Goal: Information Seeking & Learning: Learn about a topic

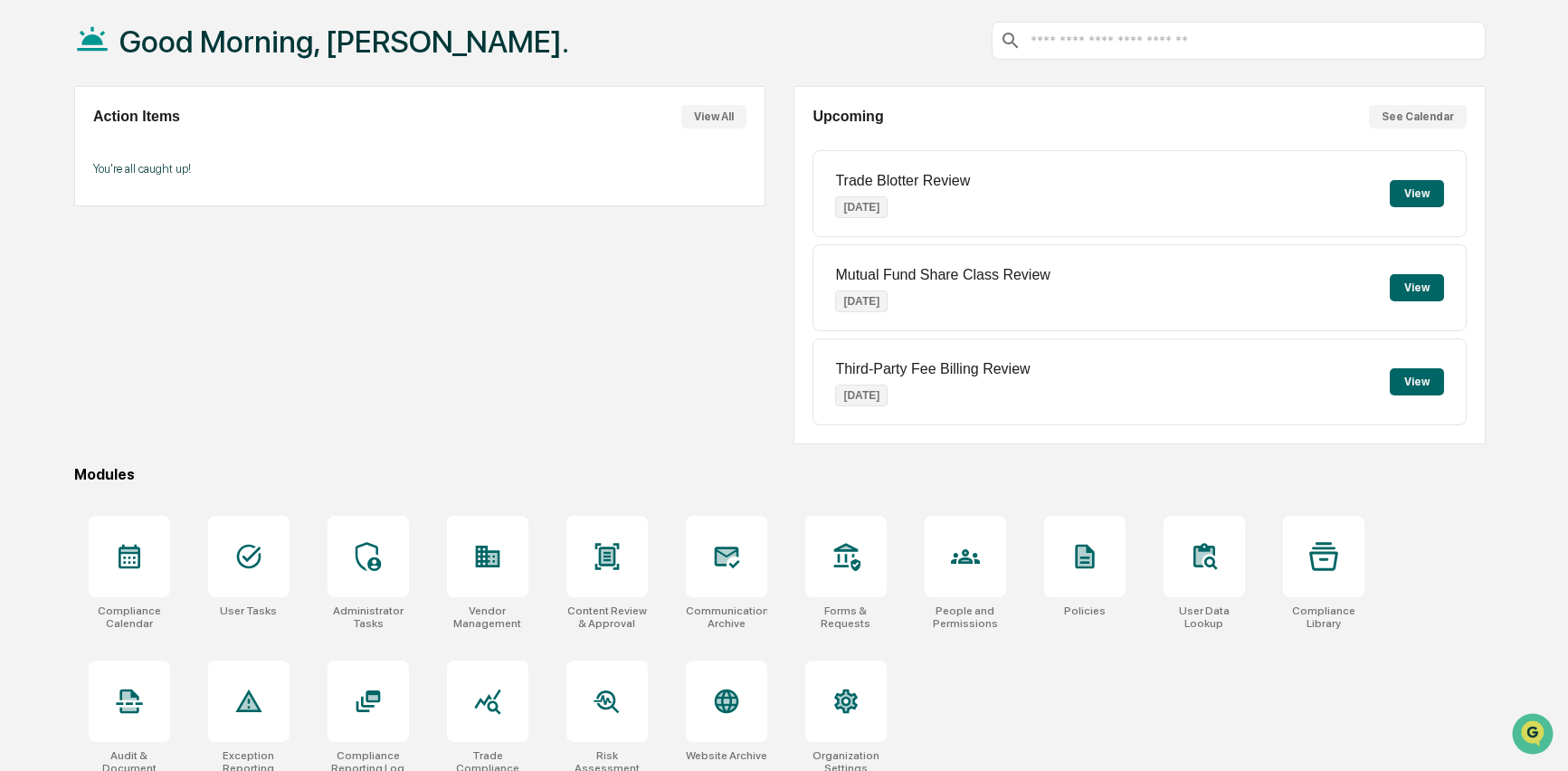
scroll to position [108, 0]
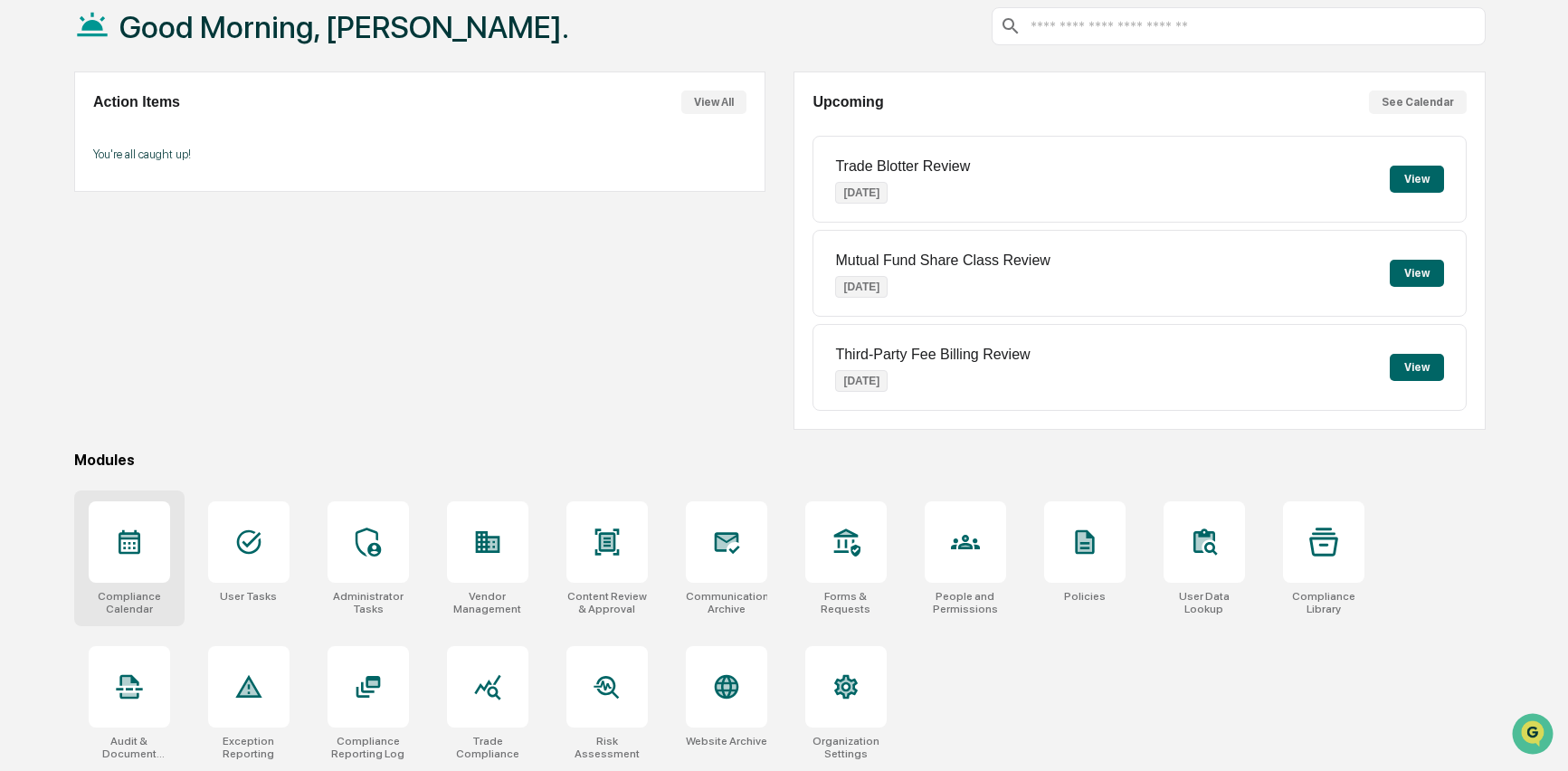
click at [150, 521] on div at bounding box center [129, 542] width 82 height 82
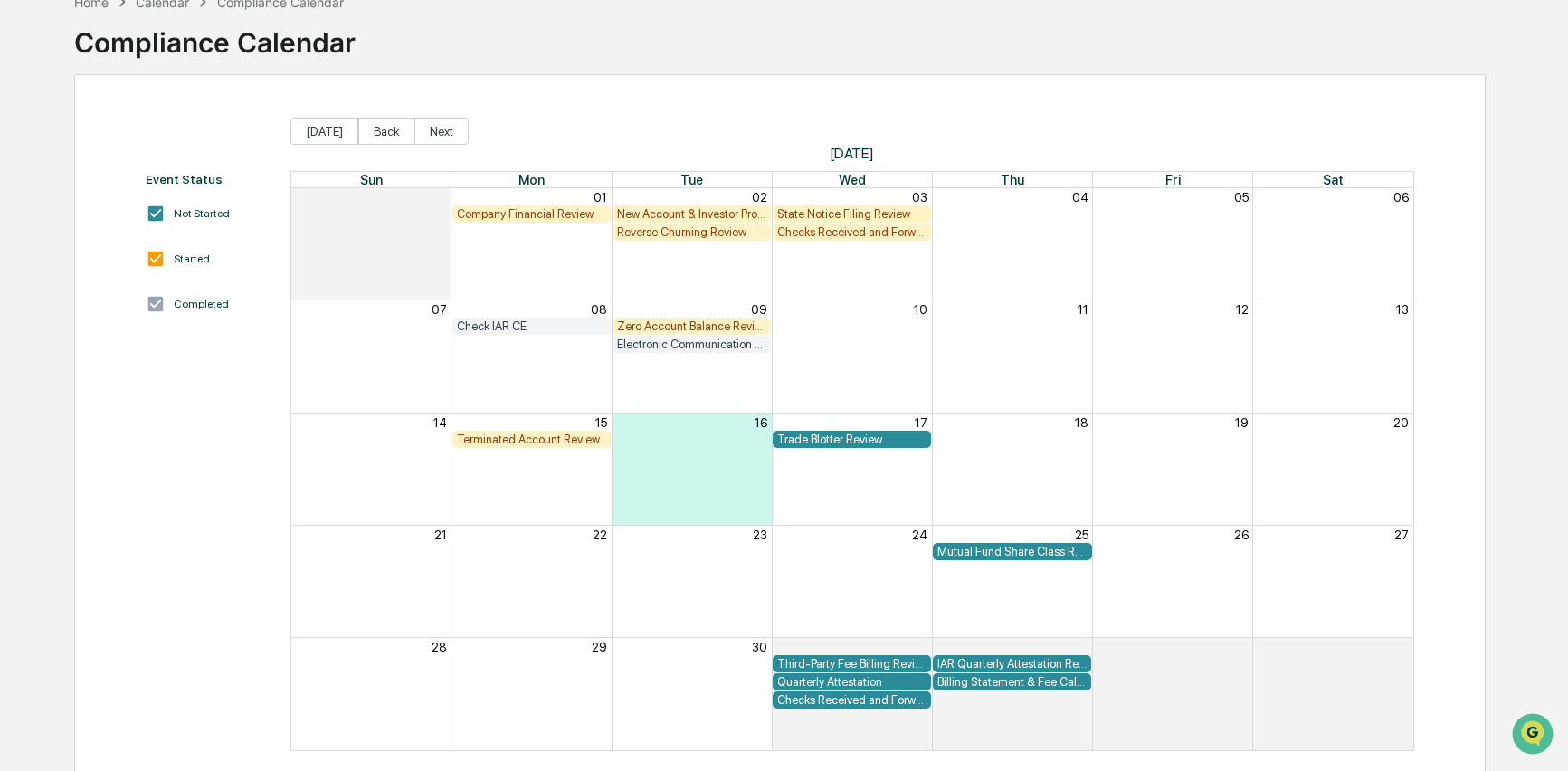
scroll to position [126, 0]
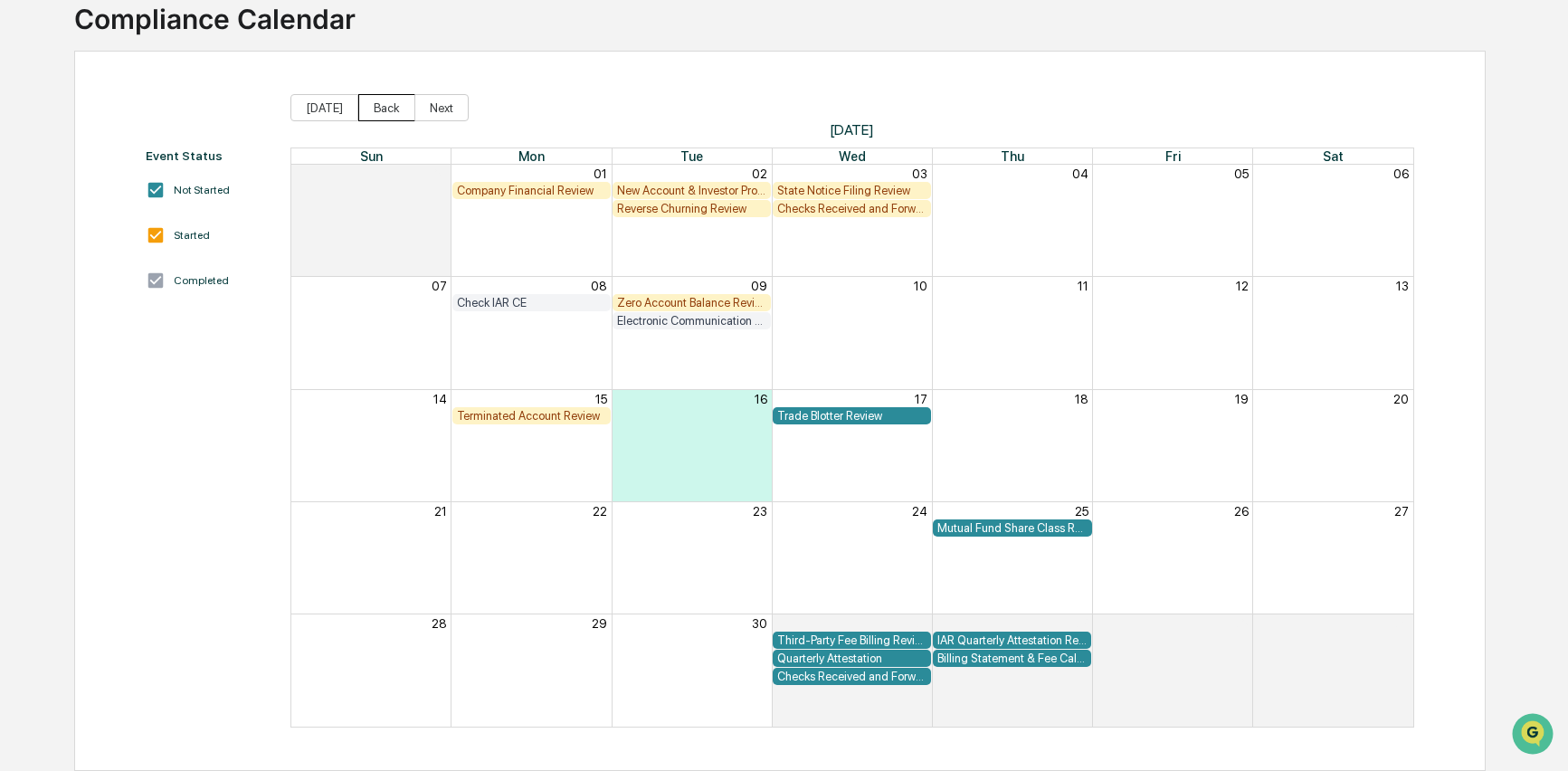
click at [384, 107] on button "Back" at bounding box center [387, 108] width 57 height 28
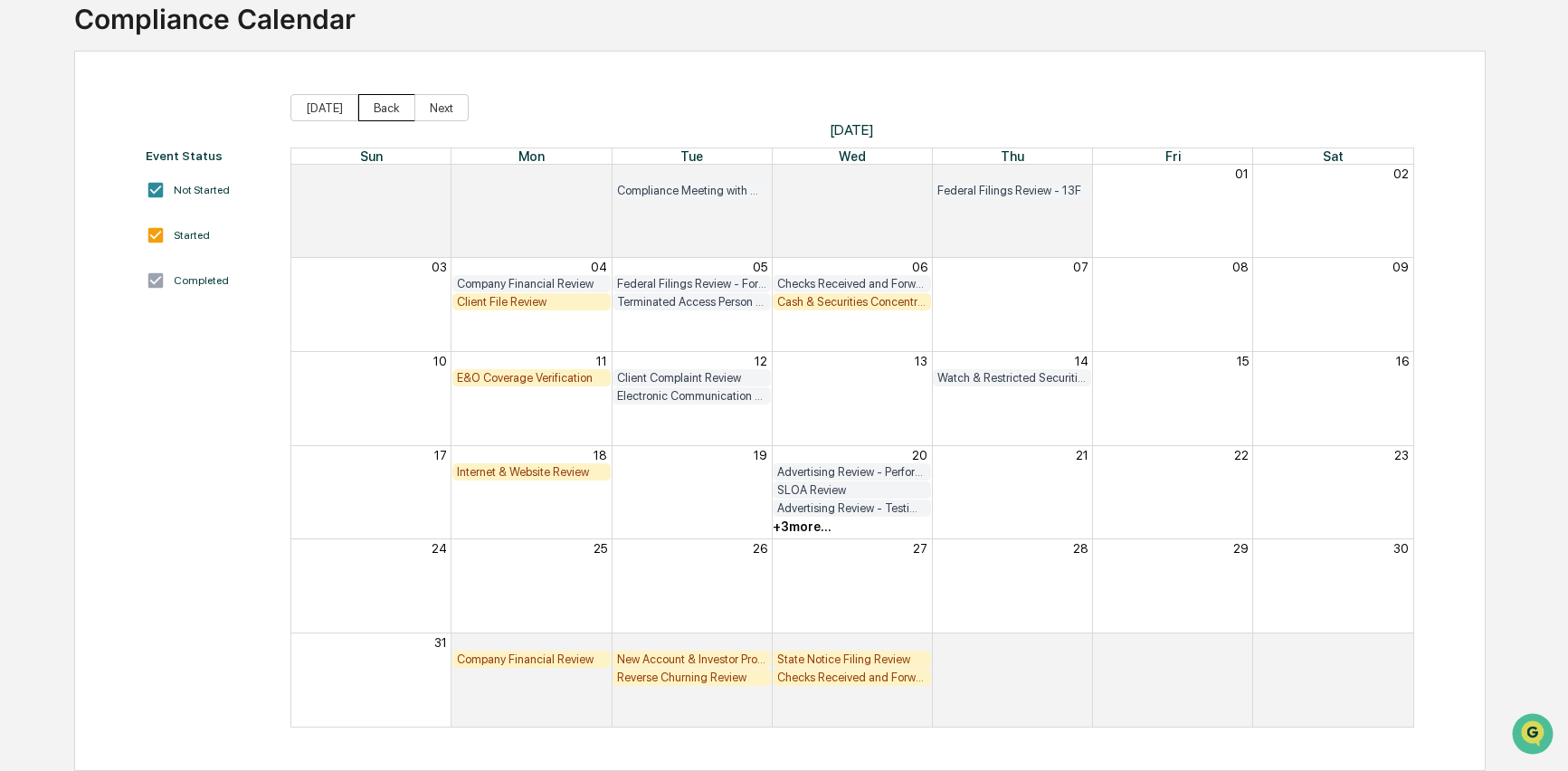
click at [384, 107] on button "Back" at bounding box center [387, 108] width 57 height 28
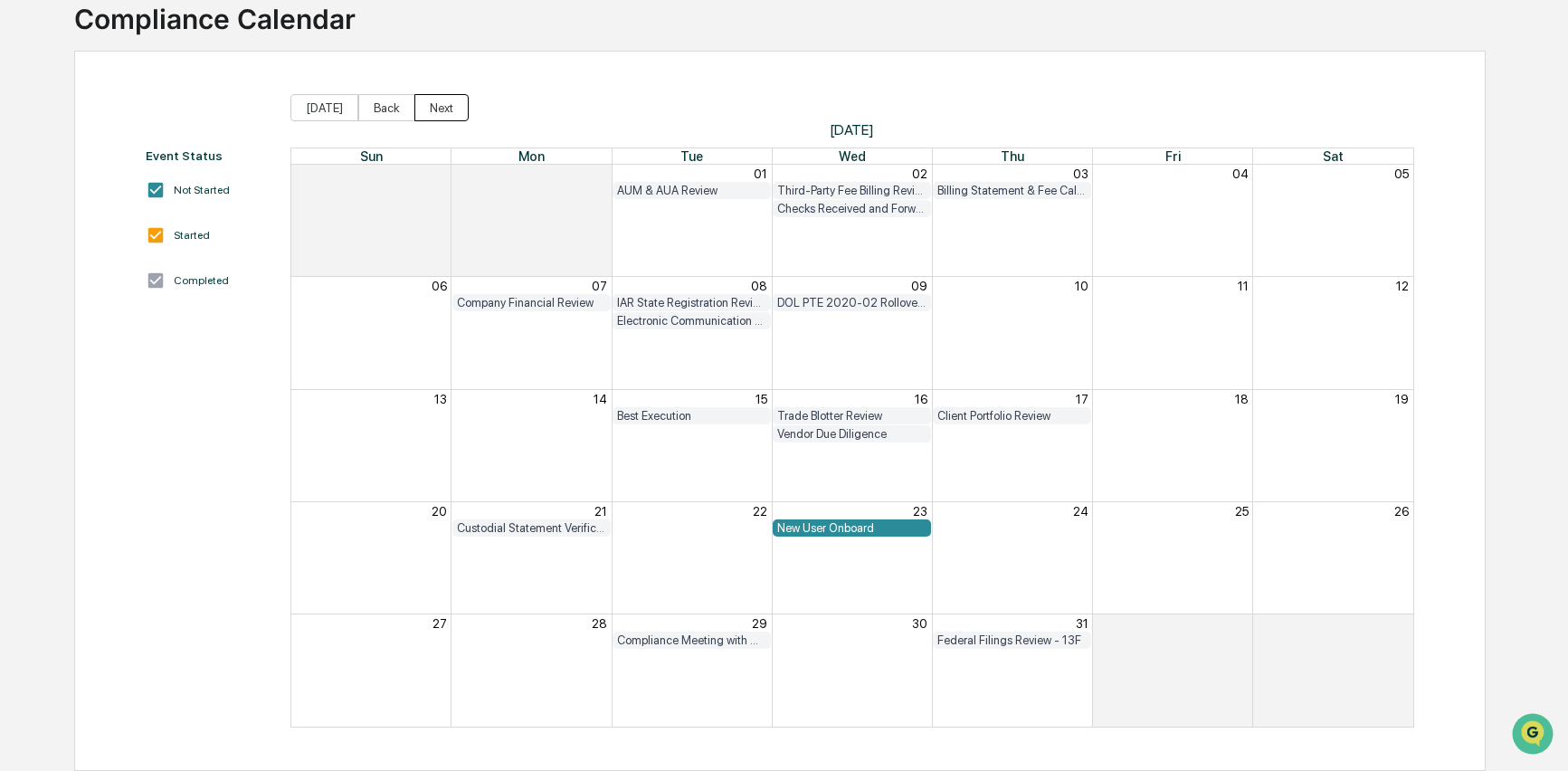
click at [433, 106] on button "Next" at bounding box center [441, 108] width 54 height 28
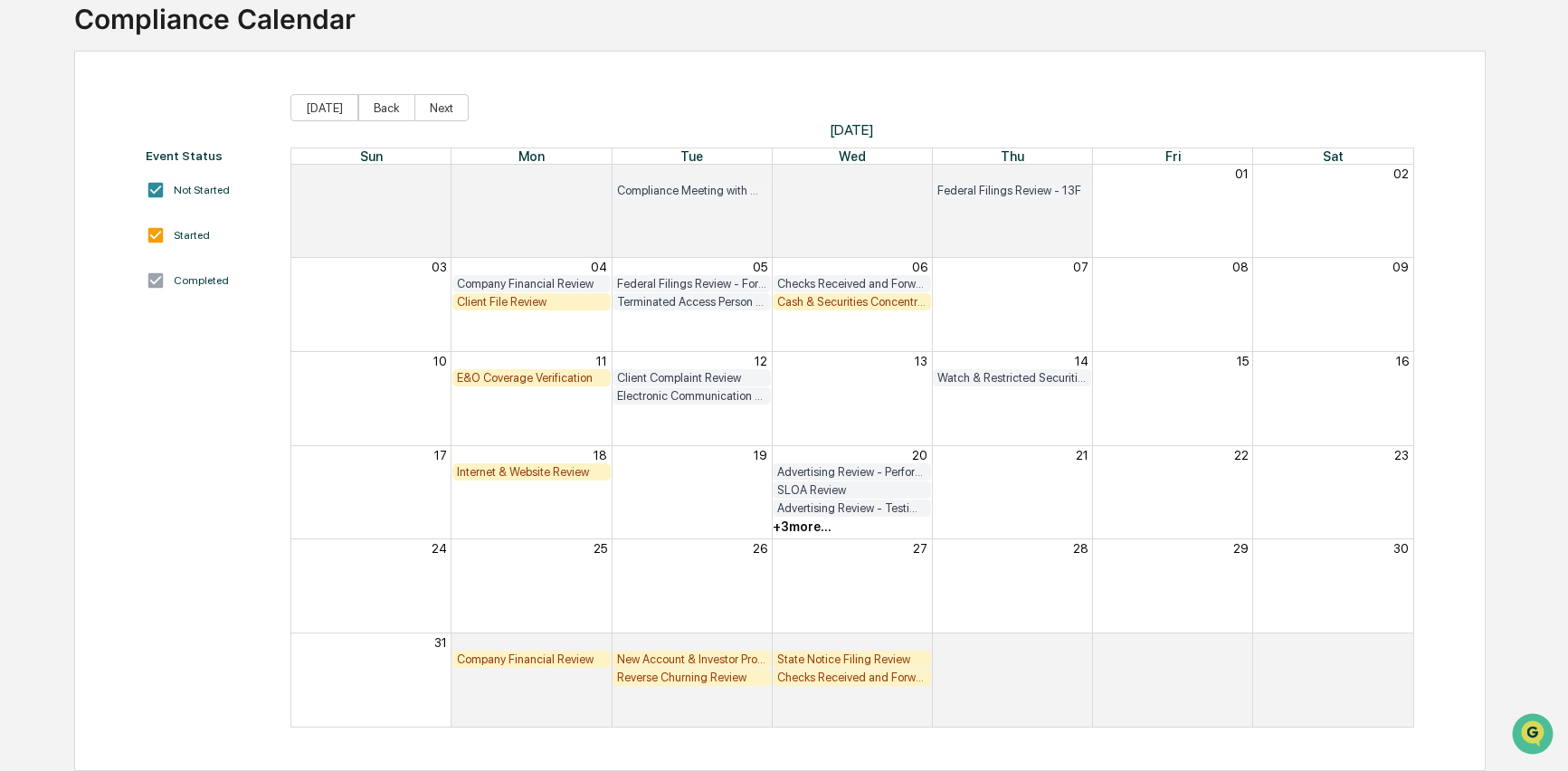
click at [811, 530] on div "+ 3 more..." at bounding box center [803, 526] width 59 height 15
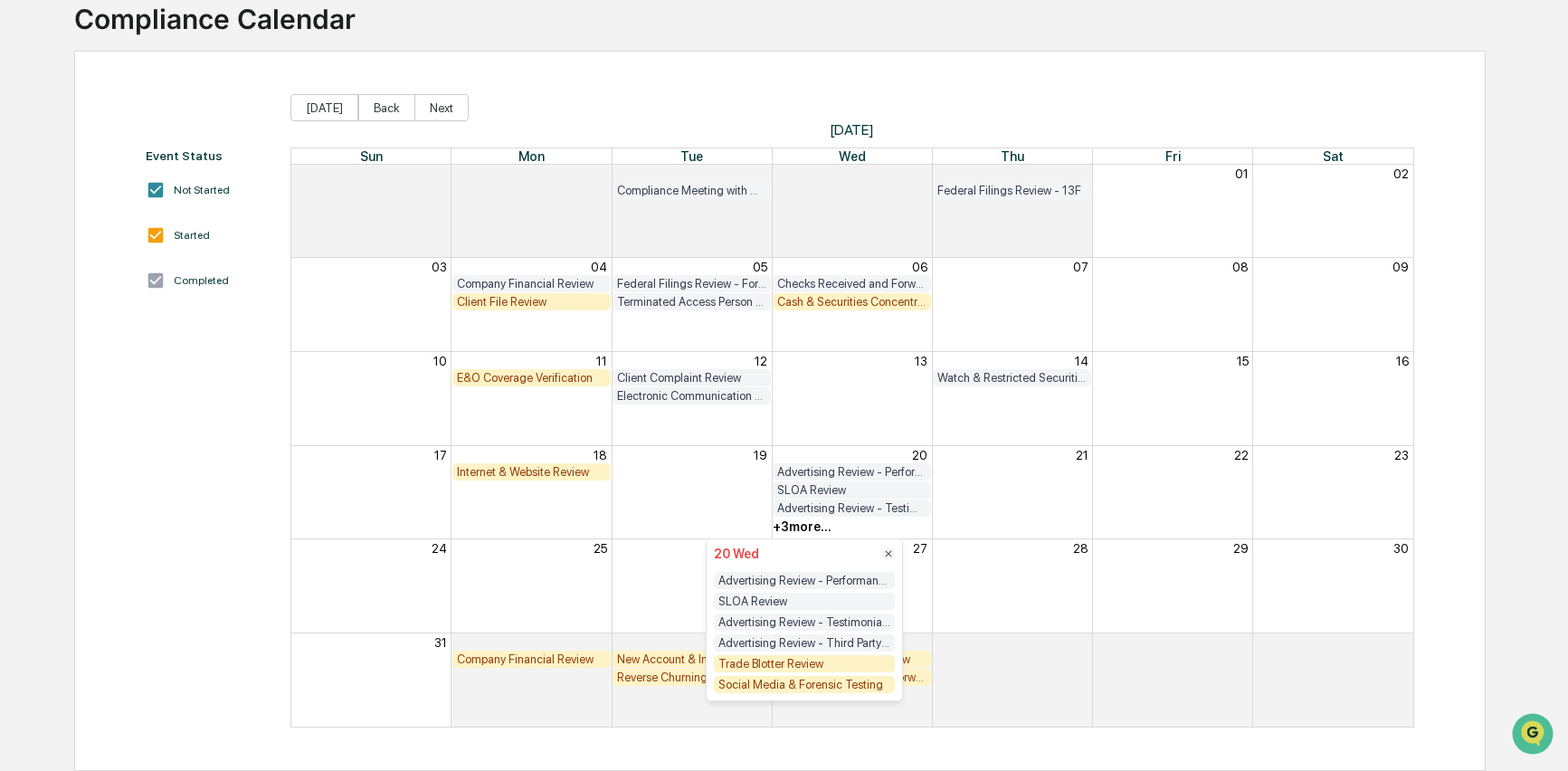
click at [686, 494] on div "Month View" at bounding box center [532, 490] width 481 height 18
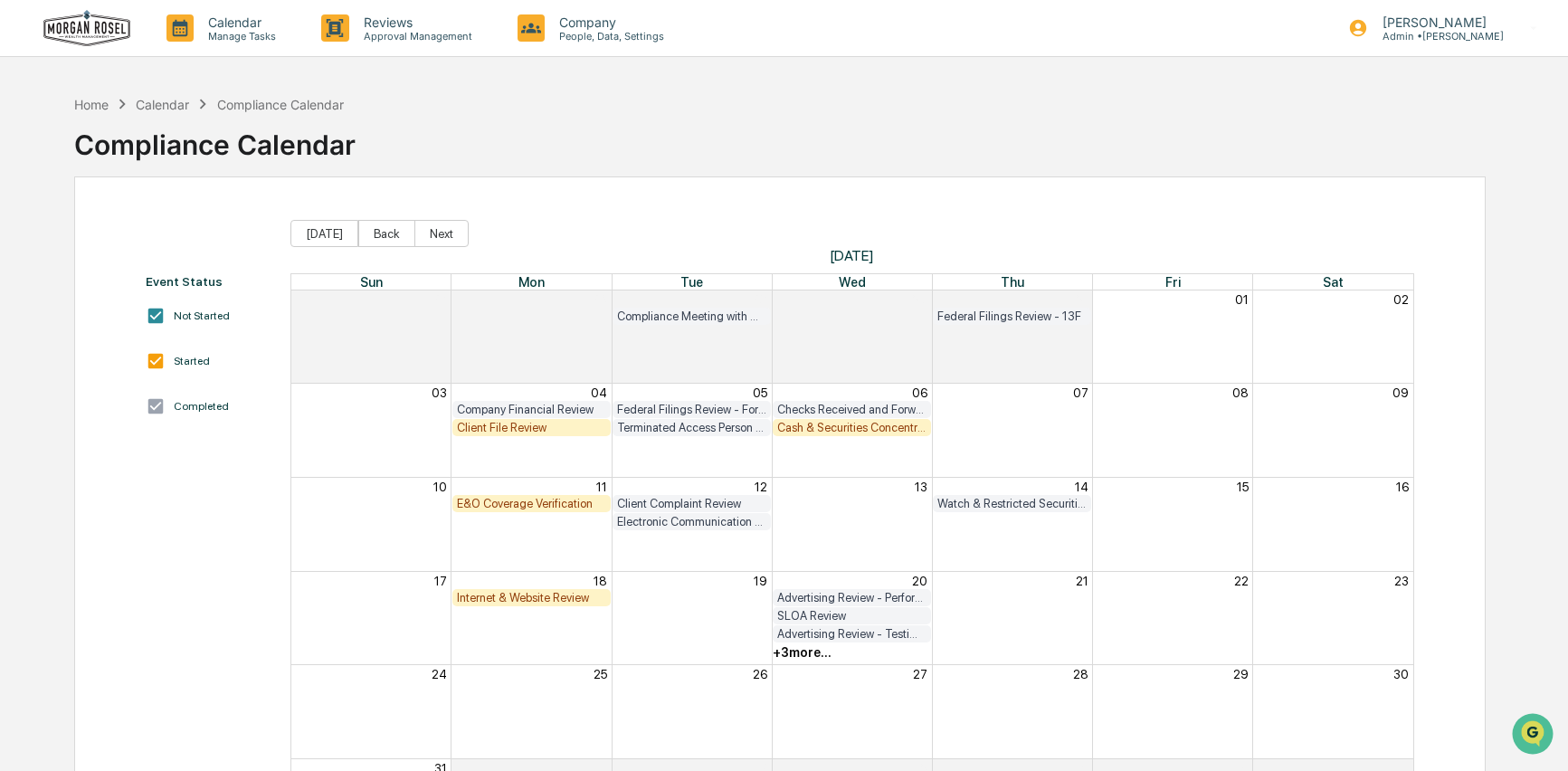
click at [176, 100] on div "Calendar" at bounding box center [163, 104] width 53 height 16
click at [174, 103] on div "Calendar" at bounding box center [163, 104] width 53 height 16
click at [81, 105] on div "Home" at bounding box center [91, 104] width 34 height 16
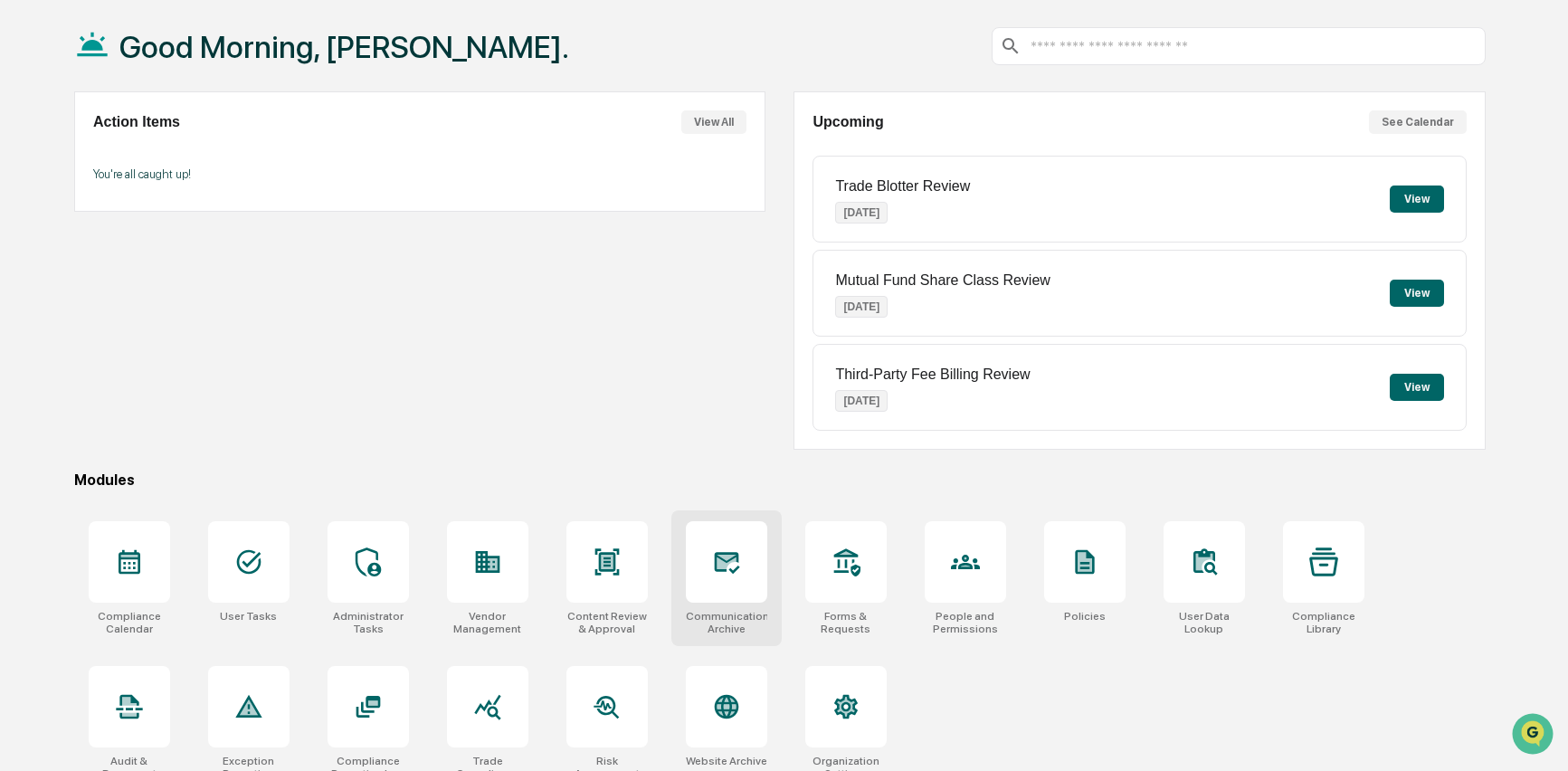
scroll to position [108, 0]
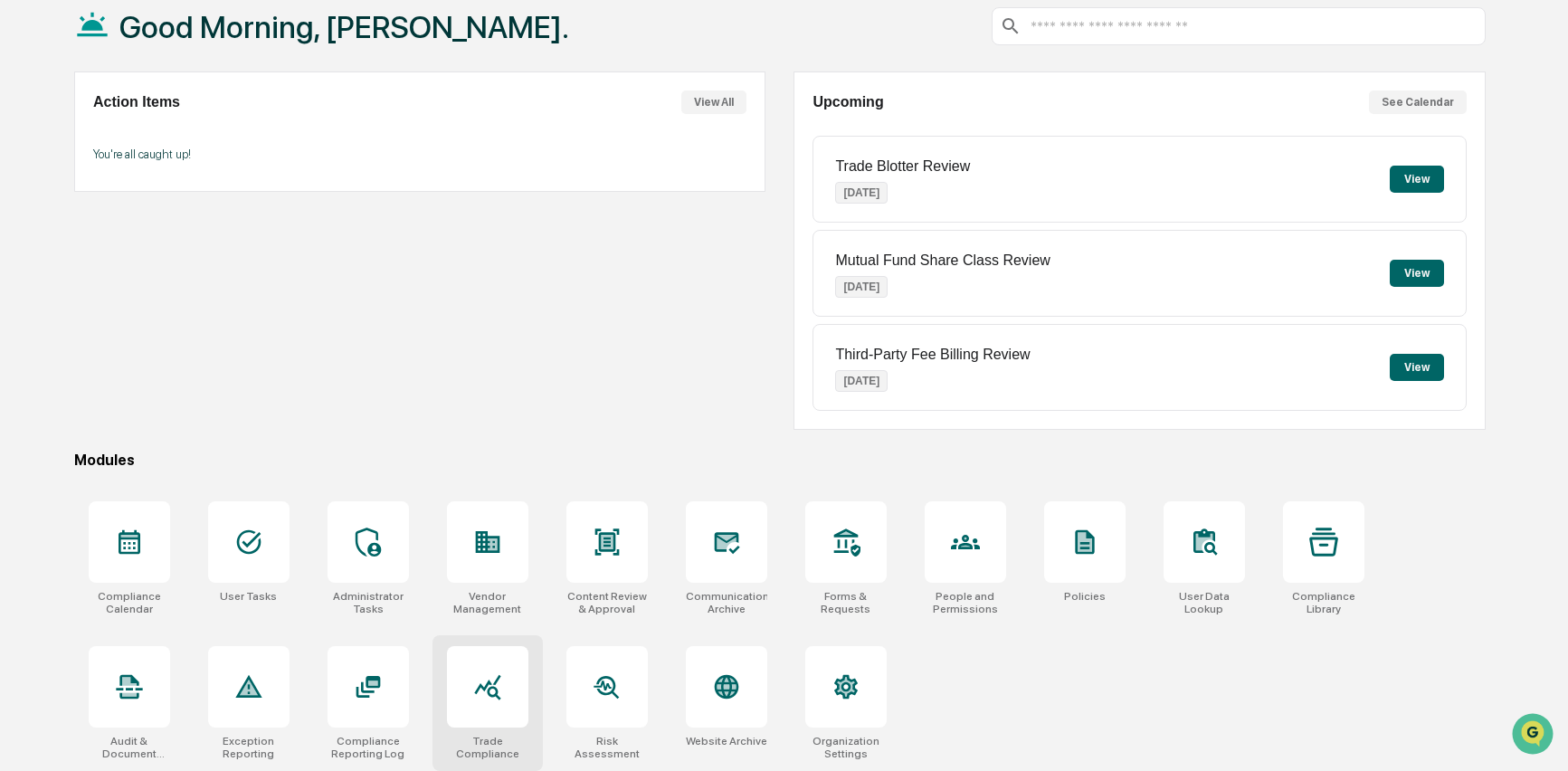
click at [488, 688] on icon at bounding box center [488, 688] width 27 height 26
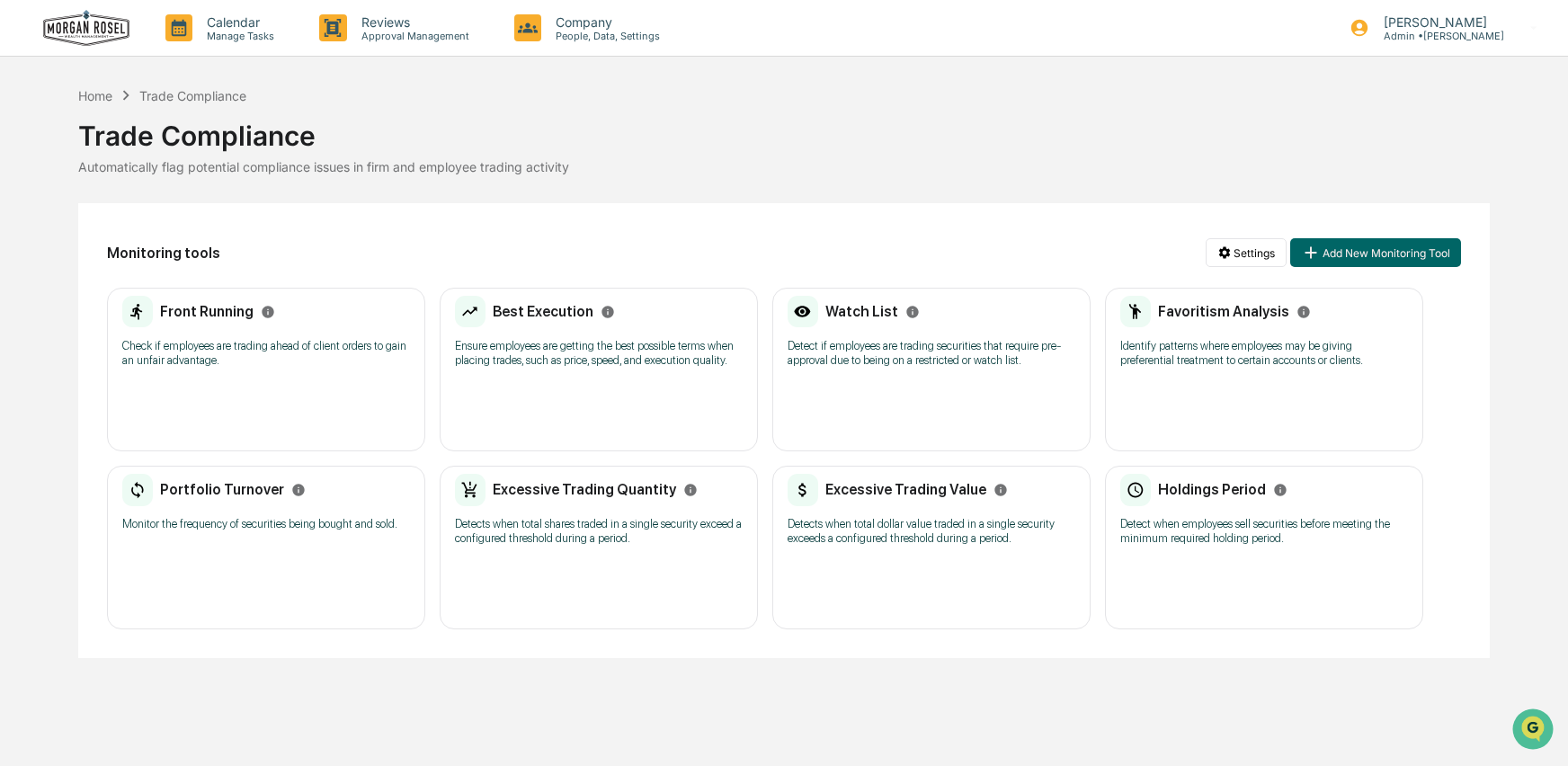
click at [263, 389] on div "Front Running Check if employees are trading ahead of client orders to gain an …" at bounding box center [265, 369] width 318 height 163
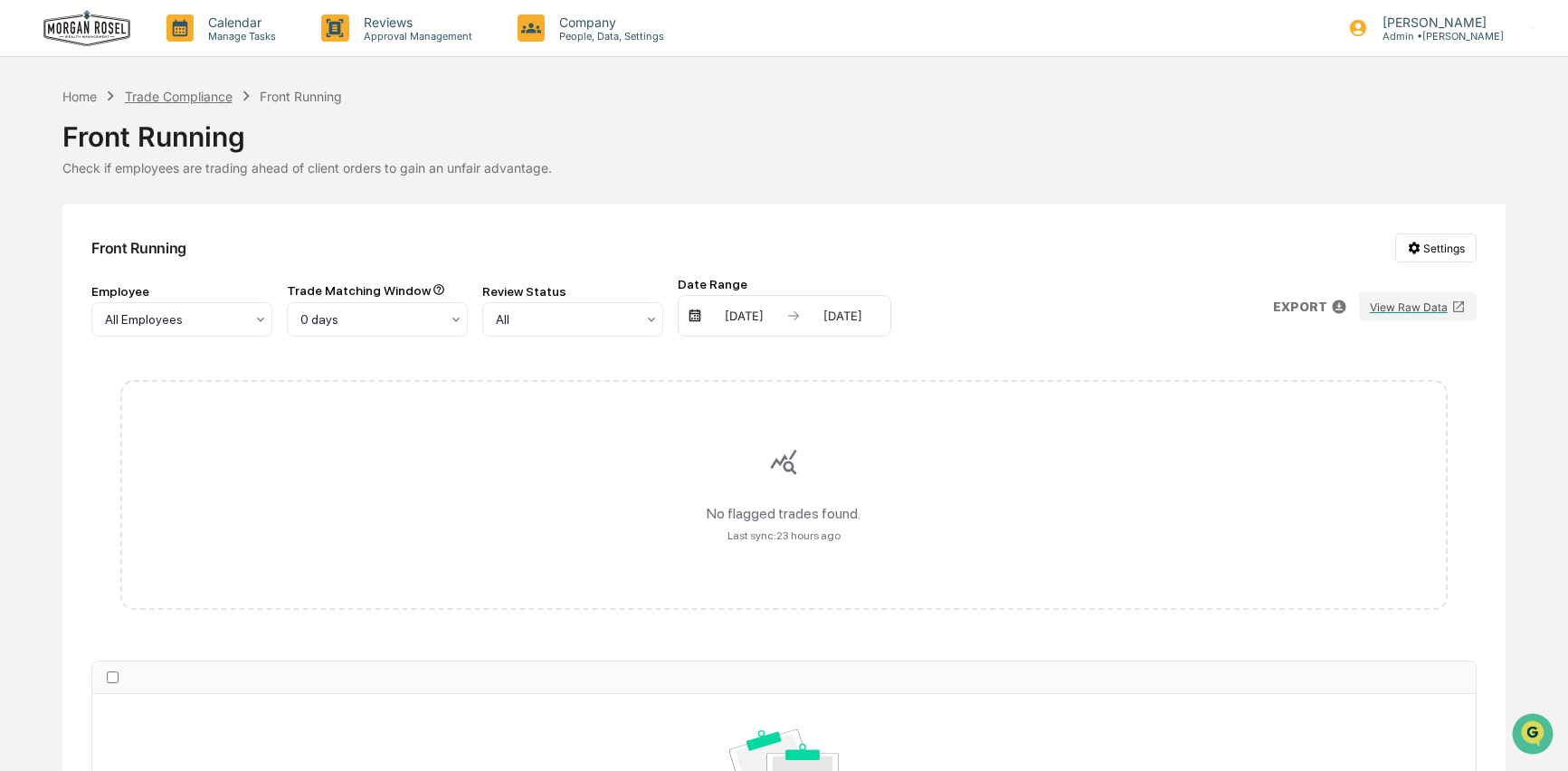
click at [184, 96] on div "Trade Compliance" at bounding box center [178, 96] width 107 height 16
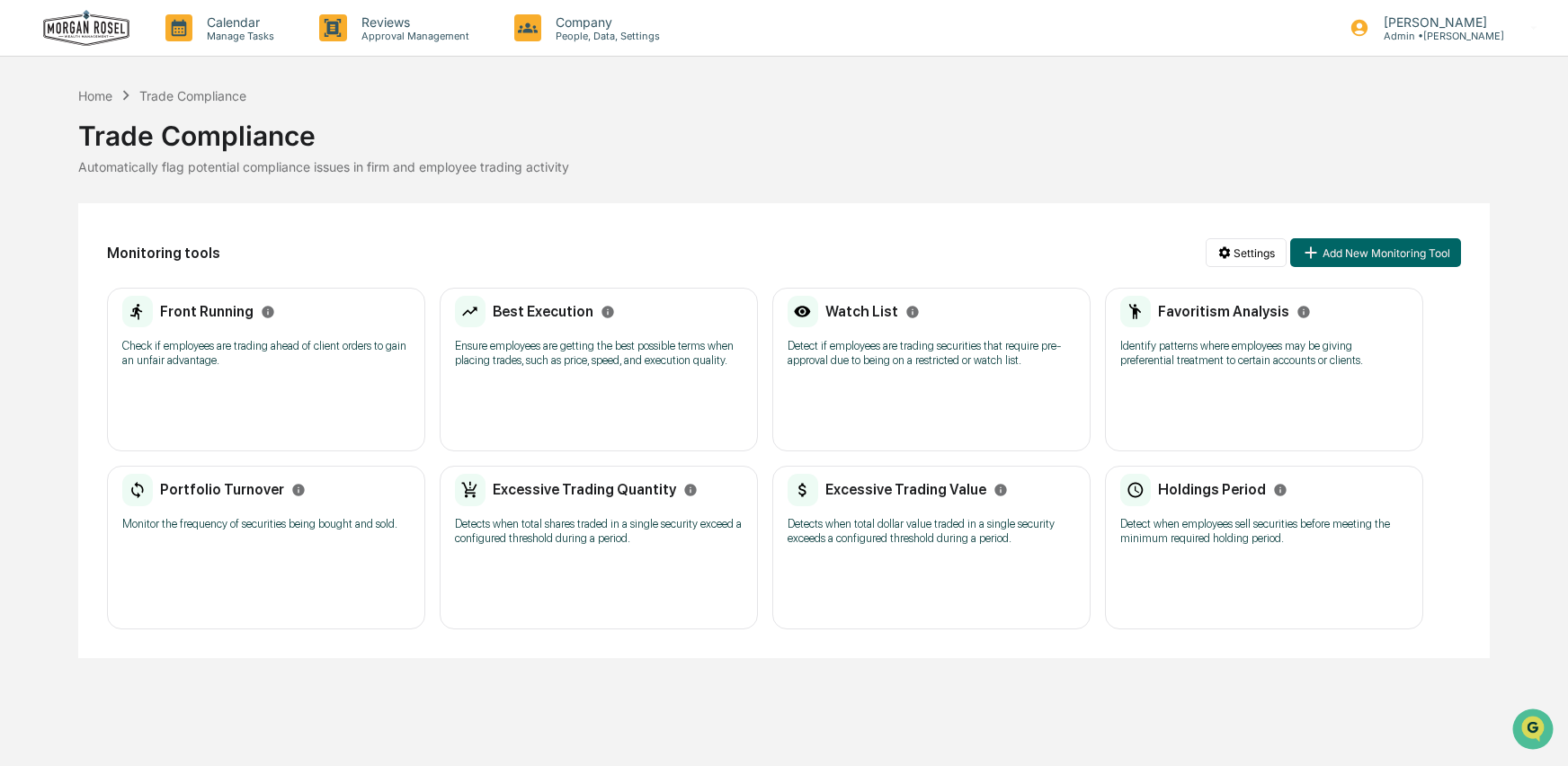
click at [1205, 383] on div "Favoritism Analysis Identify patterns where employees may be giving preferentia…" at bounding box center [1263, 369] width 318 height 163
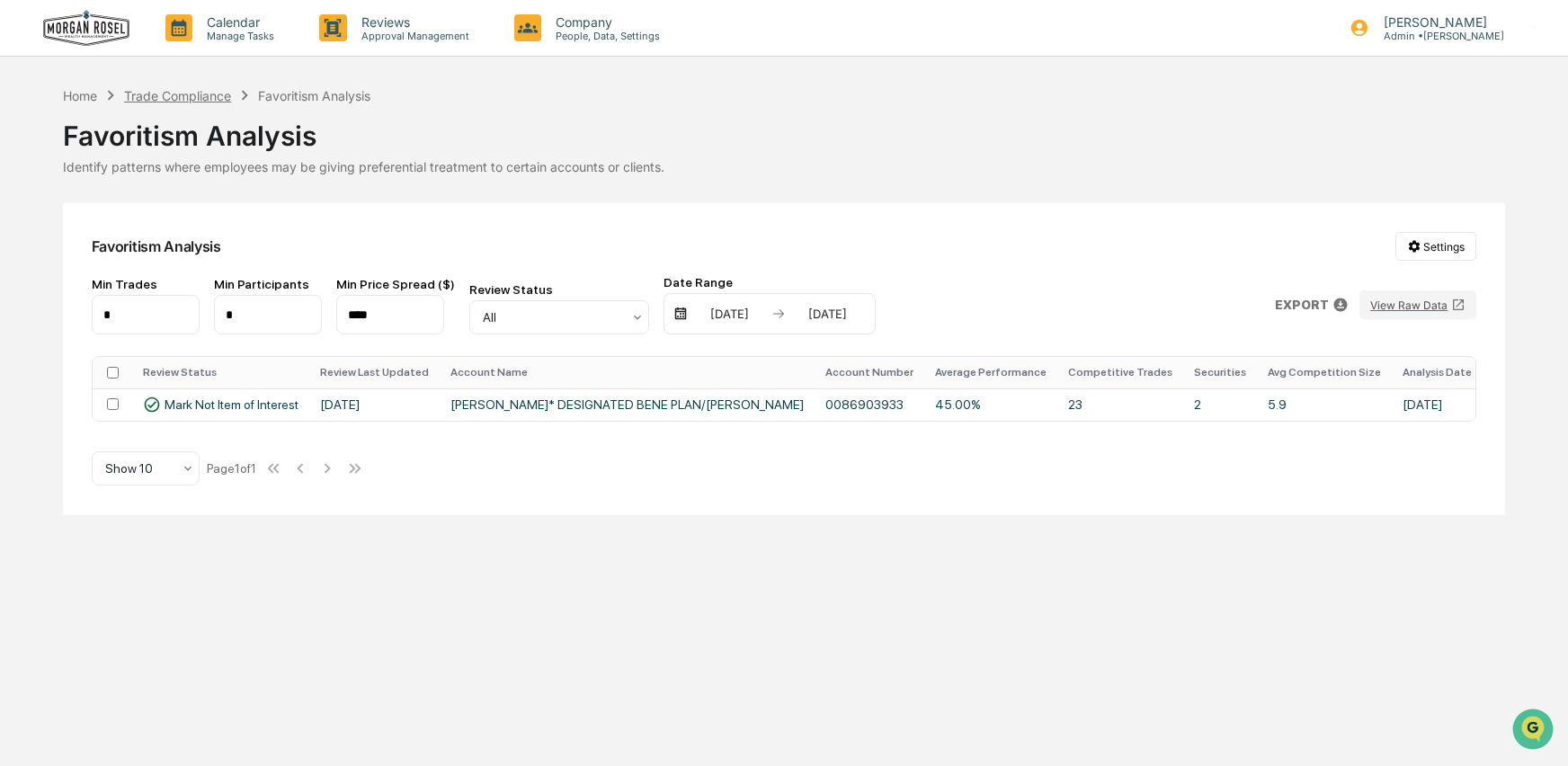
click at [160, 102] on div "Trade Compliance" at bounding box center [177, 96] width 107 height 16
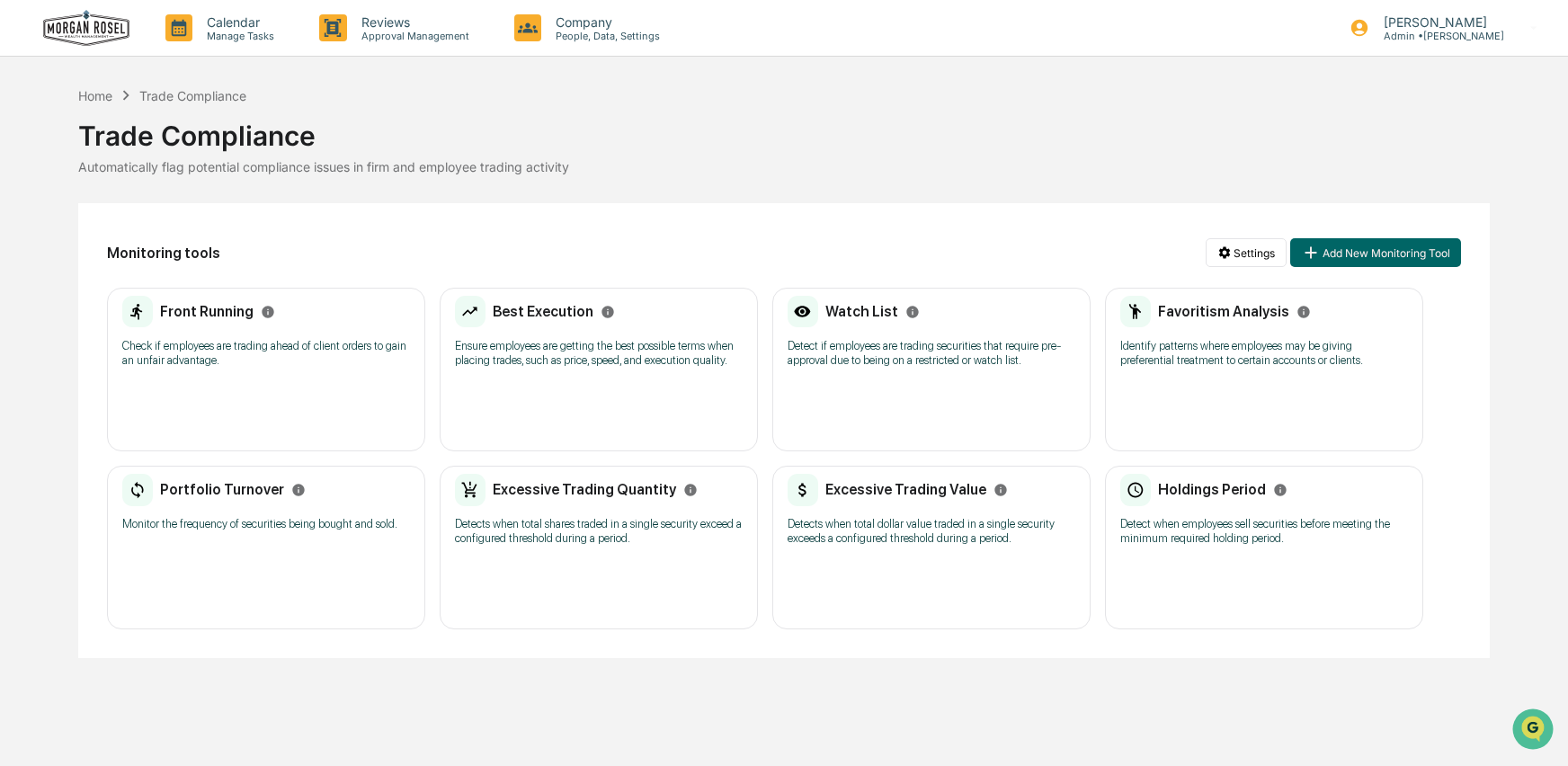
click at [299, 531] on p "Monitor the frequency of securities being bought and sold." at bounding box center [266, 523] width 288 height 15
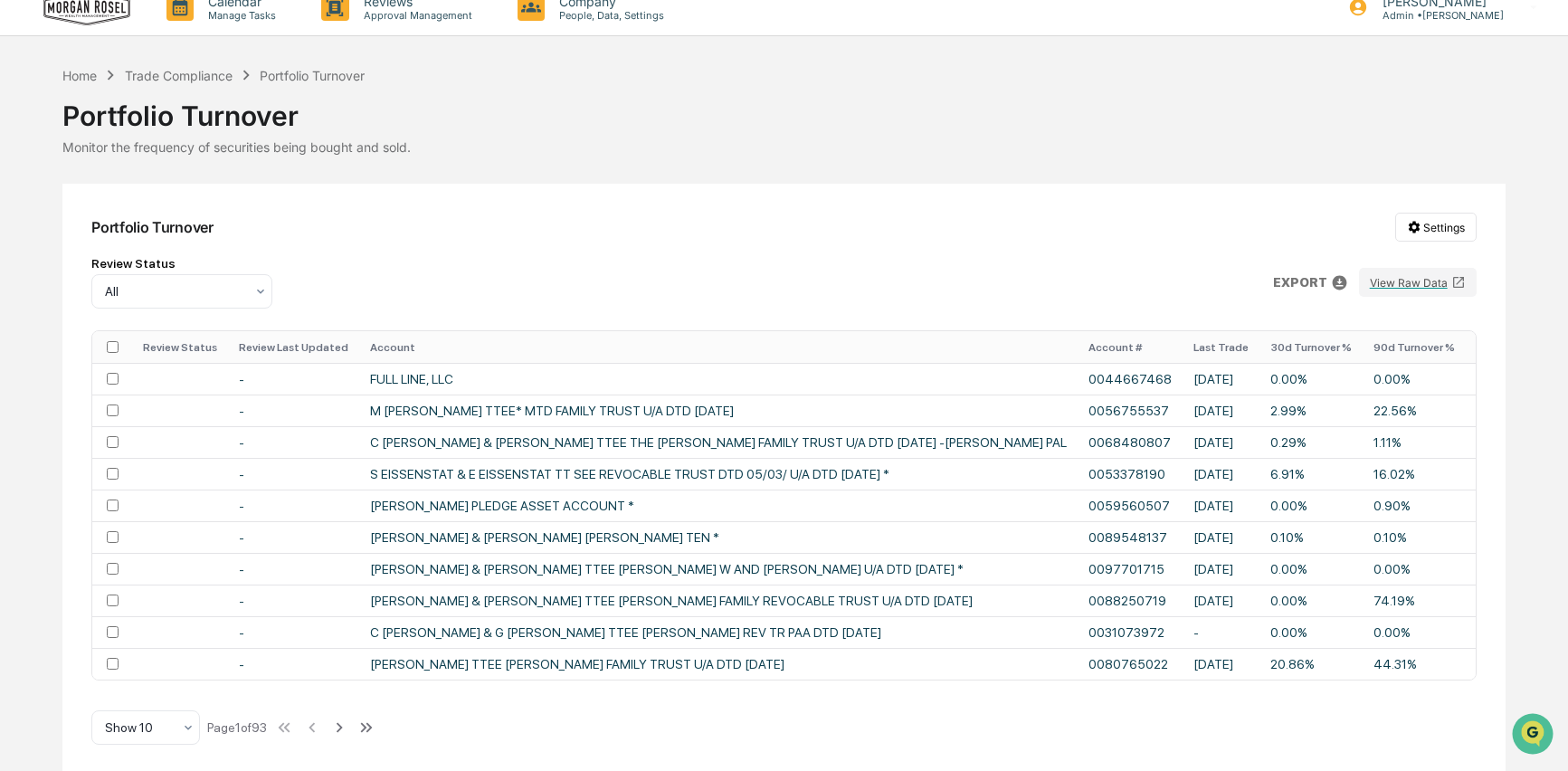
scroll to position [32, 0]
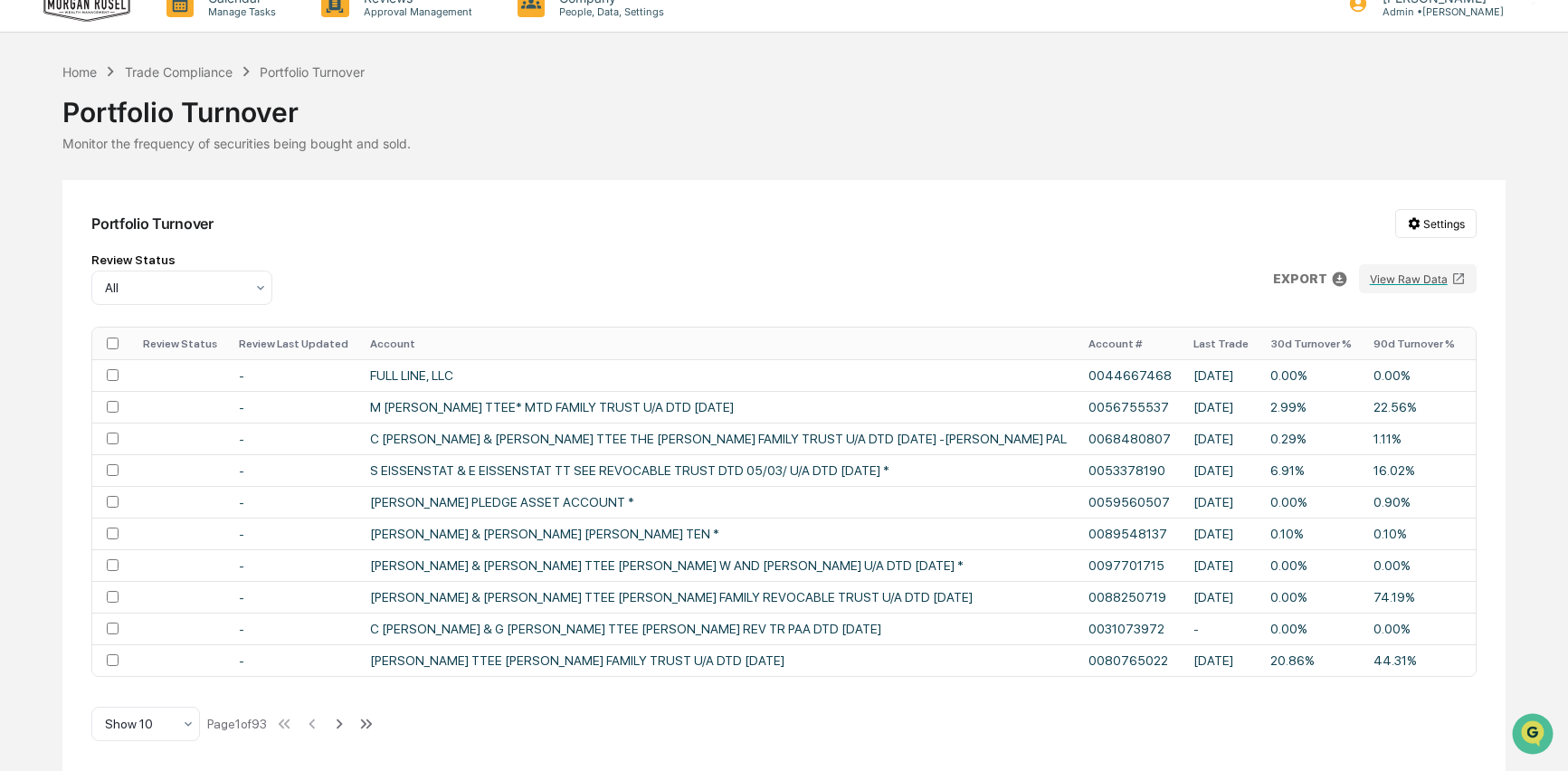
click at [1363, 338] on th "90d Turnover %" at bounding box center [1414, 344] width 103 height 32
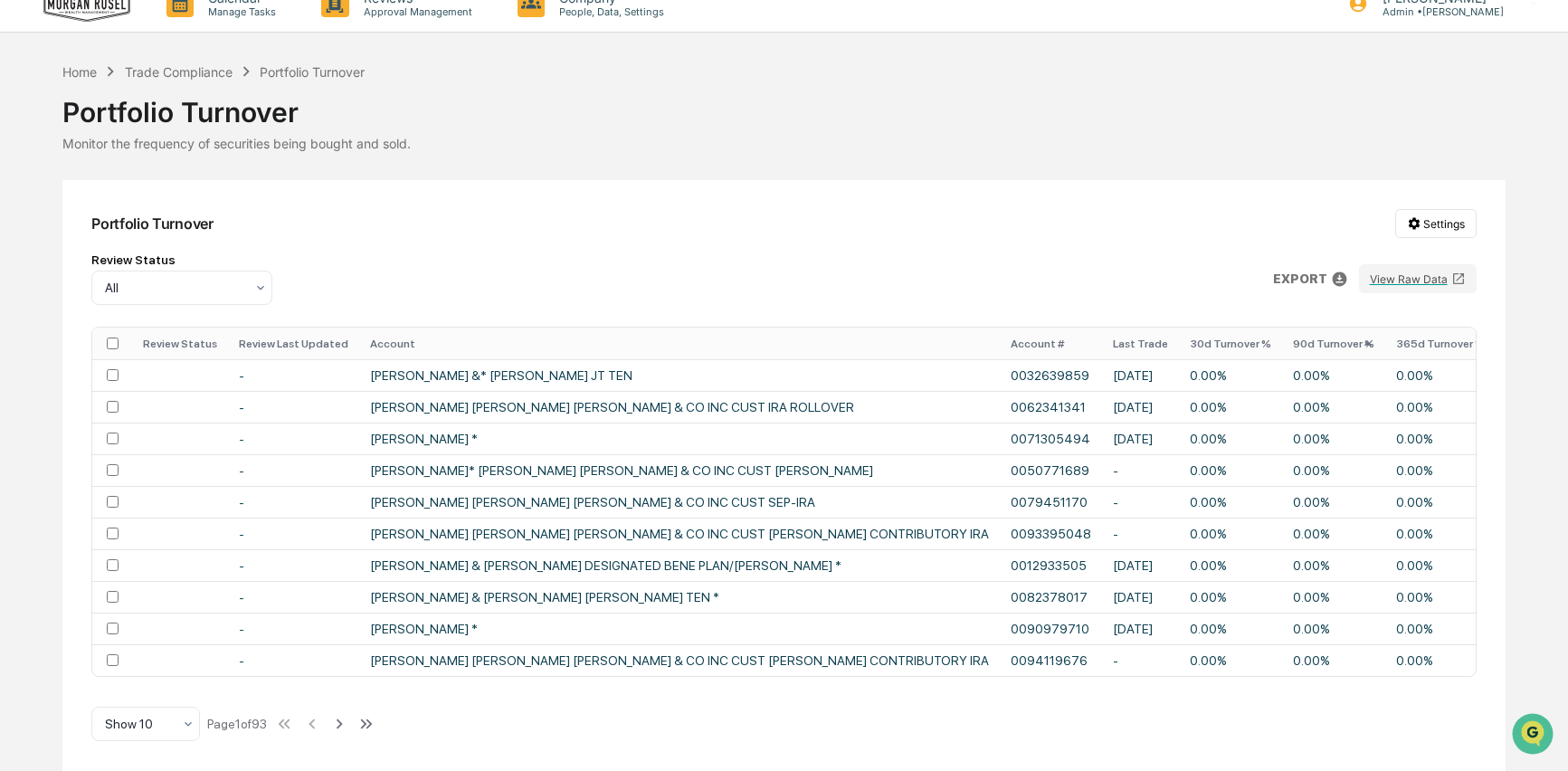
drag, startPoint x: 1177, startPoint y: 675, endPoint x: 1329, endPoint y: 676, distance: 152.0
click at [1329, 676] on div "Portfolio Turnover Settings Review Status All EXPORT View Raw Data Review Statu…" at bounding box center [783, 476] width 1443 height 591
click at [343, 722] on icon at bounding box center [340, 725] width 6 height 10
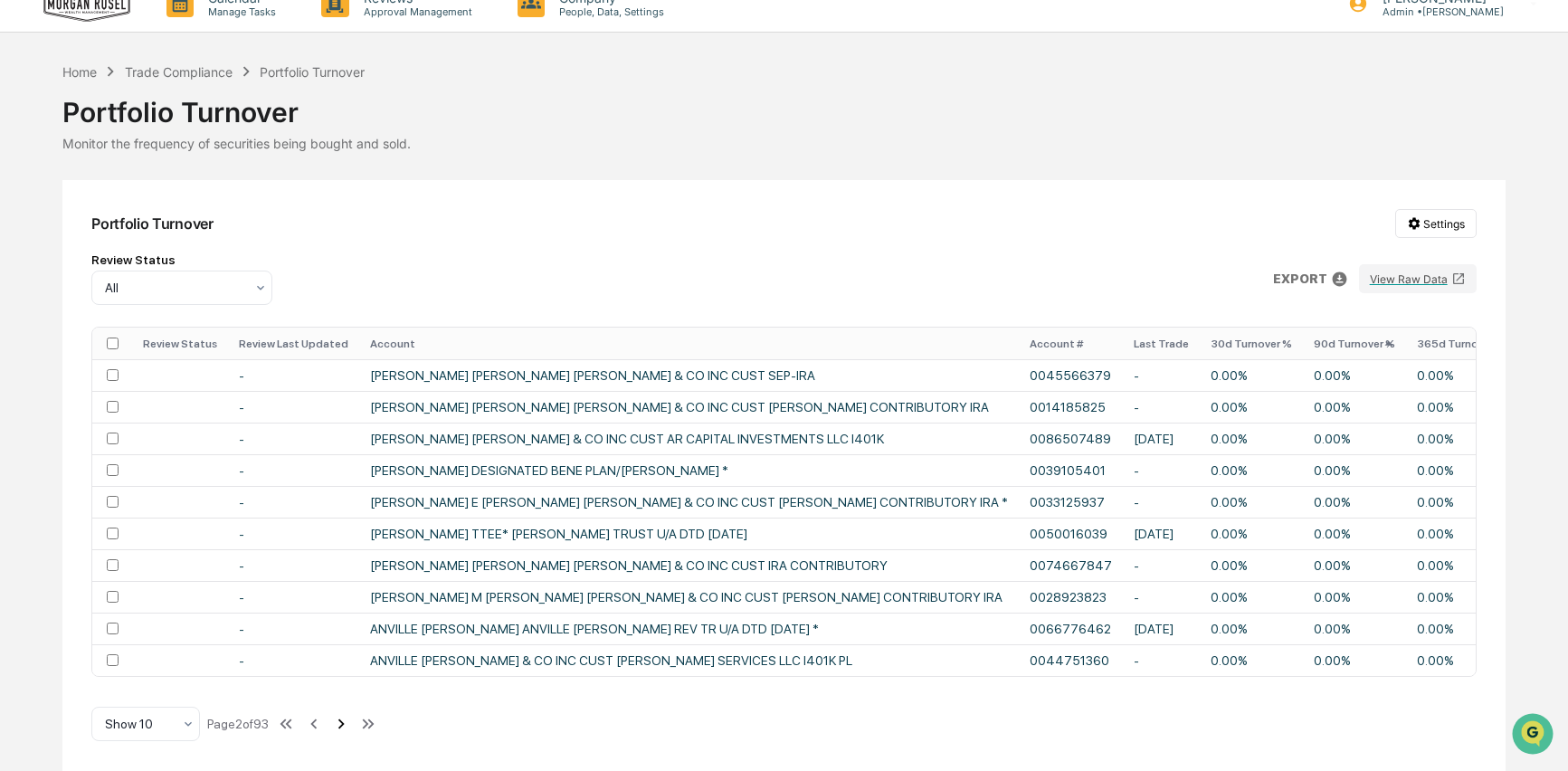
click at [345, 722] on icon at bounding box center [342, 725] width 6 height 10
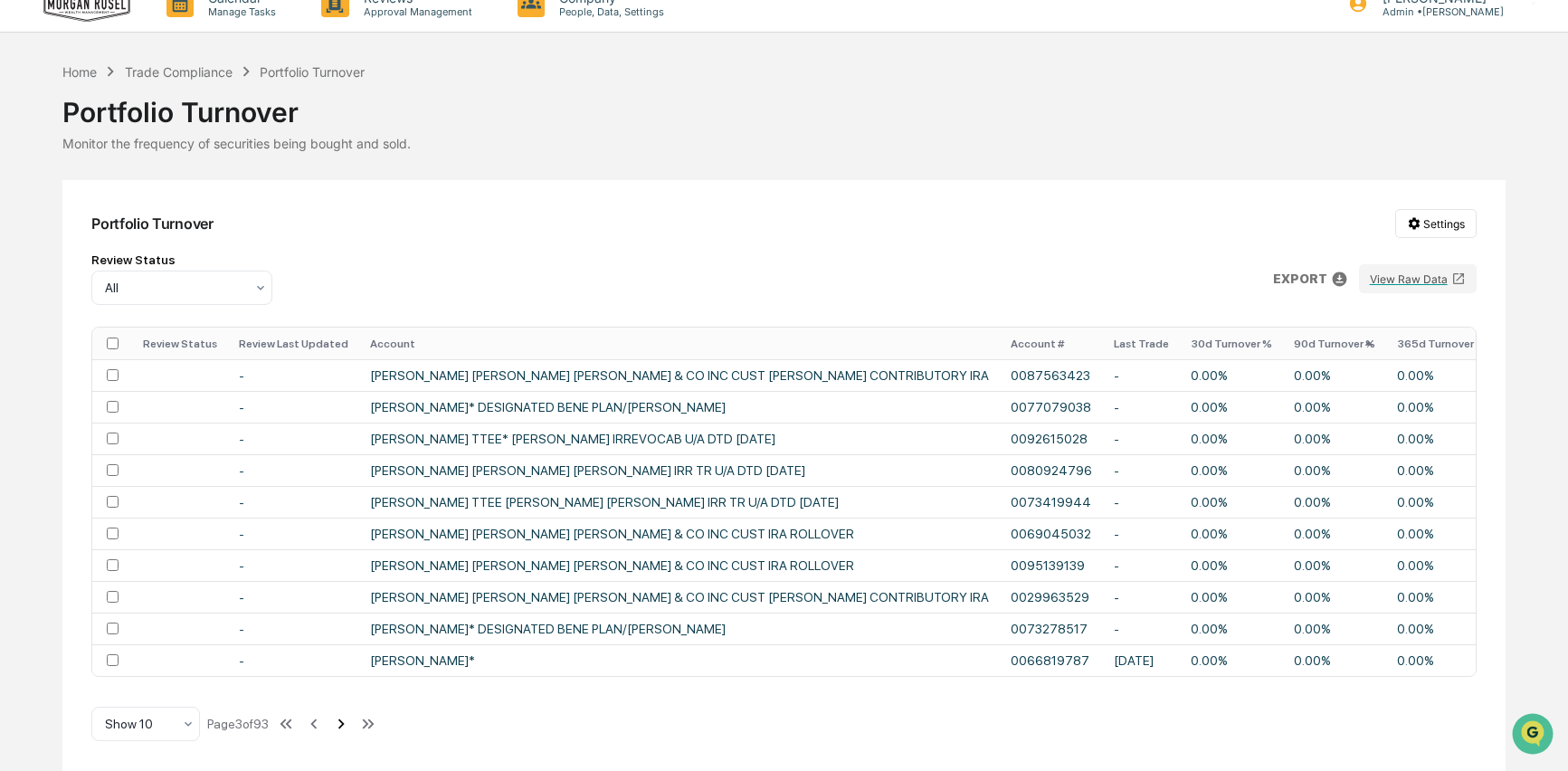
click at [352, 722] on icon at bounding box center [341, 724] width 20 height 20
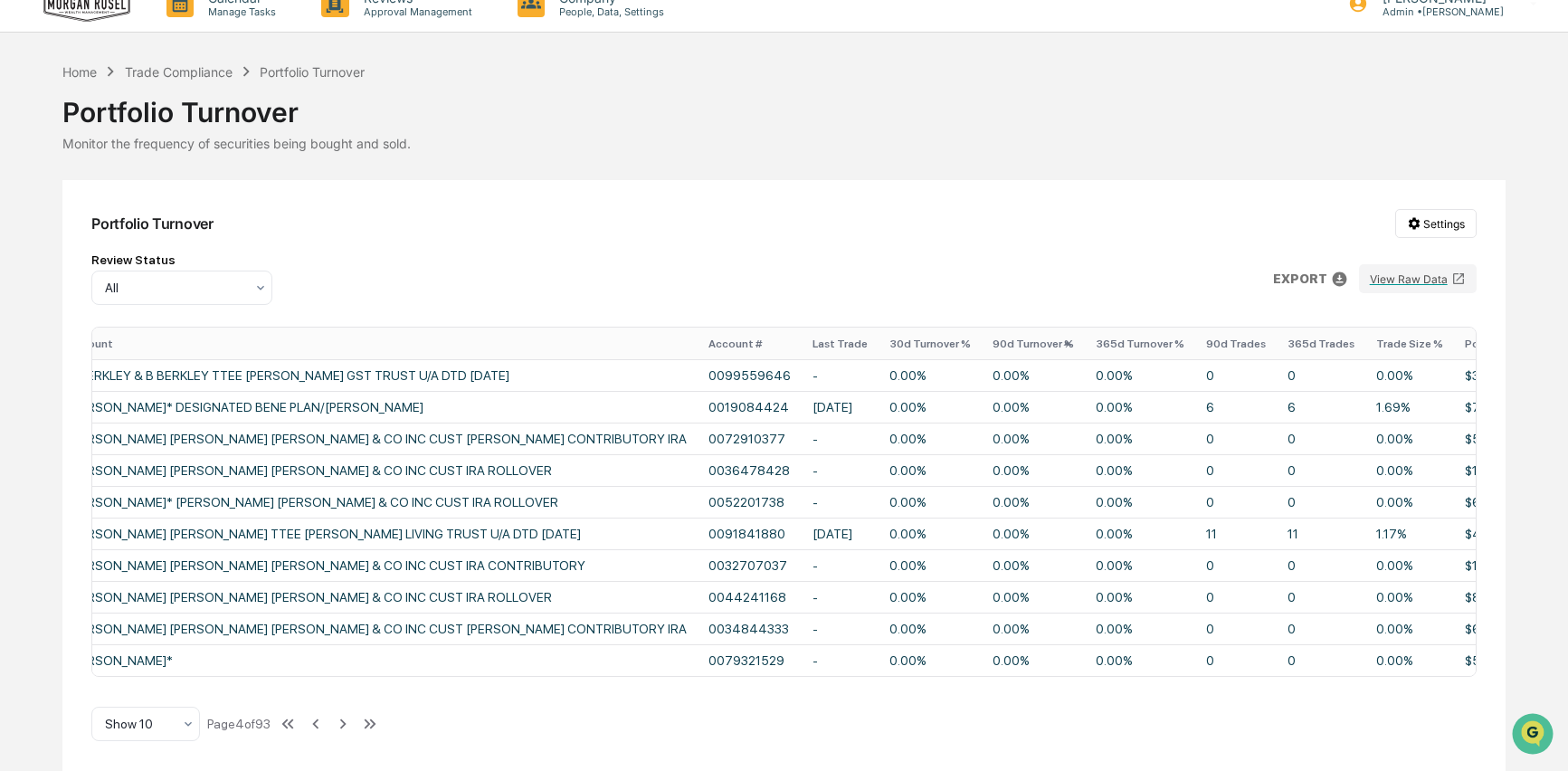
scroll to position [0, 305]
click at [353, 727] on icon at bounding box center [343, 724] width 20 height 20
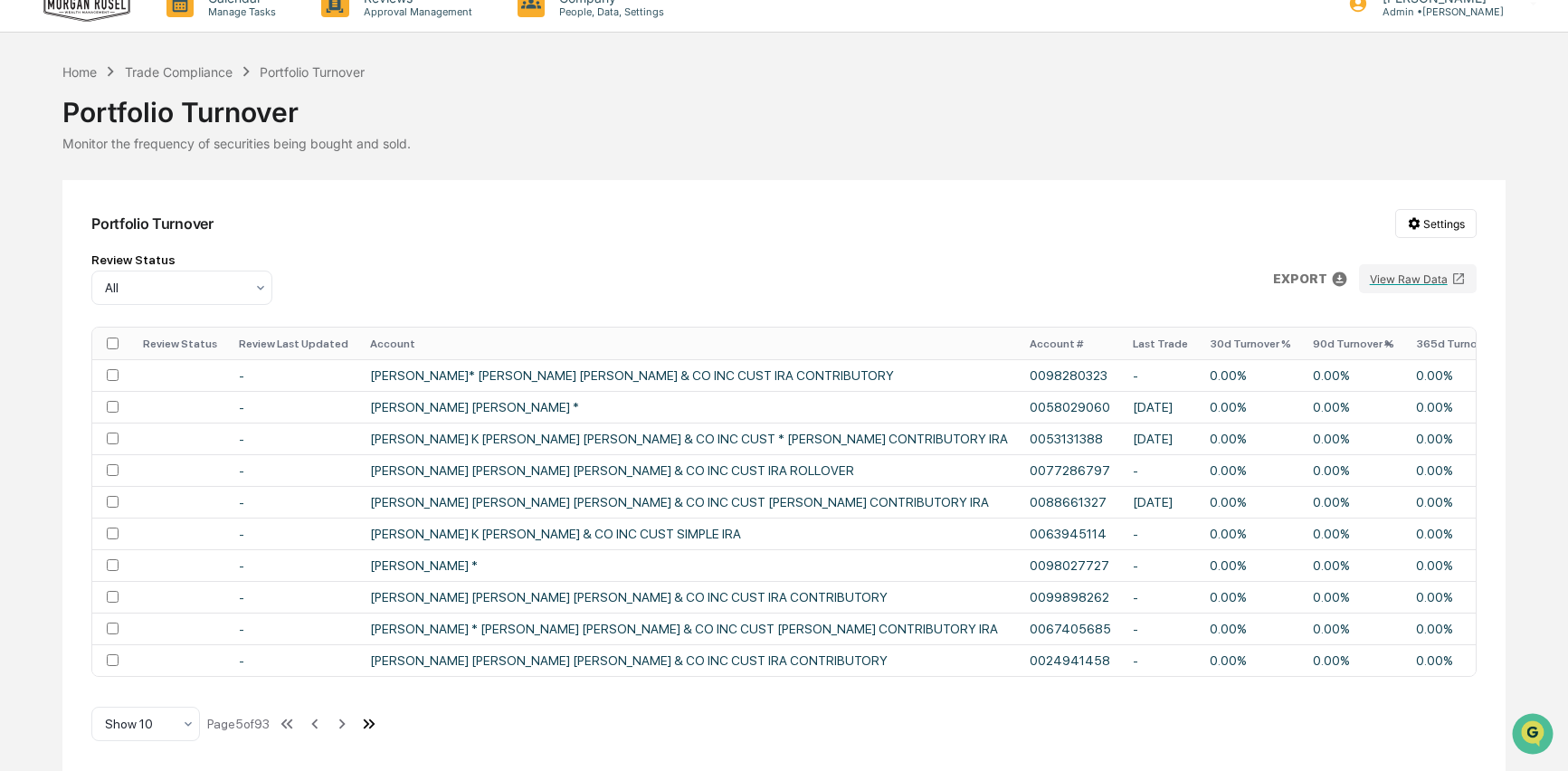
click at [379, 724] on icon at bounding box center [369, 724] width 20 height 20
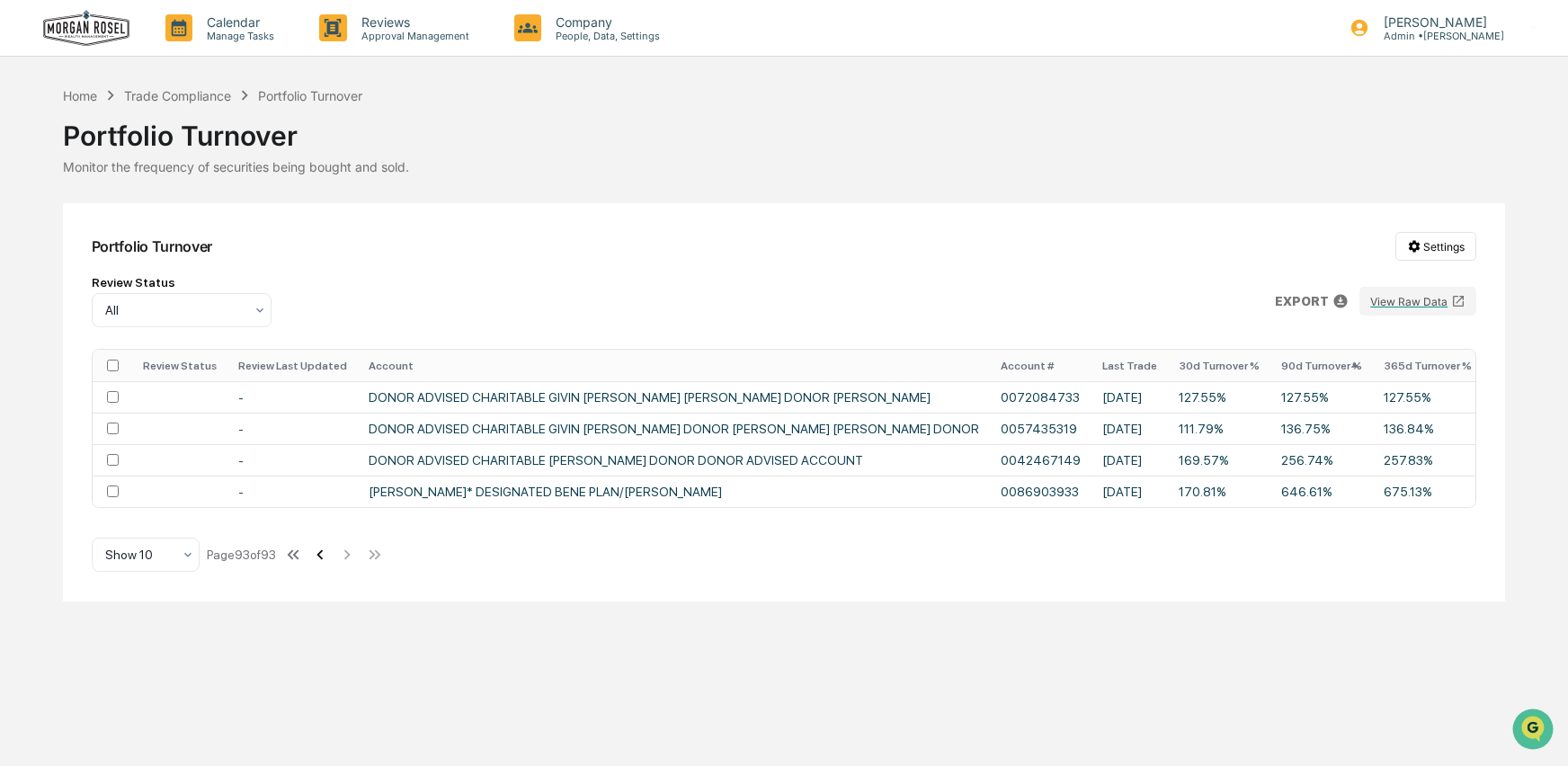
click at [330, 564] on icon at bounding box center [320, 555] width 20 height 20
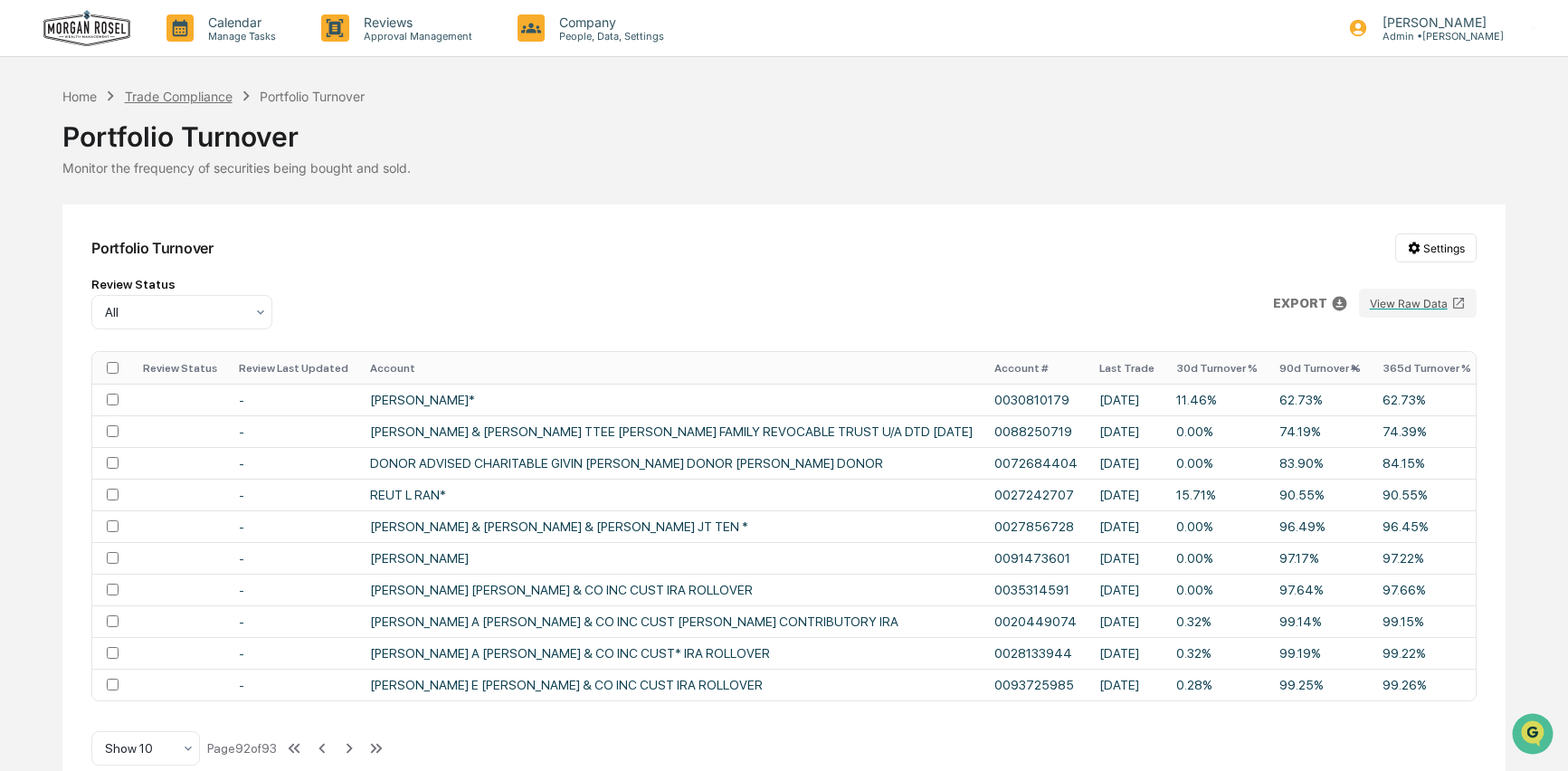
click at [183, 95] on div "Trade Compliance" at bounding box center [178, 96] width 107 height 16
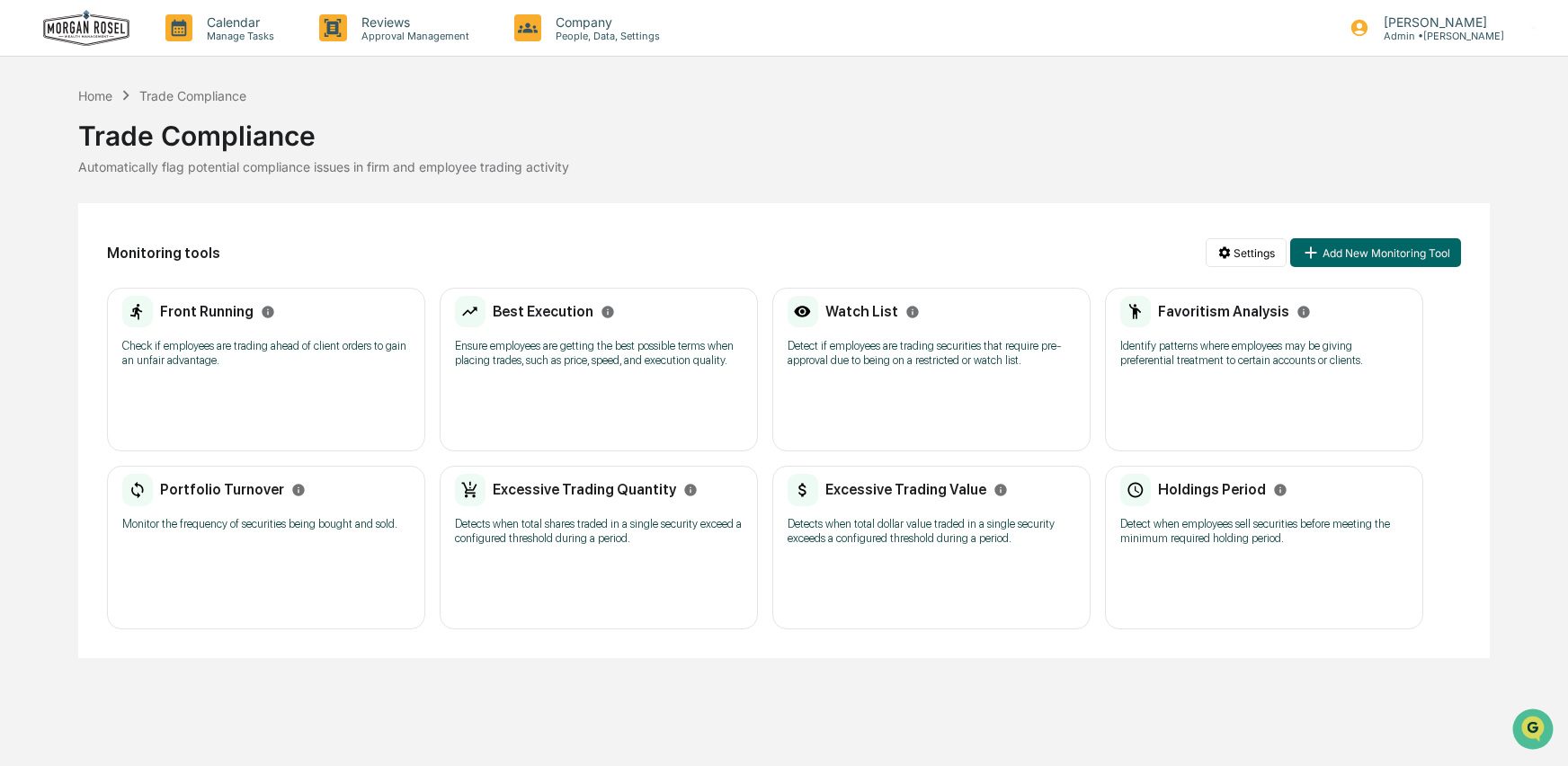
click at [549, 537] on p "Detects when total shares traded in a single security exceed a configured thres…" at bounding box center [599, 530] width 288 height 28
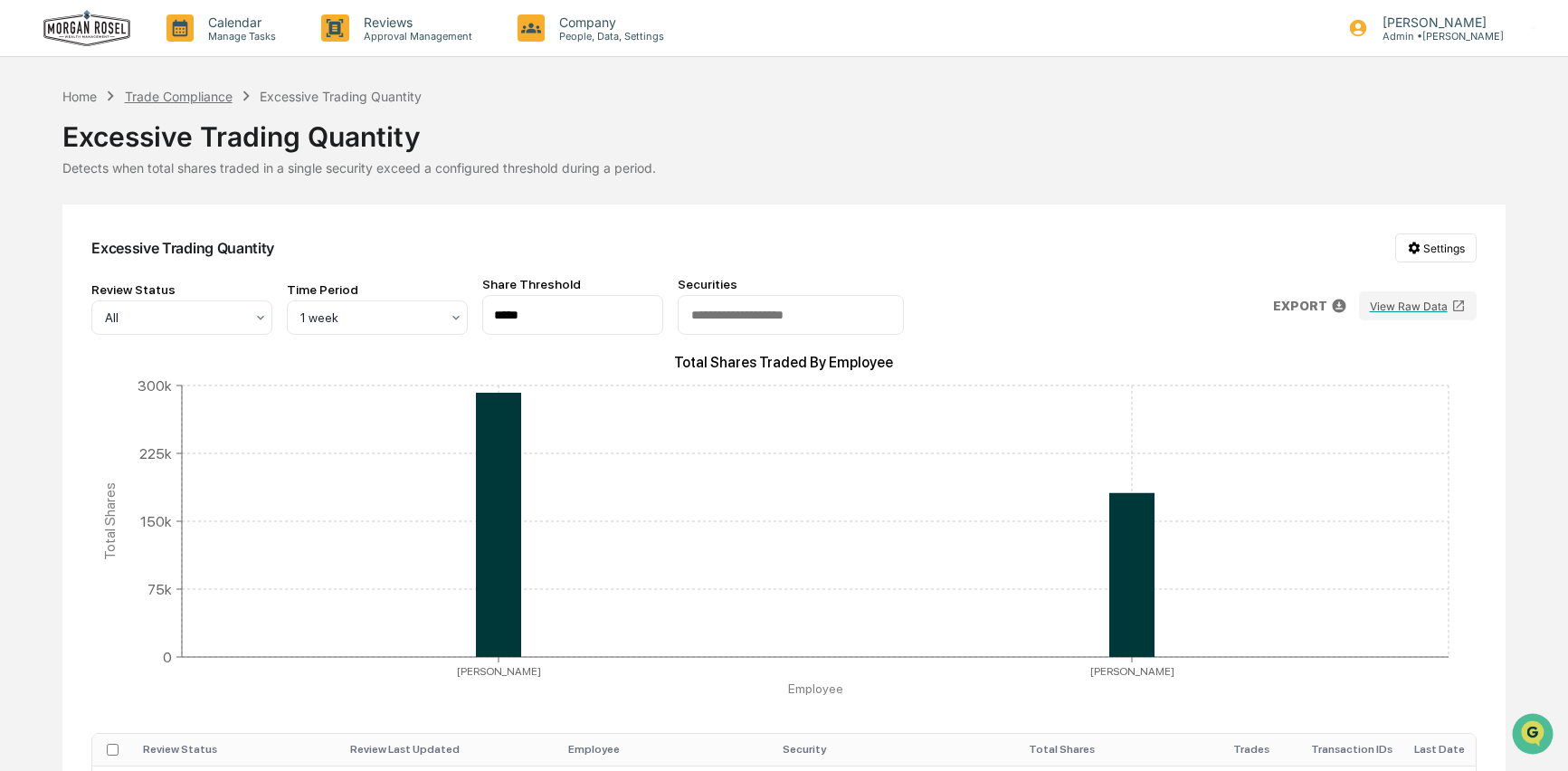
click at [191, 92] on div "Trade Compliance" at bounding box center [178, 96] width 107 height 16
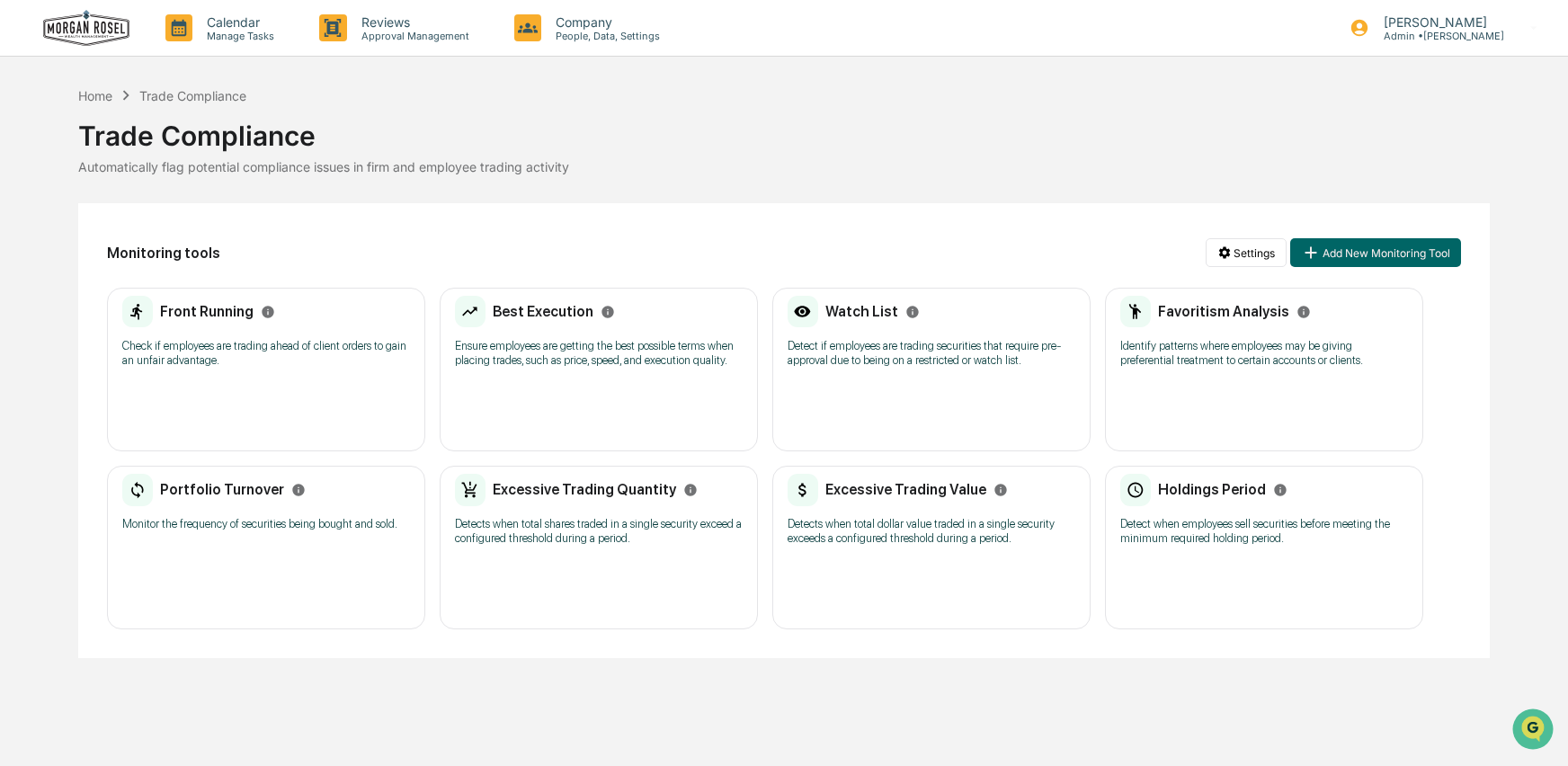
click at [653, 558] on div "Excessive Trading Quantity Detects when total shares traded in a single securit…" at bounding box center [599, 515] width 288 height 83
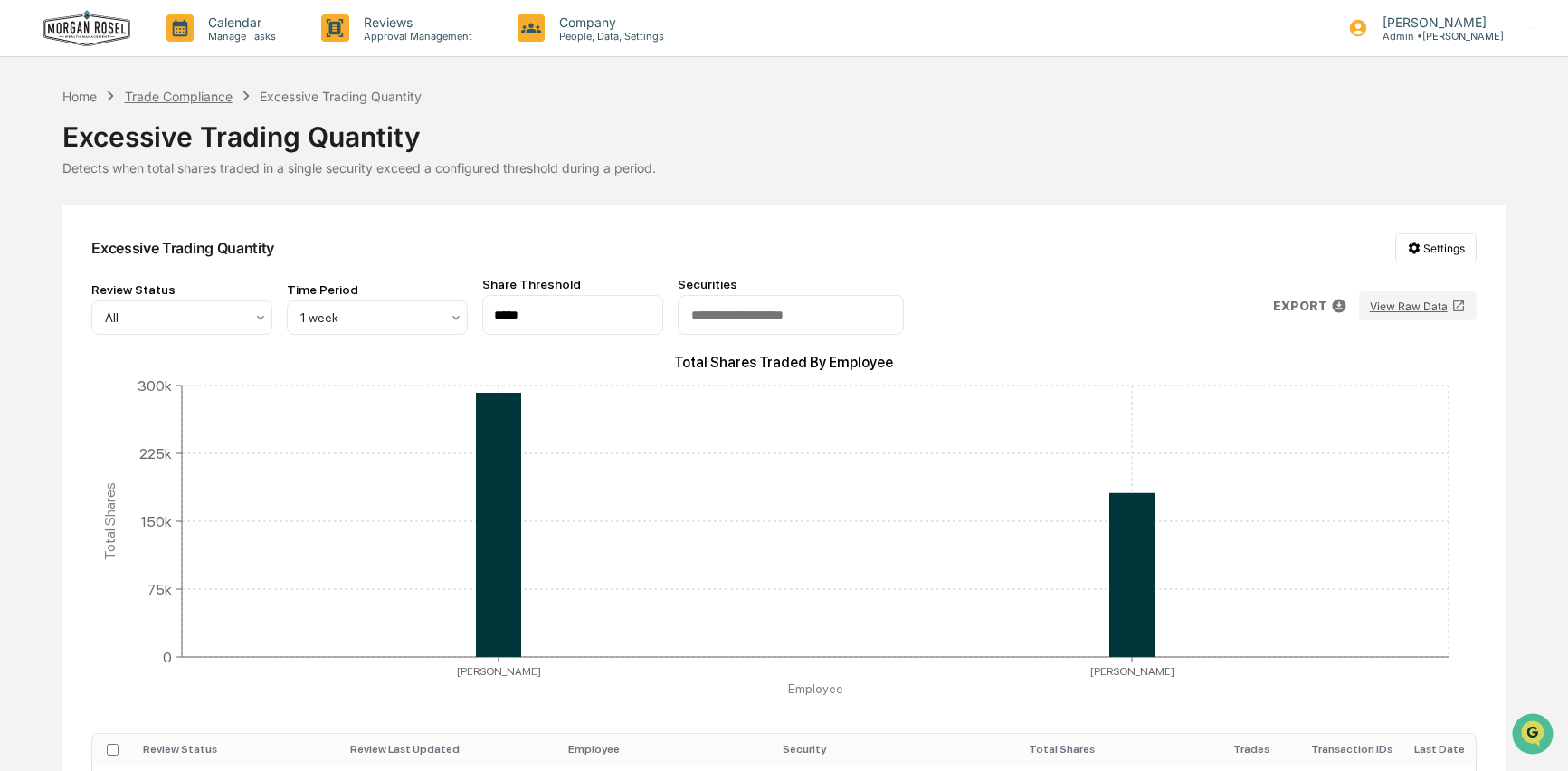
click at [177, 92] on div "Trade Compliance" at bounding box center [178, 96] width 107 height 16
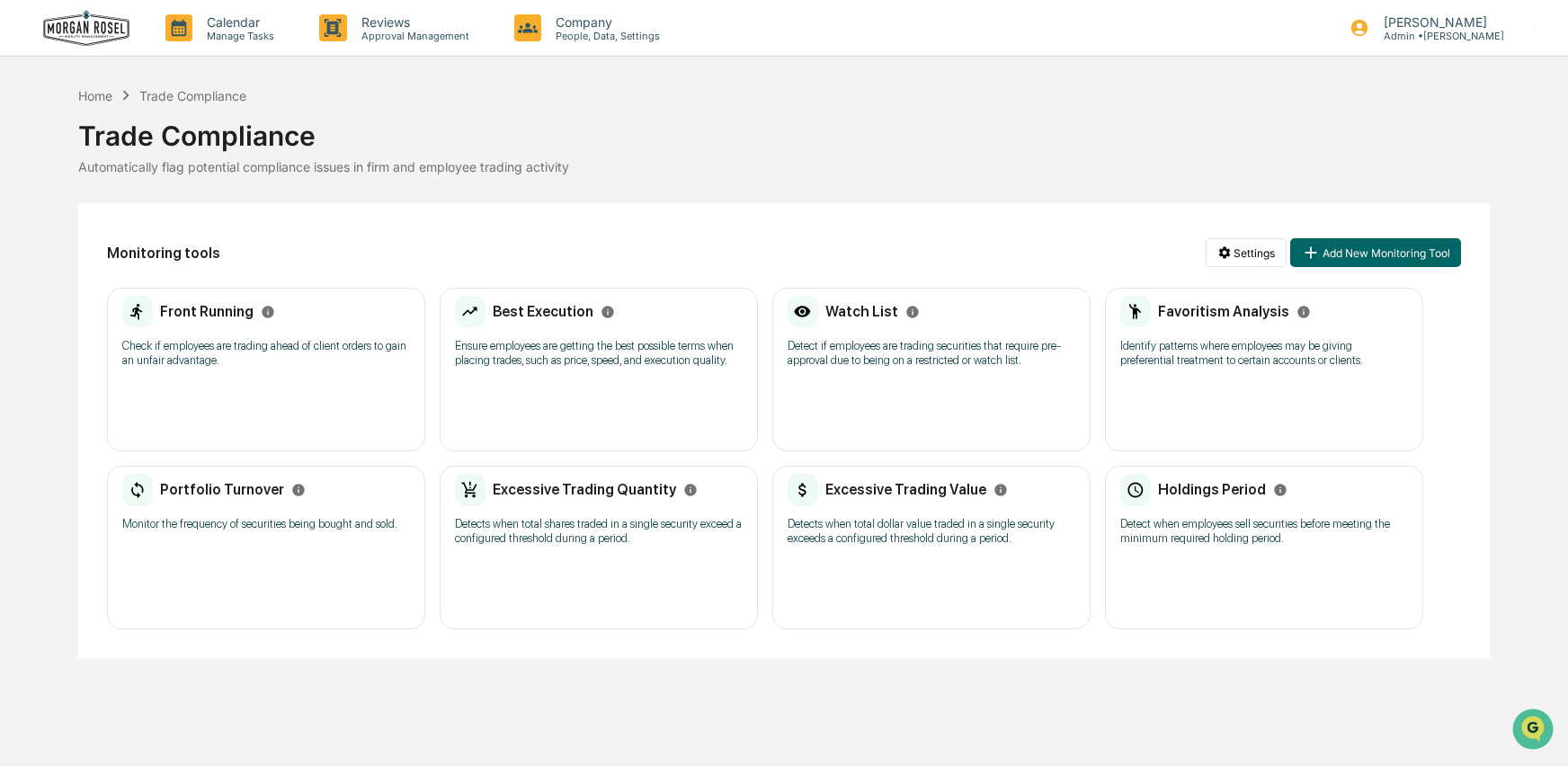
click at [851, 528] on div "Excessive Trading Value Detects when total dollar value traded in a single secu…" at bounding box center [931, 515] width 288 height 83
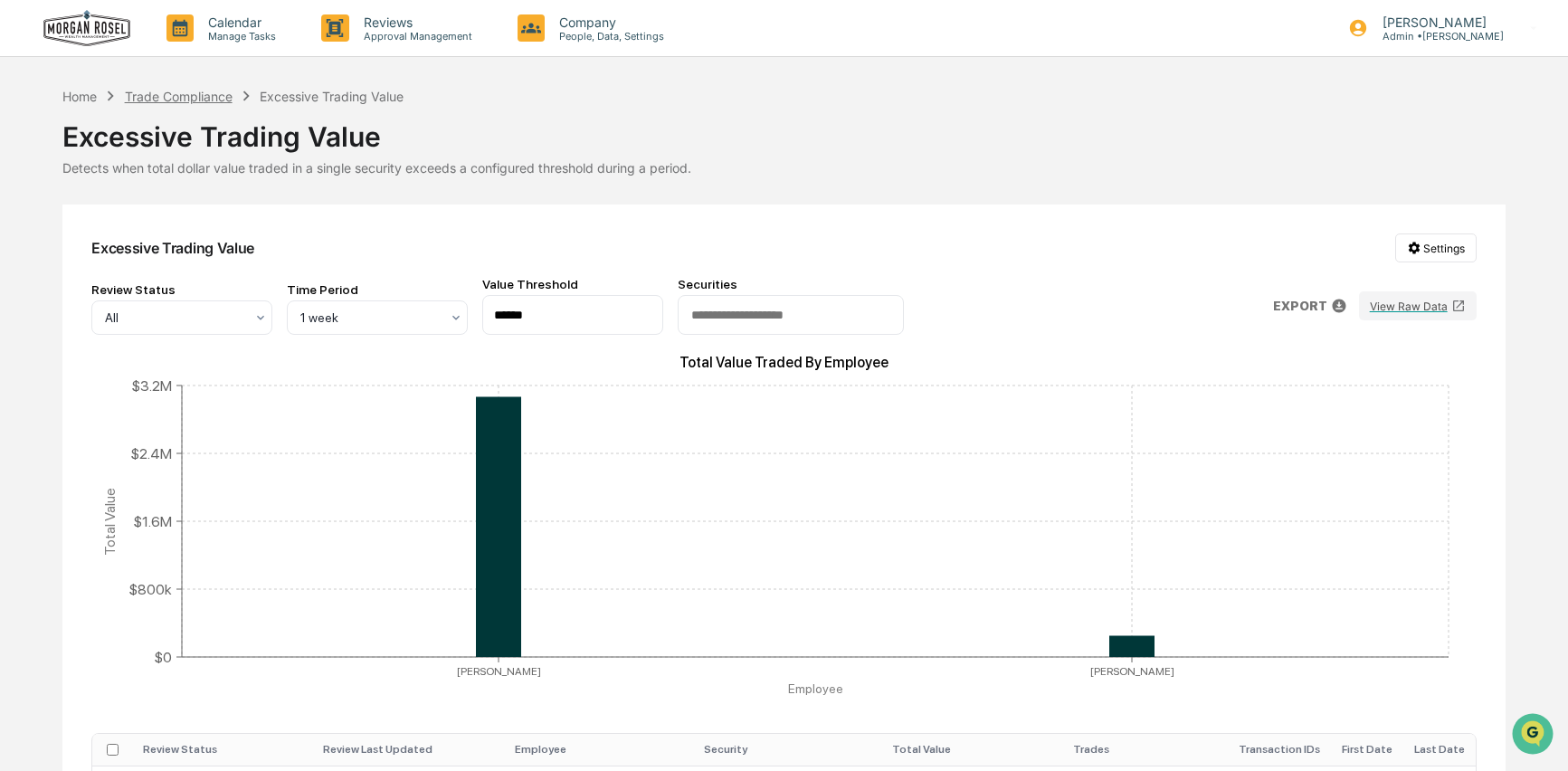
click at [196, 95] on div "Trade Compliance" at bounding box center [178, 96] width 107 height 16
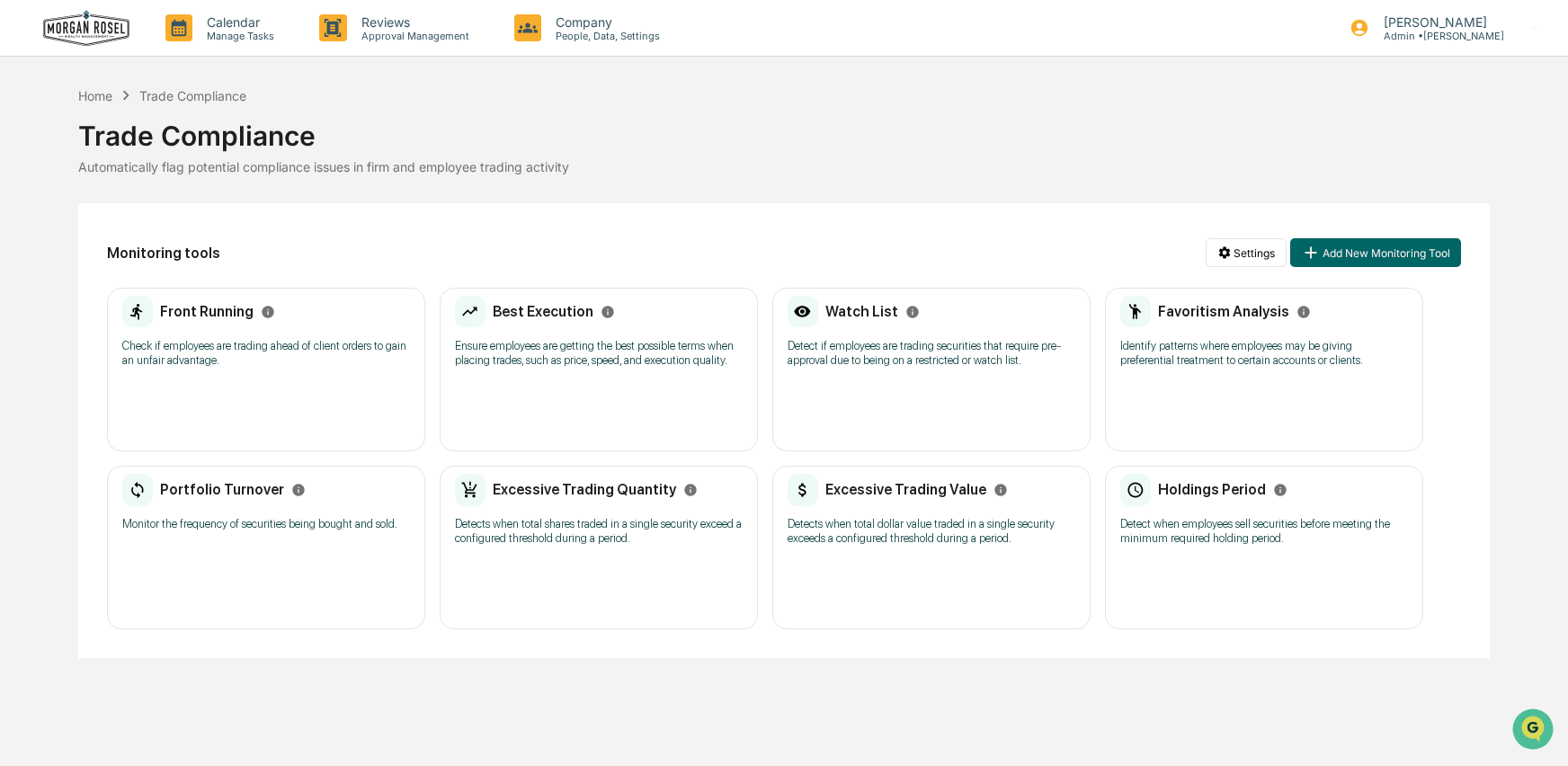
click at [1180, 558] on div "Holdings Period Detect when employees sell securities before meeting the minimu…" at bounding box center [1264, 515] width 288 height 83
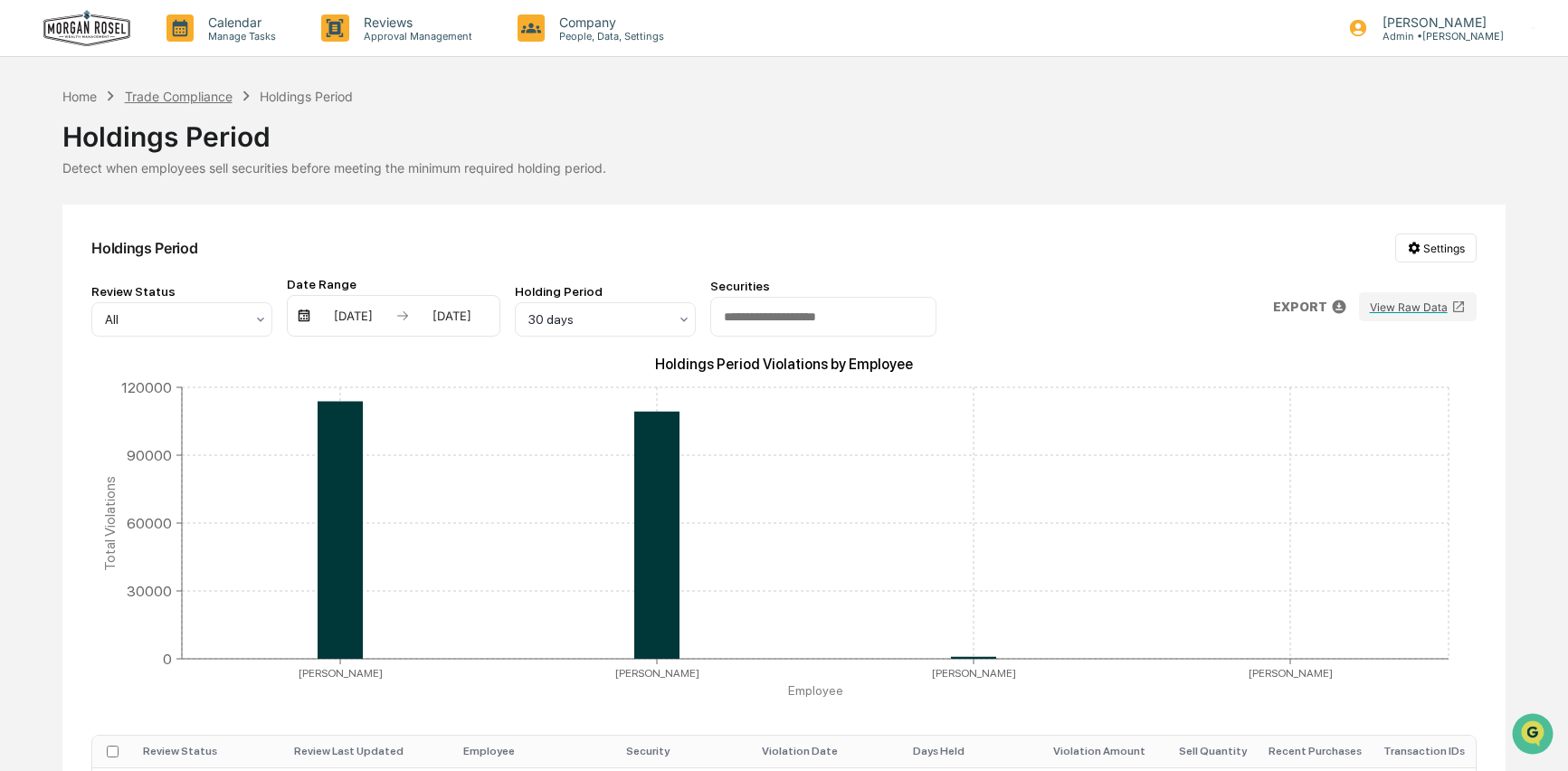
click at [167, 89] on div "Trade Compliance" at bounding box center [178, 96] width 107 height 16
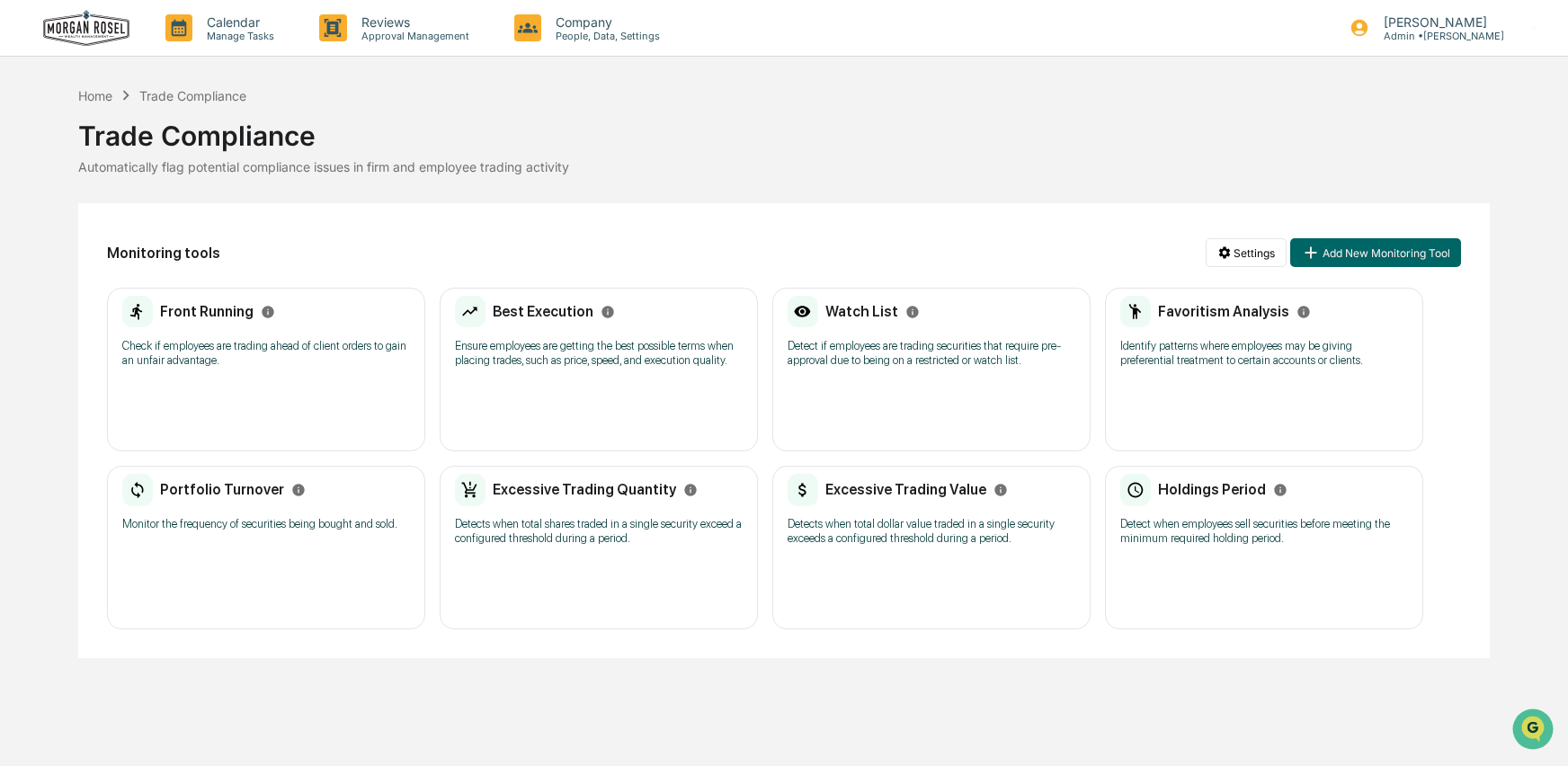
click at [916, 106] on div "Trade Compliance" at bounding box center [784, 129] width 1411 height 47
click at [211, 334] on div "Front Running Check if employees are trading ahead of client orders to gain an …" at bounding box center [266, 337] width 288 height 83
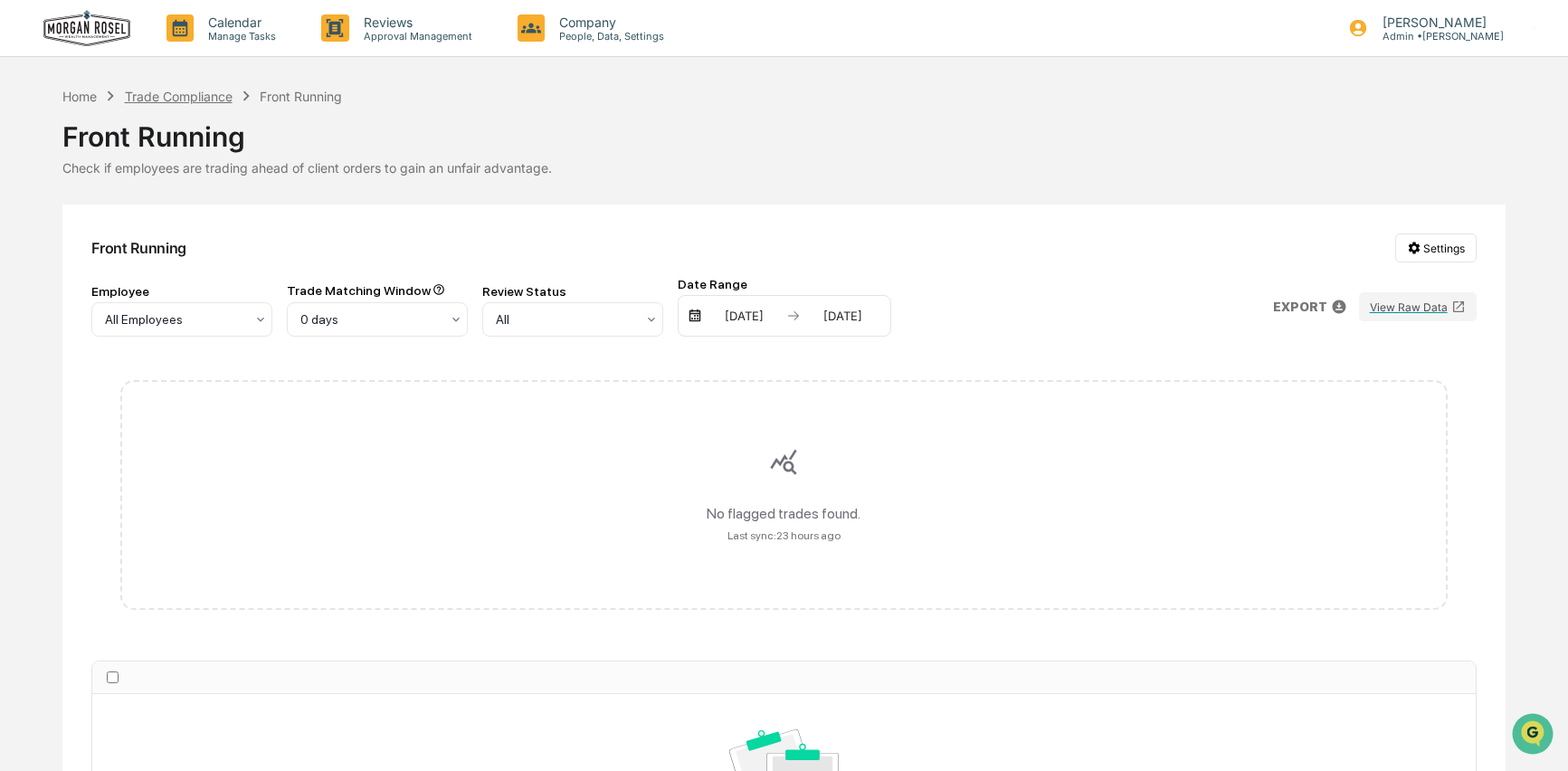
click at [195, 98] on div "Trade Compliance" at bounding box center [178, 96] width 107 height 16
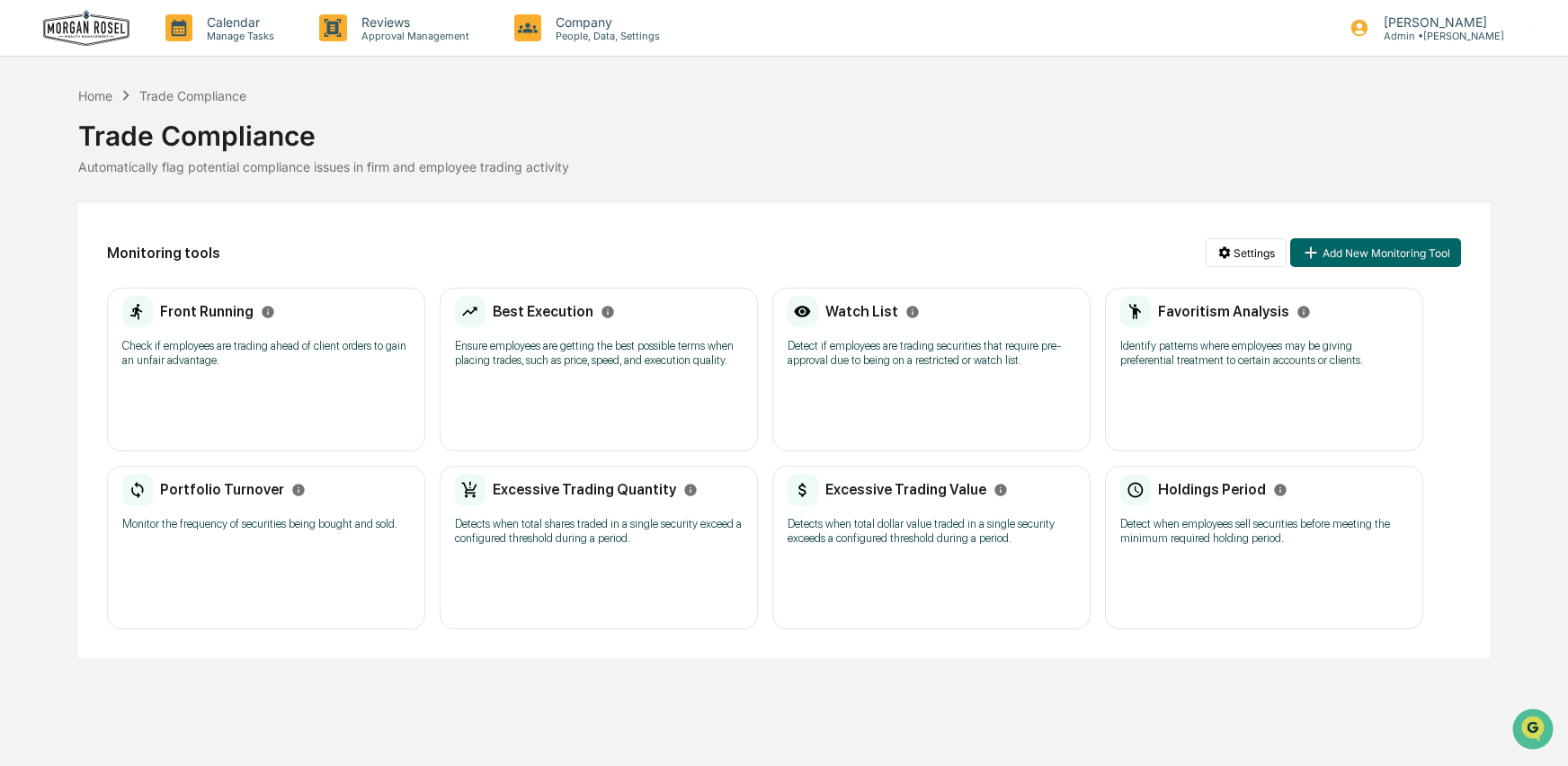
click at [1010, 367] on p "Detect if employees are trading securities that require pre-approval due to bei…" at bounding box center [931, 352] width 288 height 28
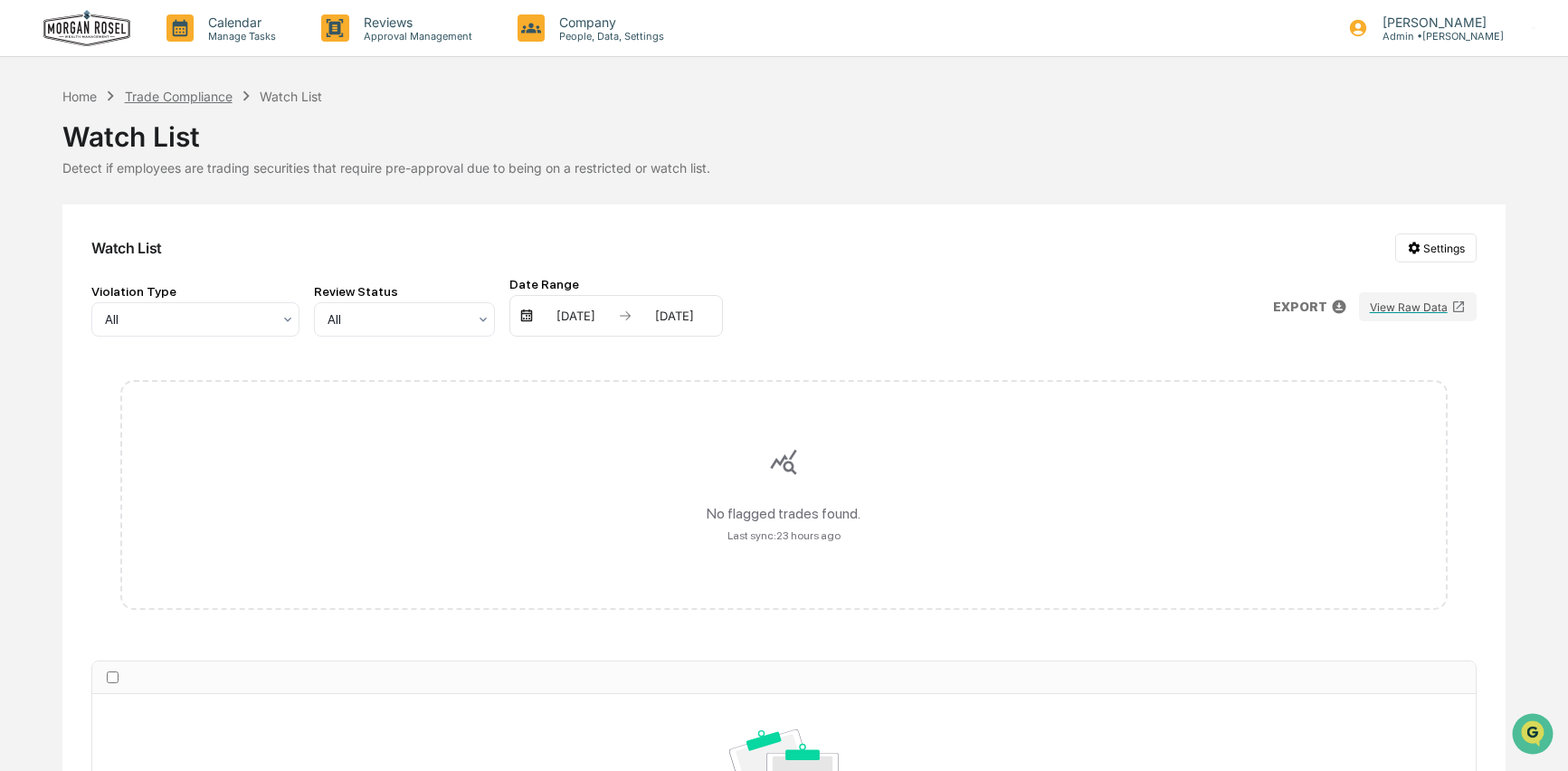
click at [216, 99] on div "Trade Compliance" at bounding box center [178, 96] width 107 height 16
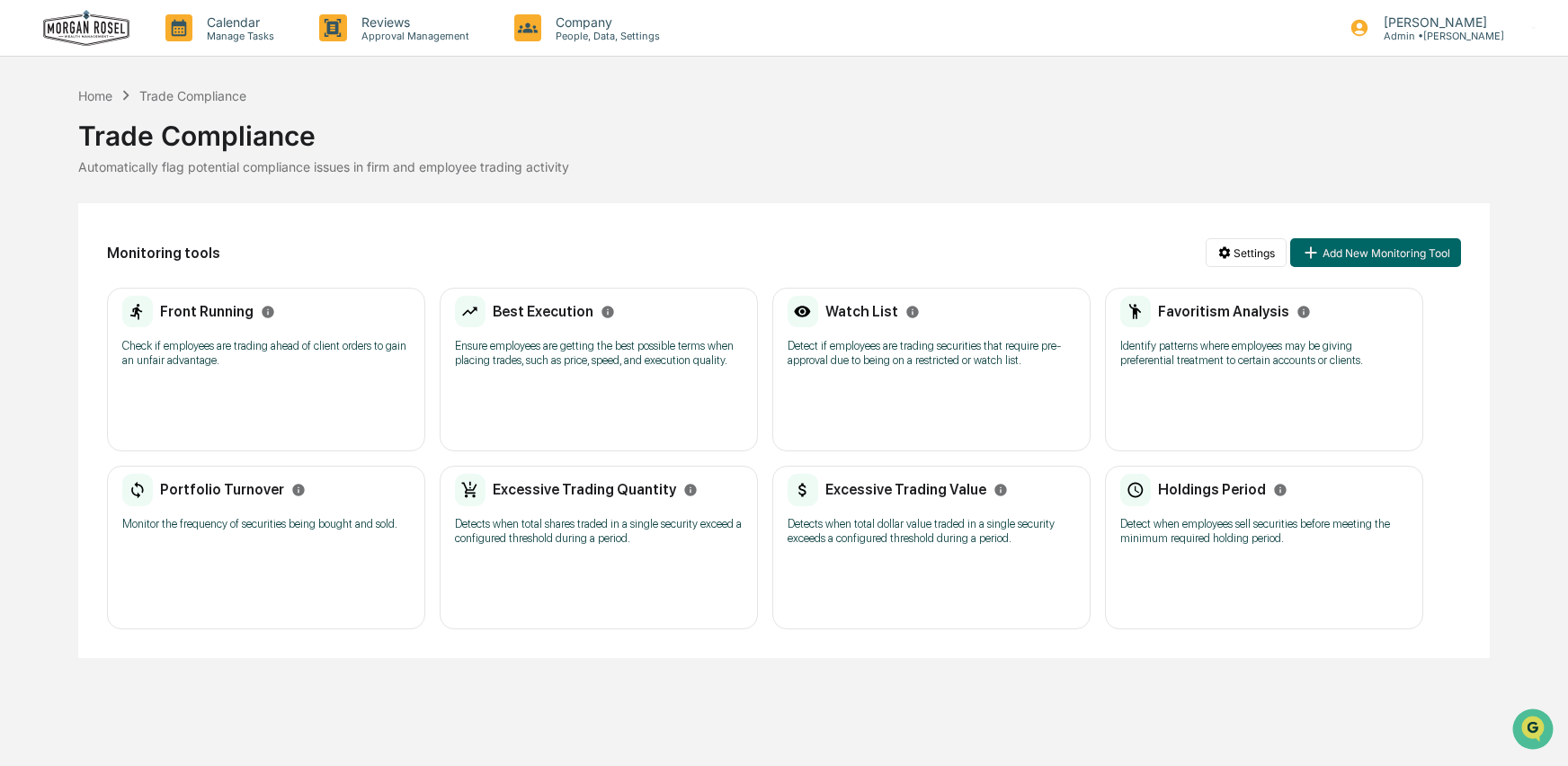
click at [1261, 388] on div "Favoritism Analysis Identify patterns where employees may be giving preferentia…" at bounding box center [1263, 369] width 318 height 163
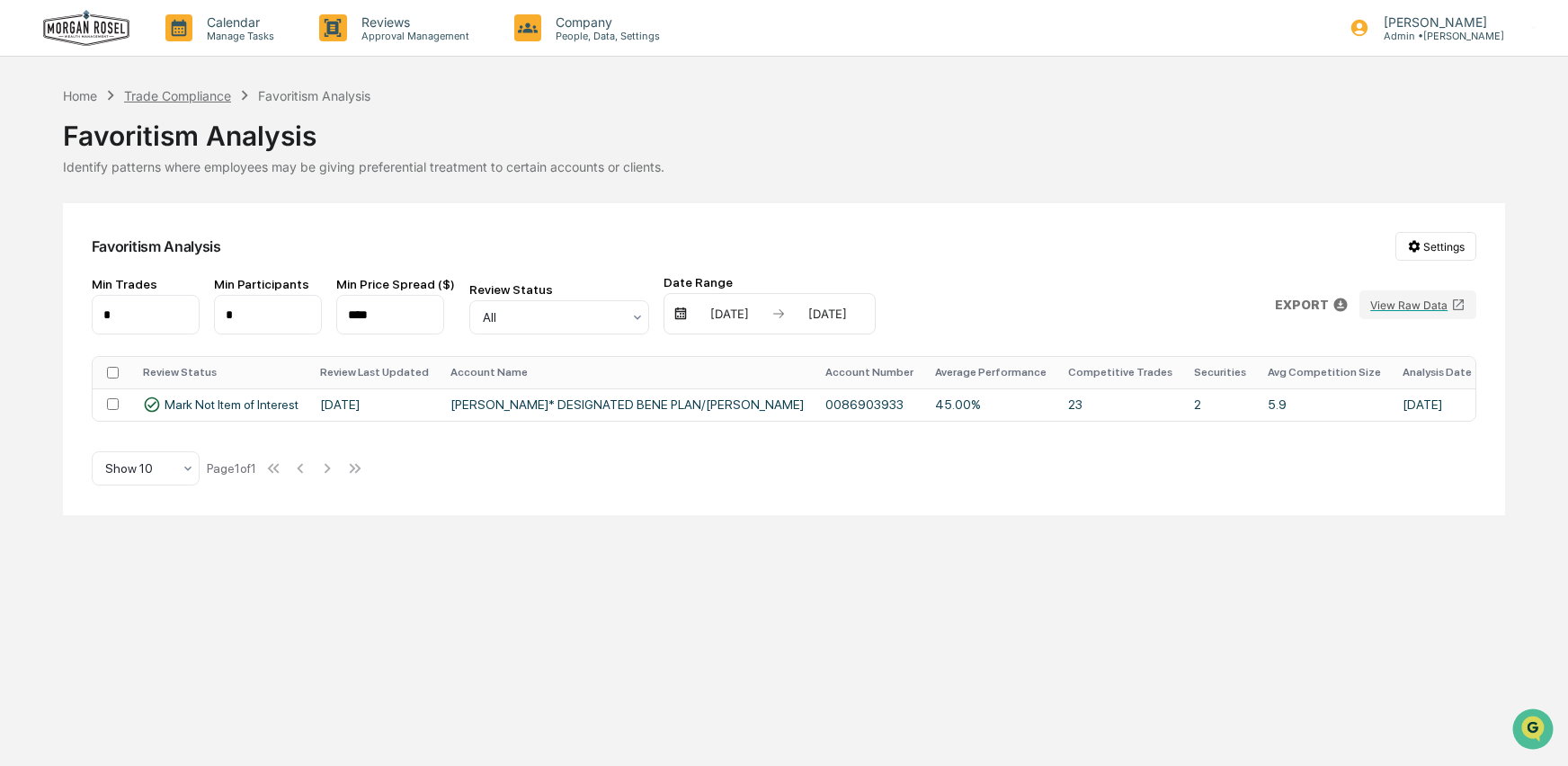
click at [202, 97] on div "Trade Compliance" at bounding box center [177, 96] width 107 height 16
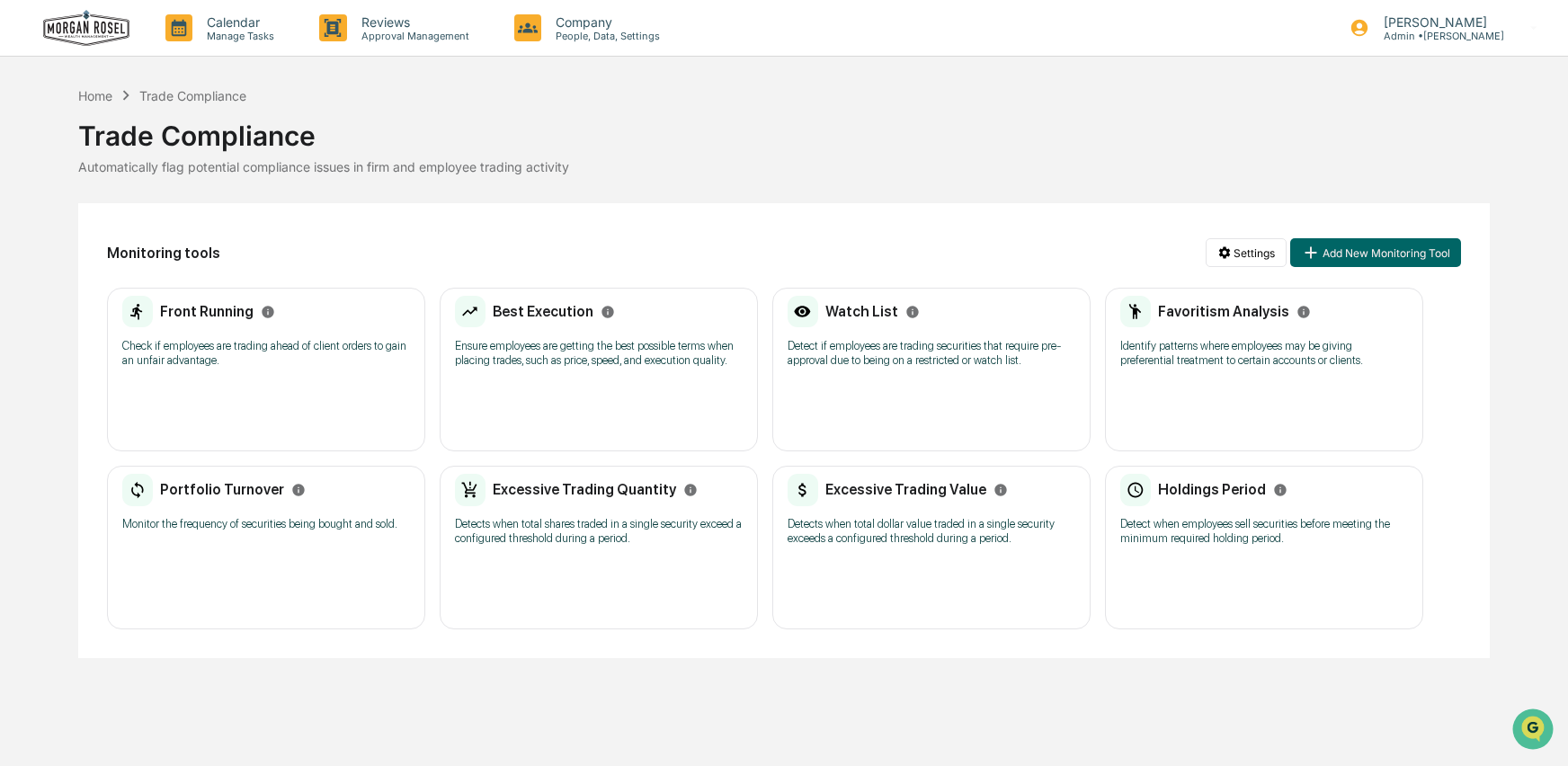
click at [292, 531] on p "Monitor the frequency of securities being bought and sold." at bounding box center [266, 523] width 288 height 15
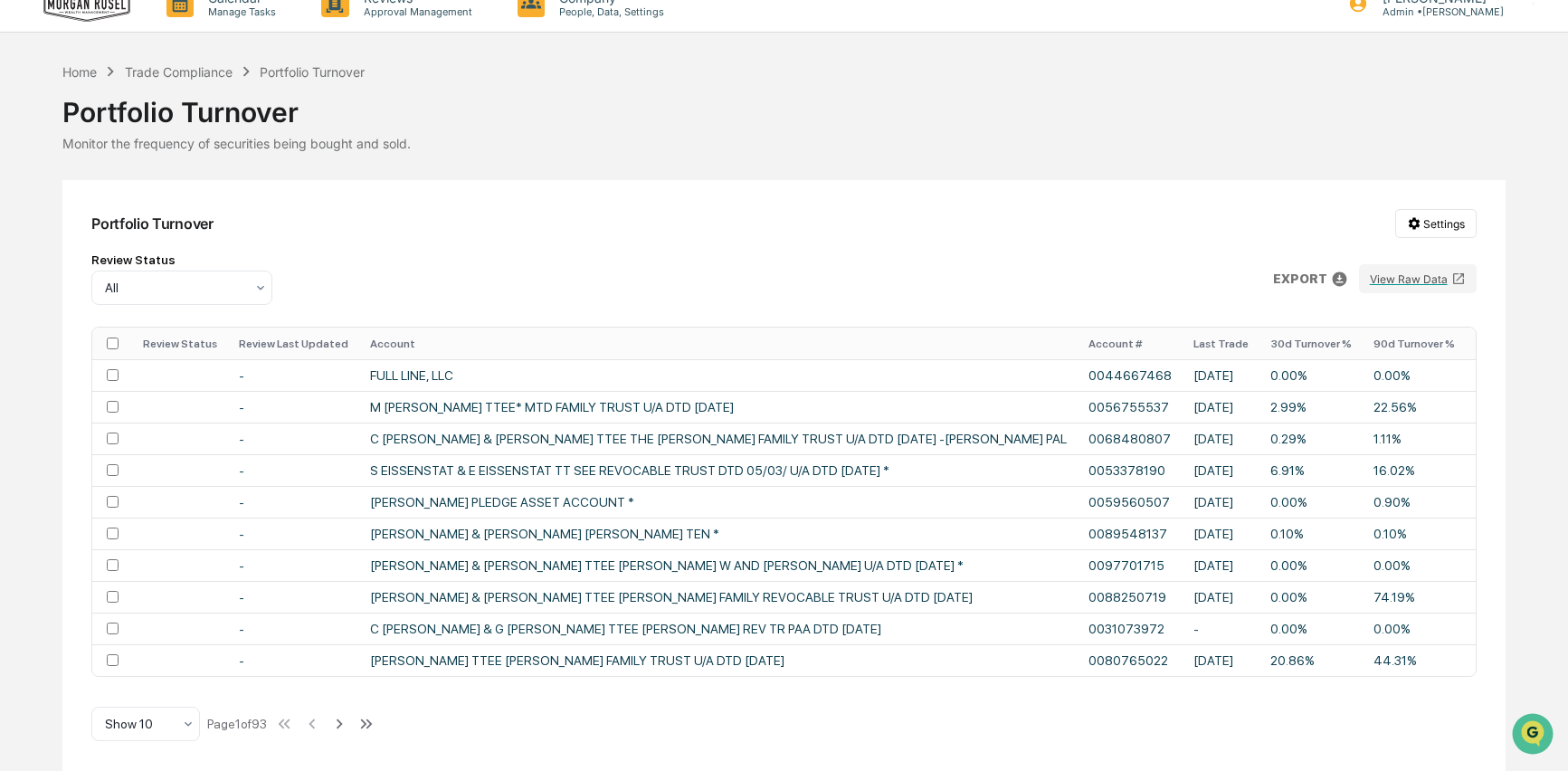
scroll to position [32, 0]
click at [376, 721] on icon at bounding box center [366, 724] width 20 height 20
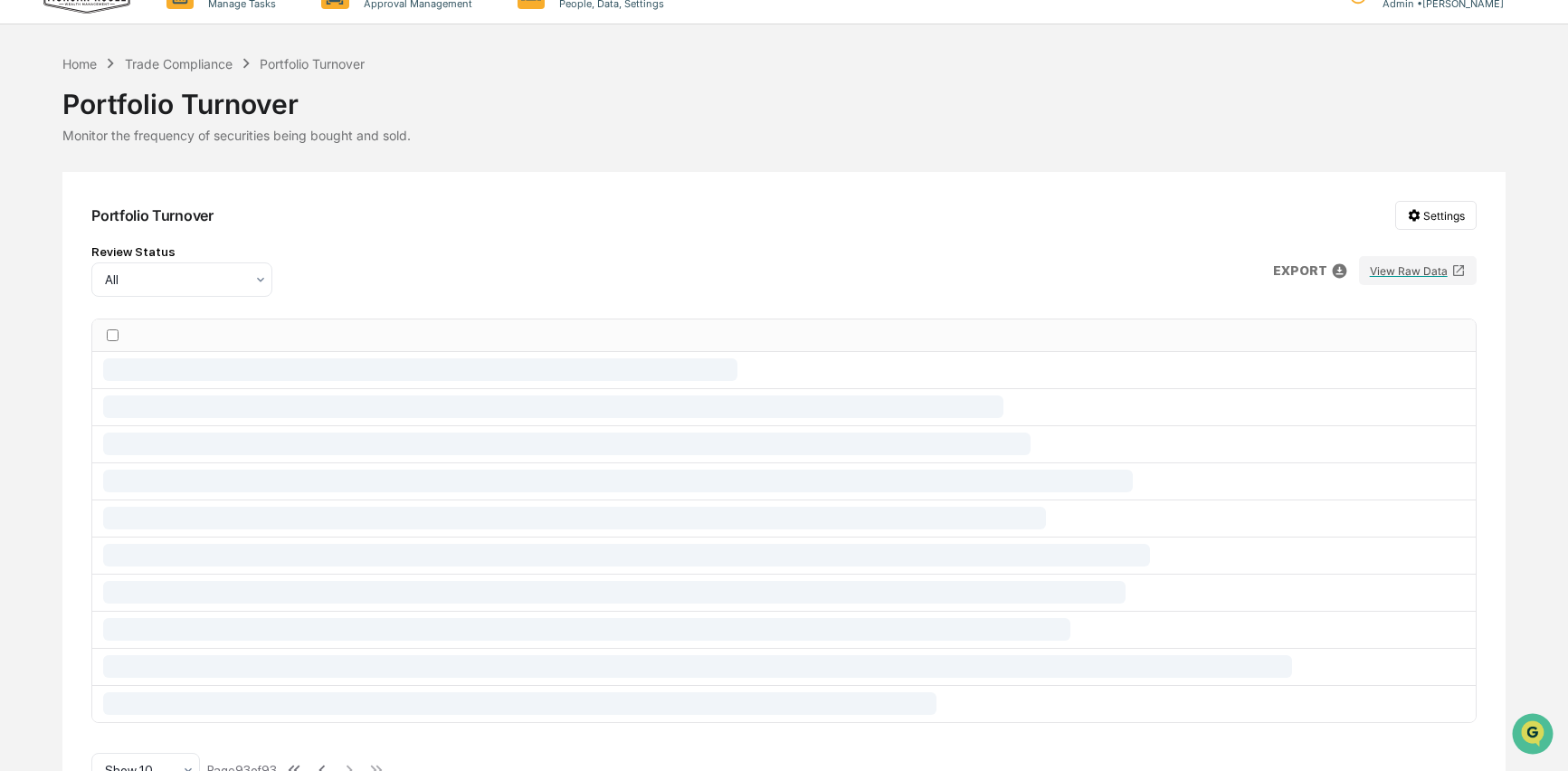
scroll to position [0, 0]
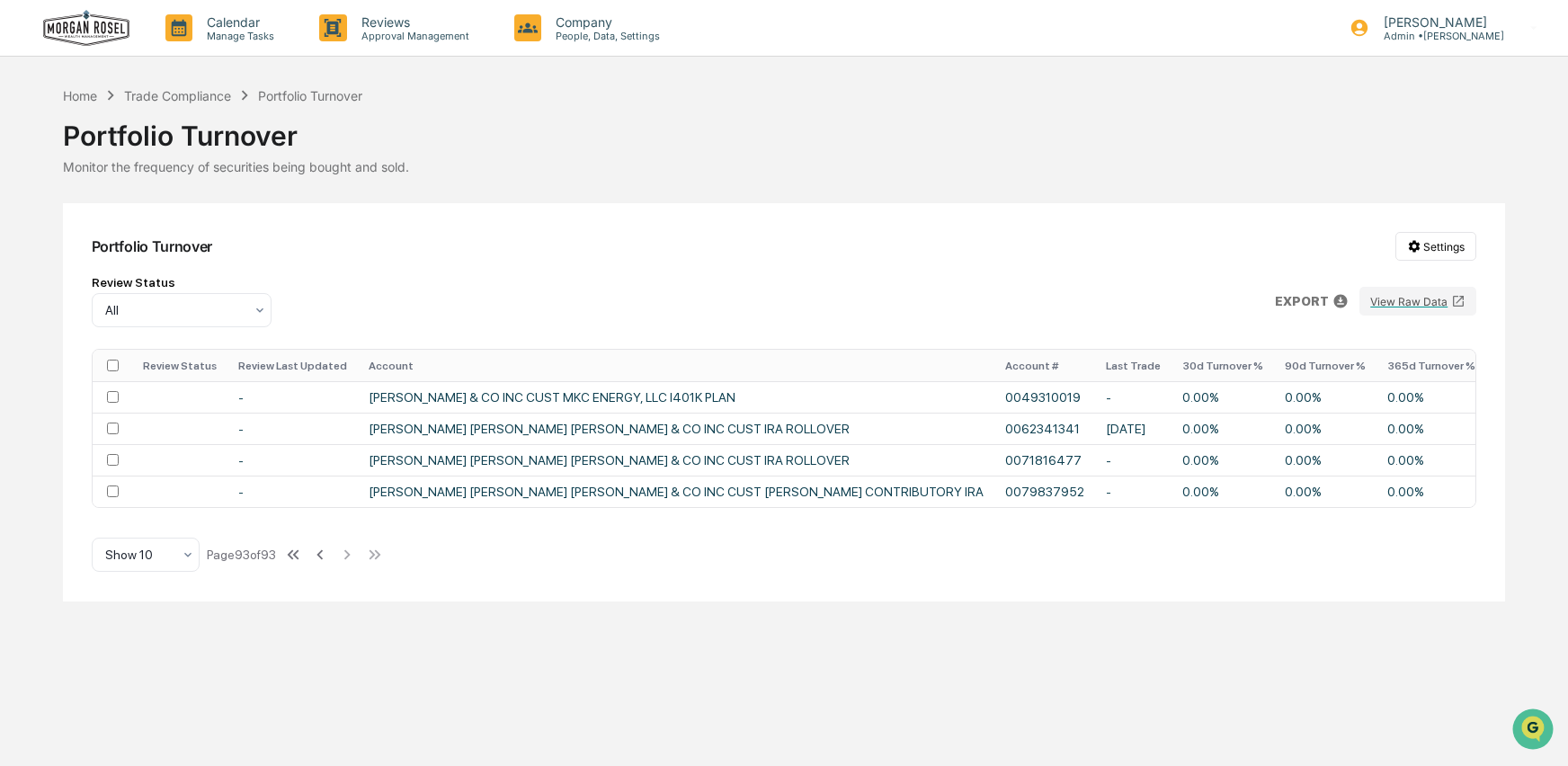
click at [299, 560] on icon at bounding box center [296, 555] width 6 height 10
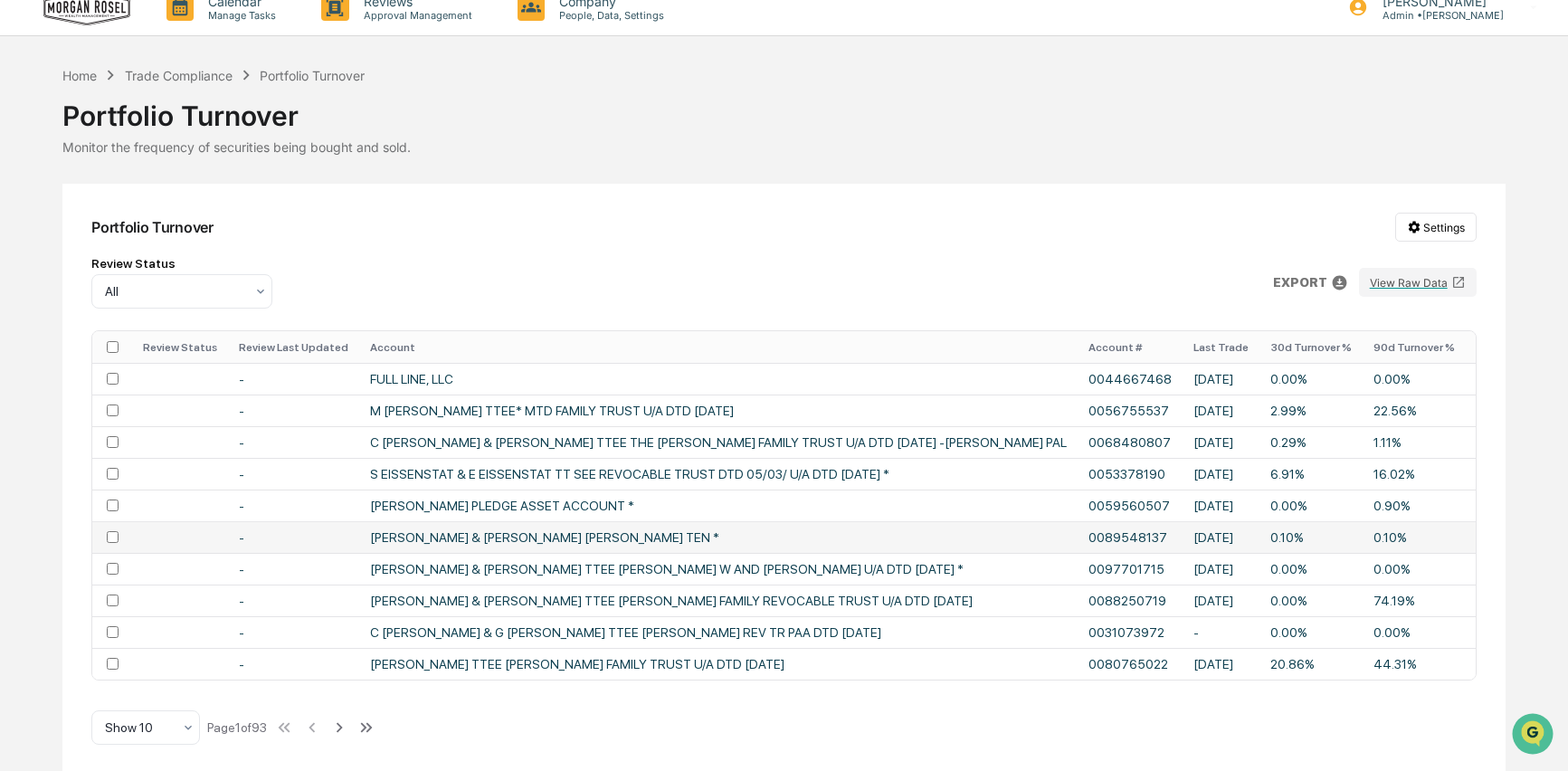
scroll to position [27, 0]
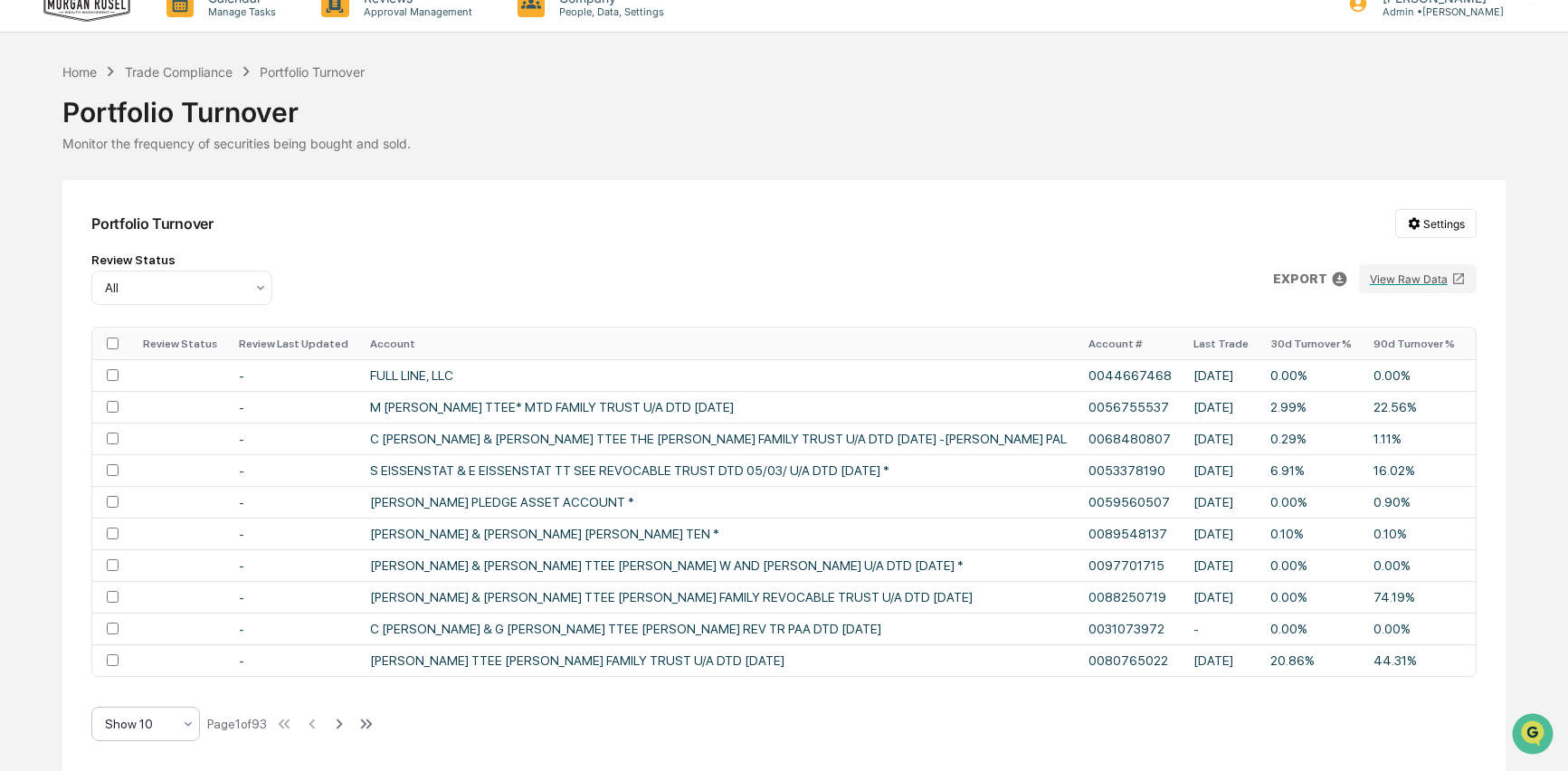
click at [191, 731] on icon at bounding box center [188, 724] width 15 height 15
click at [142, 676] on div "Show 100" at bounding box center [146, 682] width 106 height 36
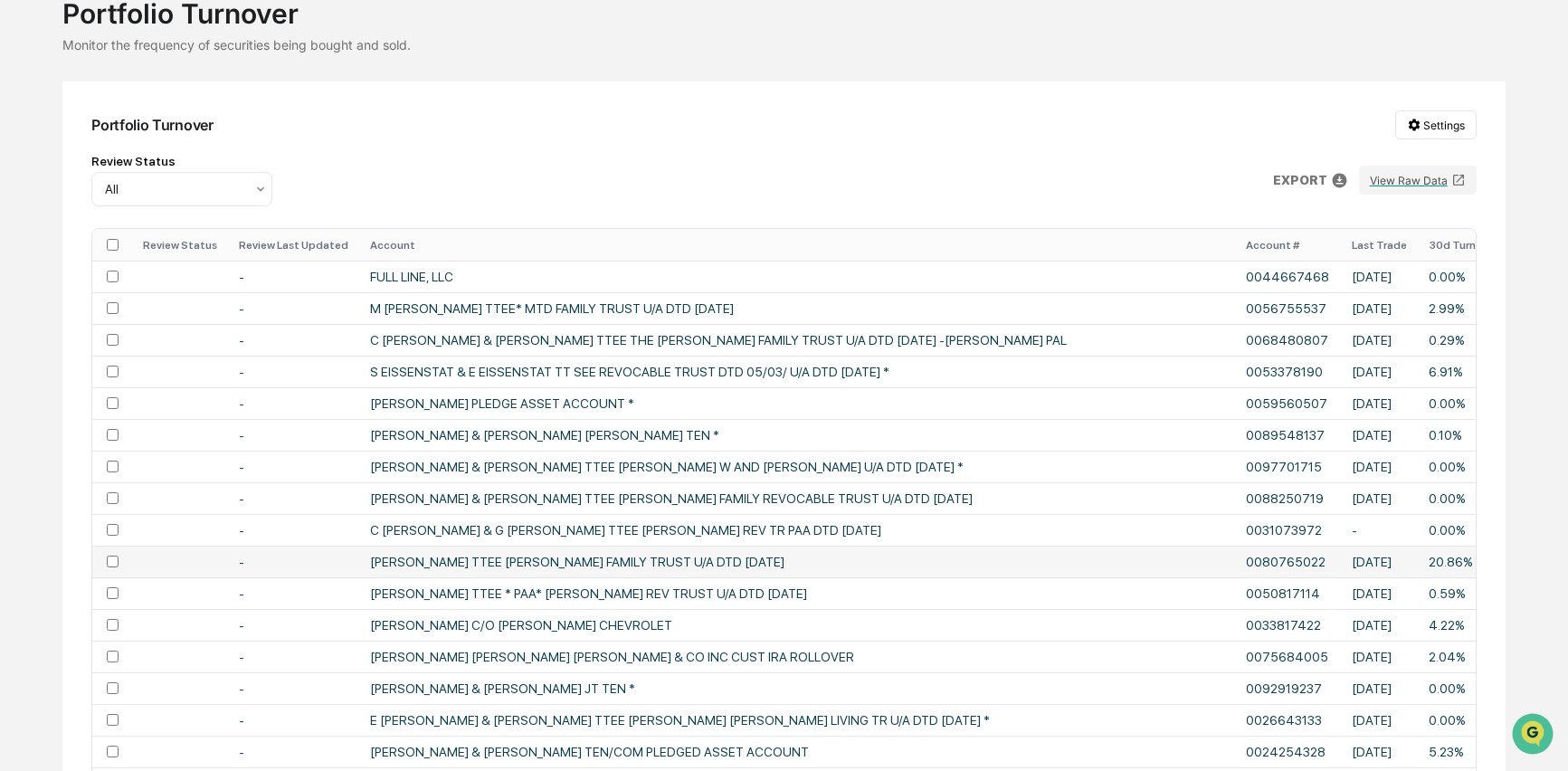
scroll to position [137, 0]
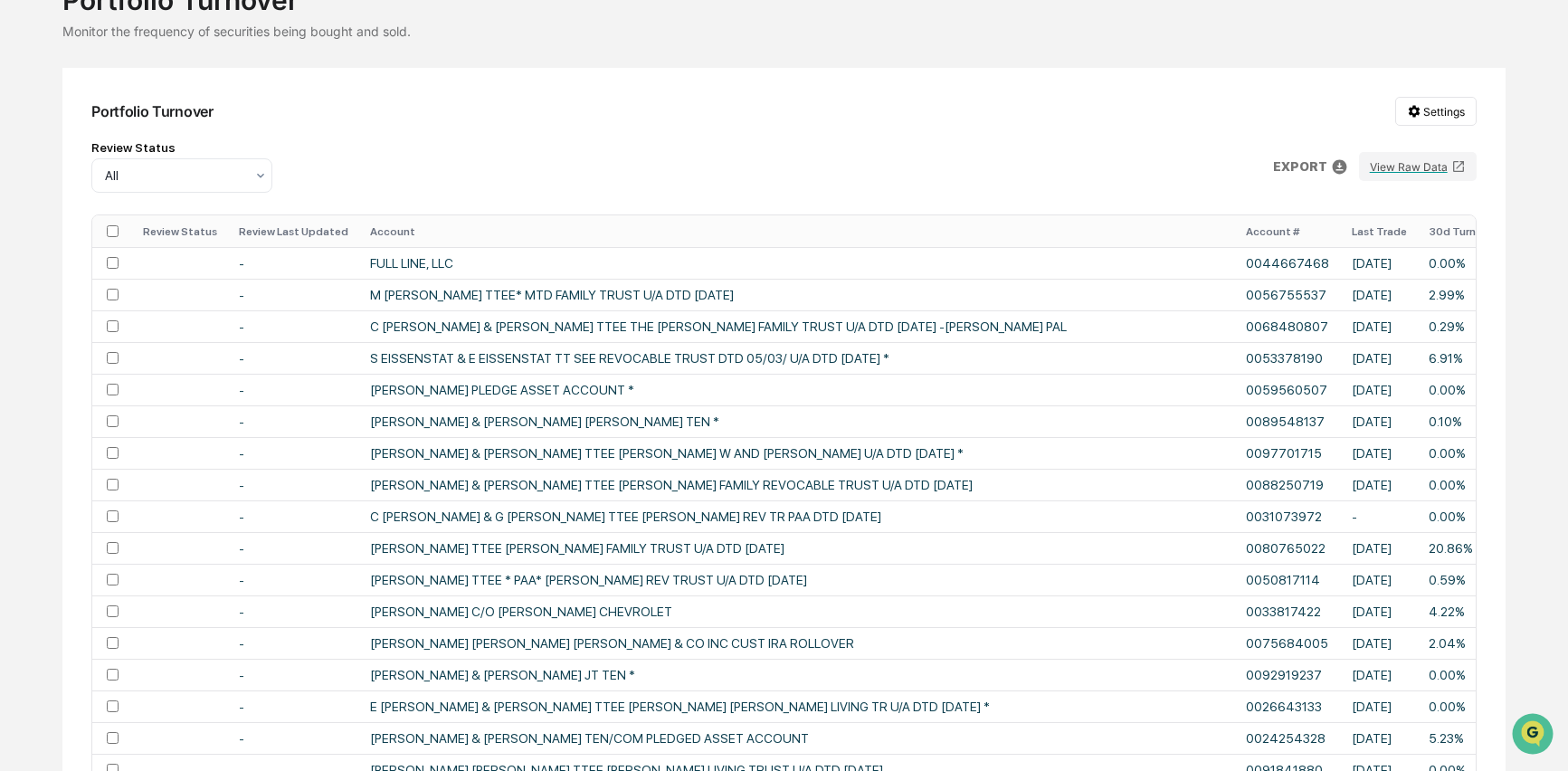
click at [1341, 234] on th "Last Trade" at bounding box center [1380, 231] width 77 height 32
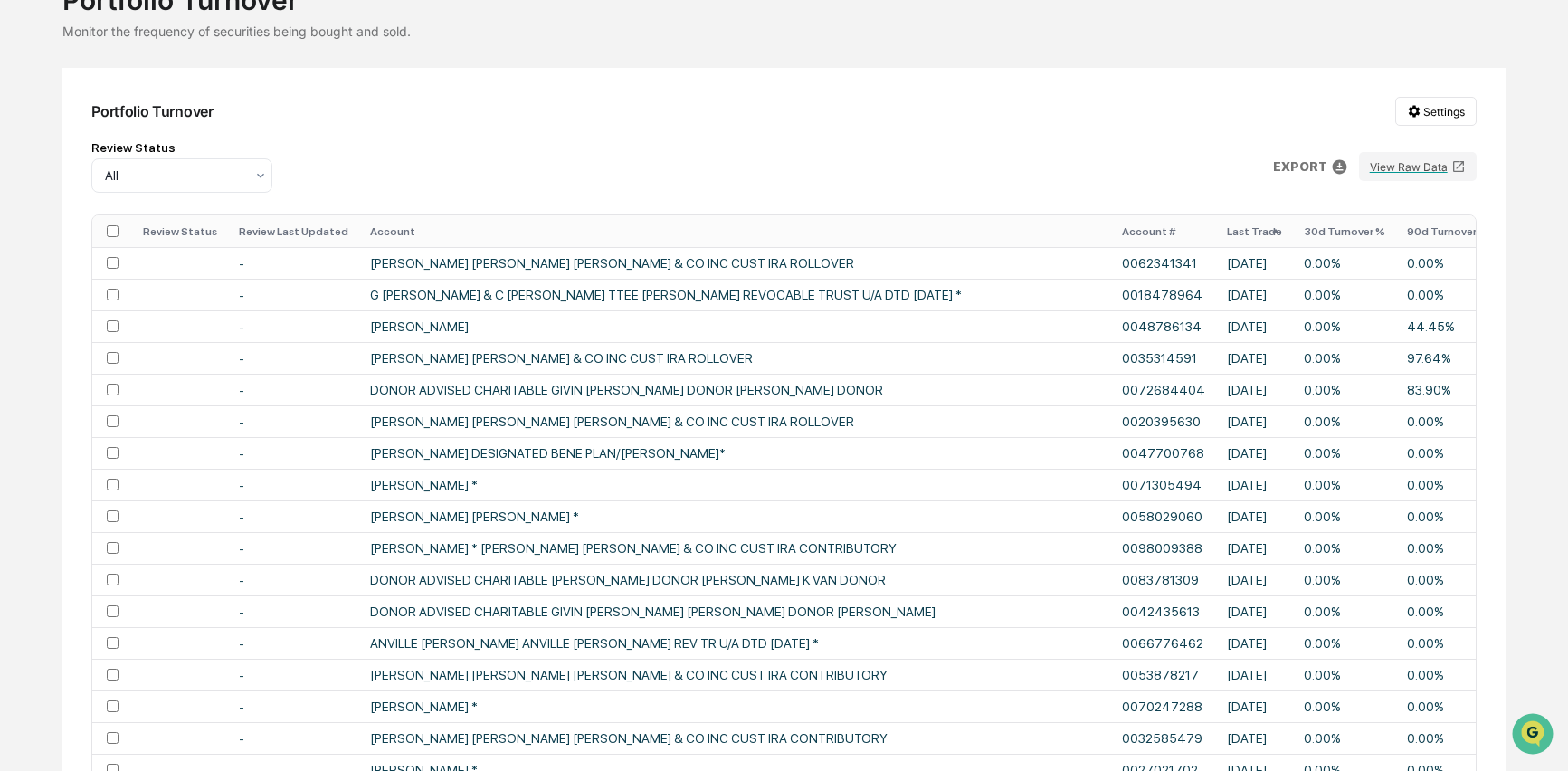
click at [1216, 233] on th "Last Trade" at bounding box center [1255, 231] width 77 height 32
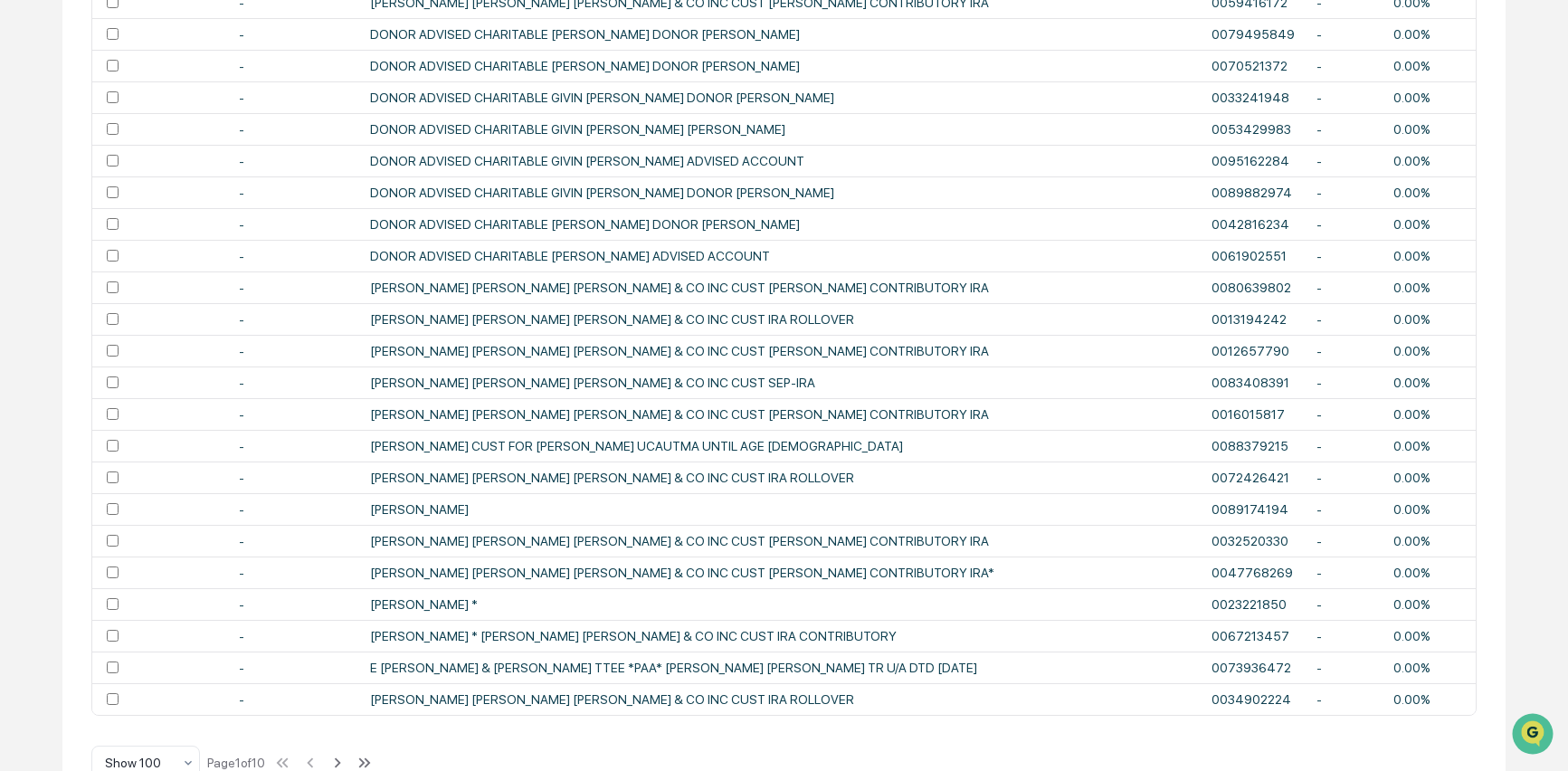
scroll to position [2883, 0]
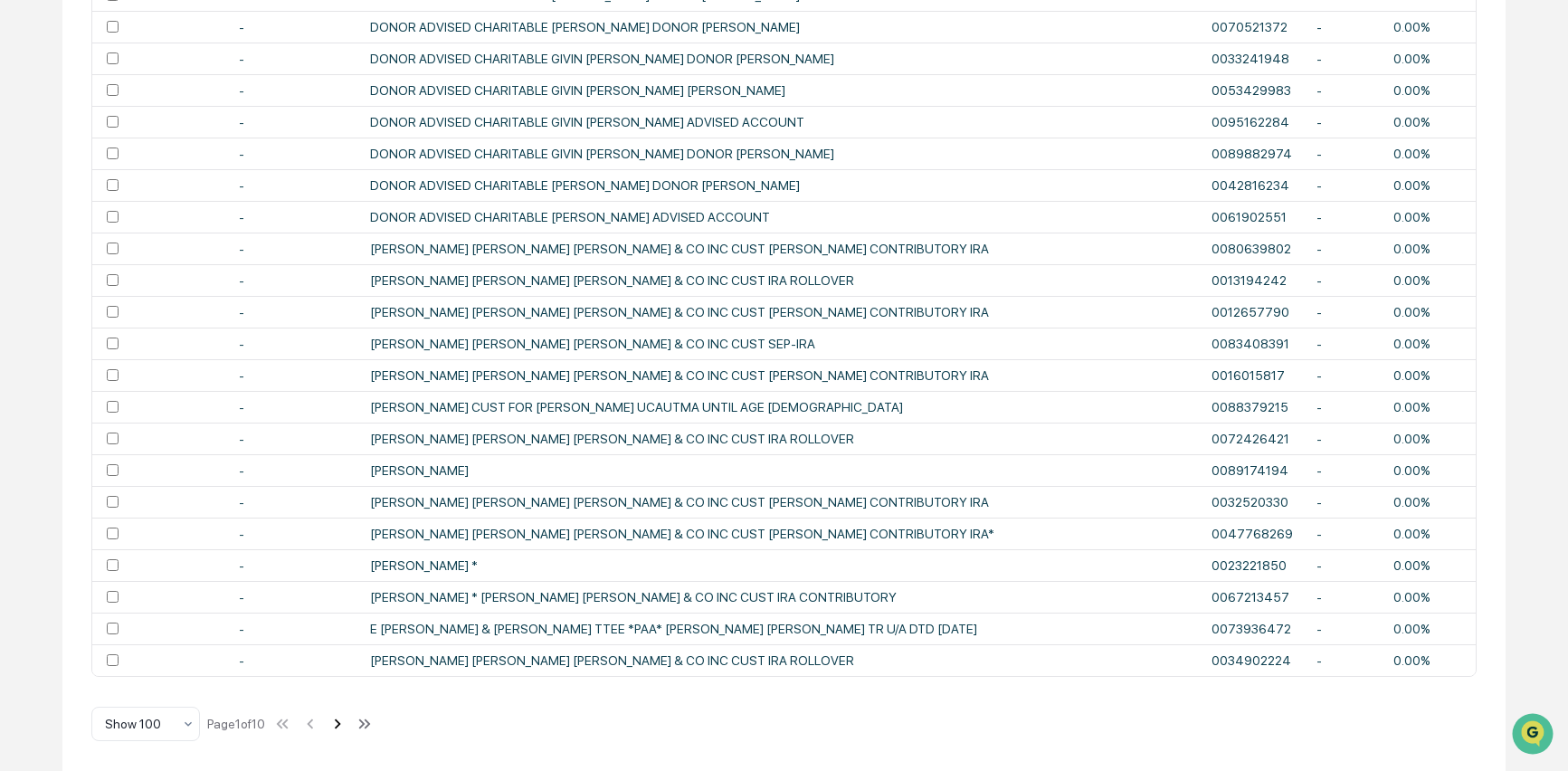
click at [348, 726] on icon at bounding box center [338, 724] width 20 height 20
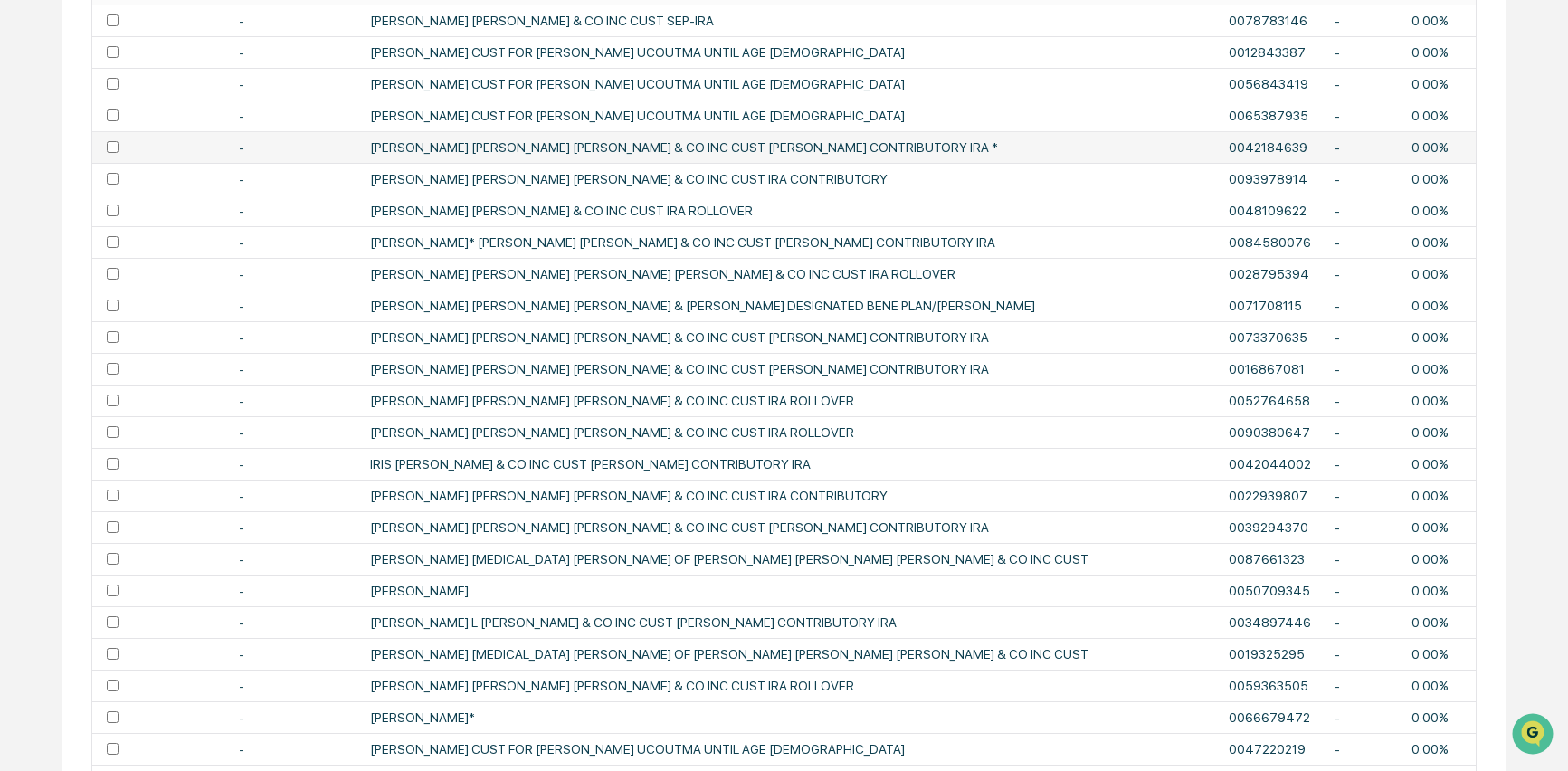
scroll to position [0, 0]
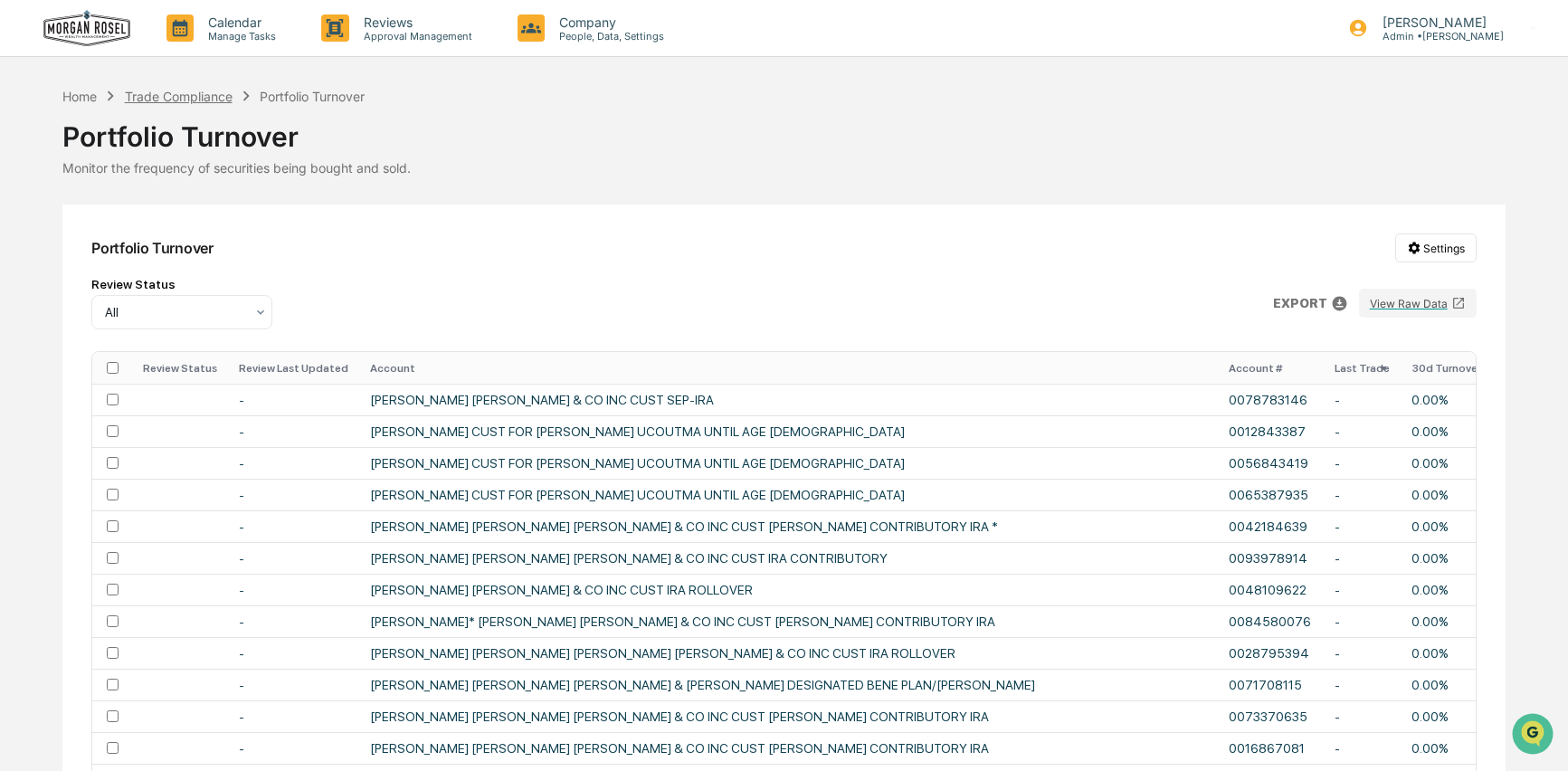
click at [173, 97] on div "Trade Compliance" at bounding box center [178, 96] width 107 height 16
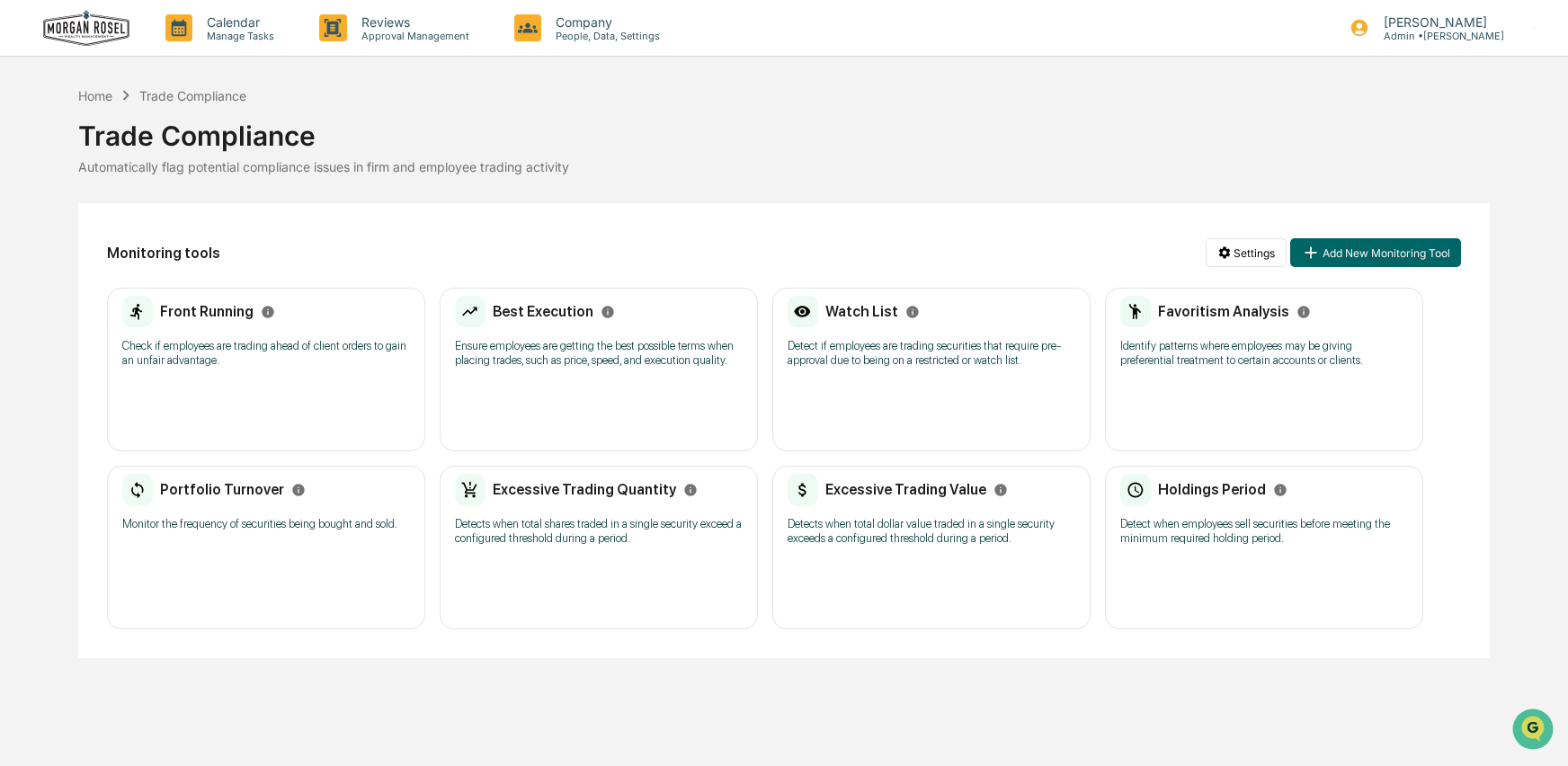
click at [561, 558] on div "Excessive Trading Quantity Detects when total shares traded in a single securit…" at bounding box center [599, 515] width 288 height 83
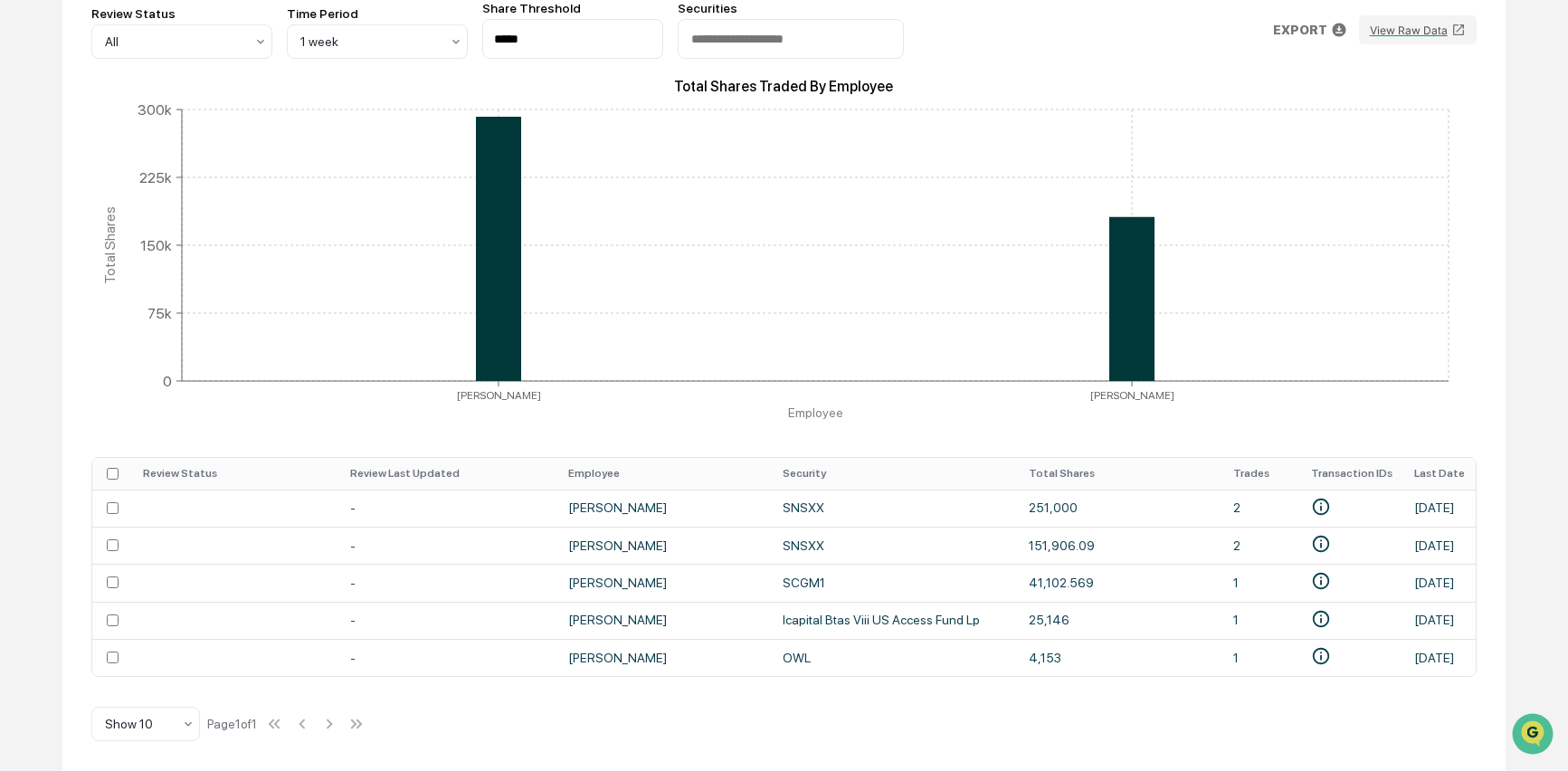
scroll to position [288, 0]
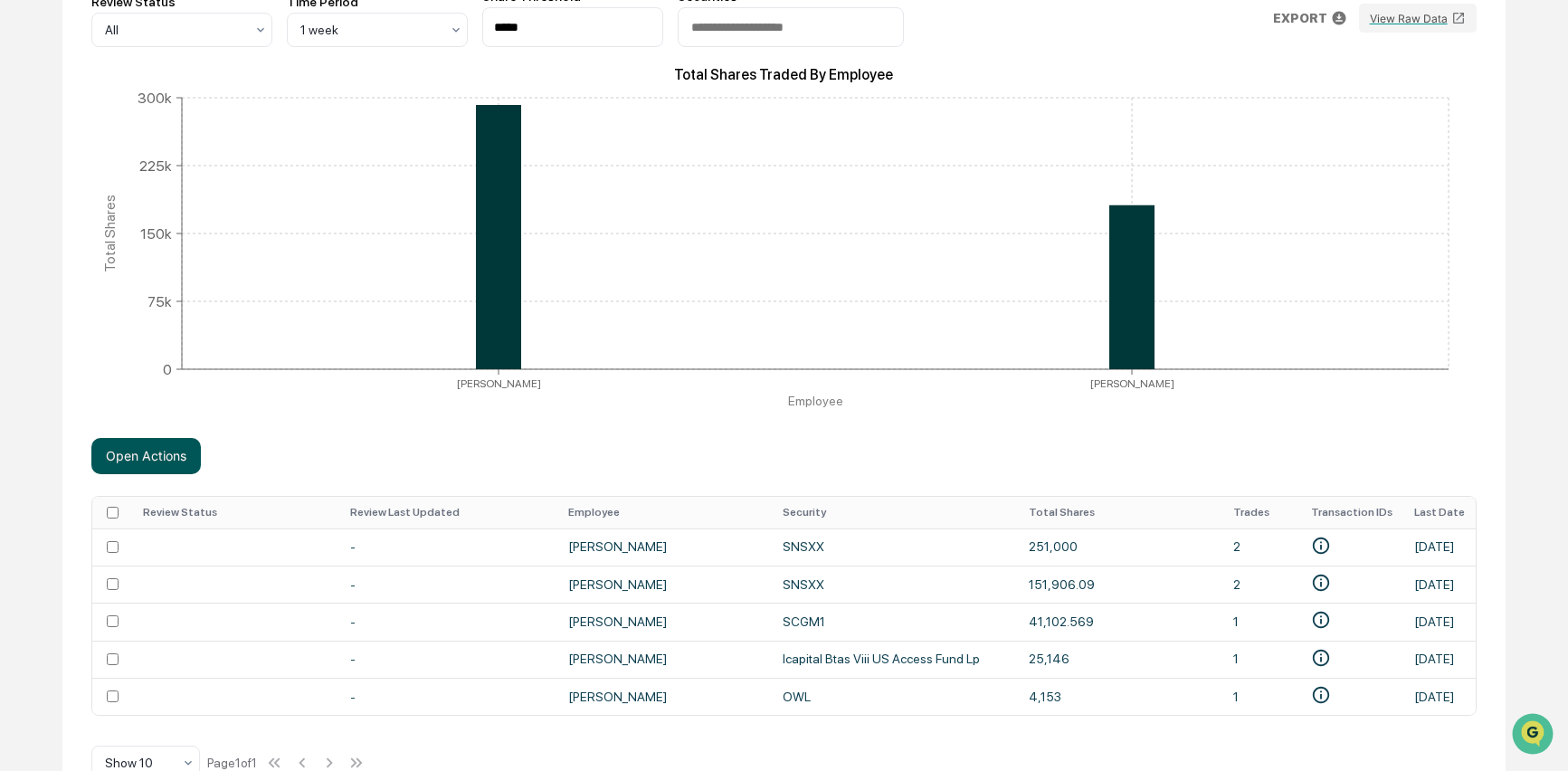
click at [151, 452] on button "Open Actions" at bounding box center [146, 456] width 109 height 36
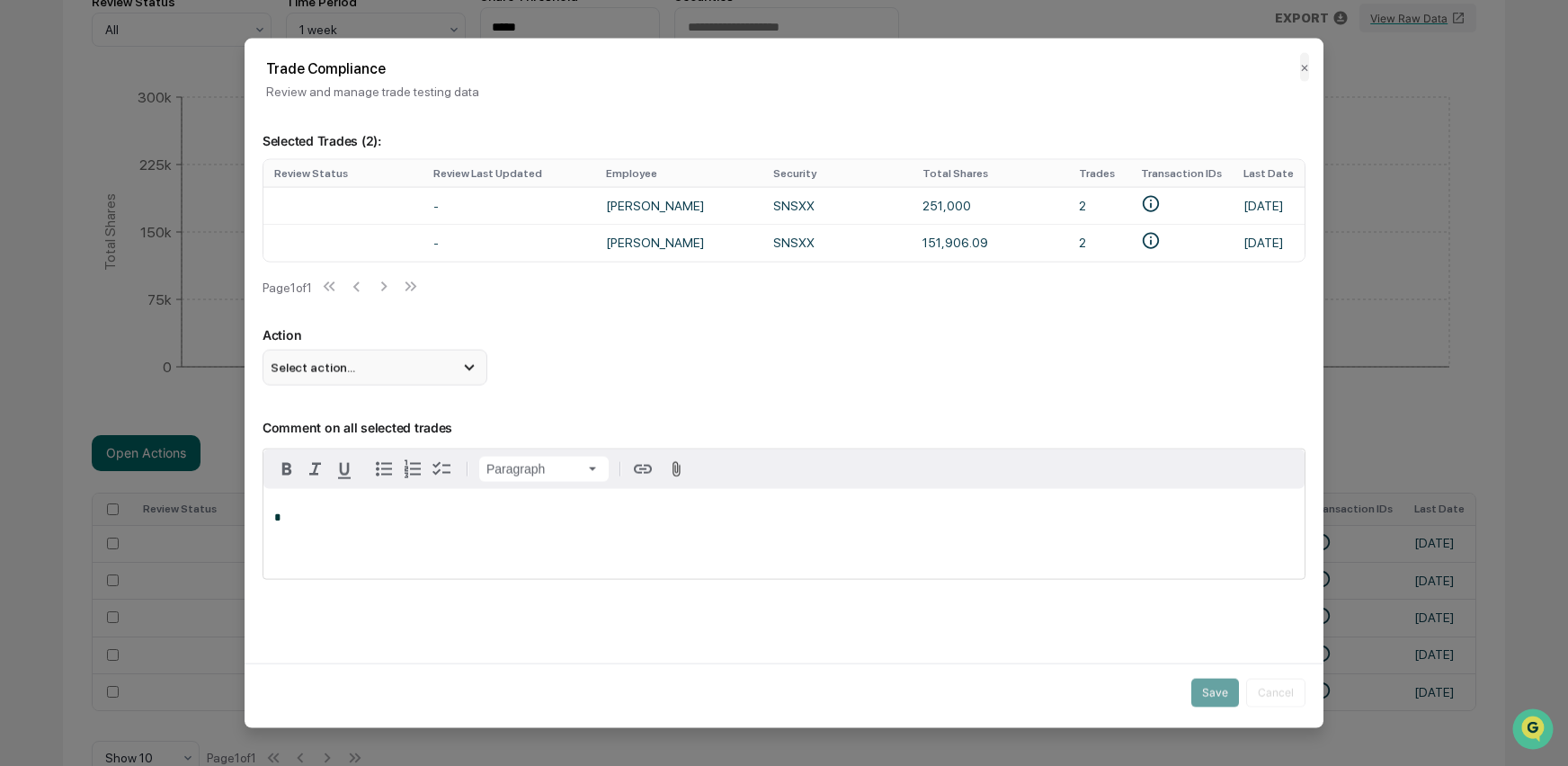
click at [460, 375] on icon at bounding box center [470, 367] width 20 height 20
click at [383, 449] on div "Mark Not Item of Interest" at bounding box center [375, 438] width 210 height 20
click at [294, 523] on p "*" at bounding box center [784, 517] width 1019 height 13
click at [1216, 697] on button "Save" at bounding box center [1215, 692] width 48 height 28
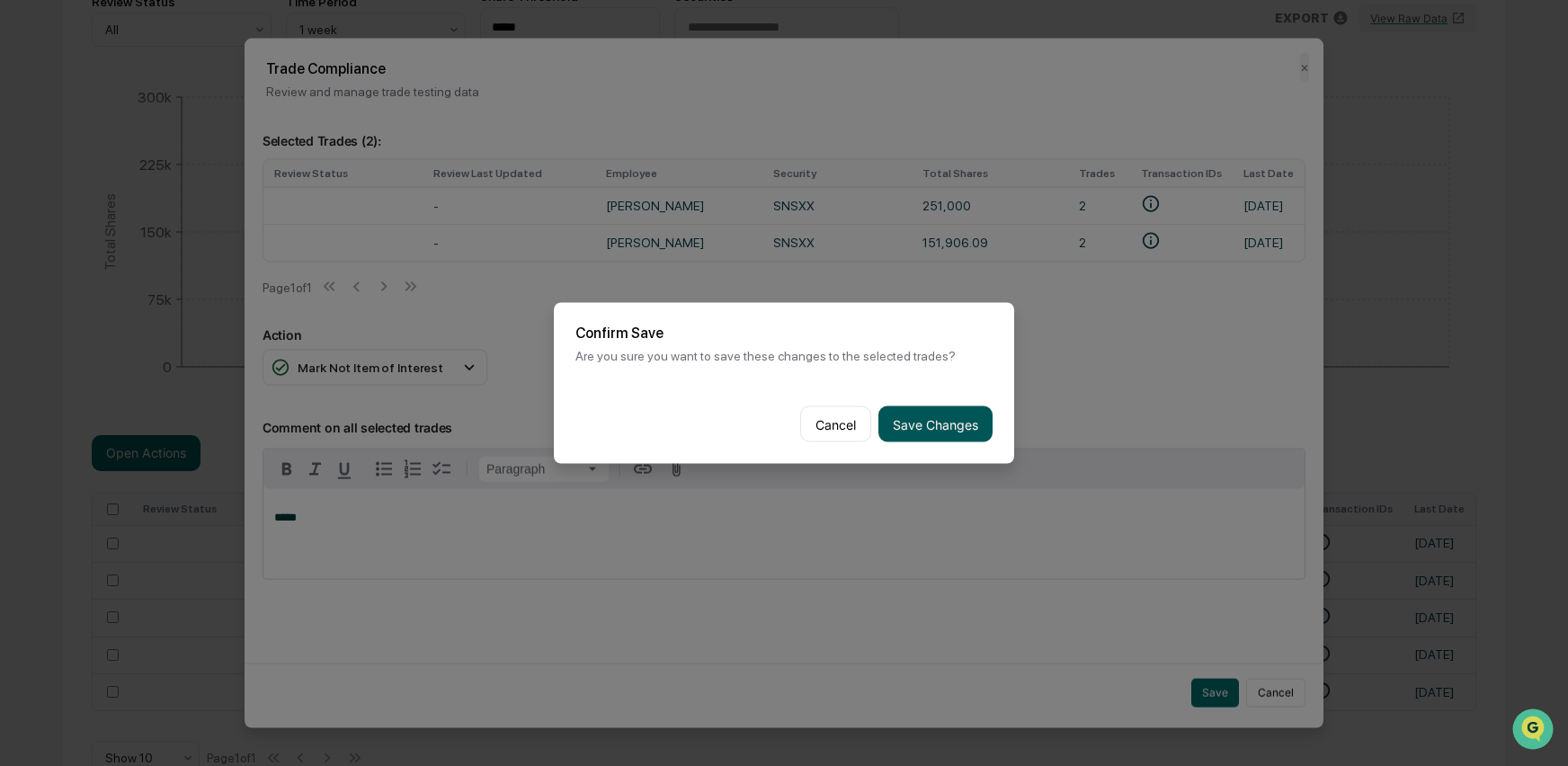
click at [944, 428] on button "Save Changes" at bounding box center [935, 424] width 114 height 36
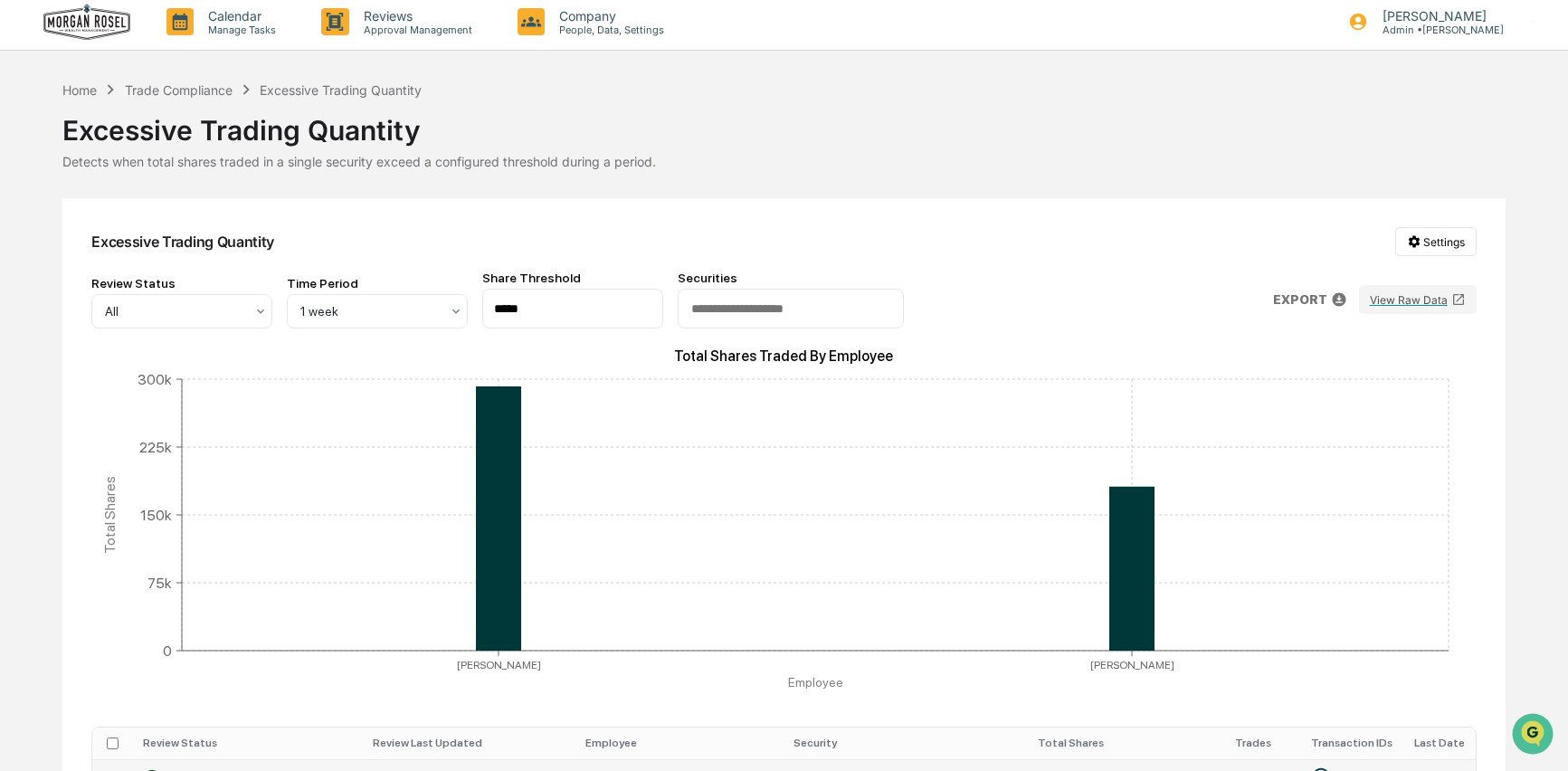
scroll to position [0, 0]
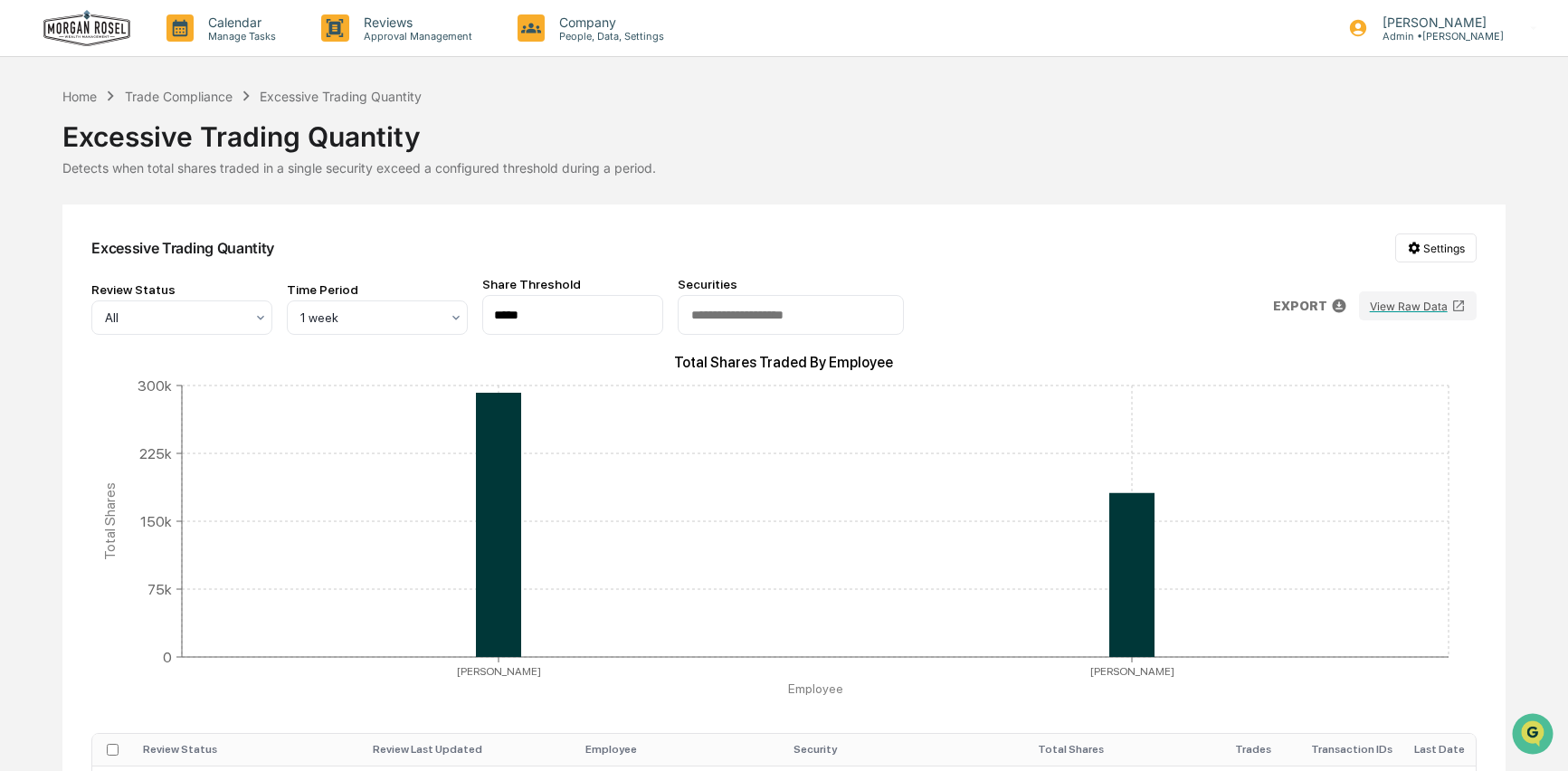
click at [902, 157] on div "Excessive Trading Quantity Detects when total shares traded in a single securit…" at bounding box center [783, 141] width 1443 height 70
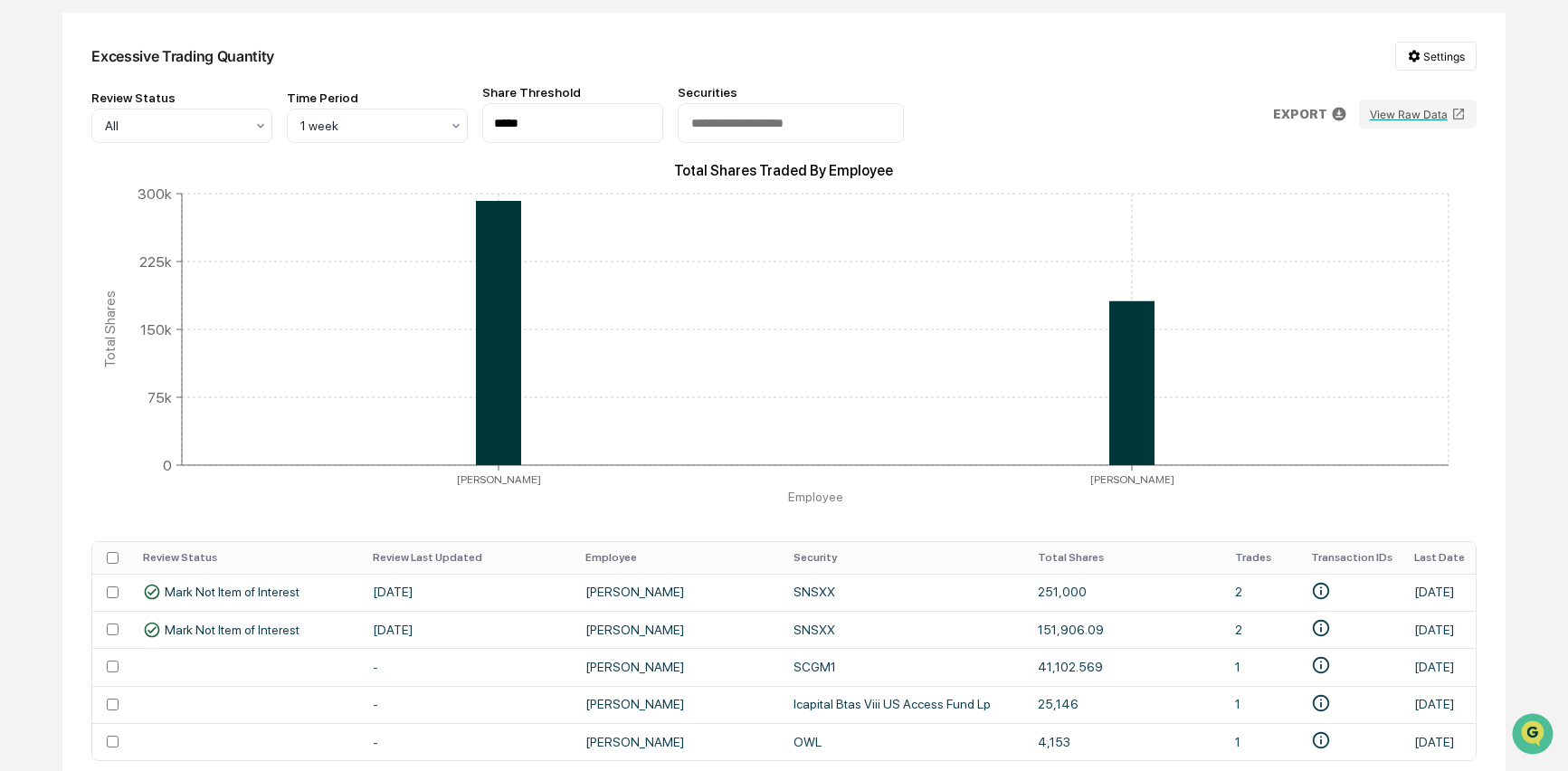
scroll to position [285, 0]
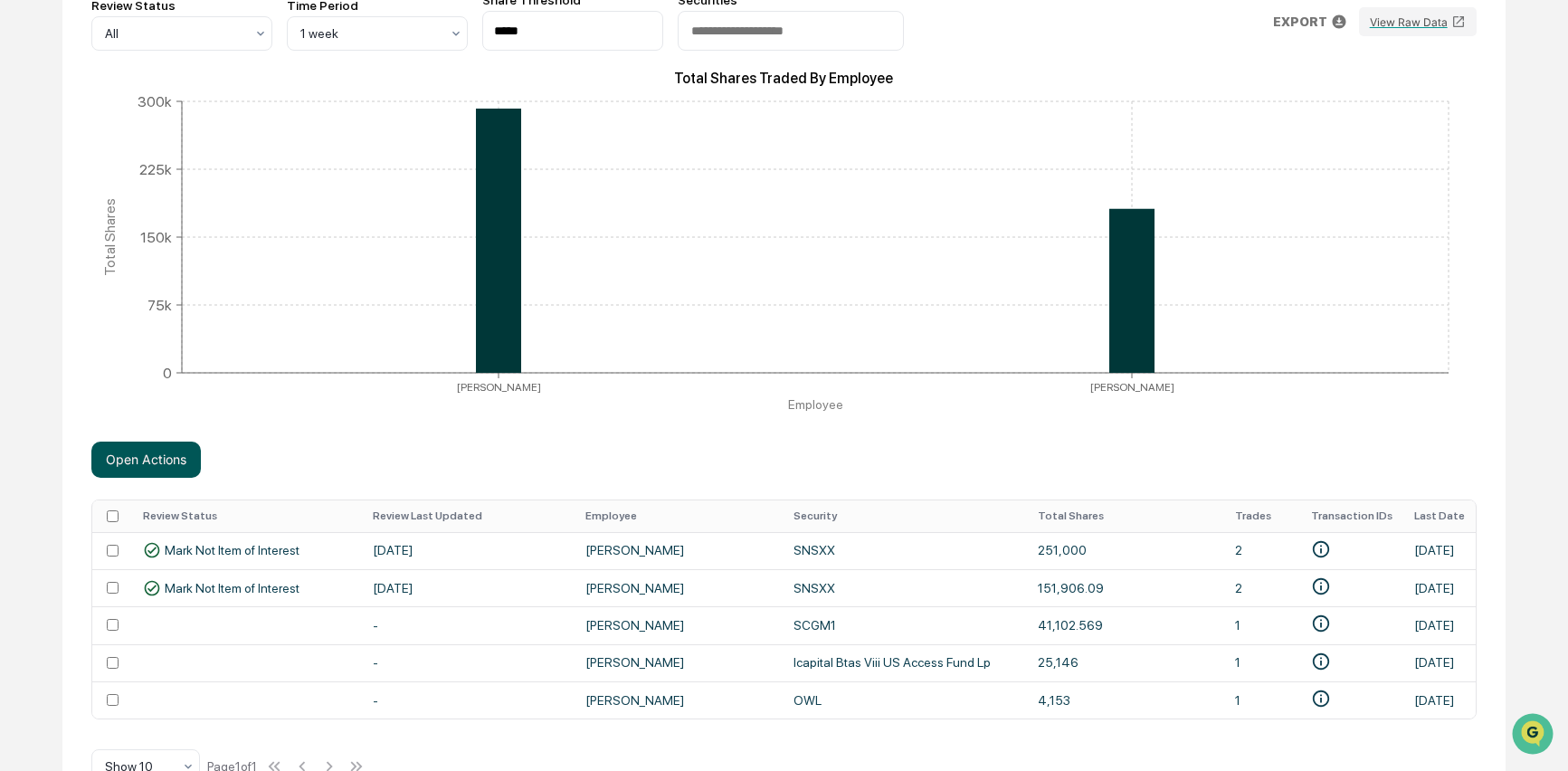
click at [161, 458] on button "Open Actions" at bounding box center [146, 459] width 109 height 36
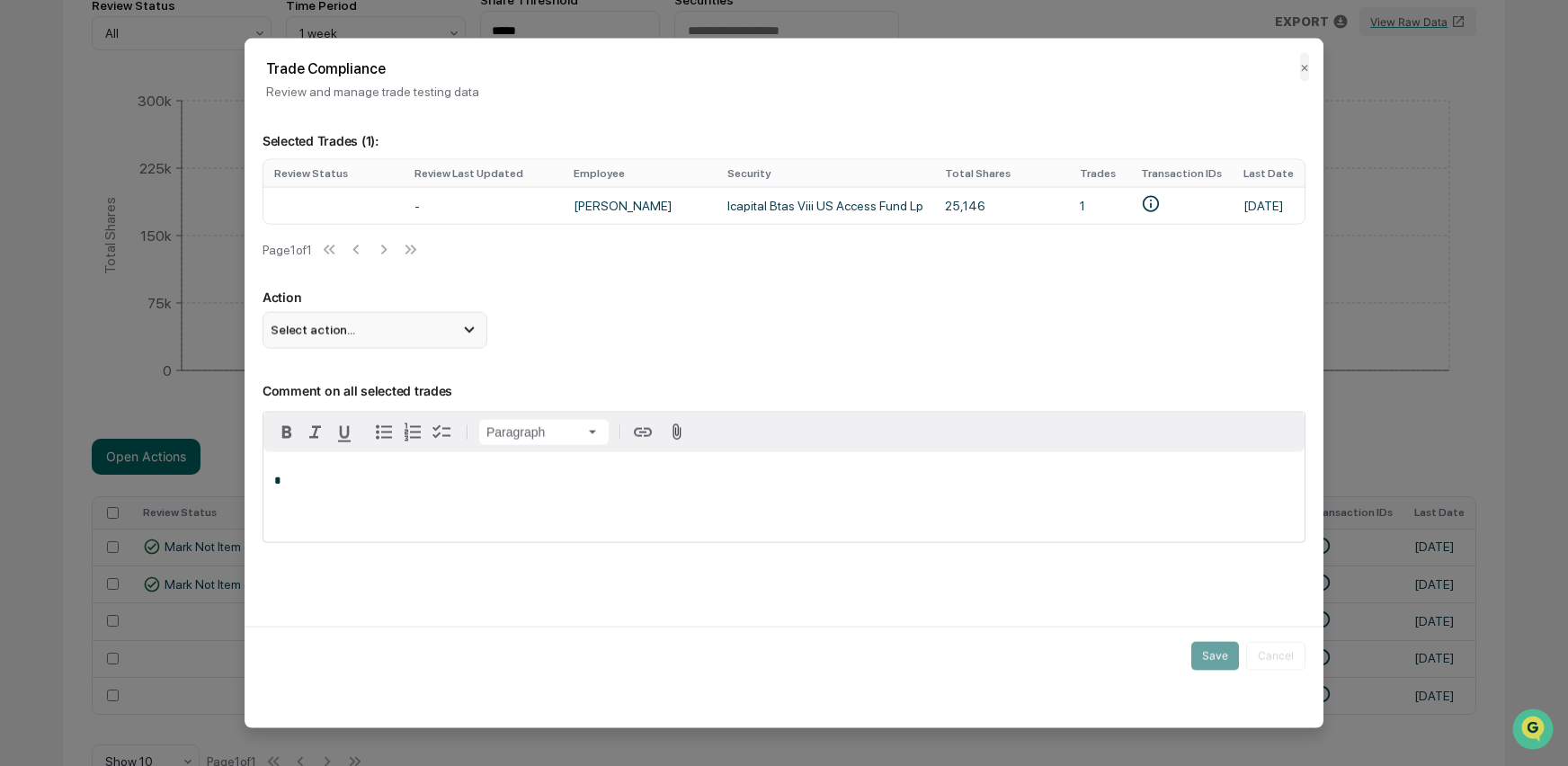
click at [319, 327] on div "Select action..." at bounding box center [375, 330] width 225 height 36
click at [319, 411] on div "Mark Not Item of Interest" at bounding box center [375, 401] width 210 height 20
click at [315, 477] on div "*" at bounding box center [784, 496] width 1041 height 90
click at [1217, 658] on button "Save" at bounding box center [1215, 654] width 48 height 28
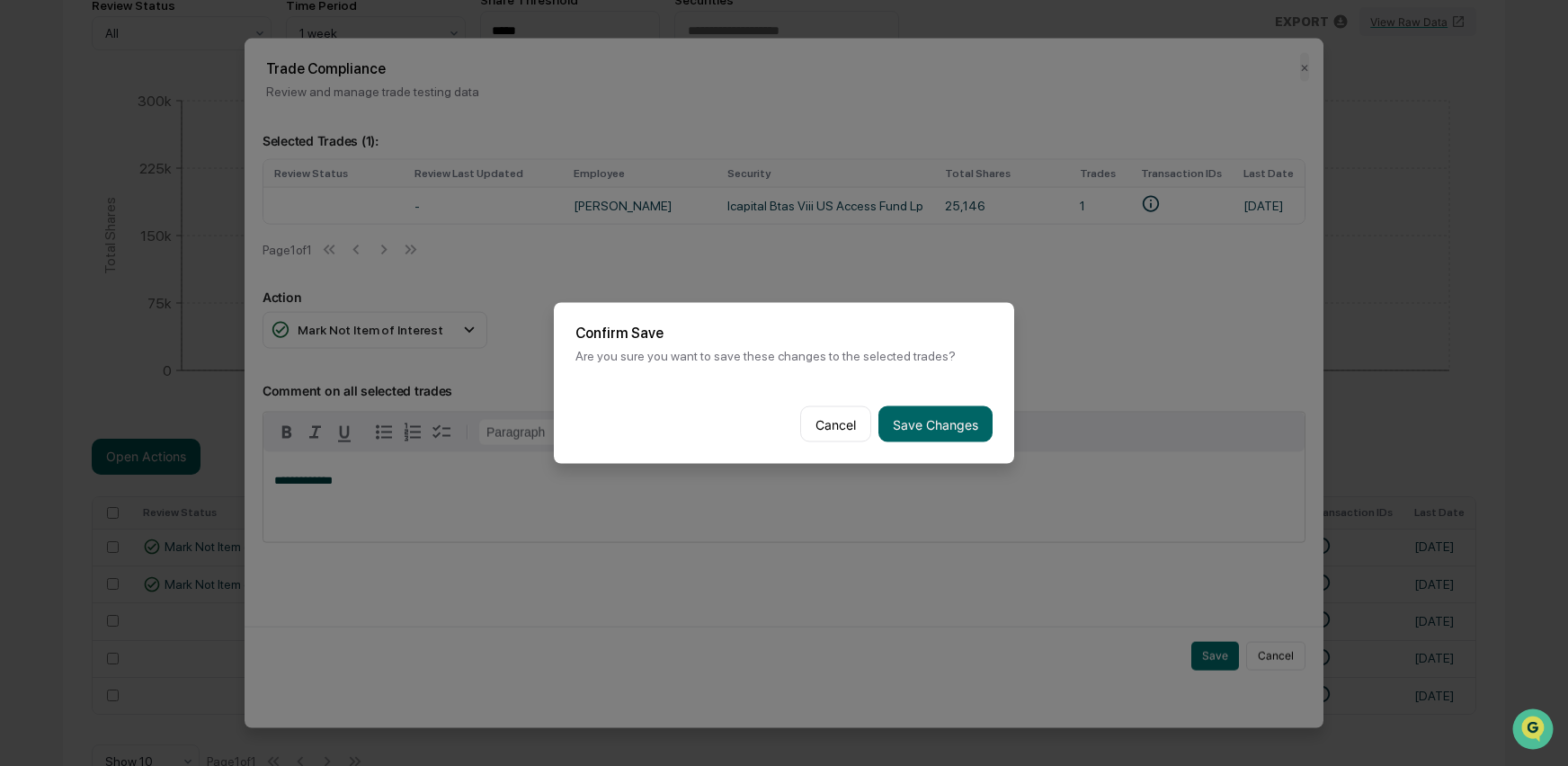
click at [915, 426] on button "Save Changes" at bounding box center [935, 424] width 114 height 36
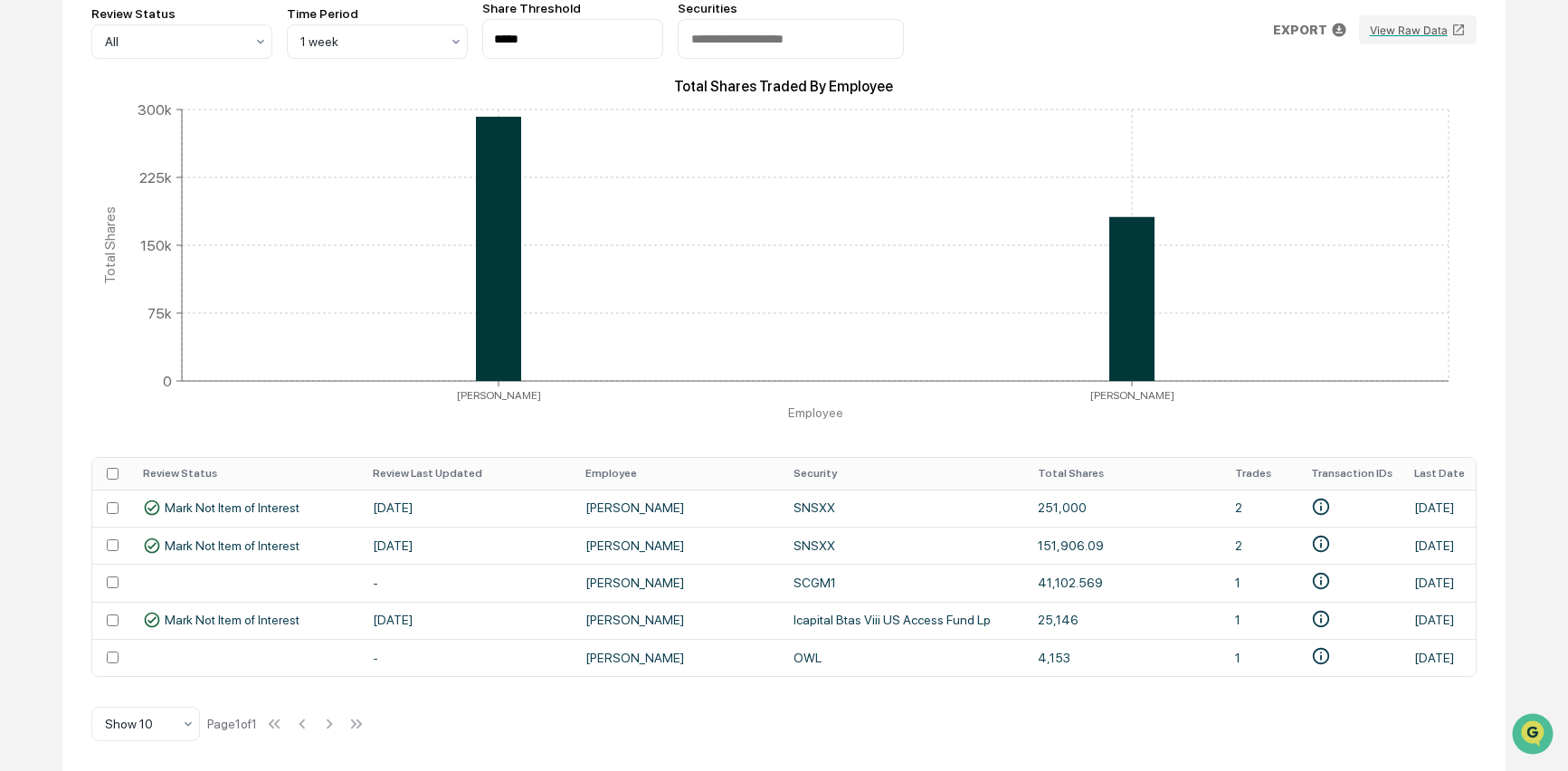
click at [851, 708] on div "Excessive Trading Quantity Settings Review Status All Time Period 1 week Share …" at bounding box center [783, 349] width 1443 height 842
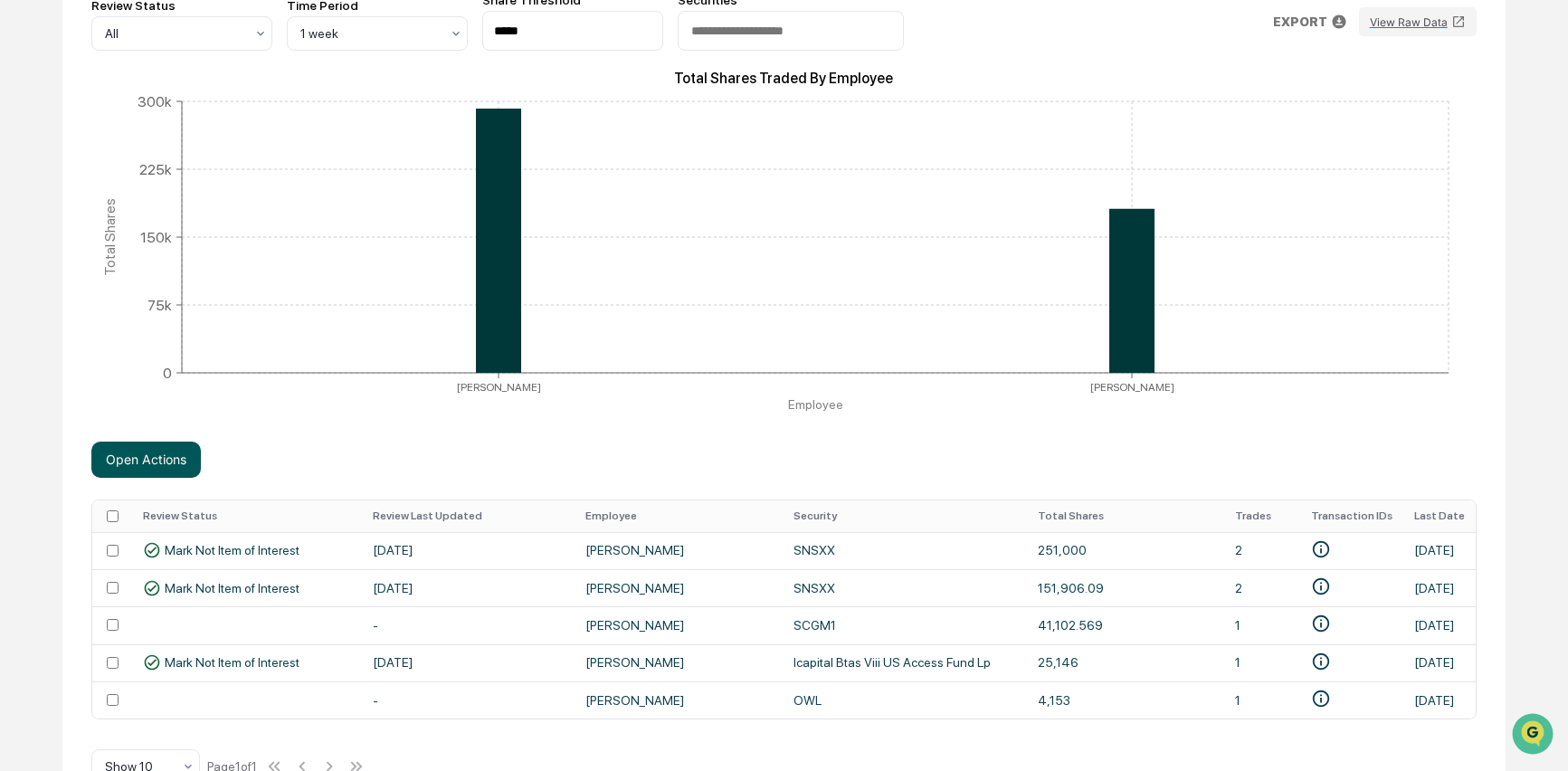
click at [133, 469] on button "Open Actions" at bounding box center [146, 459] width 109 height 36
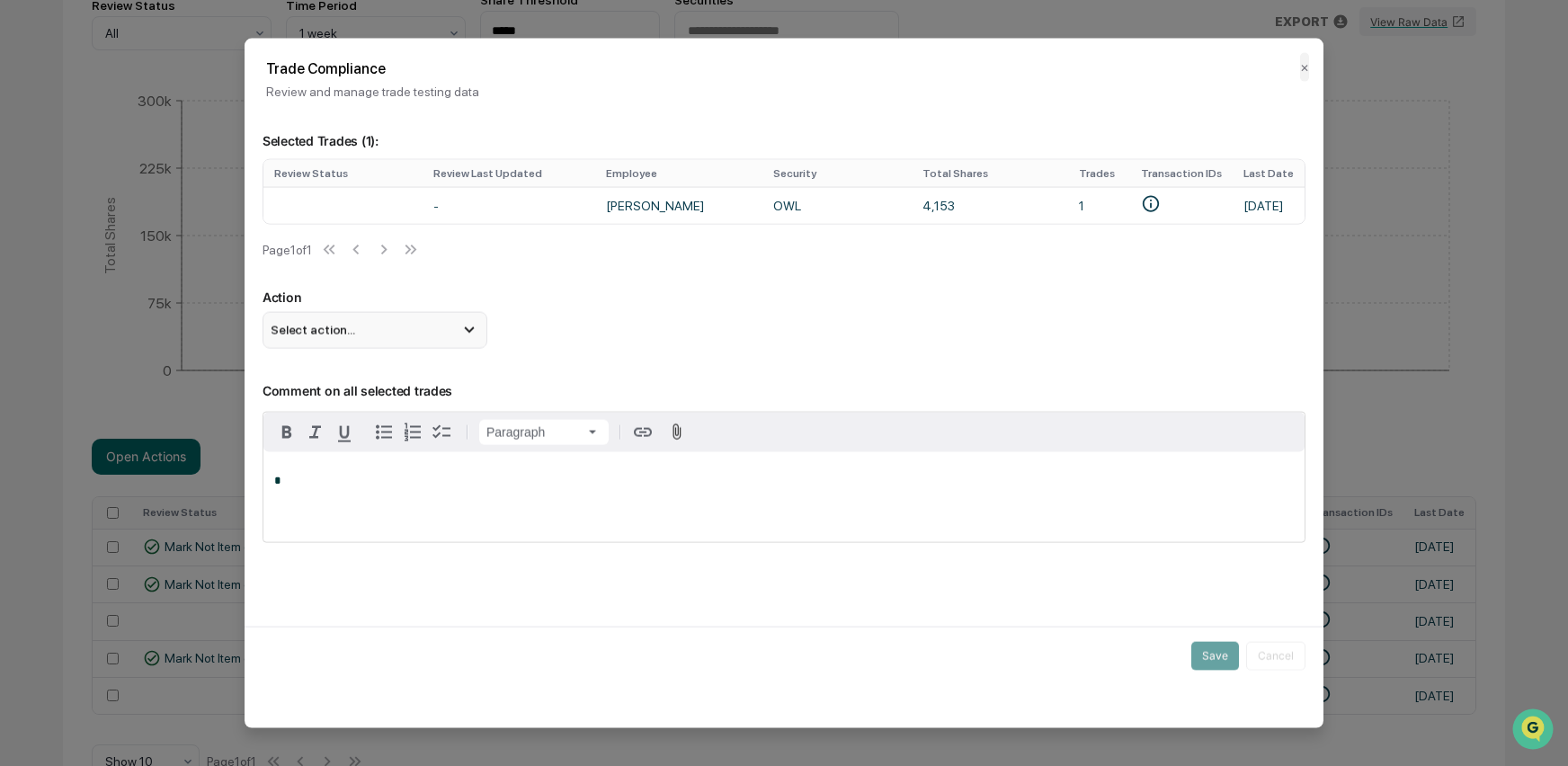
click at [416, 331] on div "Select action..." at bounding box center [375, 330] width 225 height 36
click at [322, 411] on div "Mark Not Item of Interest" at bounding box center [375, 401] width 210 height 20
click at [317, 486] on p "*" at bounding box center [784, 479] width 1019 height 13
click at [1279, 659] on button "Cancel" at bounding box center [1276, 654] width 60 height 28
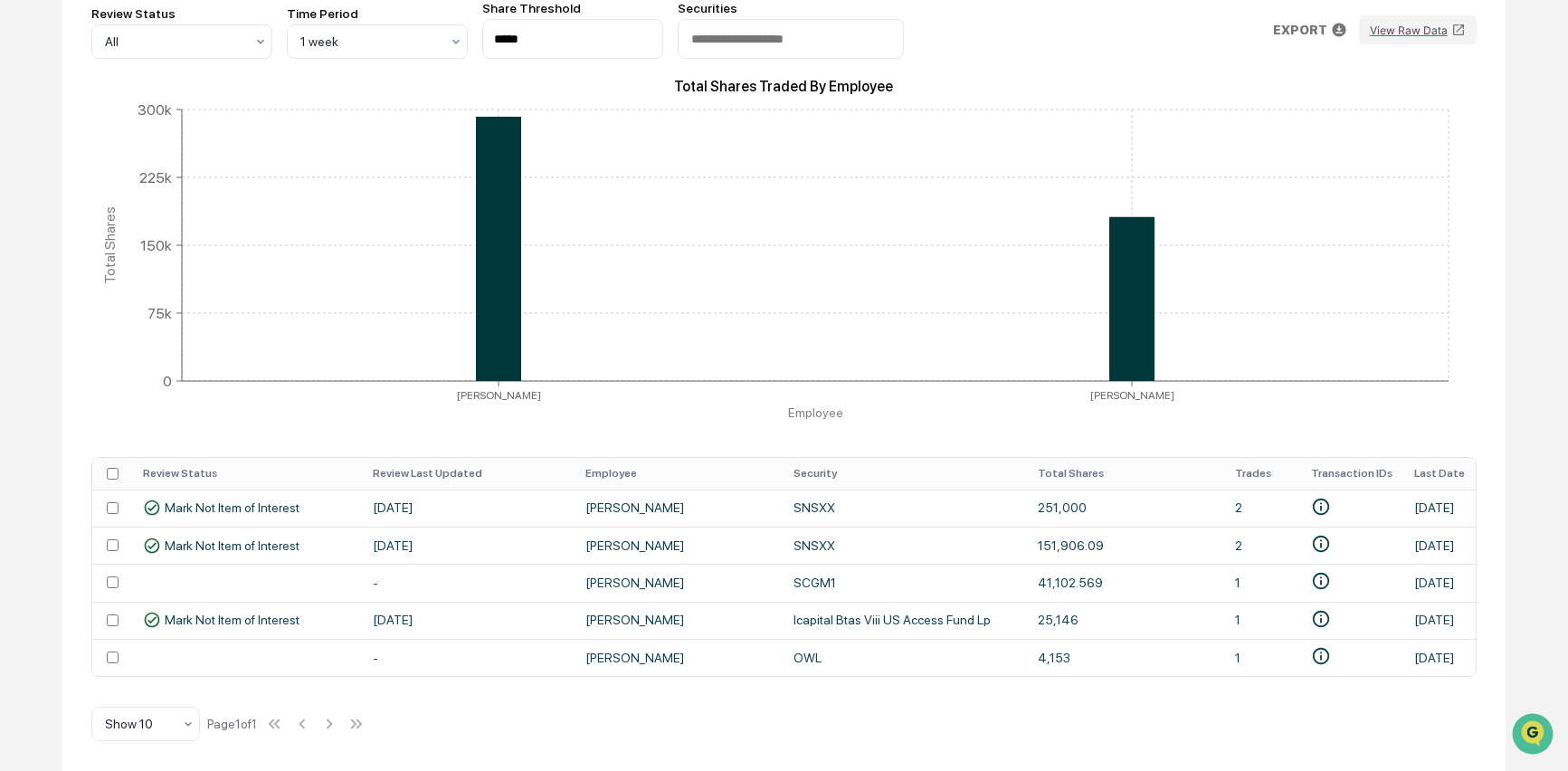
click at [713, 728] on div "Excessive Trading Quantity Settings Review Status All Time Period 1 week Share …" at bounding box center [783, 349] width 1443 height 842
click at [152, 677] on div "Excessive Trading Quantity Settings Review Status All Time Period 1 week Share …" at bounding box center [783, 349] width 1443 height 842
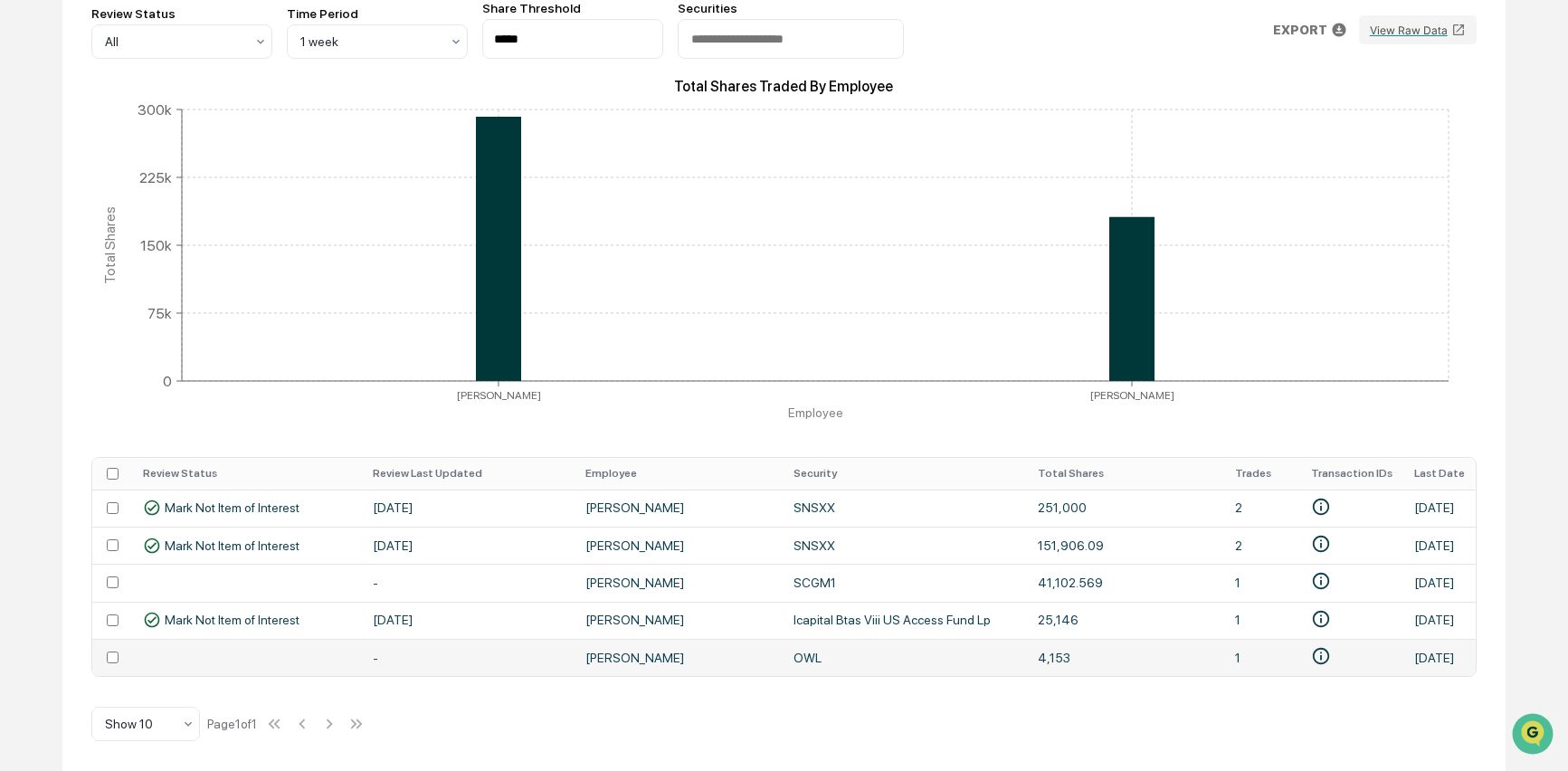
click at [116, 656] on td at bounding box center [112, 658] width 39 height 37
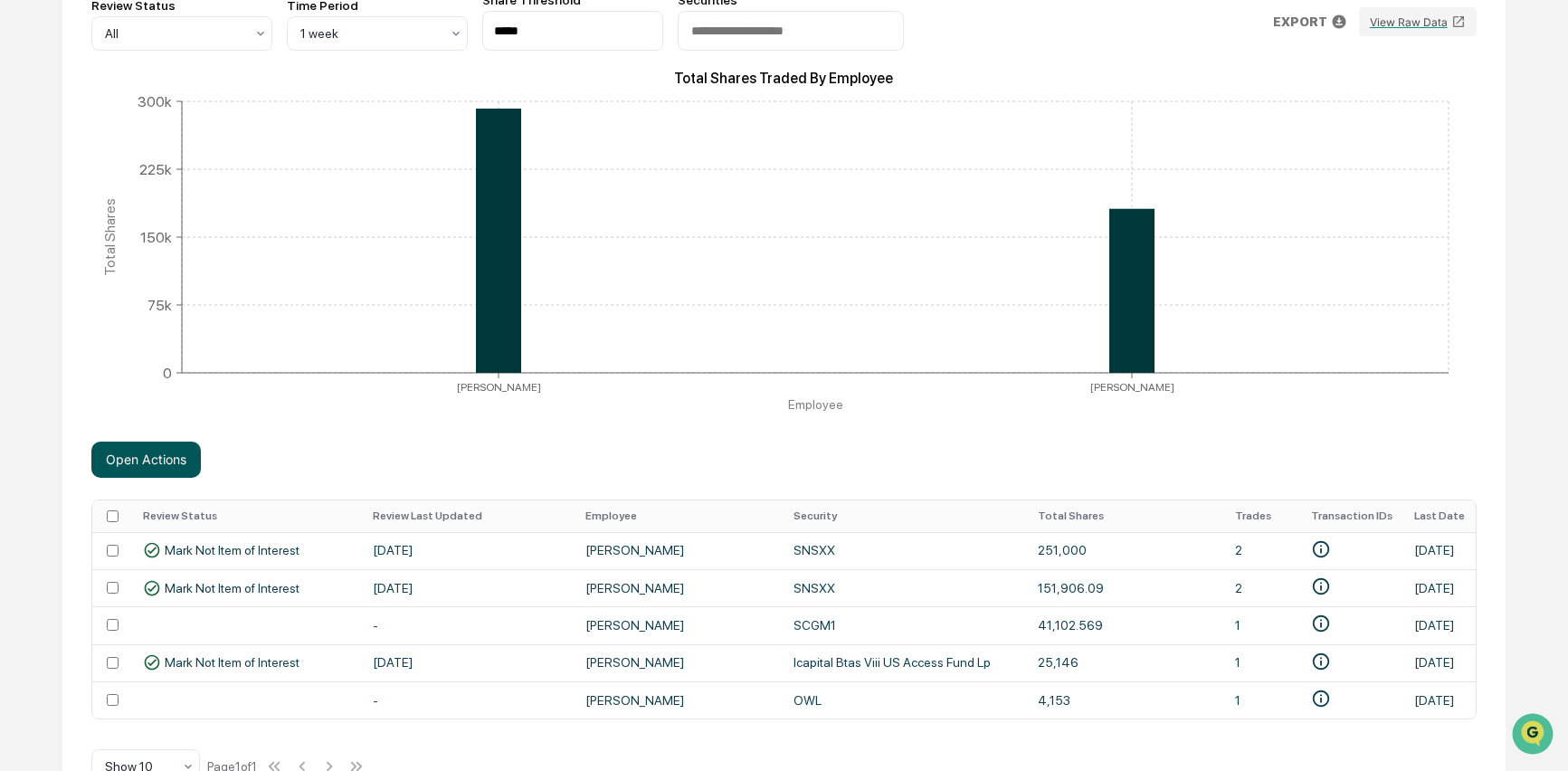
click at [153, 465] on button "Open Actions" at bounding box center [146, 459] width 109 height 36
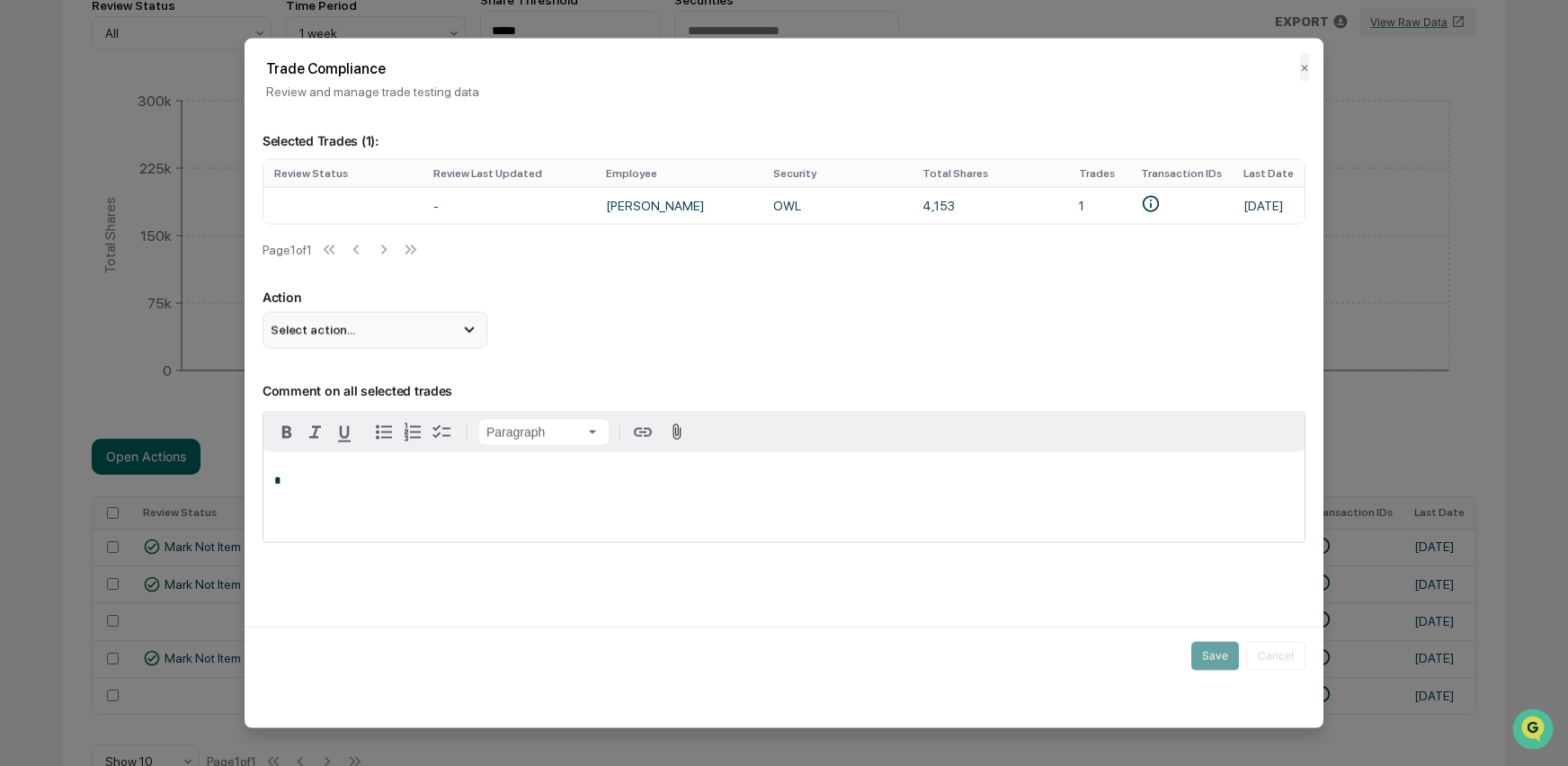
click at [343, 338] on span "Select action..." at bounding box center [313, 330] width 84 height 15
click at [332, 403] on div "Mark Not Item of Interest" at bounding box center [375, 401] width 210 height 20
click at [294, 479] on div "*" at bounding box center [784, 496] width 1041 height 90
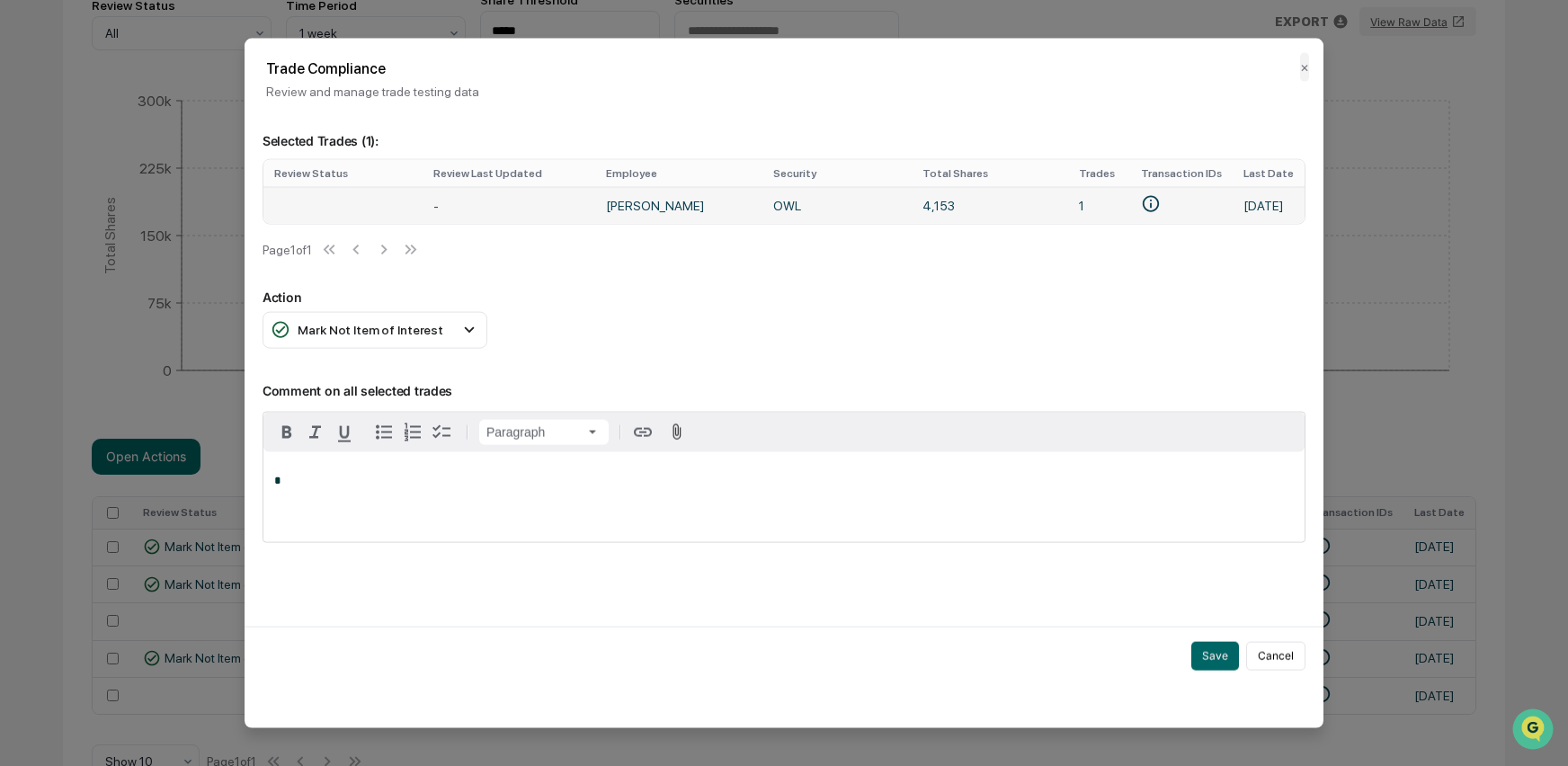
click at [1141, 204] on icon "• Plaid-PVbNzXL0VktMQKL7bj8Mu0VMX034NVC7bL6DV" at bounding box center [1150, 203] width 20 height 20
click at [295, 486] on p "*" at bounding box center [784, 479] width 1019 height 13
click at [1227, 664] on button "Save" at bounding box center [1215, 654] width 48 height 28
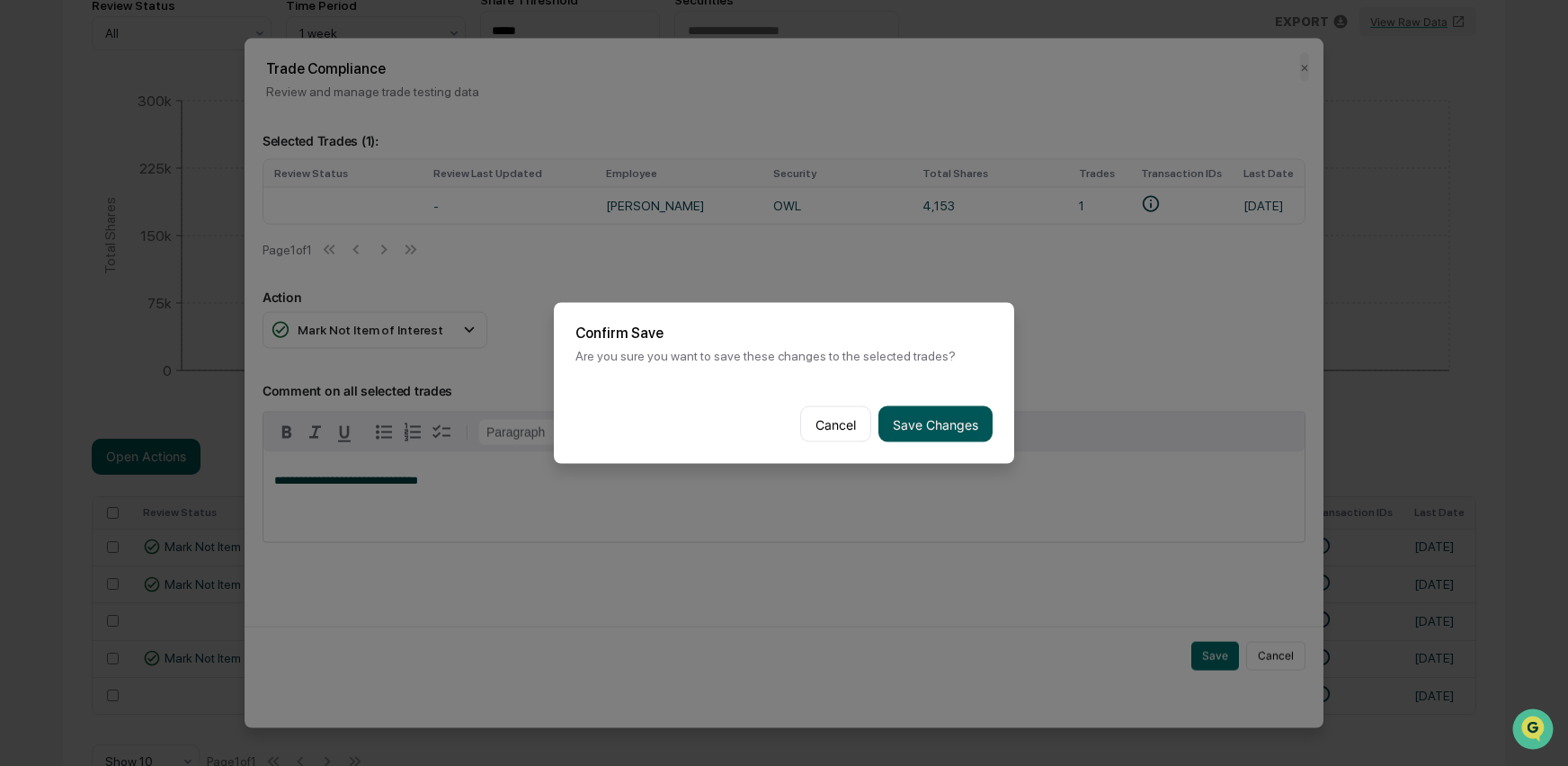
click at [935, 432] on button "Save Changes" at bounding box center [935, 424] width 114 height 36
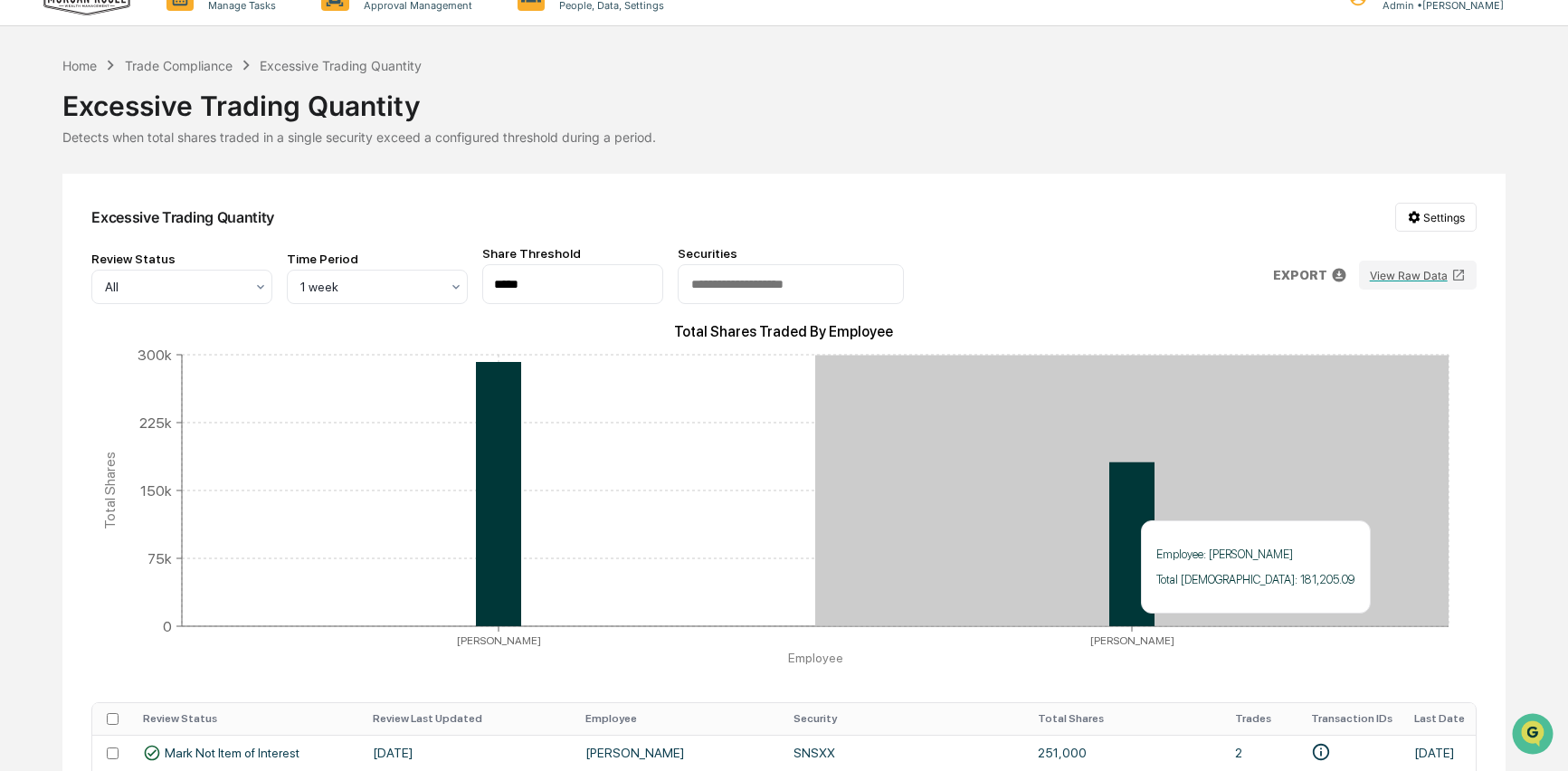
scroll to position [0, 0]
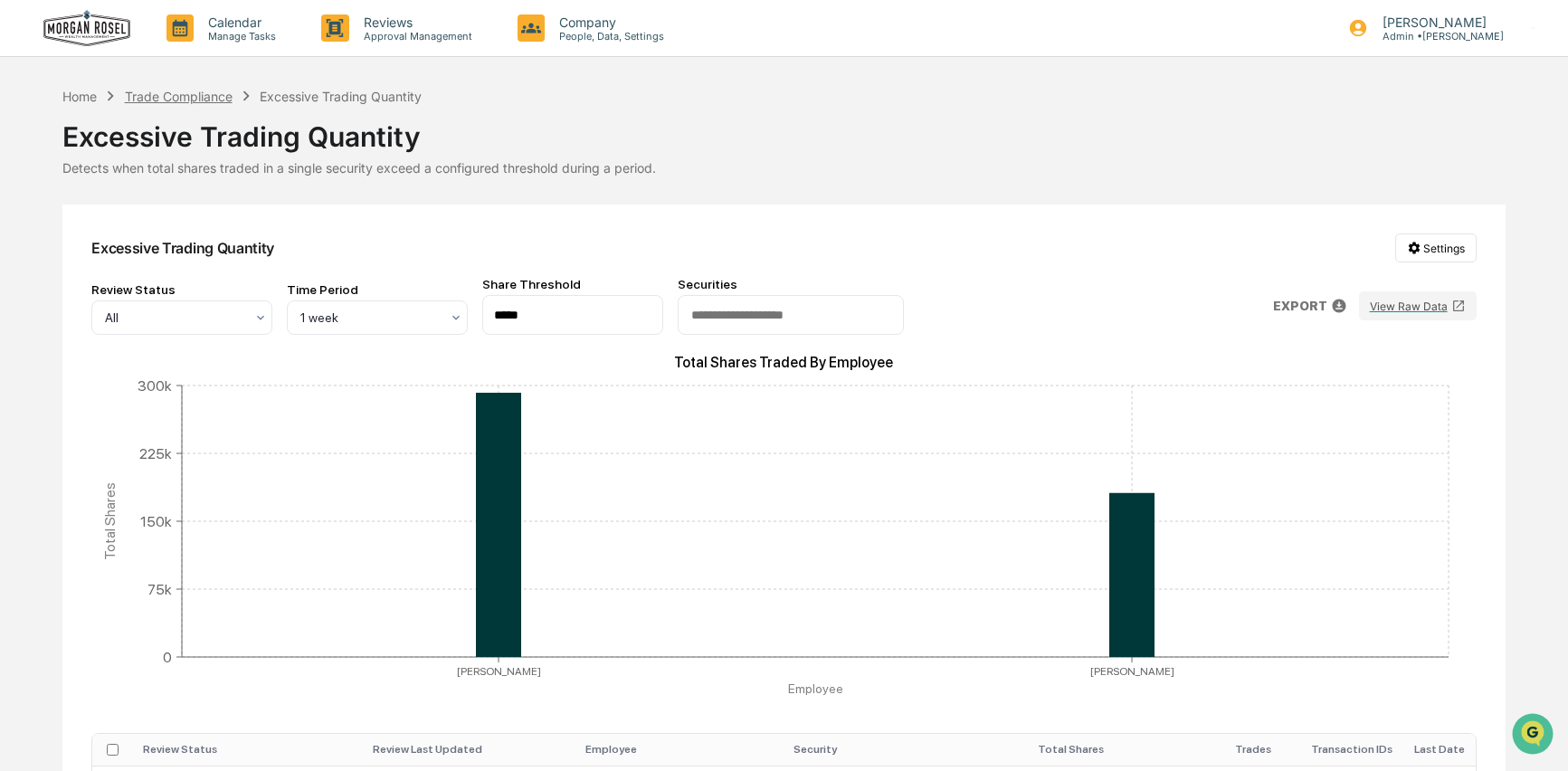
click at [168, 97] on div "Trade Compliance" at bounding box center [178, 96] width 107 height 16
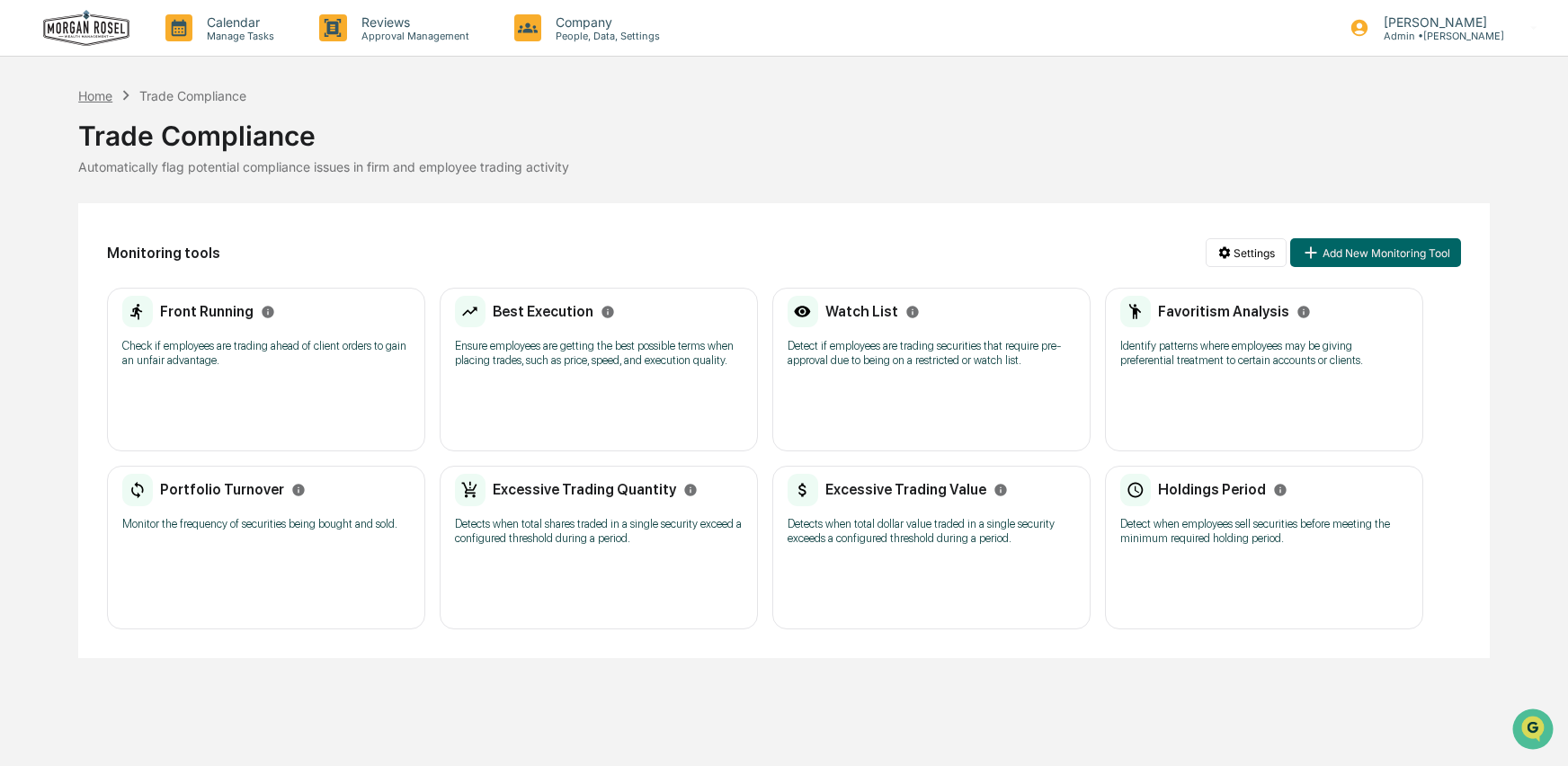
click at [98, 98] on div "Home" at bounding box center [95, 96] width 34 height 16
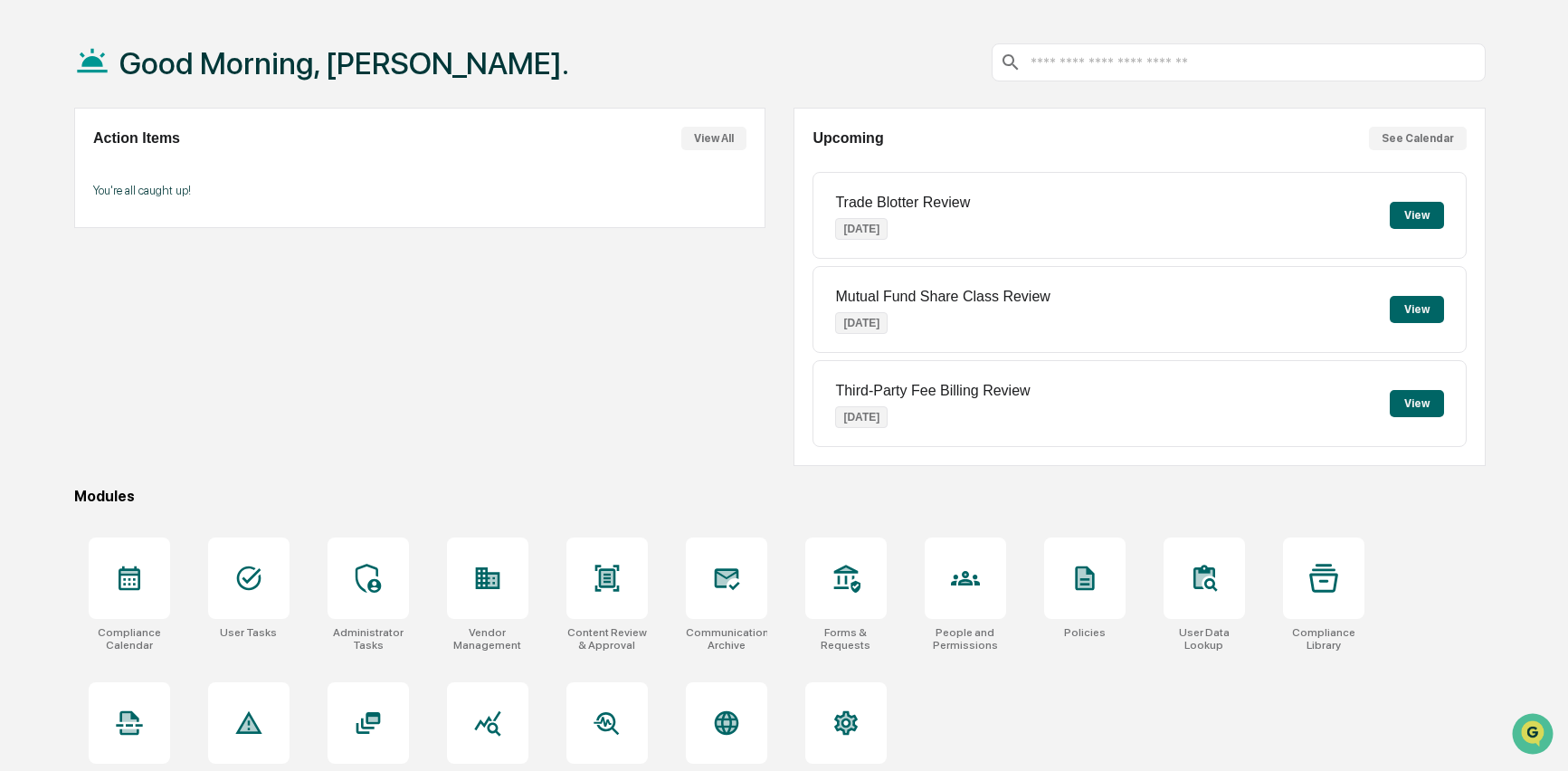
scroll to position [108, 0]
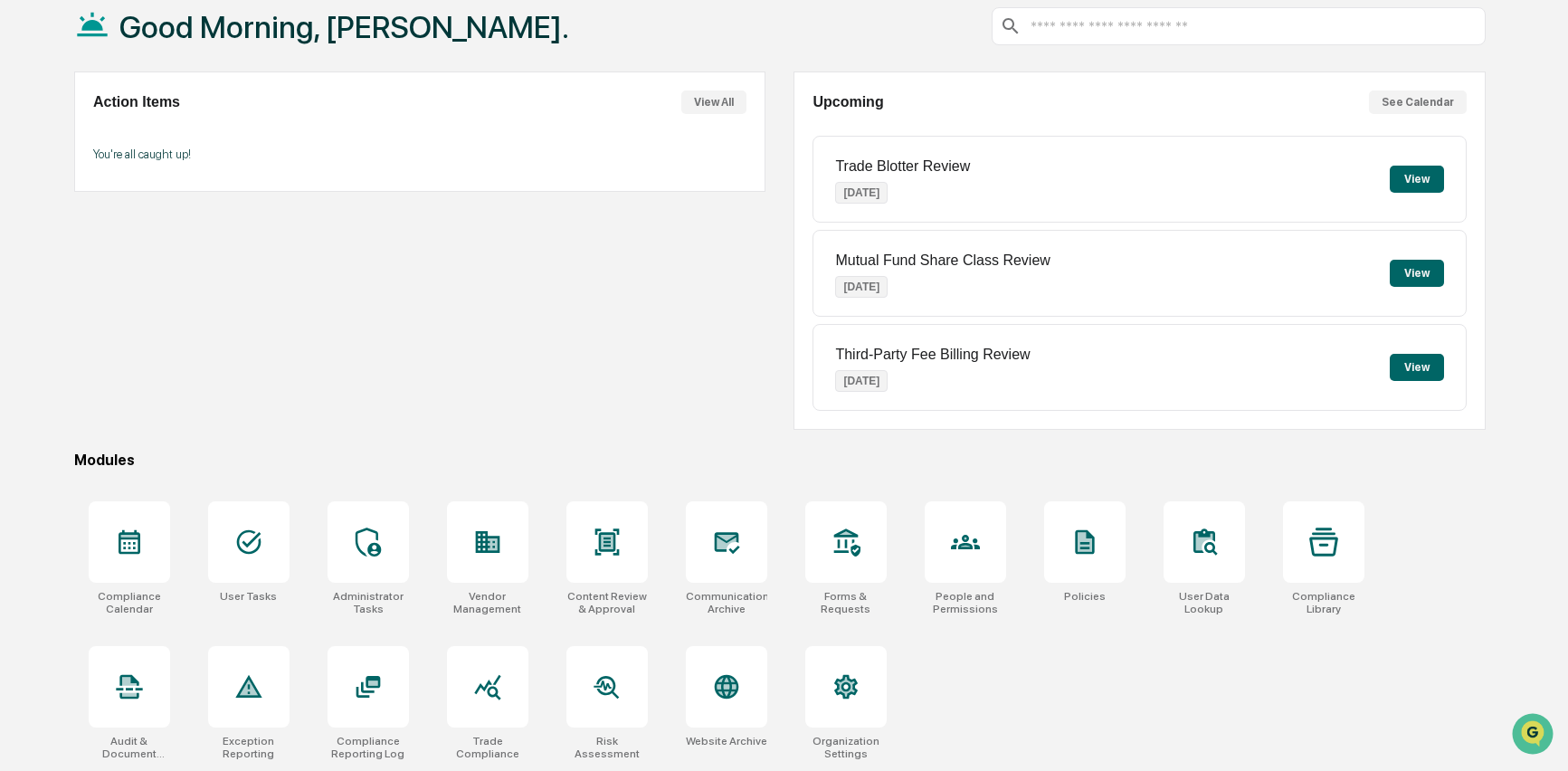
click at [1092, 686] on div "Compliance Calendar User Tasks Administrator Tasks Vendor Management Content Re…" at bounding box center [779, 630] width 1411 height 281
click at [500, 697] on icon at bounding box center [488, 686] width 29 height 29
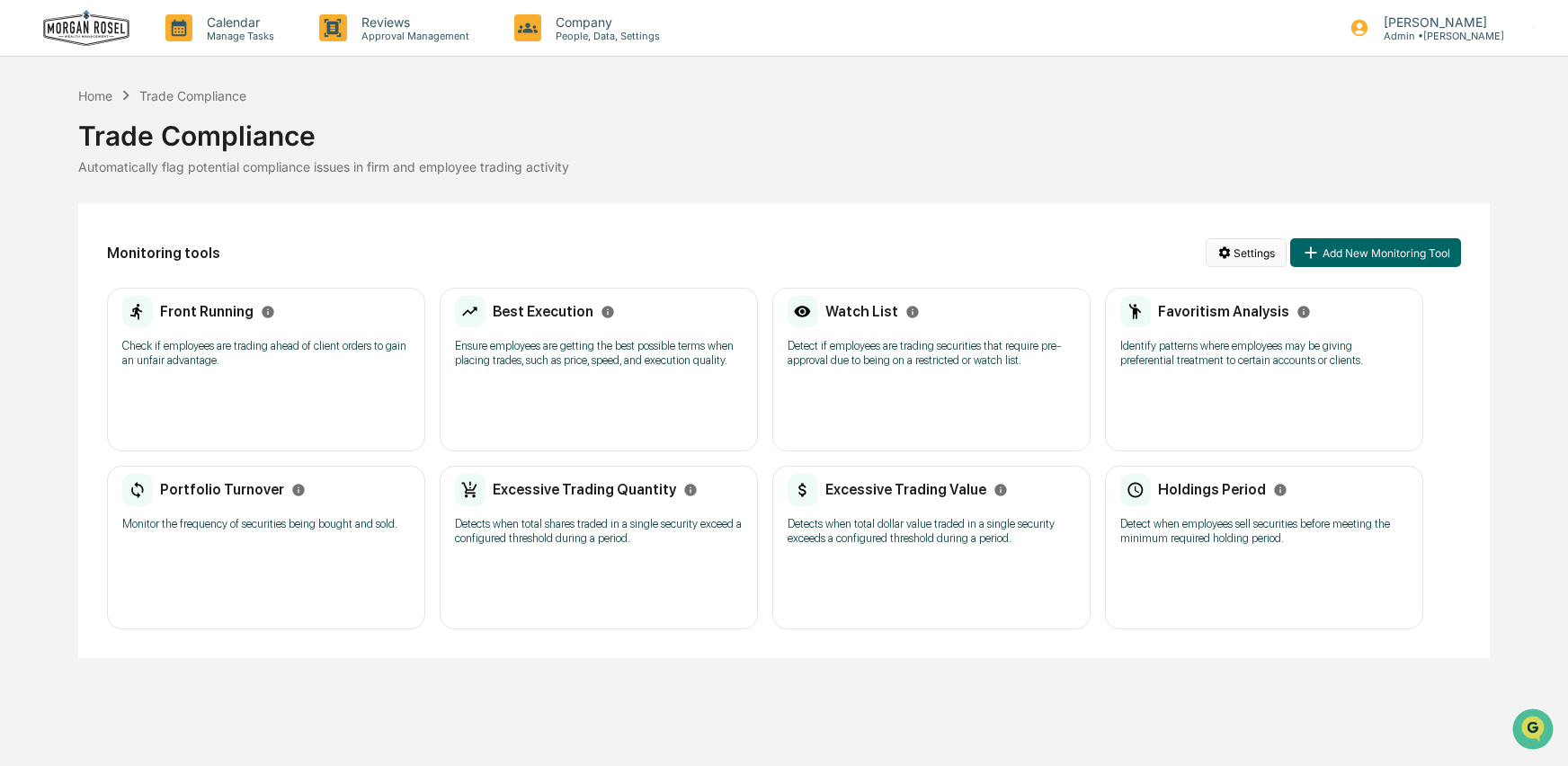
click at [1256, 250] on html "Calendar Manage Tasks Reviews Approval Management Company People, Data, Setting…" at bounding box center [784, 383] width 1568 height 766
click at [1222, 293] on div "Generate Trade Testing Report" at bounding box center [1239, 289] width 219 height 28
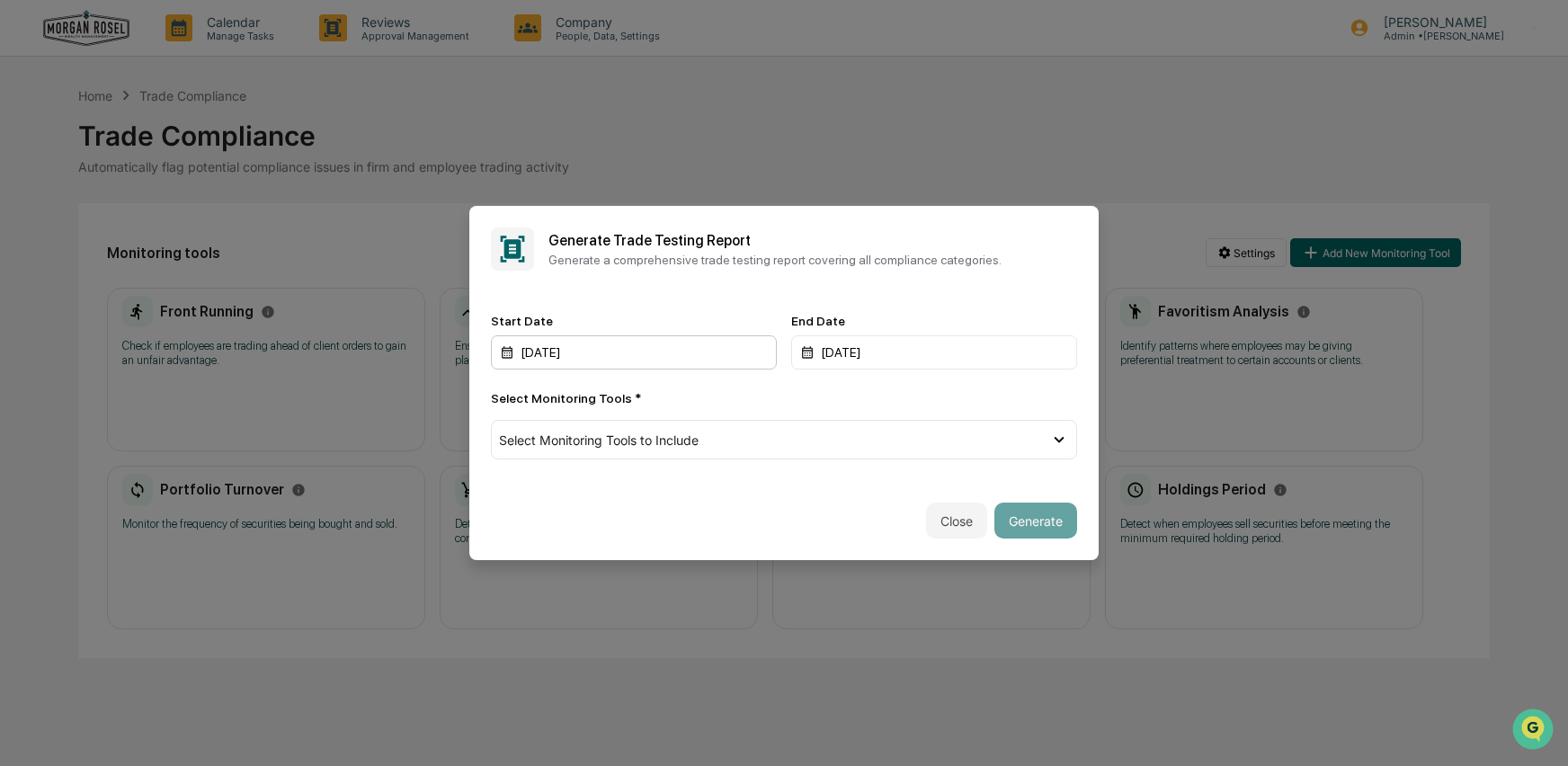
click at [560, 352] on div "09/16/2024" at bounding box center [634, 352] width 286 height 34
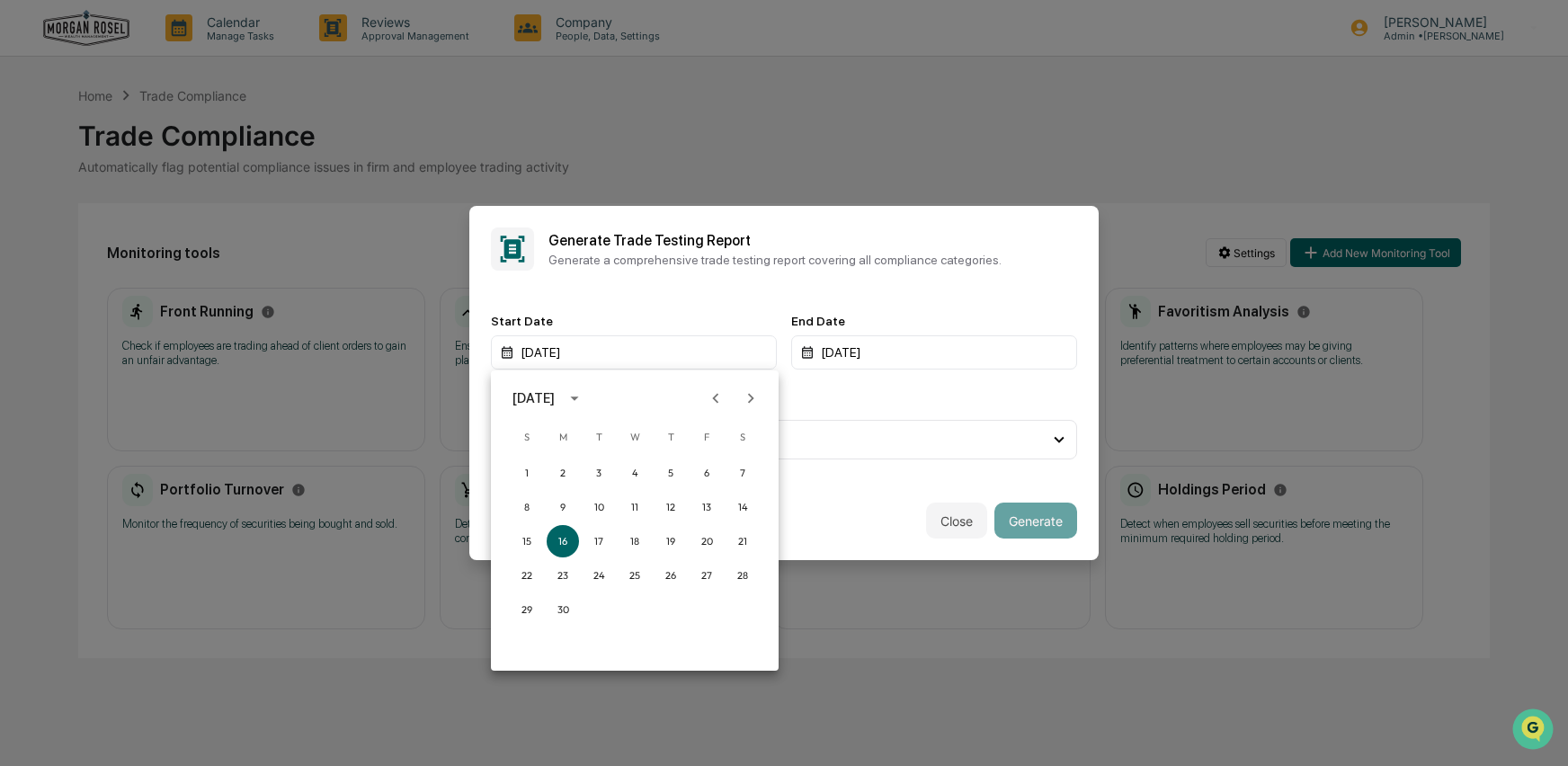
click at [710, 401] on icon "Previous month" at bounding box center [715, 398] width 20 height 20
click at [800, 512] on div at bounding box center [784, 383] width 1568 height 766
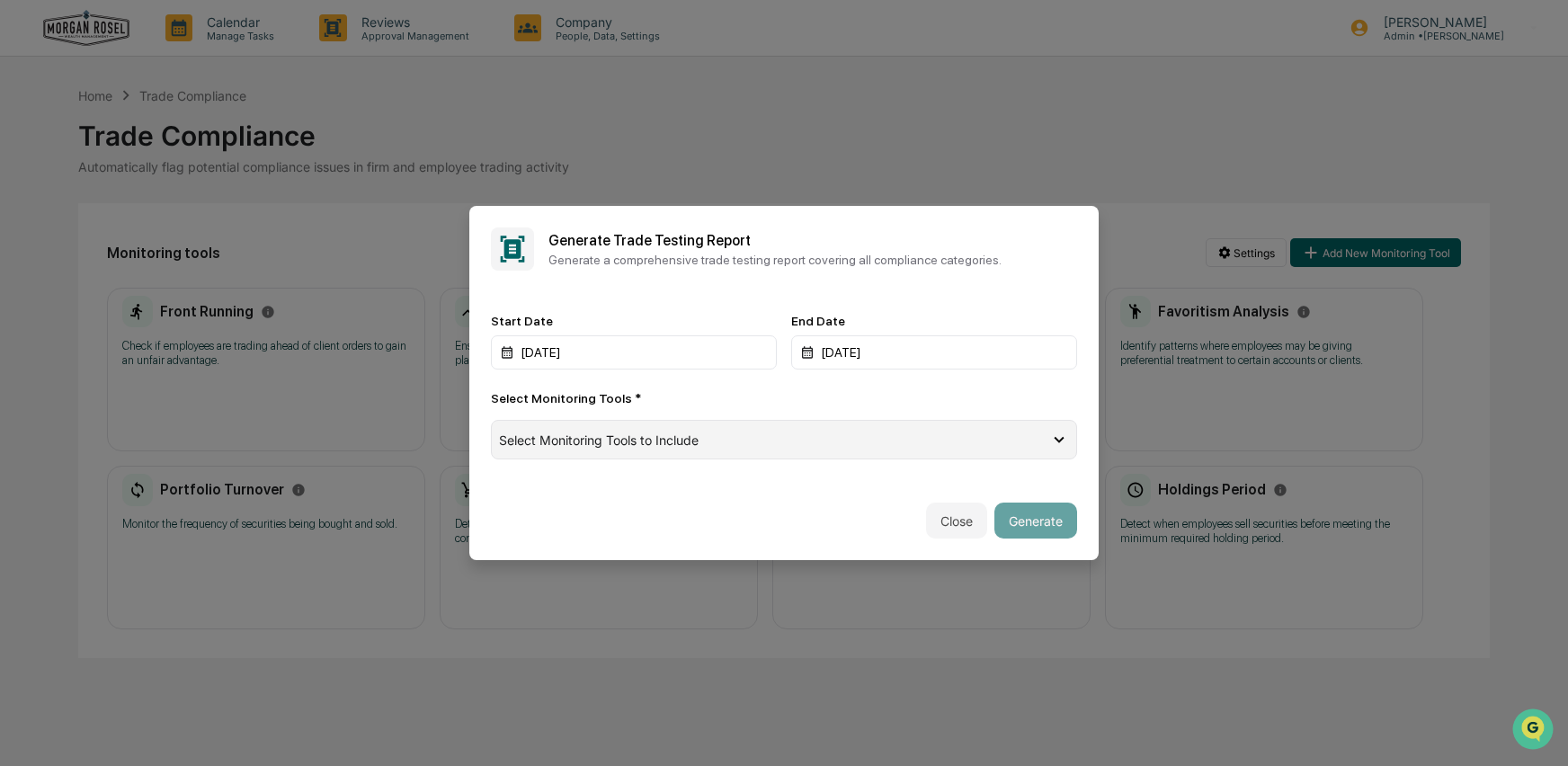
click at [732, 448] on div "Select Monitoring Tools to Include" at bounding box center [774, 440] width 550 height 16
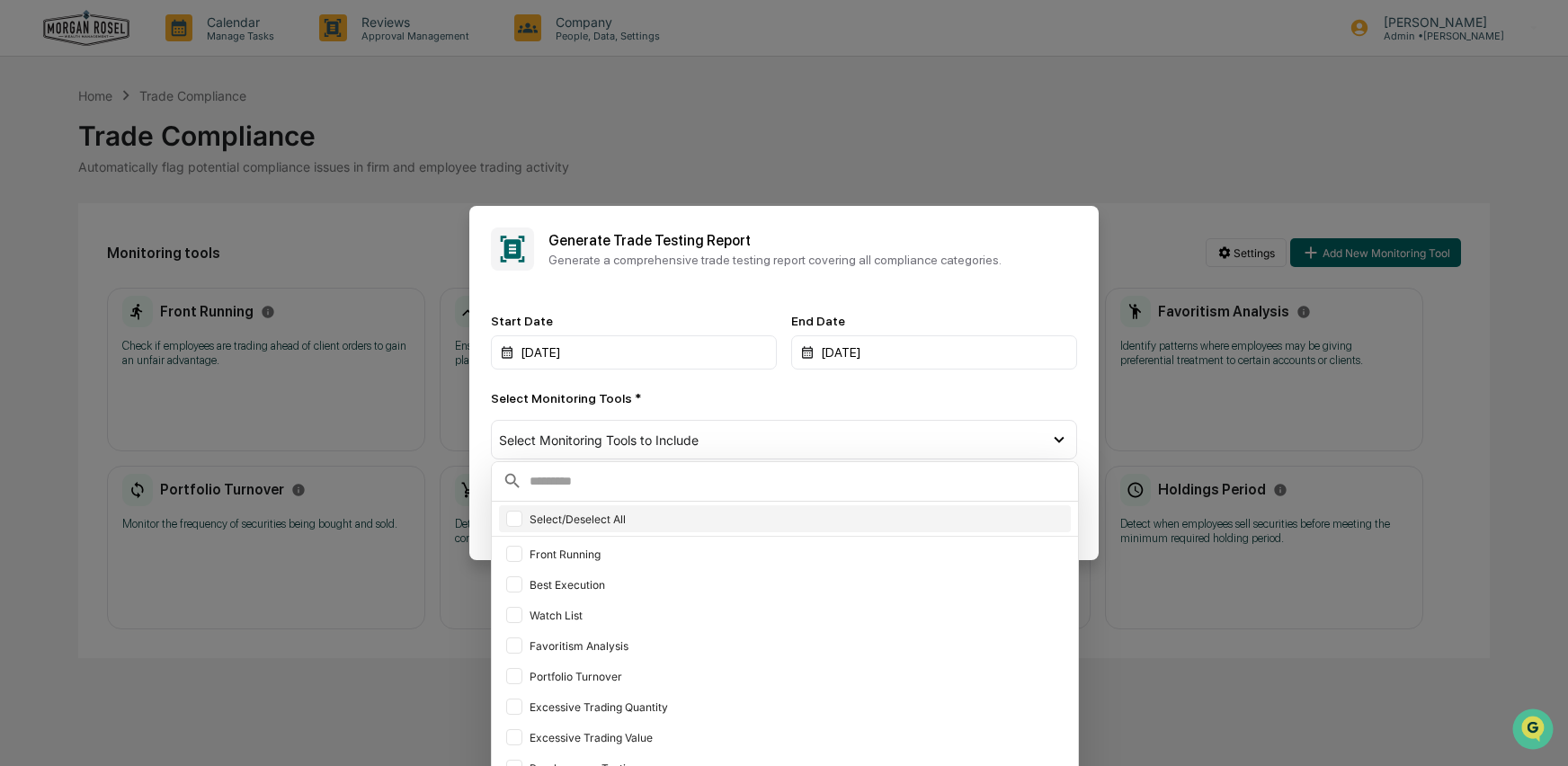
click at [515, 524] on div at bounding box center [514, 518] width 17 height 17
click at [515, 524] on icon at bounding box center [515, 518] width 20 height 13
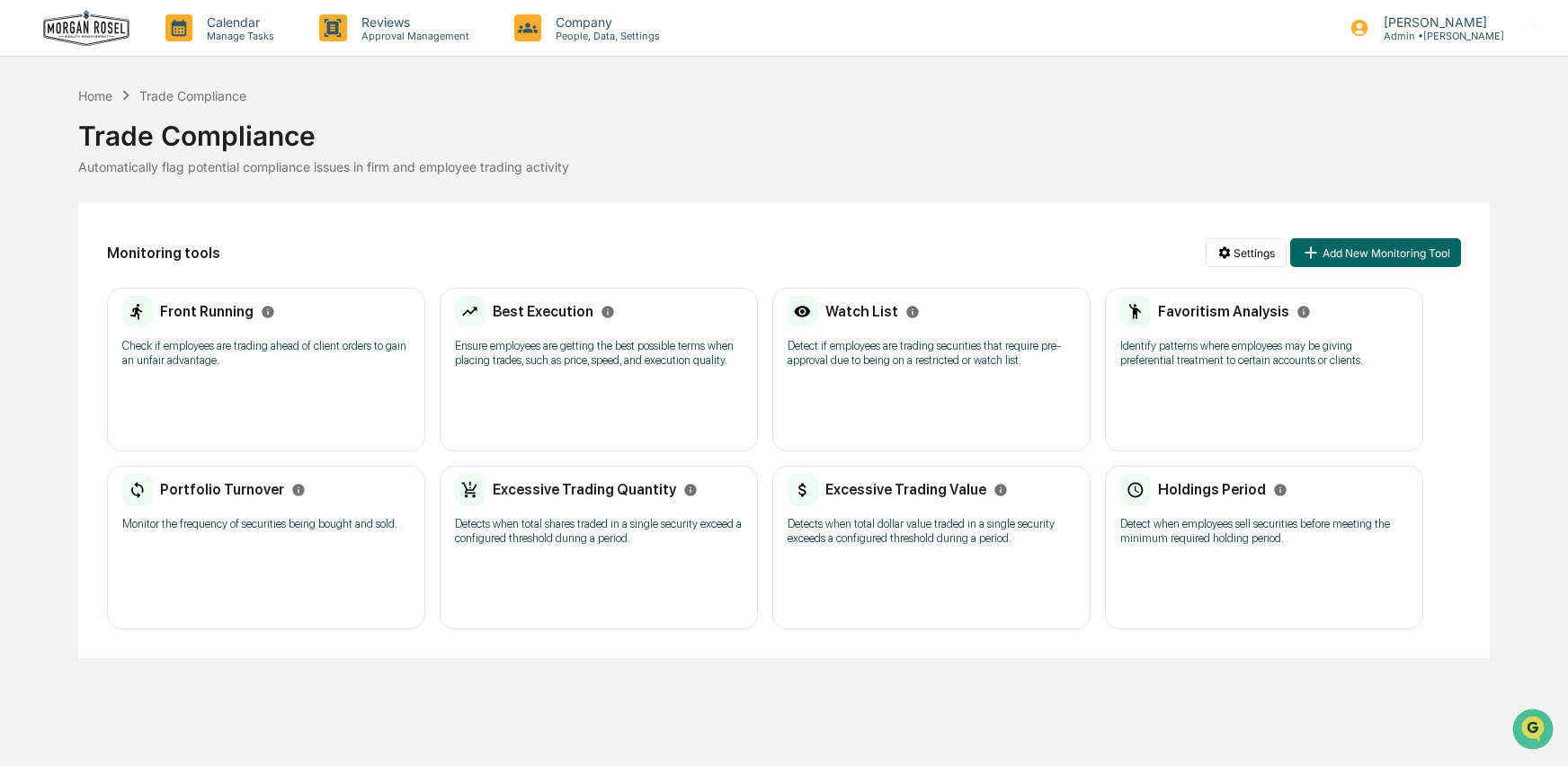
click at [198, 384] on div "Front Running Check if employees are trading ahead of client orders to gain an …" at bounding box center [265, 369] width 318 height 163
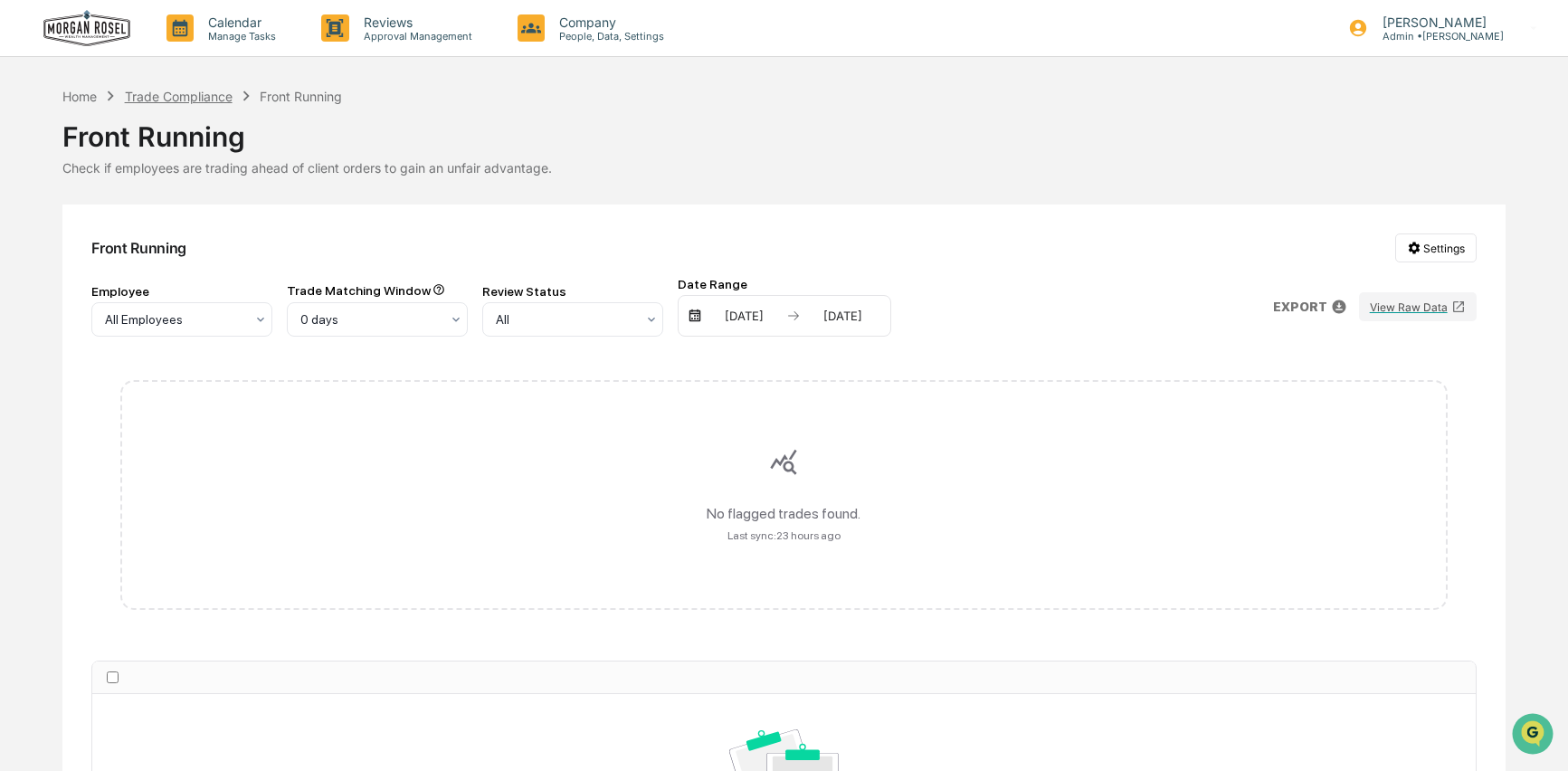
click at [196, 100] on div "Trade Compliance" at bounding box center [178, 96] width 107 height 16
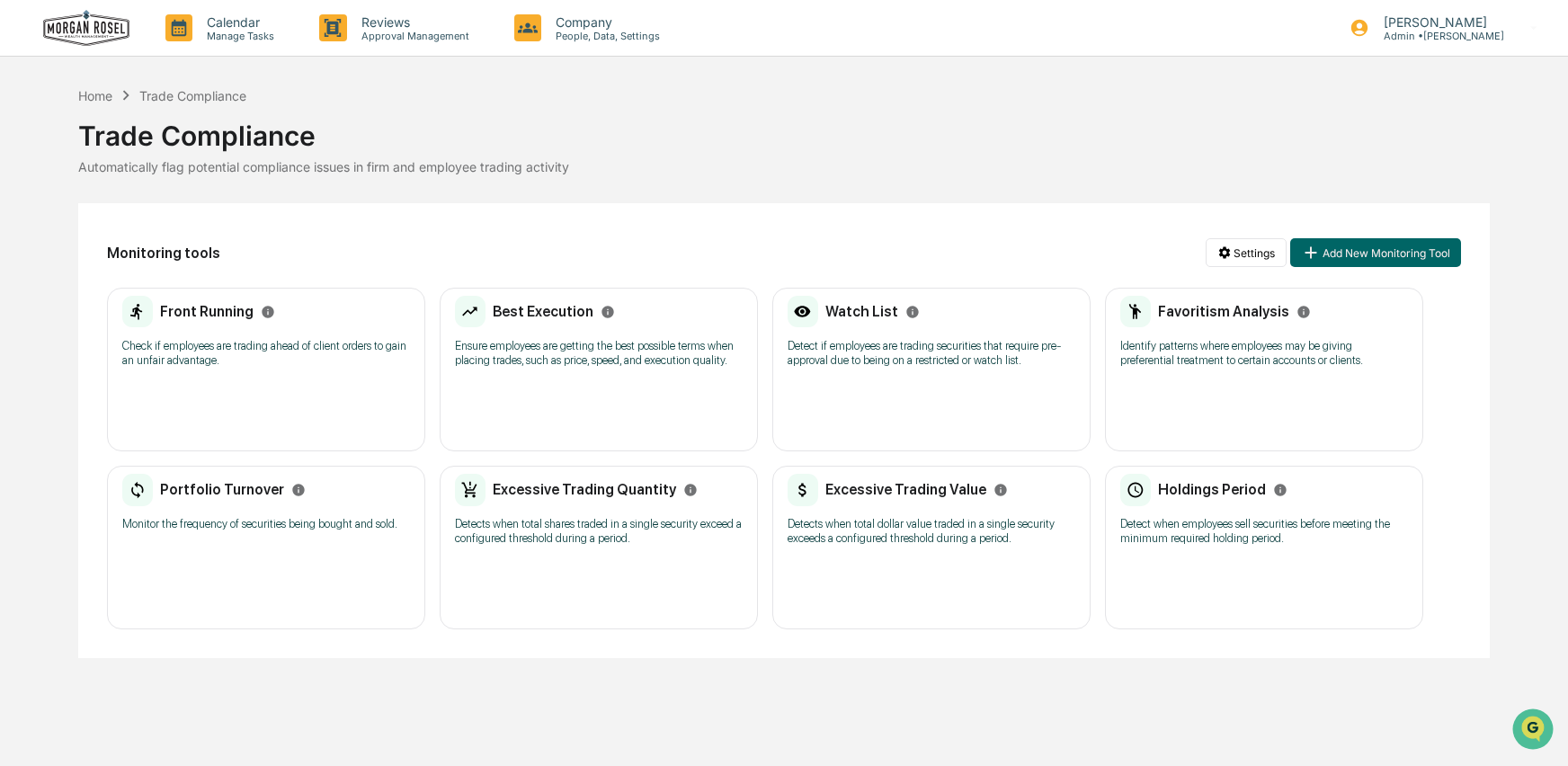
click at [571, 364] on p "Ensure employees are getting the best possible terms when placing trades, such …" at bounding box center [599, 352] width 288 height 28
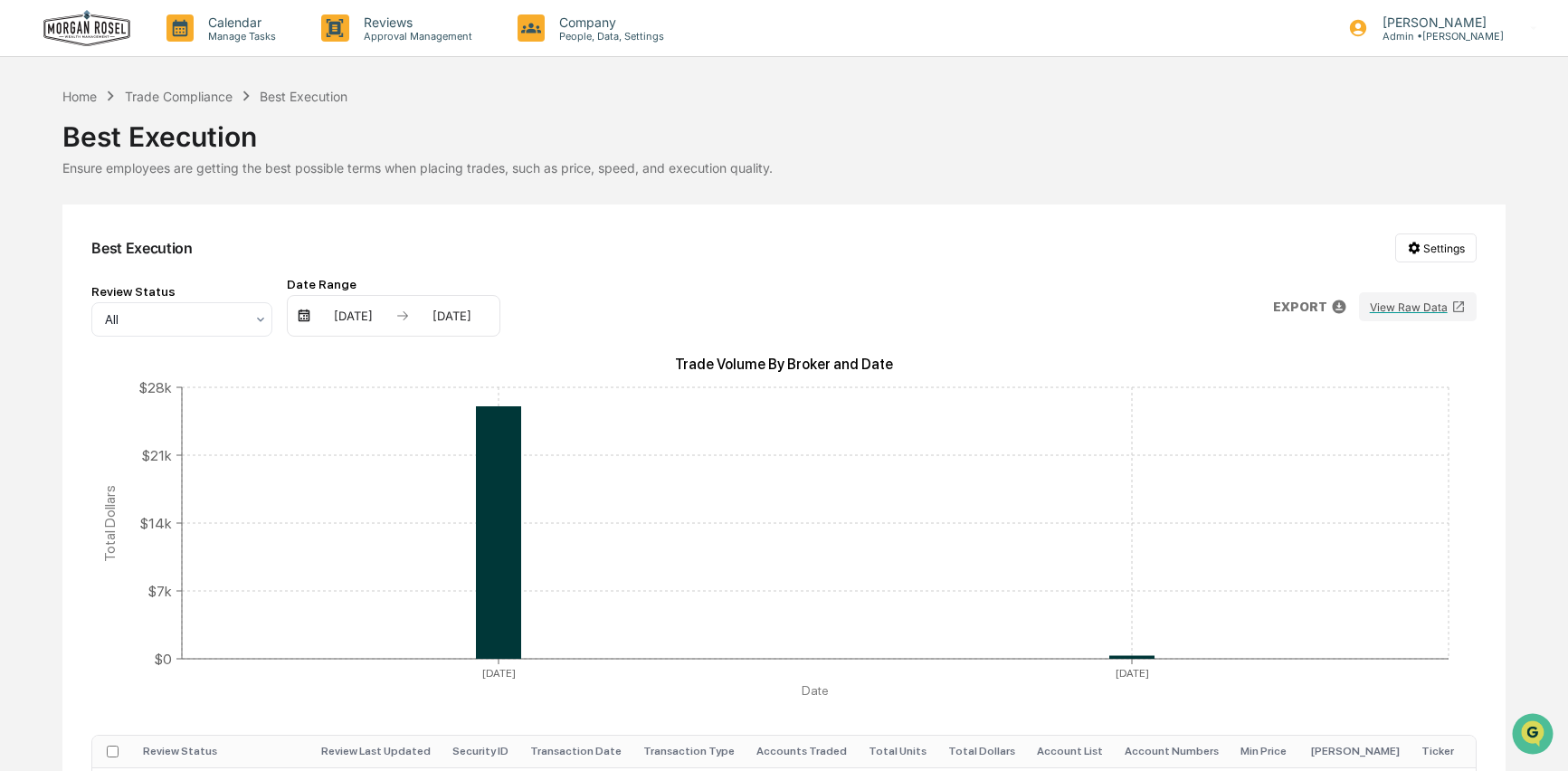
drag, startPoint x: 346, startPoint y: 225, endPoint x: 297, endPoint y: 118, distance: 117.7
click at [346, 226] on div "Best Execution Settings Review Status All Date Range 03/16/2025 09/16/2025 EXPO…" at bounding box center [783, 589] width 1443 height 769
click at [184, 92] on div "Trade Compliance" at bounding box center [178, 96] width 107 height 16
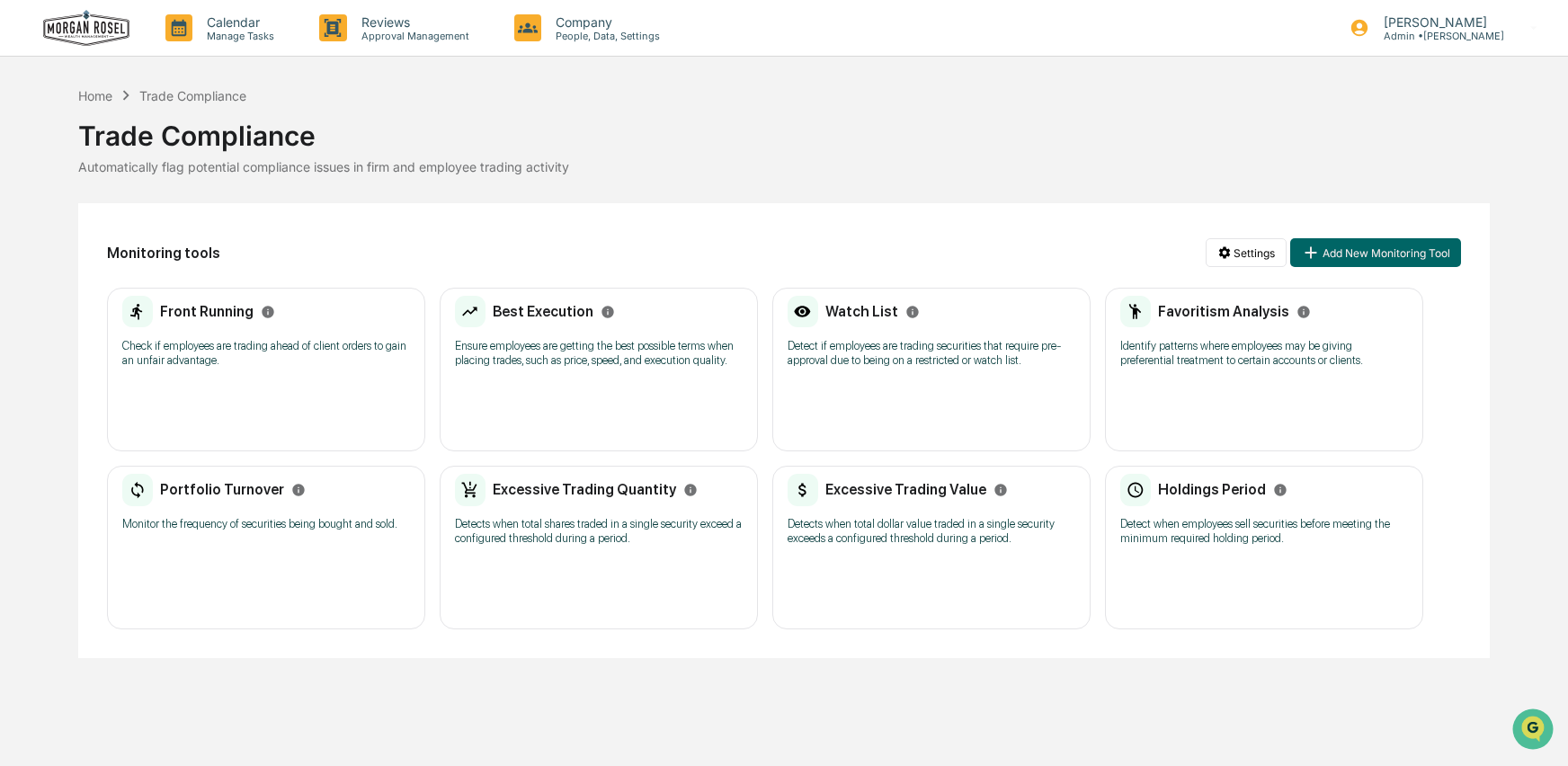
click at [853, 380] on div "Watch List Detect if employees are trading securities that require pre-approval…" at bounding box center [931, 337] width 288 height 83
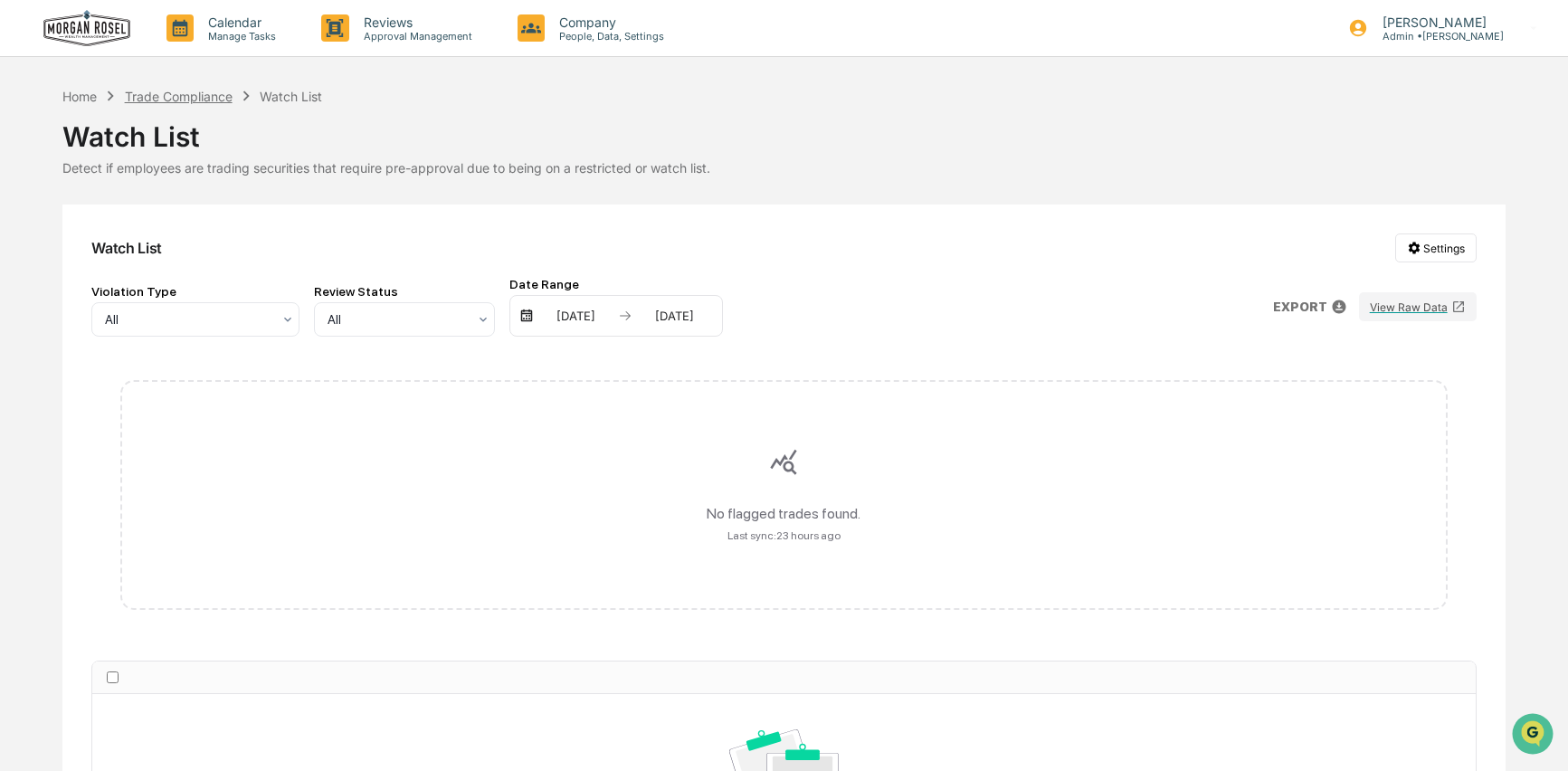
click at [140, 92] on div "Trade Compliance" at bounding box center [178, 96] width 107 height 16
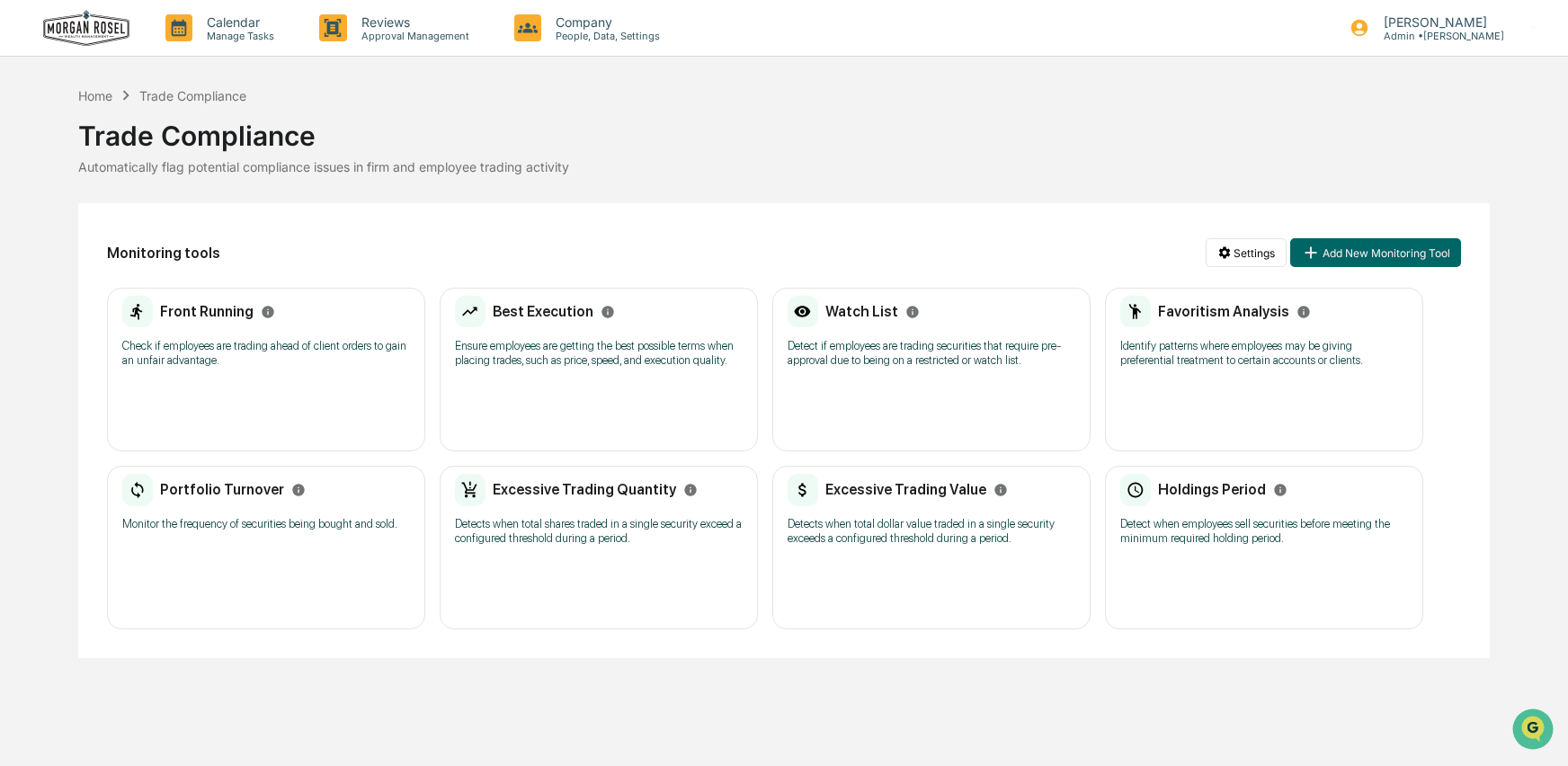
click at [648, 380] on div "Best Execution Ensure employees are getting the best possible terms when placin…" at bounding box center [599, 337] width 288 height 83
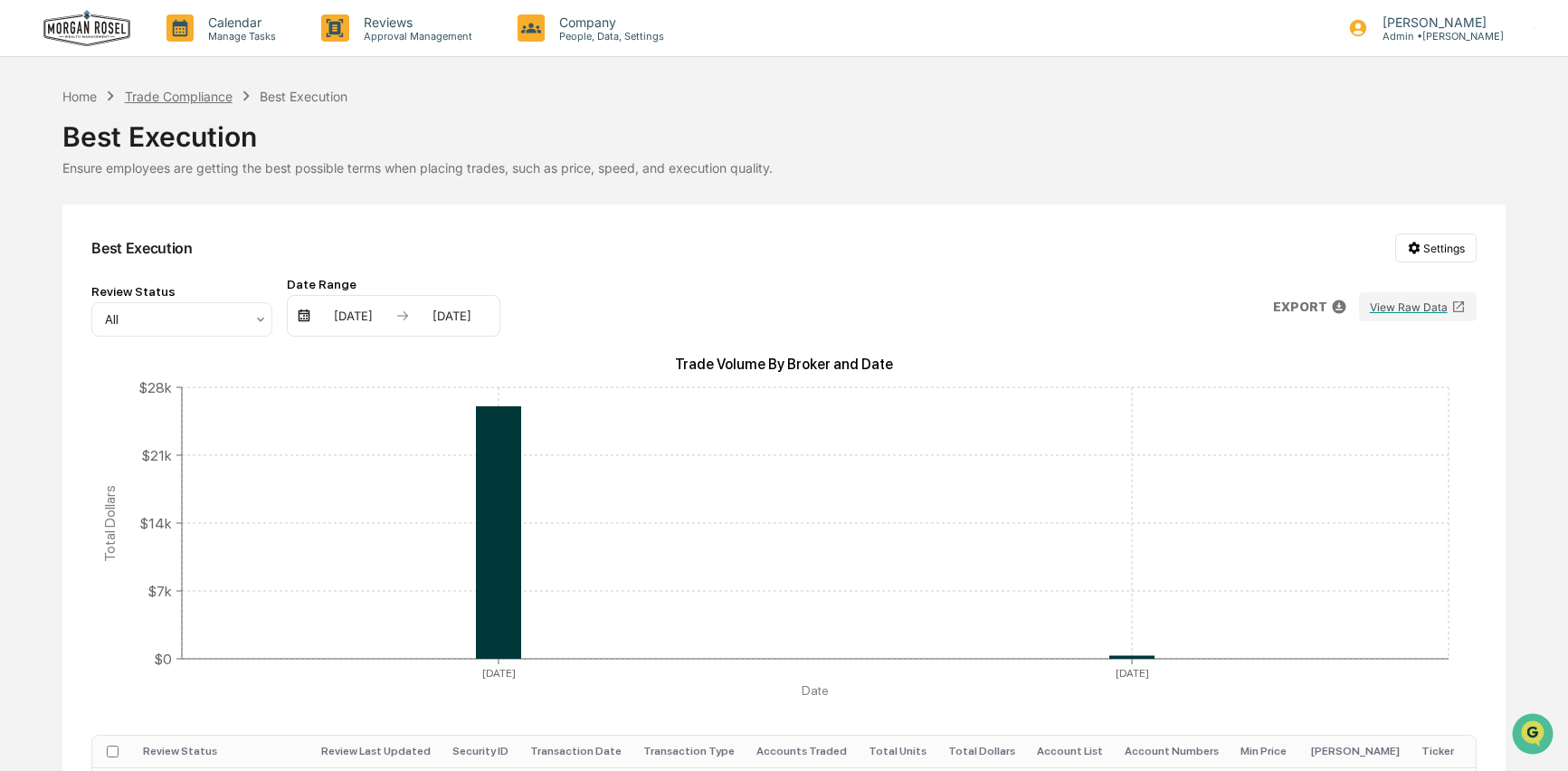
click at [178, 91] on div "Trade Compliance" at bounding box center [178, 96] width 107 height 16
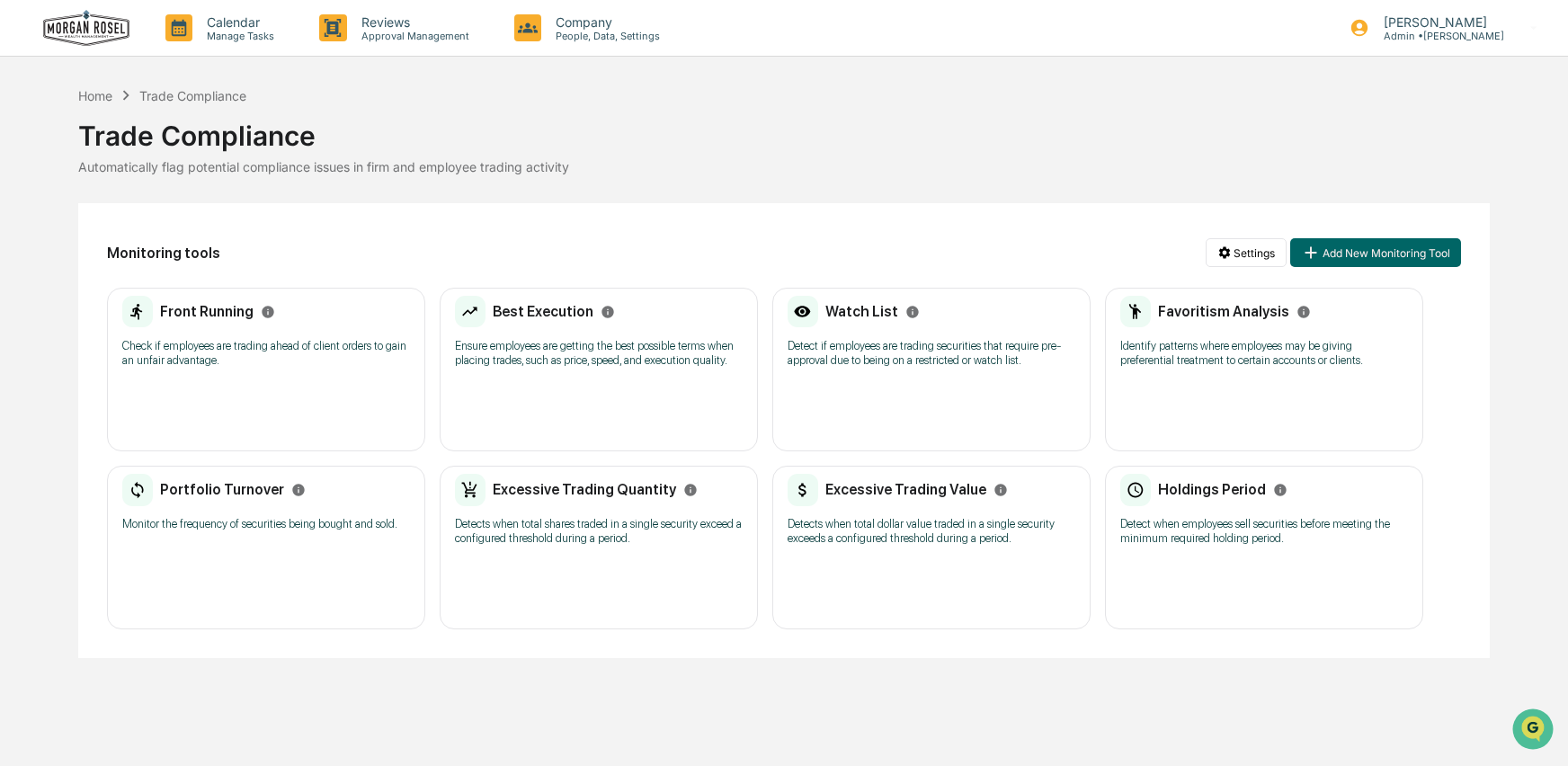
click at [905, 380] on div "Watch List Detect if employees are trading securities that require pre-approval…" at bounding box center [931, 337] width 288 height 83
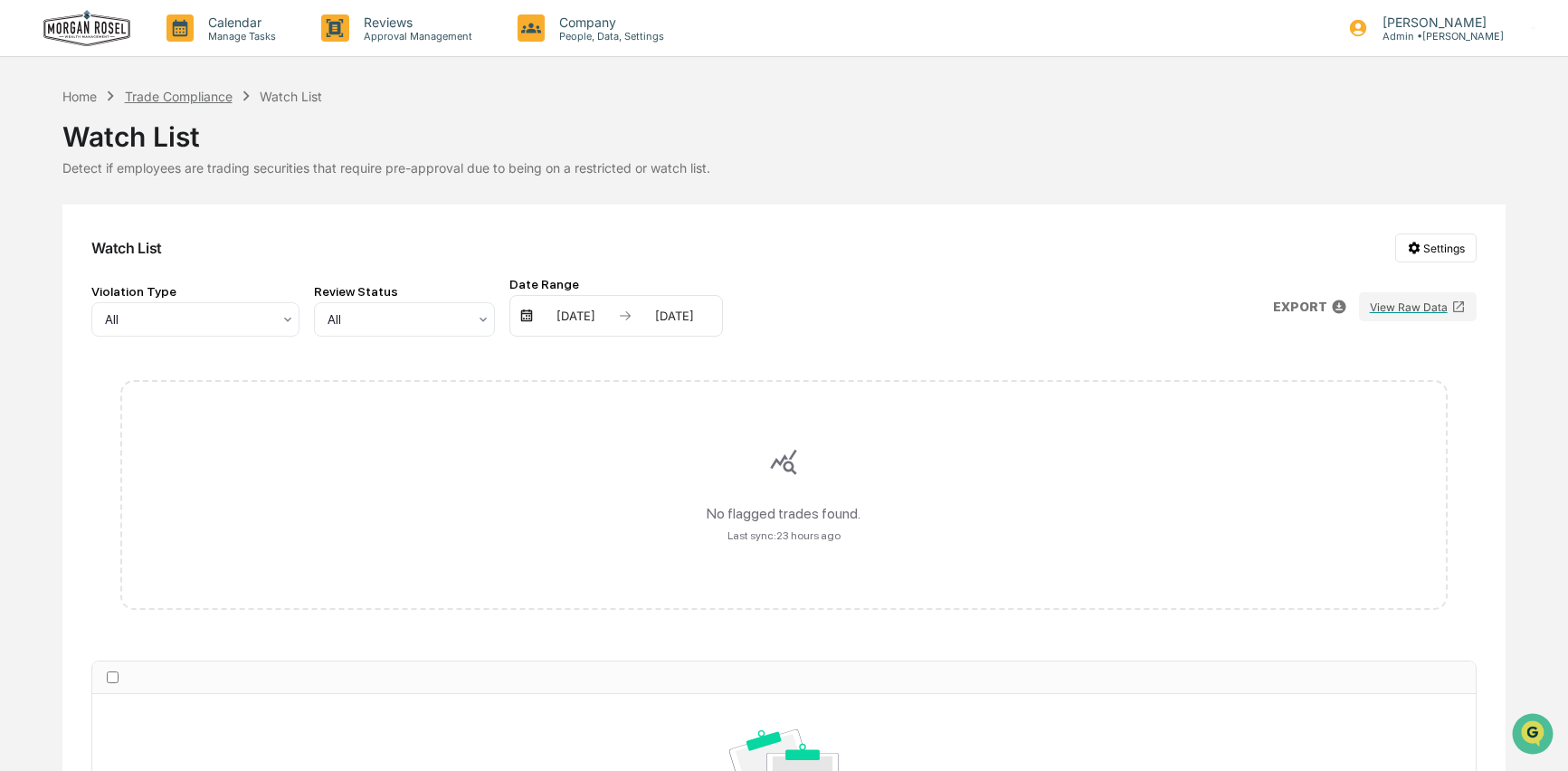
click at [198, 94] on div "Trade Compliance" at bounding box center [178, 96] width 107 height 16
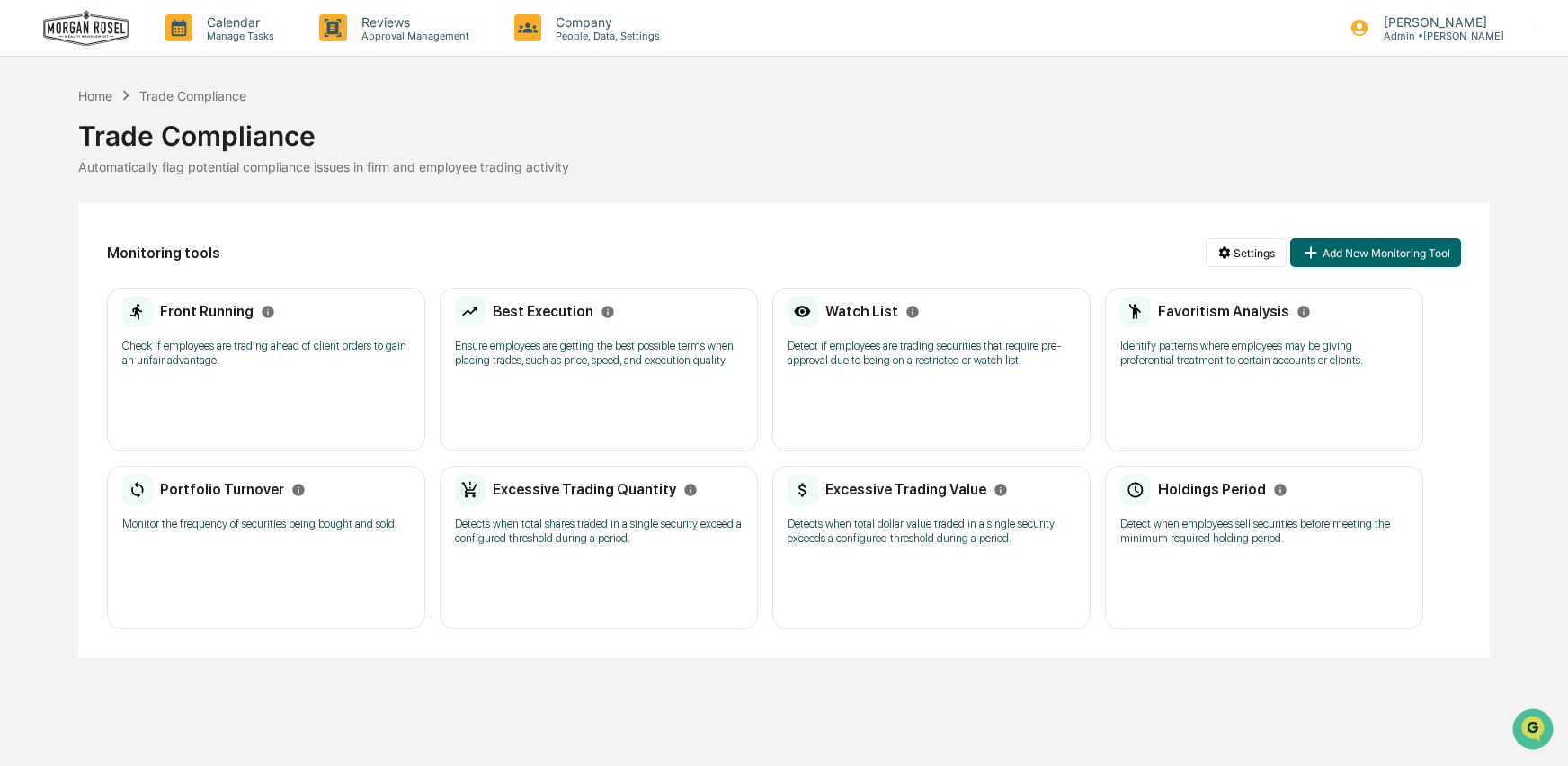
click at [1219, 366] on p "Identify patterns where employees may be giving preferential treatment to certa…" at bounding box center [1264, 352] width 288 height 28
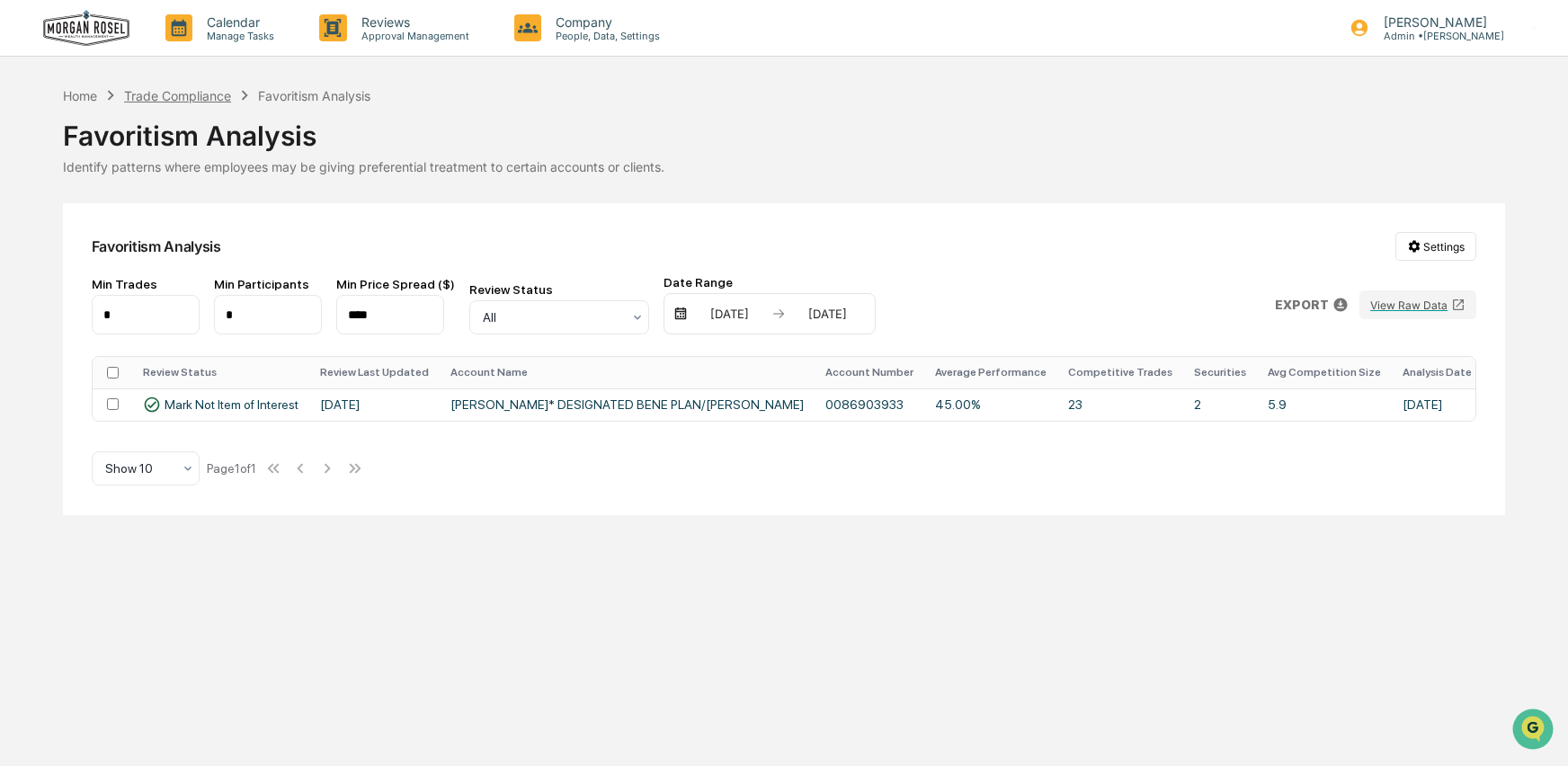
click at [192, 94] on div "Trade Compliance" at bounding box center [177, 96] width 107 height 16
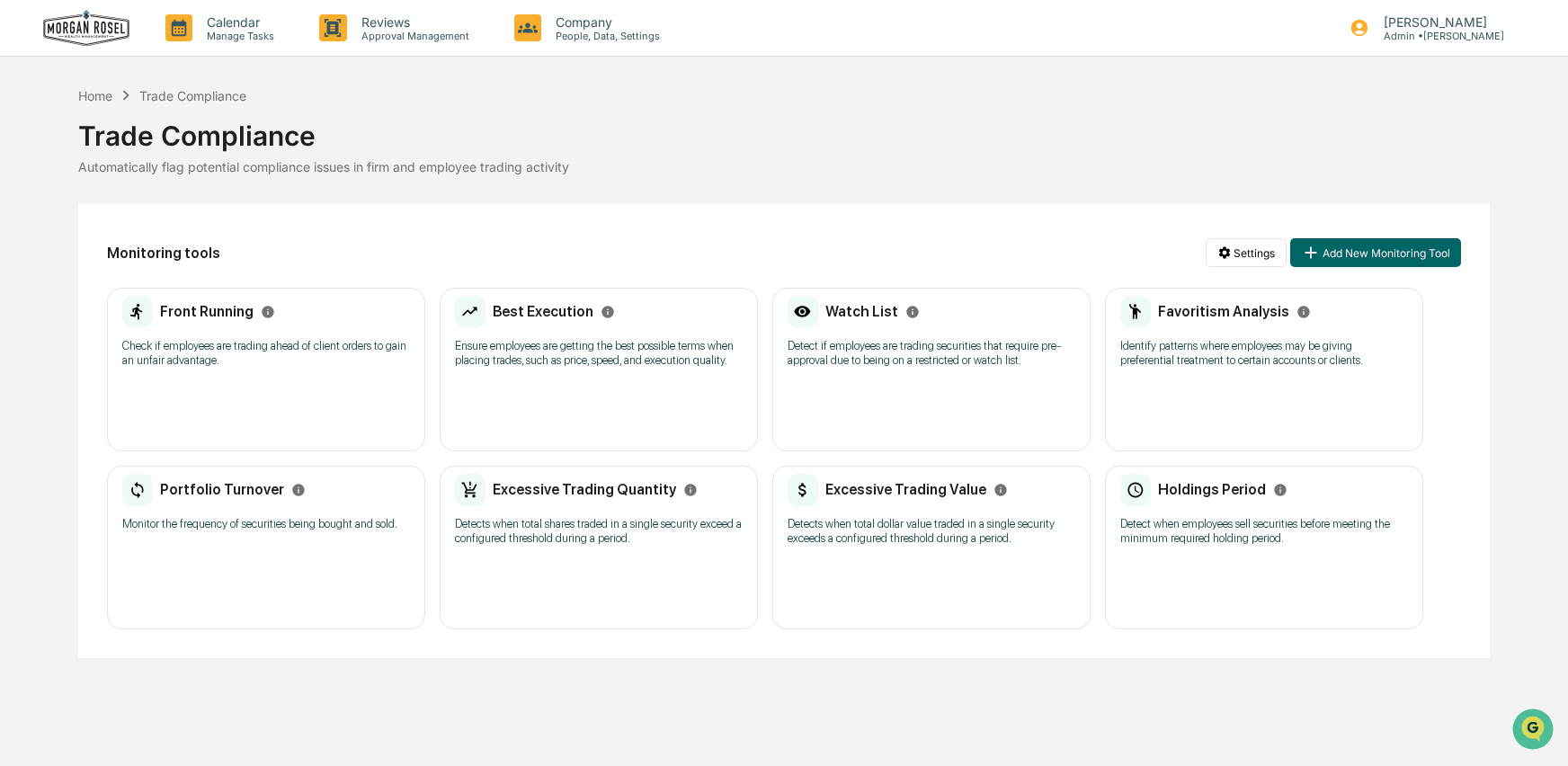
click at [274, 543] on div "Portfolio Turnover Monitor the frequency of securities being bought and sold." at bounding box center [266, 508] width 288 height 69
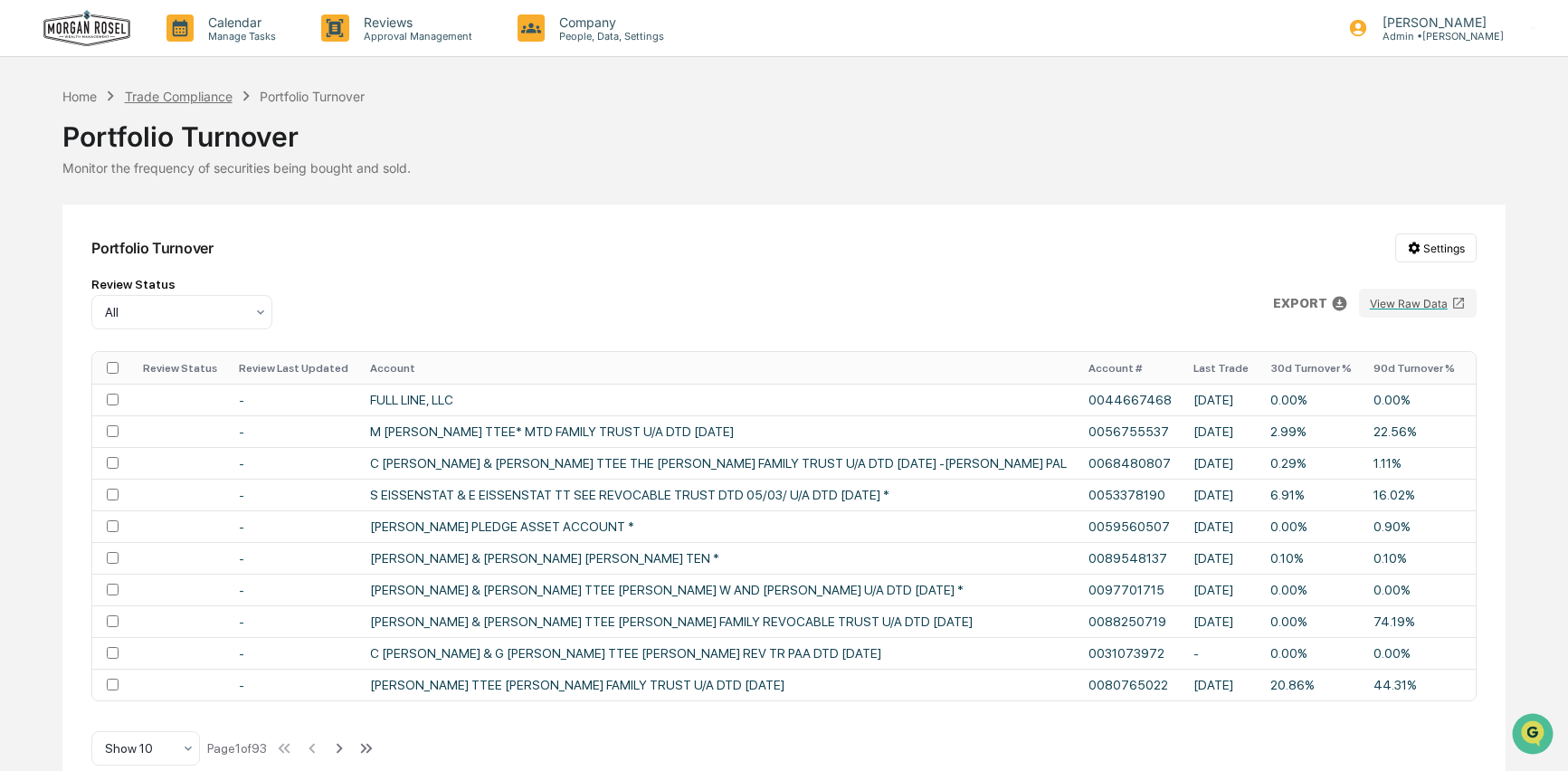
click at [161, 91] on div "Trade Compliance" at bounding box center [178, 96] width 107 height 16
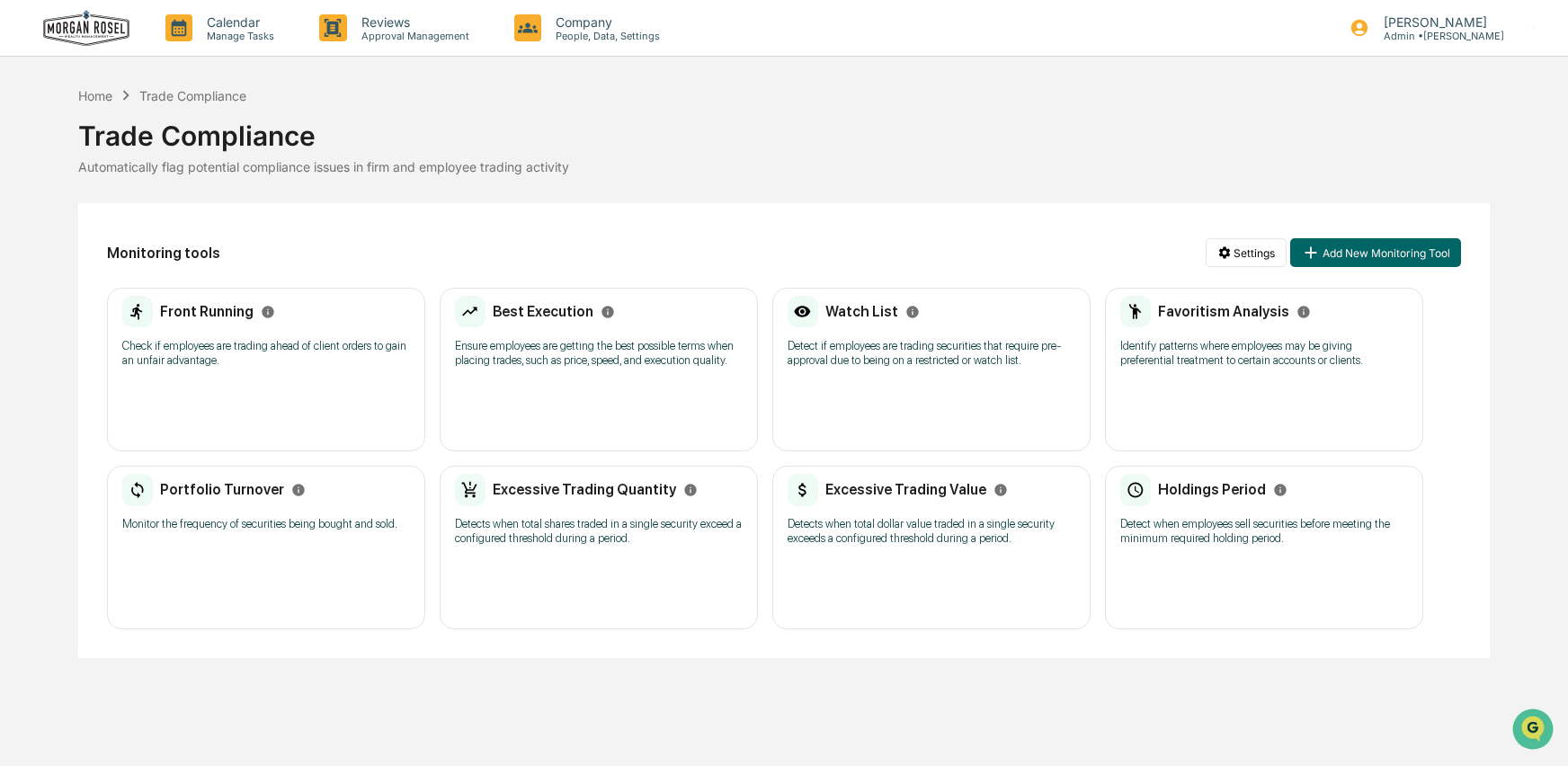
click at [620, 524] on div "Excessive Trading Quantity Detects when total shares traded in a single securit…" at bounding box center [599, 515] width 288 height 83
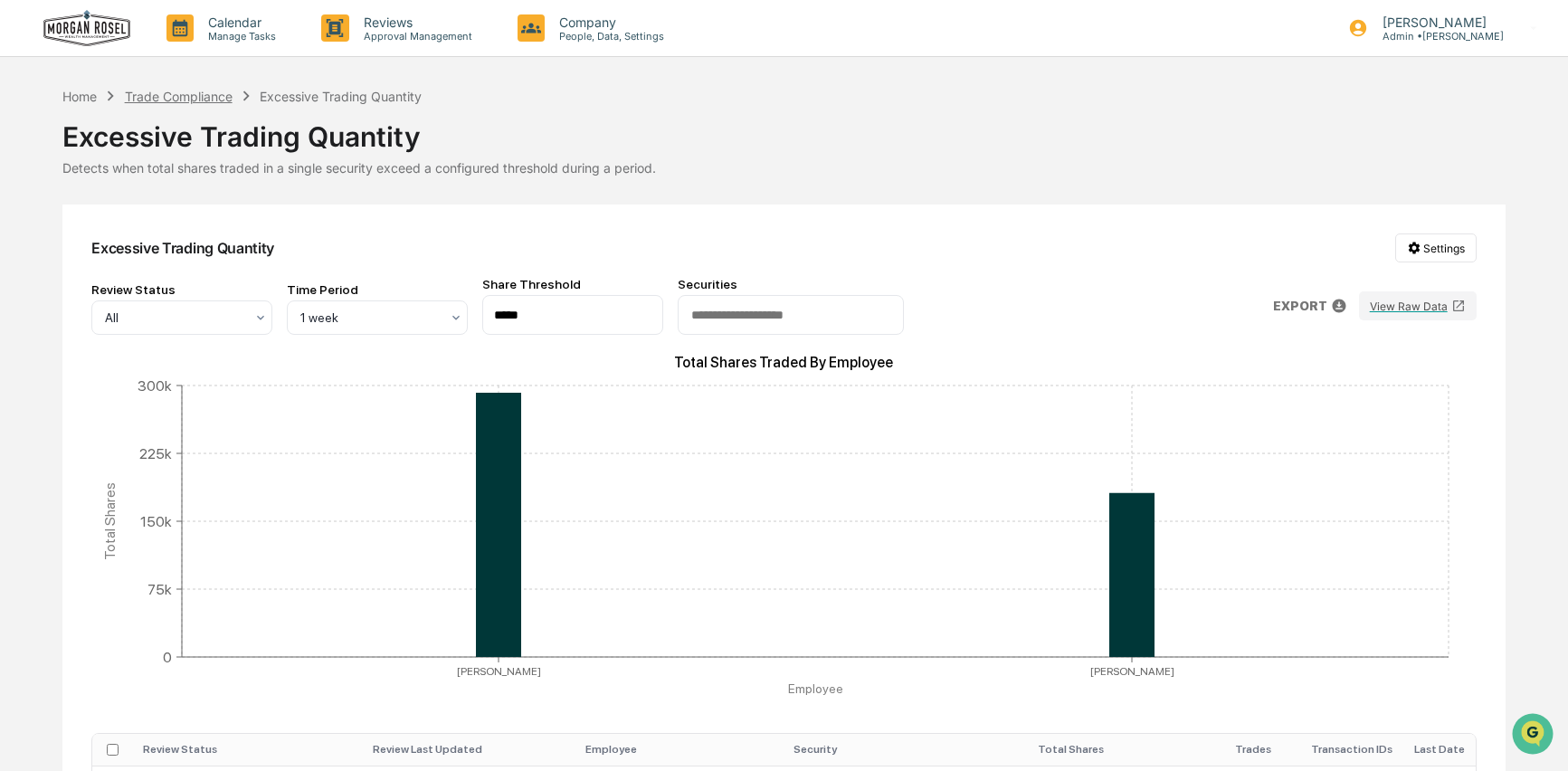
click at [216, 93] on div "Trade Compliance" at bounding box center [178, 96] width 107 height 16
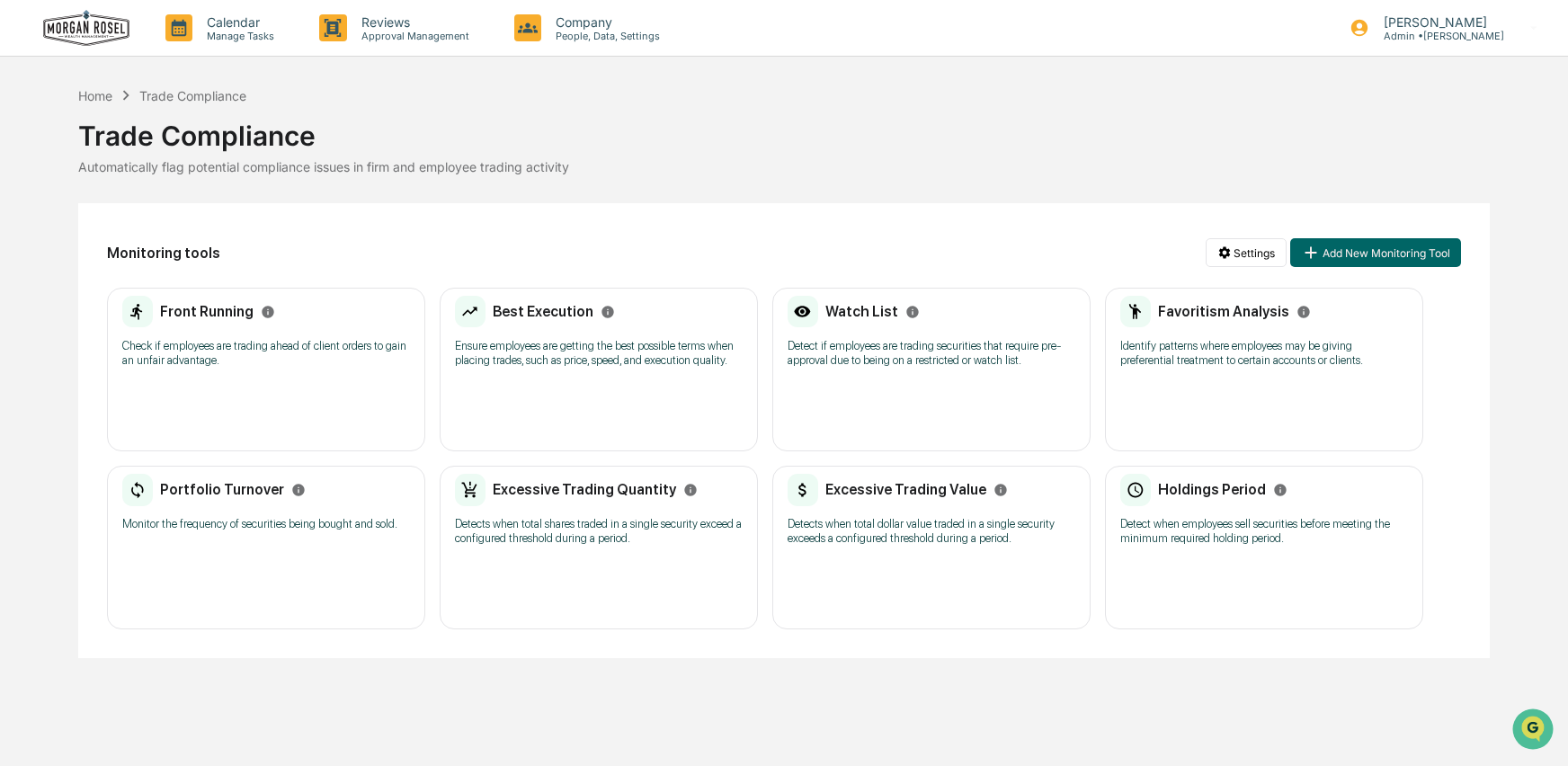
click at [913, 558] on div "Excessive Trading Value Detects when total dollar value traded in a single secu…" at bounding box center [931, 515] width 288 height 83
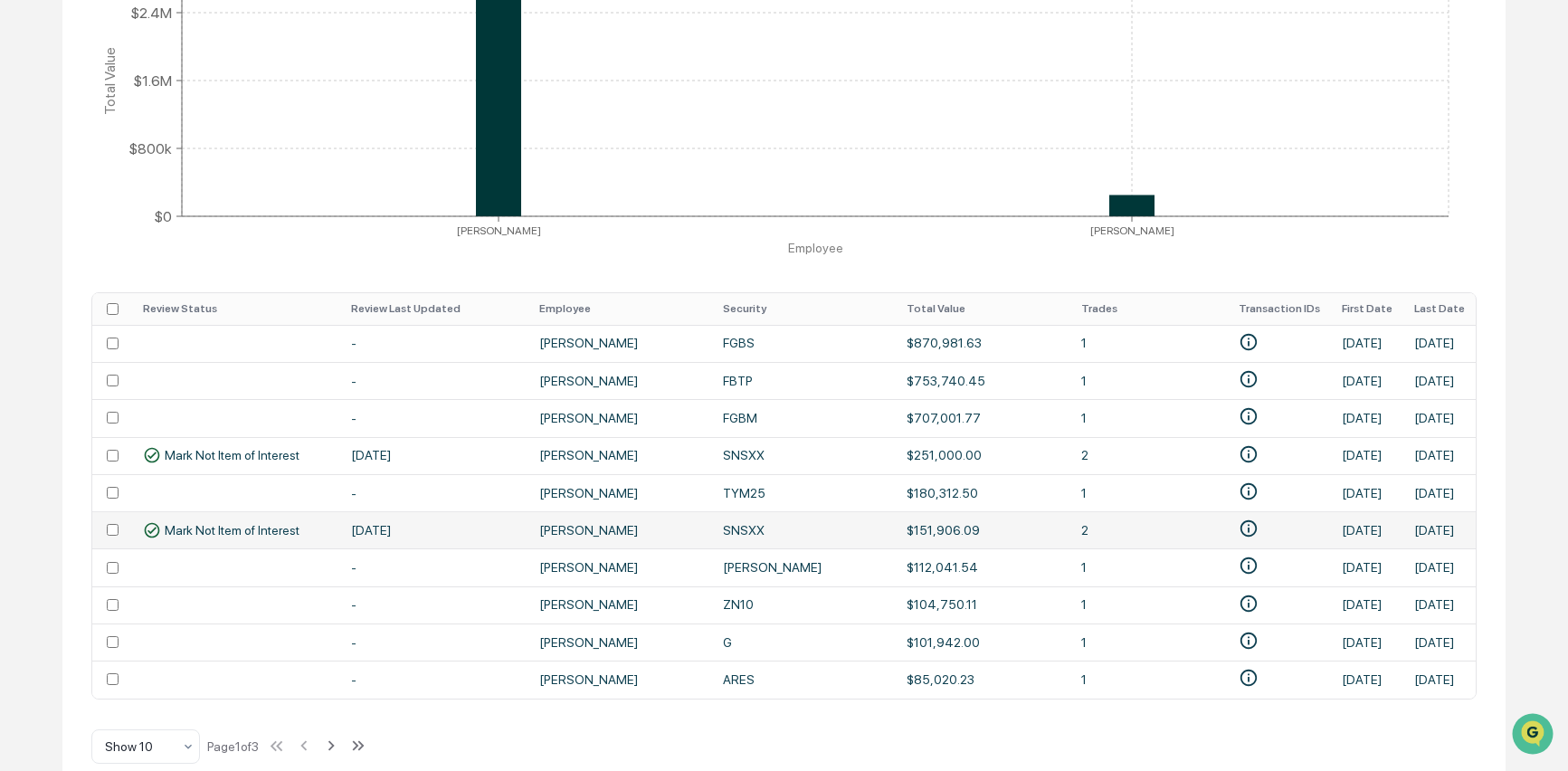
scroll to position [472, 0]
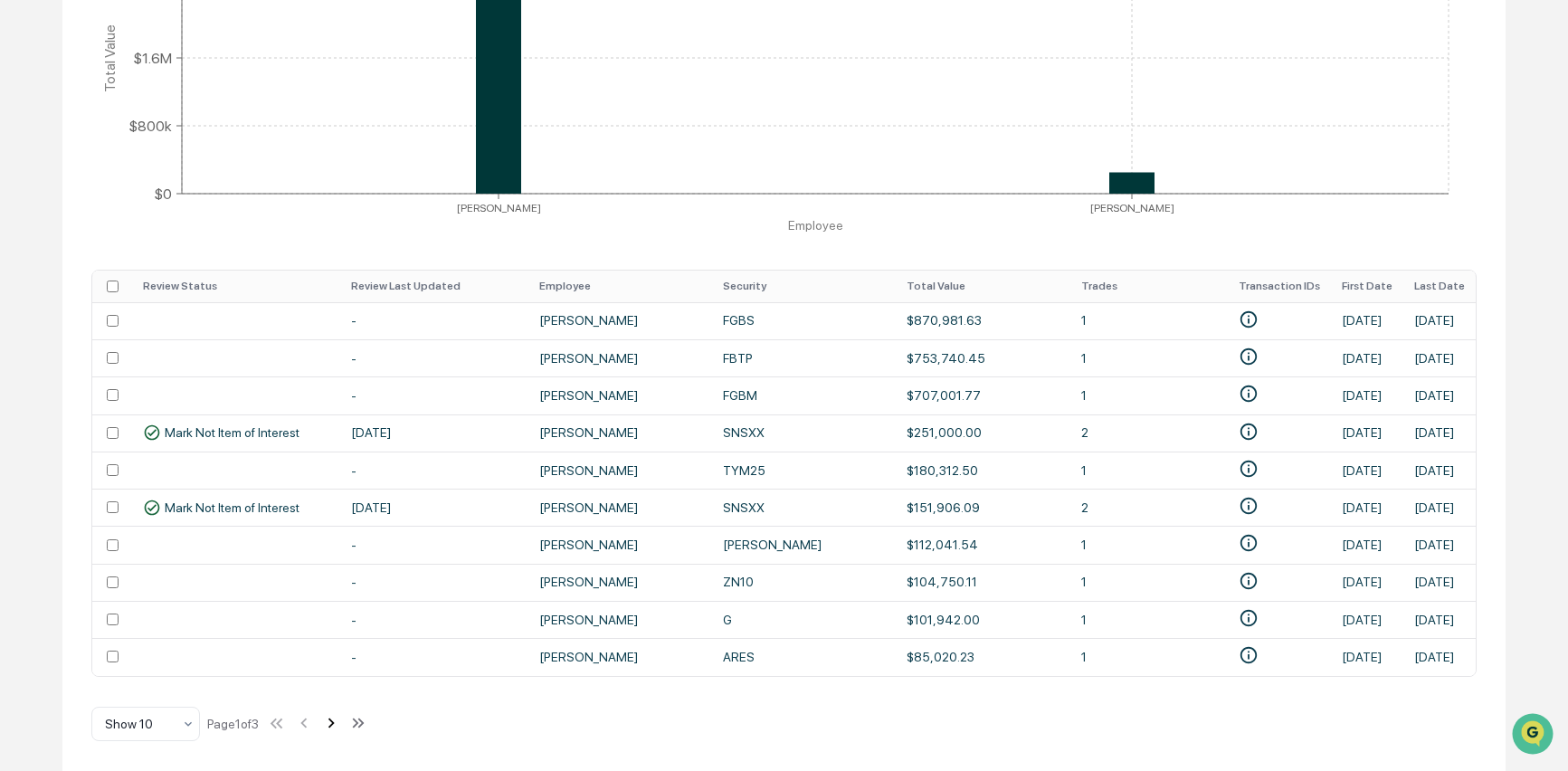
click at [341, 724] on icon at bounding box center [331, 723] width 20 height 20
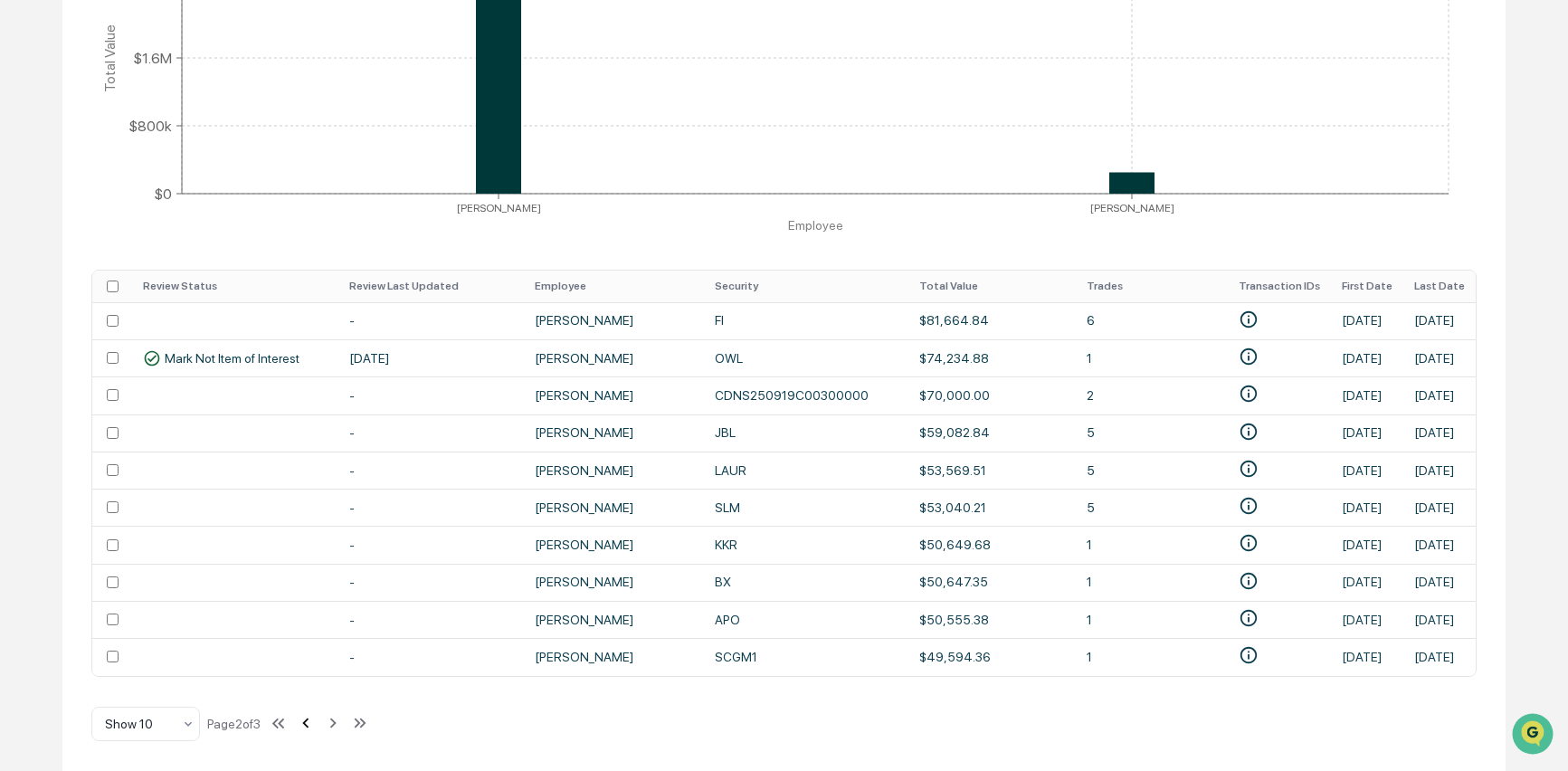
click at [312, 724] on icon at bounding box center [305, 723] width 20 height 20
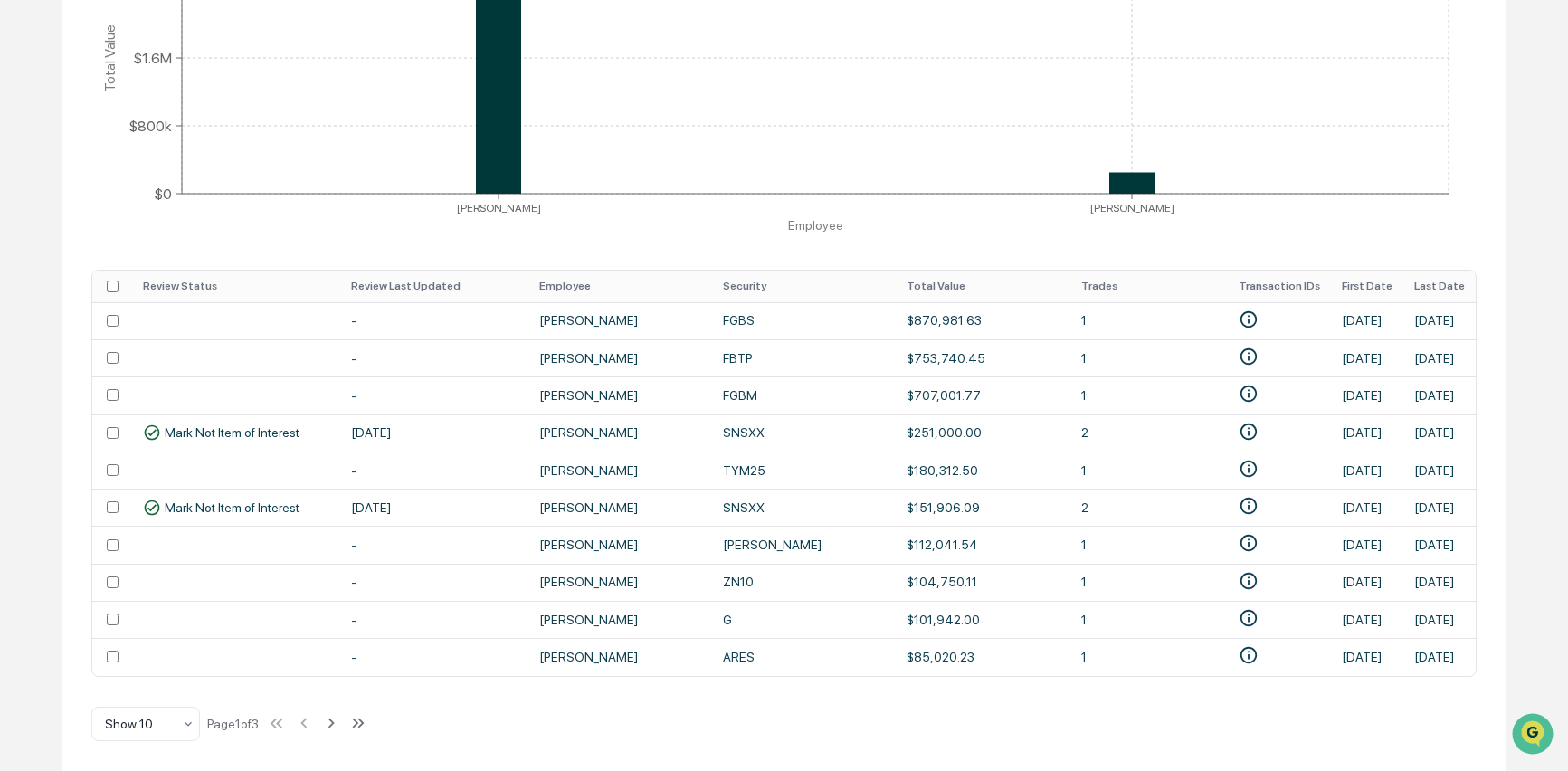
click at [896, 276] on th "Total Value" at bounding box center [983, 287] width 174 height 32
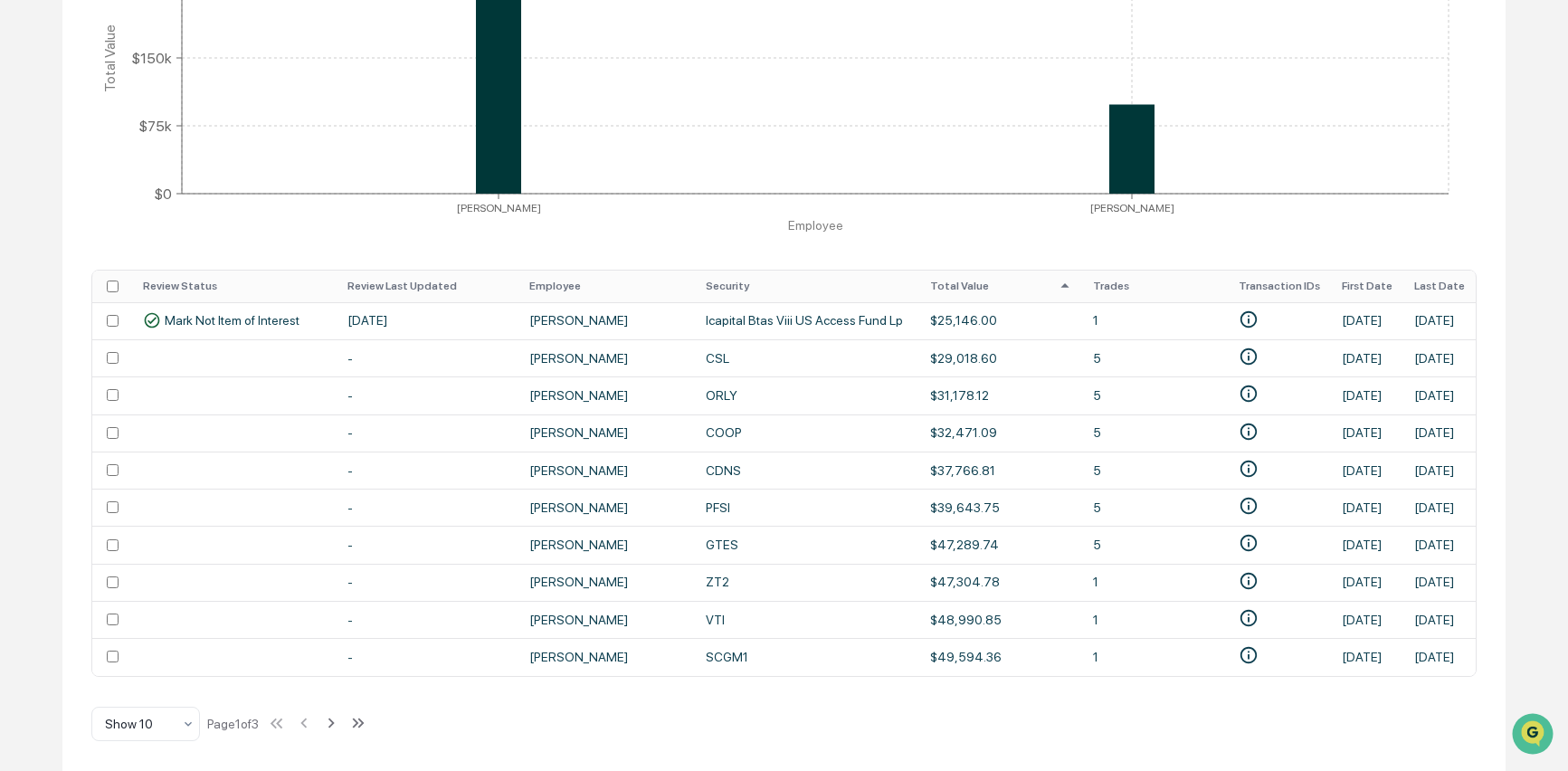
click at [920, 280] on th "Total Value" at bounding box center [1001, 287] width 163 height 32
click at [920, 284] on th "Total Value" at bounding box center [1001, 287] width 163 height 32
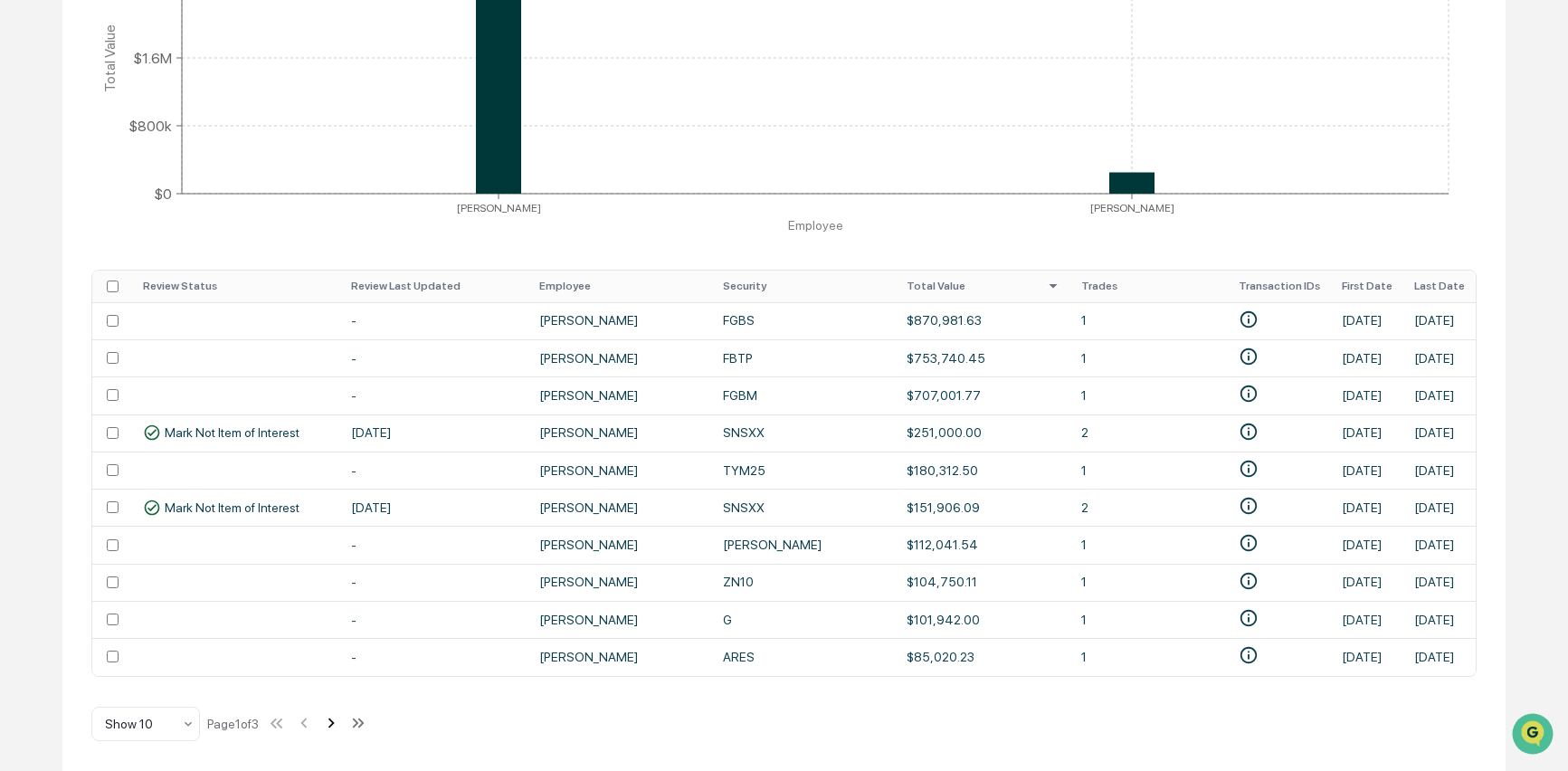
click at [335, 725] on icon at bounding box center [332, 724] width 6 height 10
click at [341, 725] on icon at bounding box center [331, 723] width 20 height 20
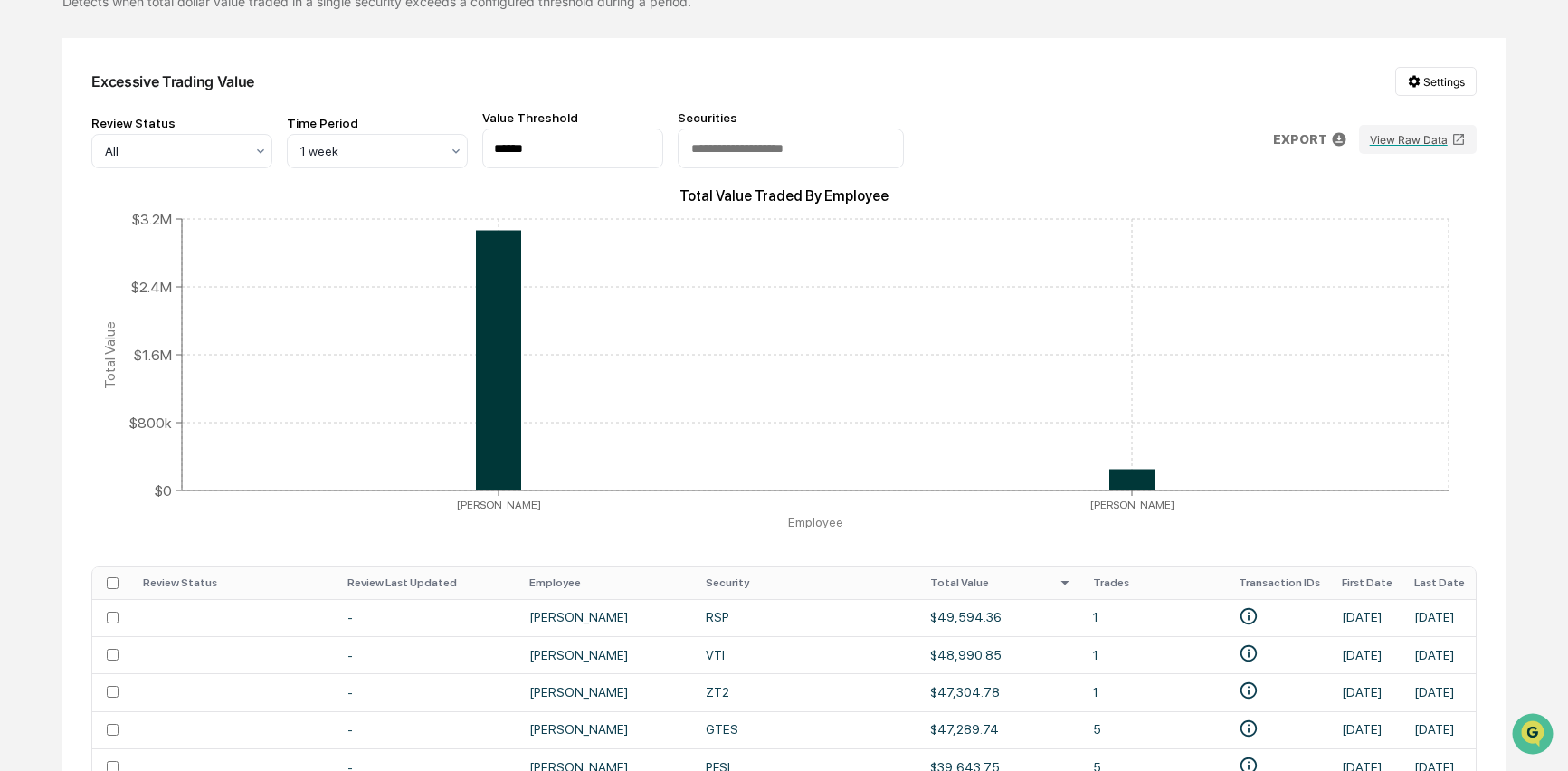
scroll to position [0, 0]
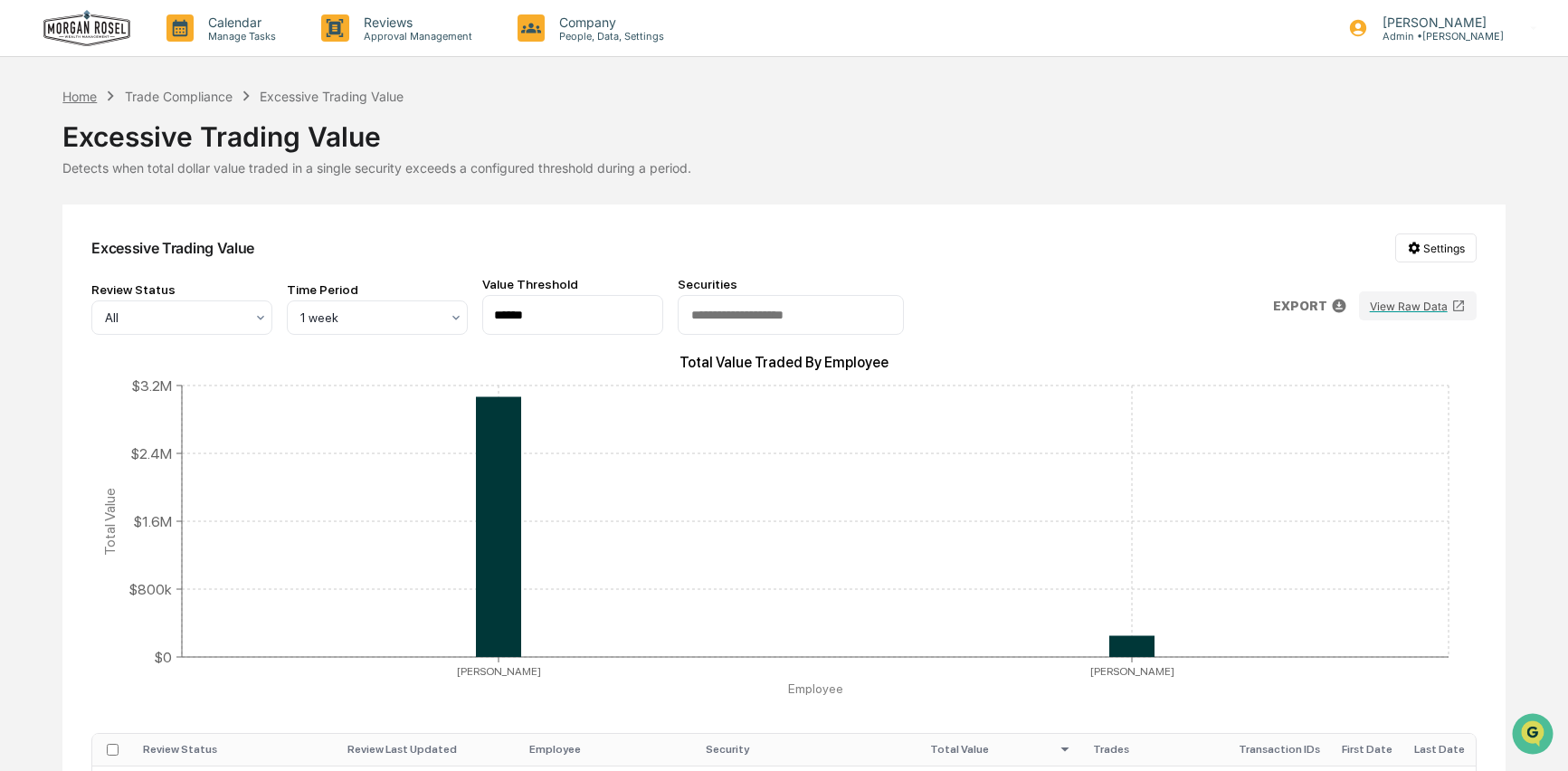
click at [71, 94] on div "Home" at bounding box center [79, 96] width 34 height 16
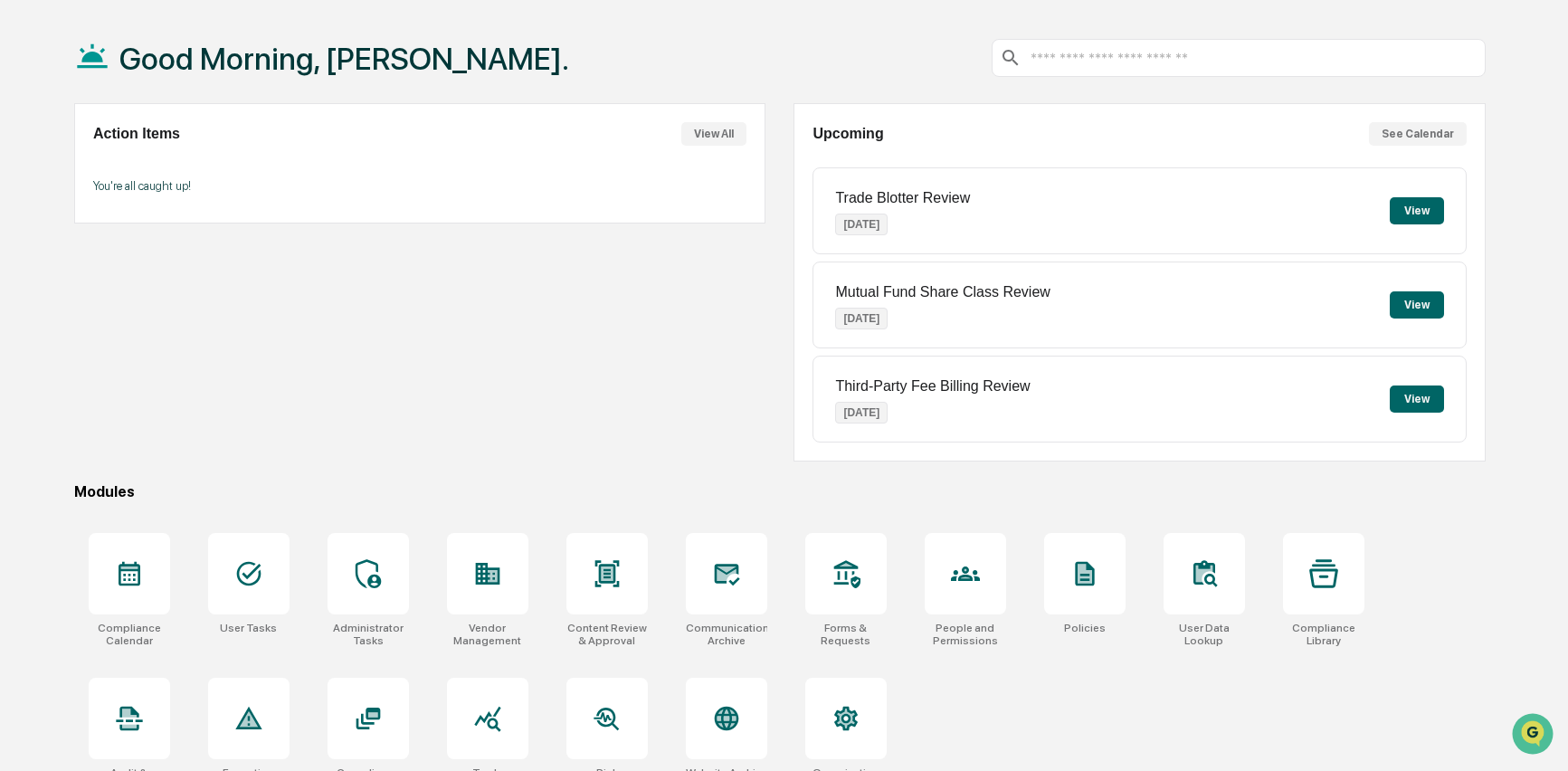
scroll to position [108, 0]
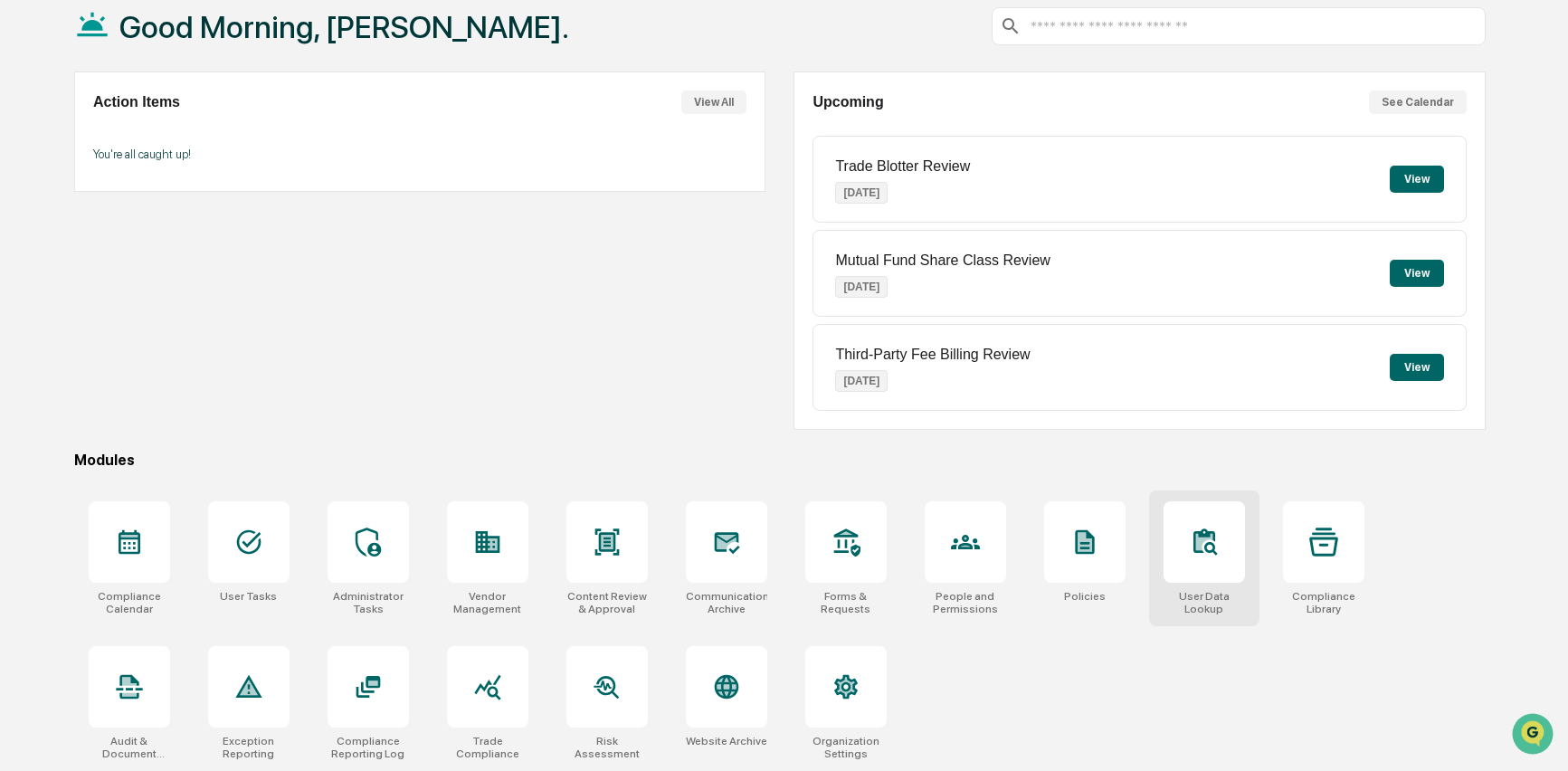
click at [1181, 543] on div at bounding box center [1205, 542] width 82 height 82
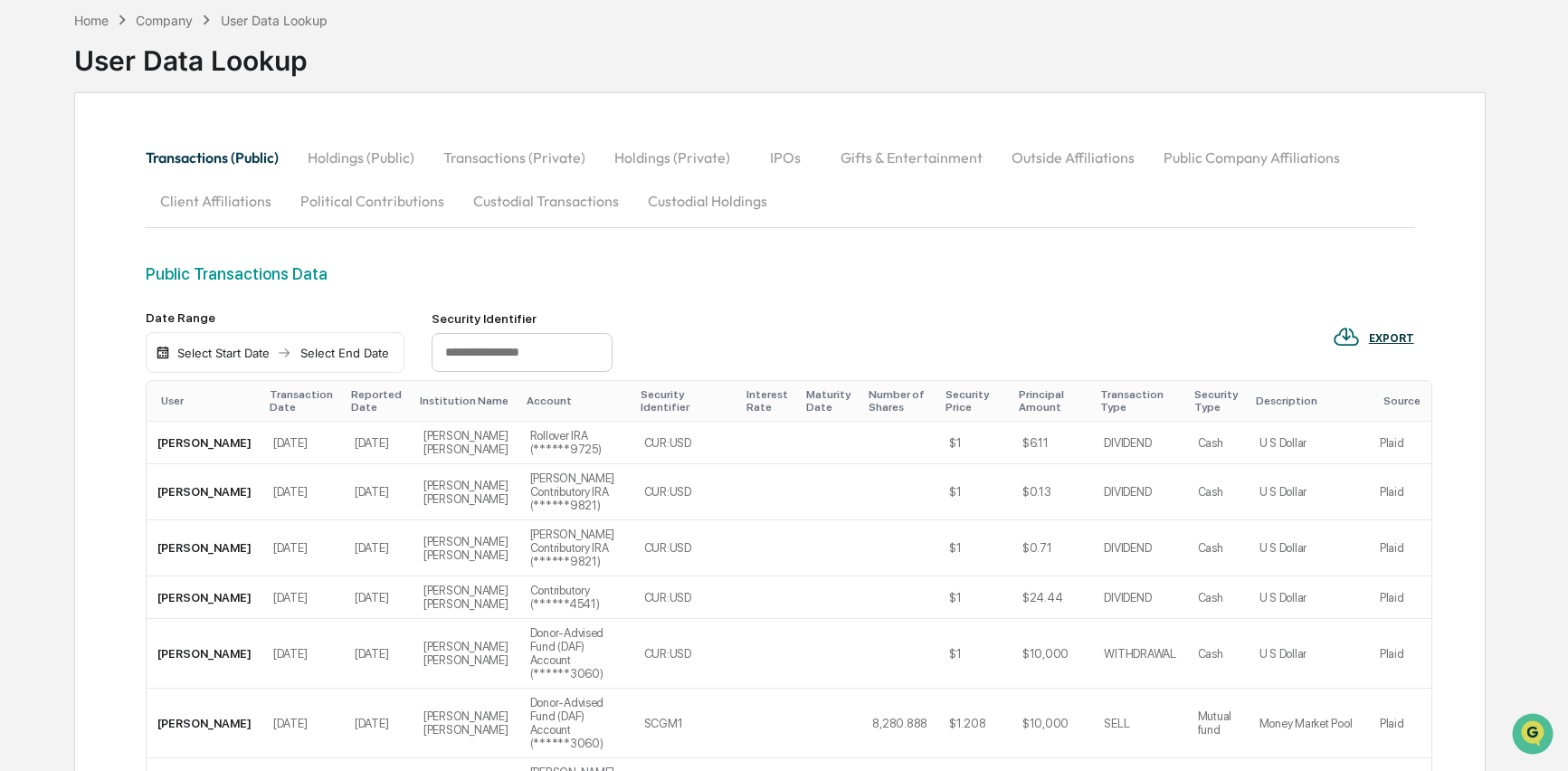
scroll to position [86, 0]
click at [485, 153] on button "Transactions (Private)" at bounding box center [515, 156] width 171 height 43
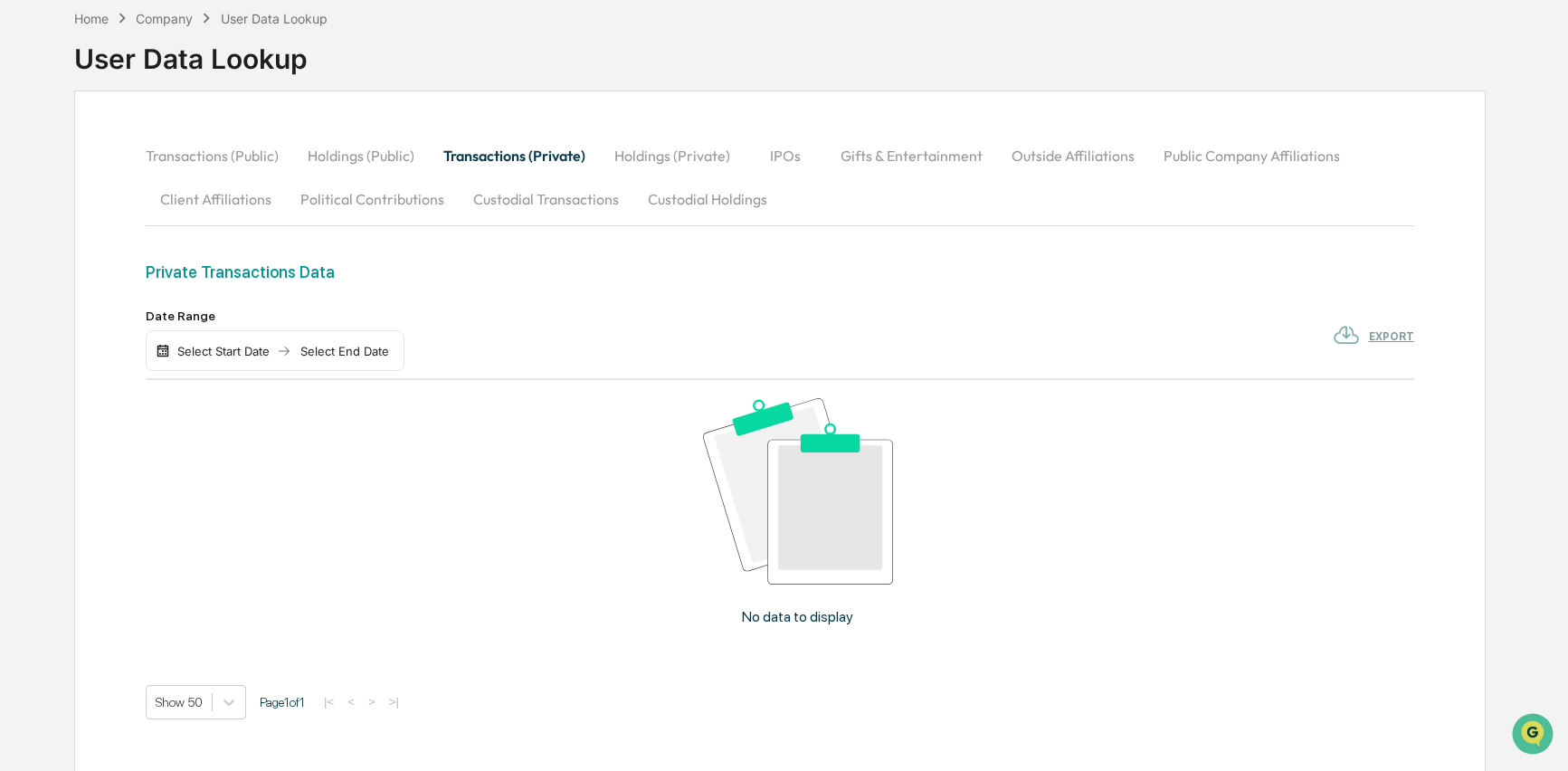
click at [216, 152] on button "Transactions (Public)" at bounding box center [220, 156] width 148 height 43
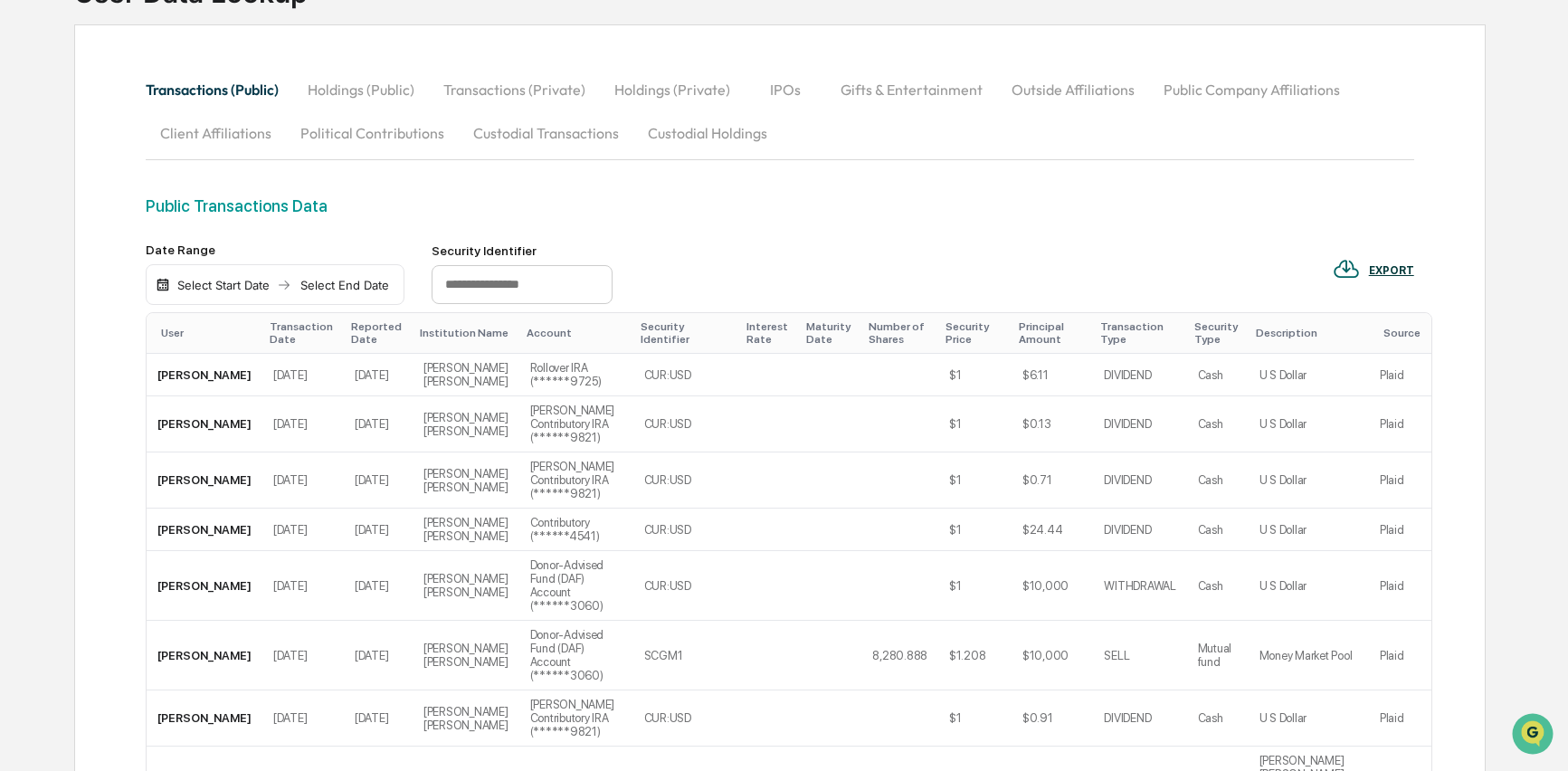
click at [173, 338] on div "User" at bounding box center [209, 333] width 95 height 13
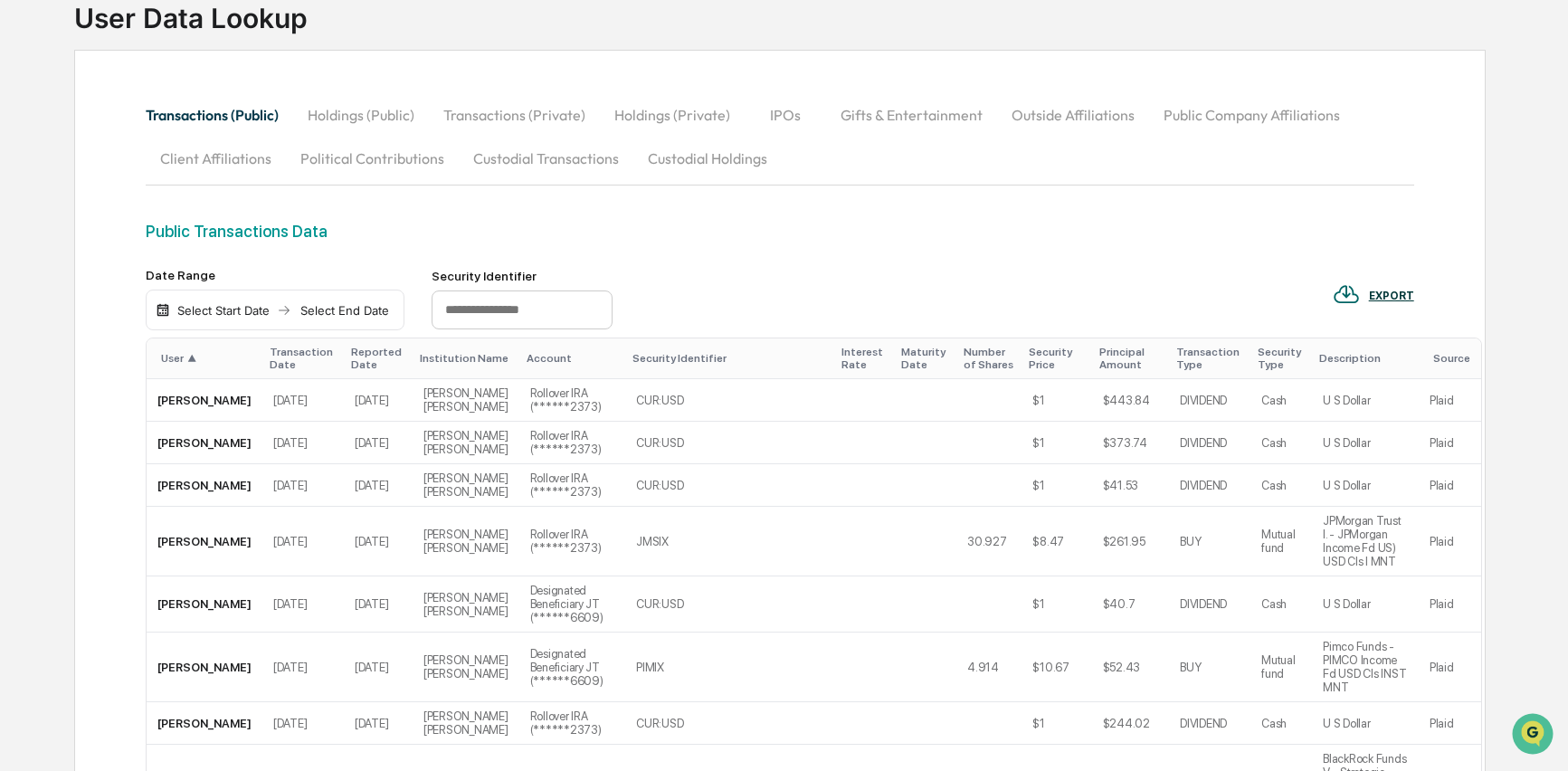
scroll to position [152, 0]
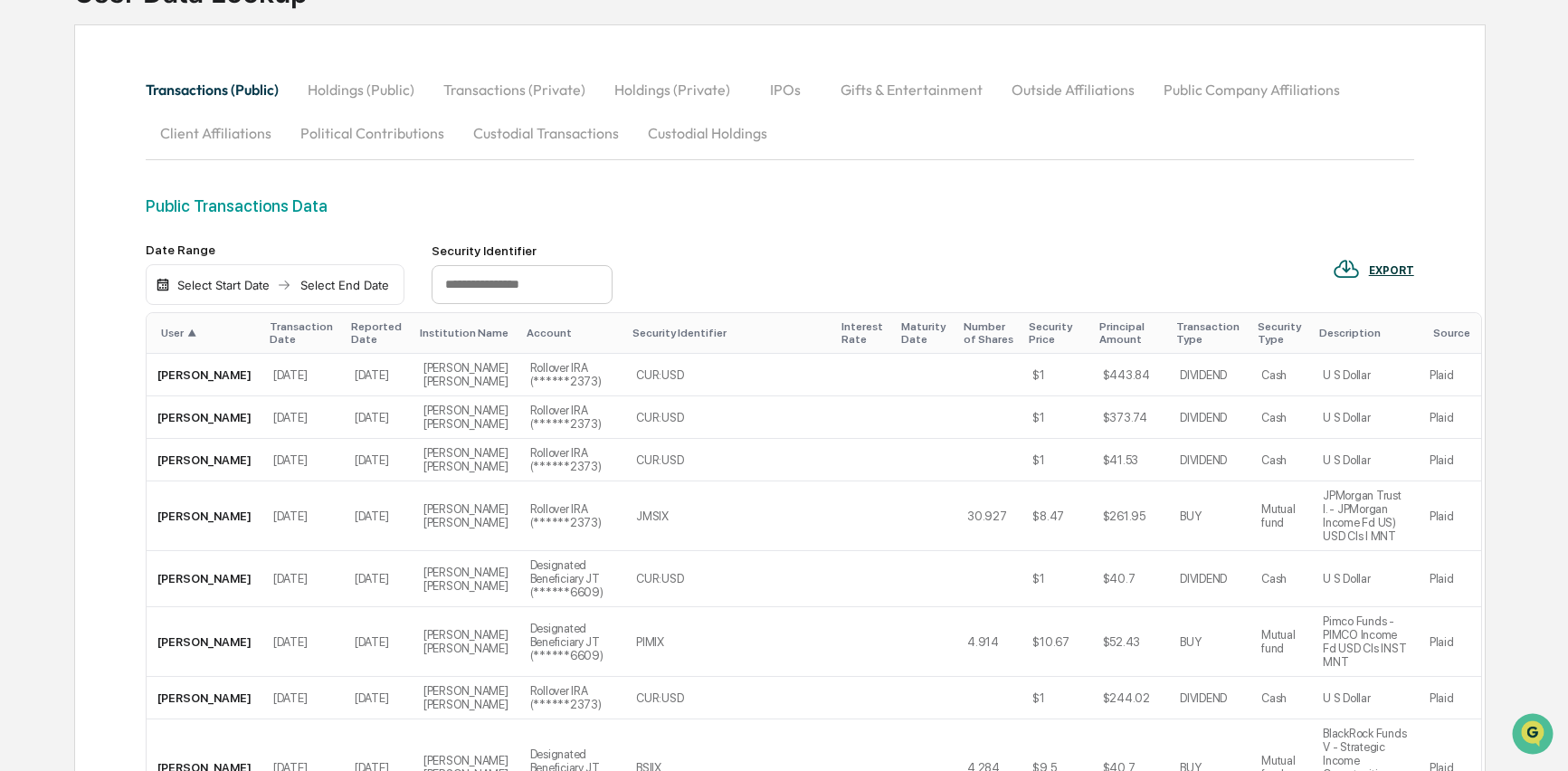
click at [173, 338] on div "User ▲" at bounding box center [209, 333] width 95 height 13
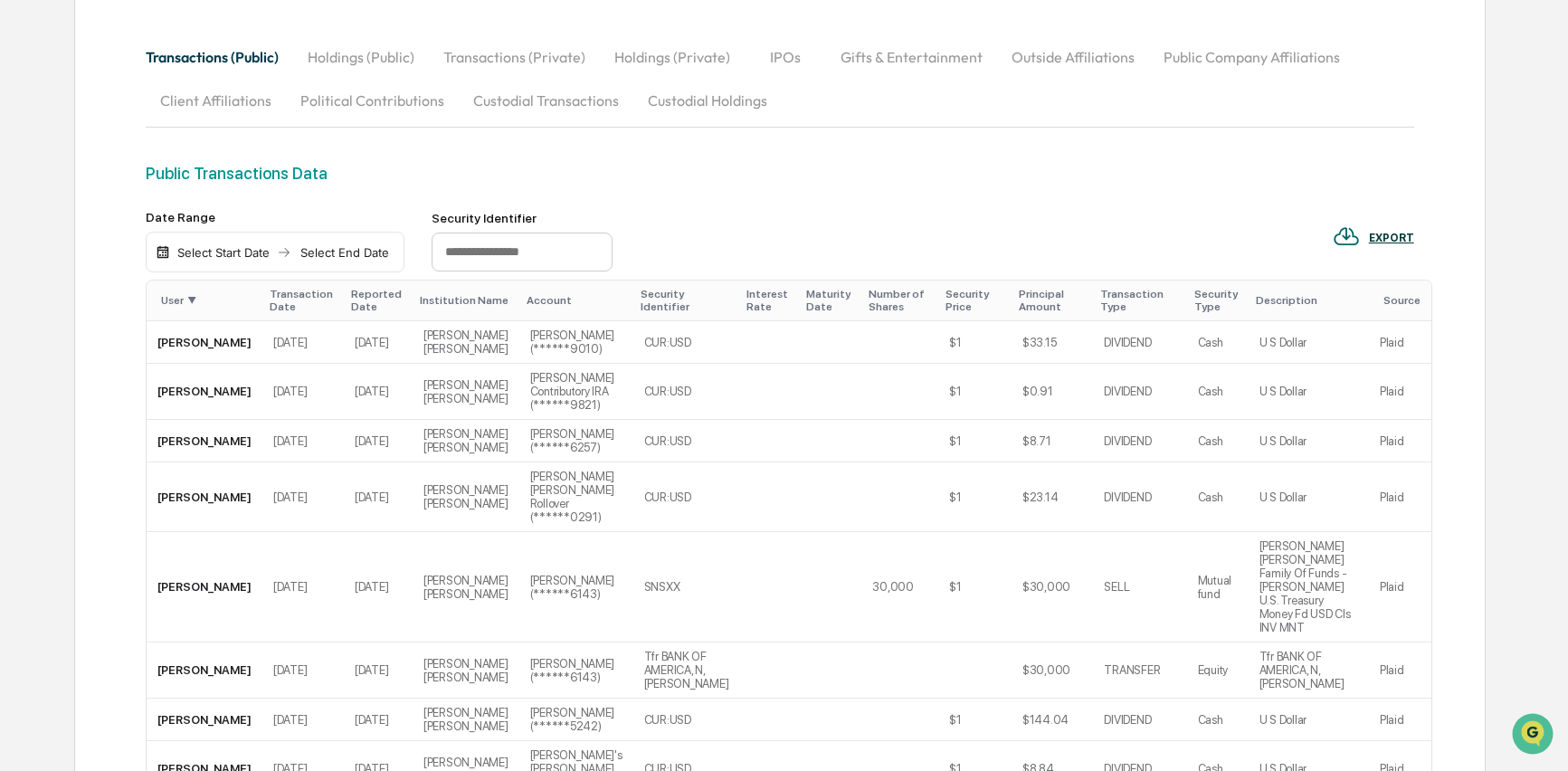
scroll to position [186, 0]
click at [362, 55] on button "Holdings (Public)" at bounding box center [361, 55] width 136 height 43
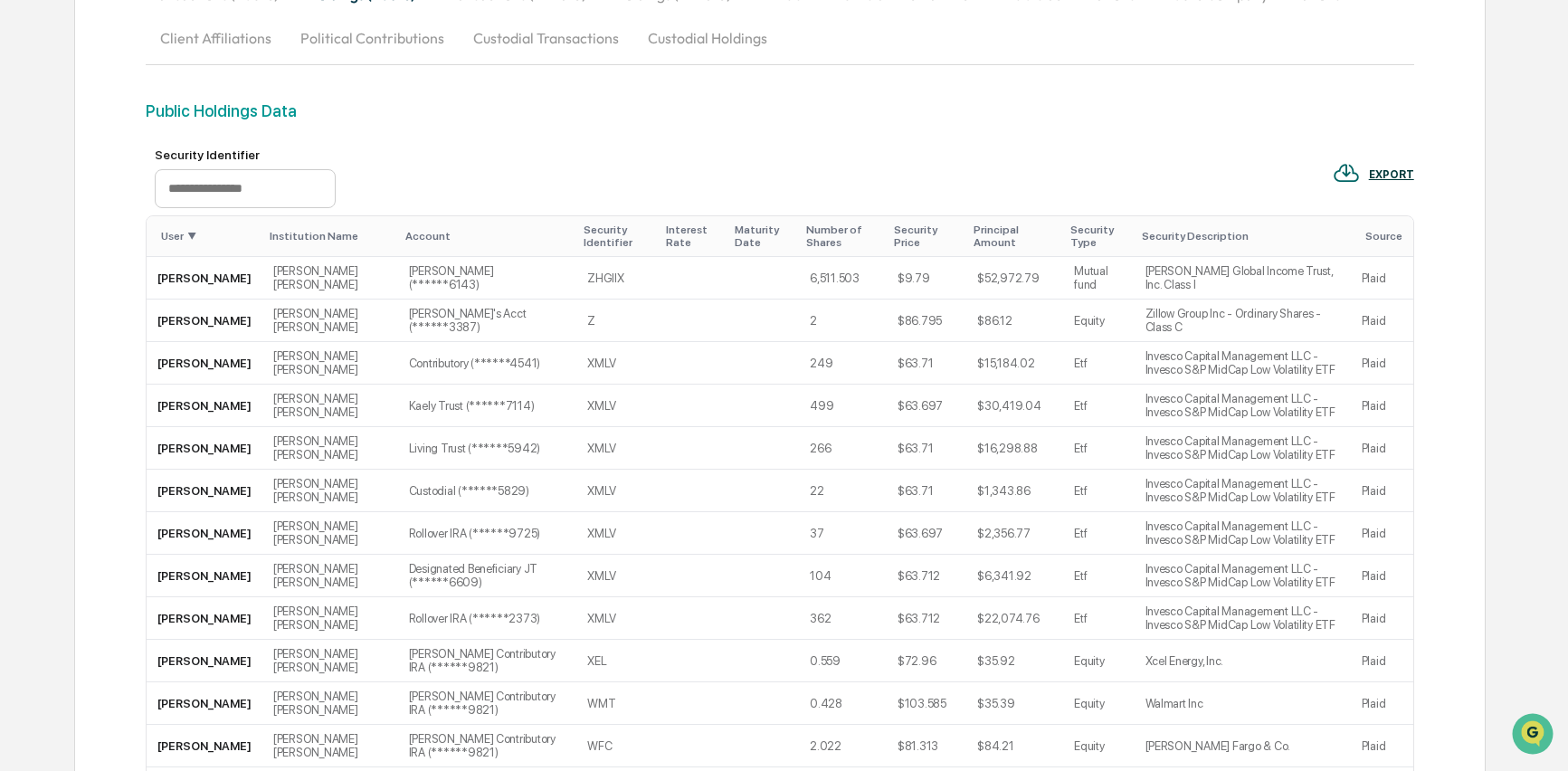
scroll to position [249, 0]
click at [180, 234] on div "User ▼" at bounding box center [209, 234] width 95 height 13
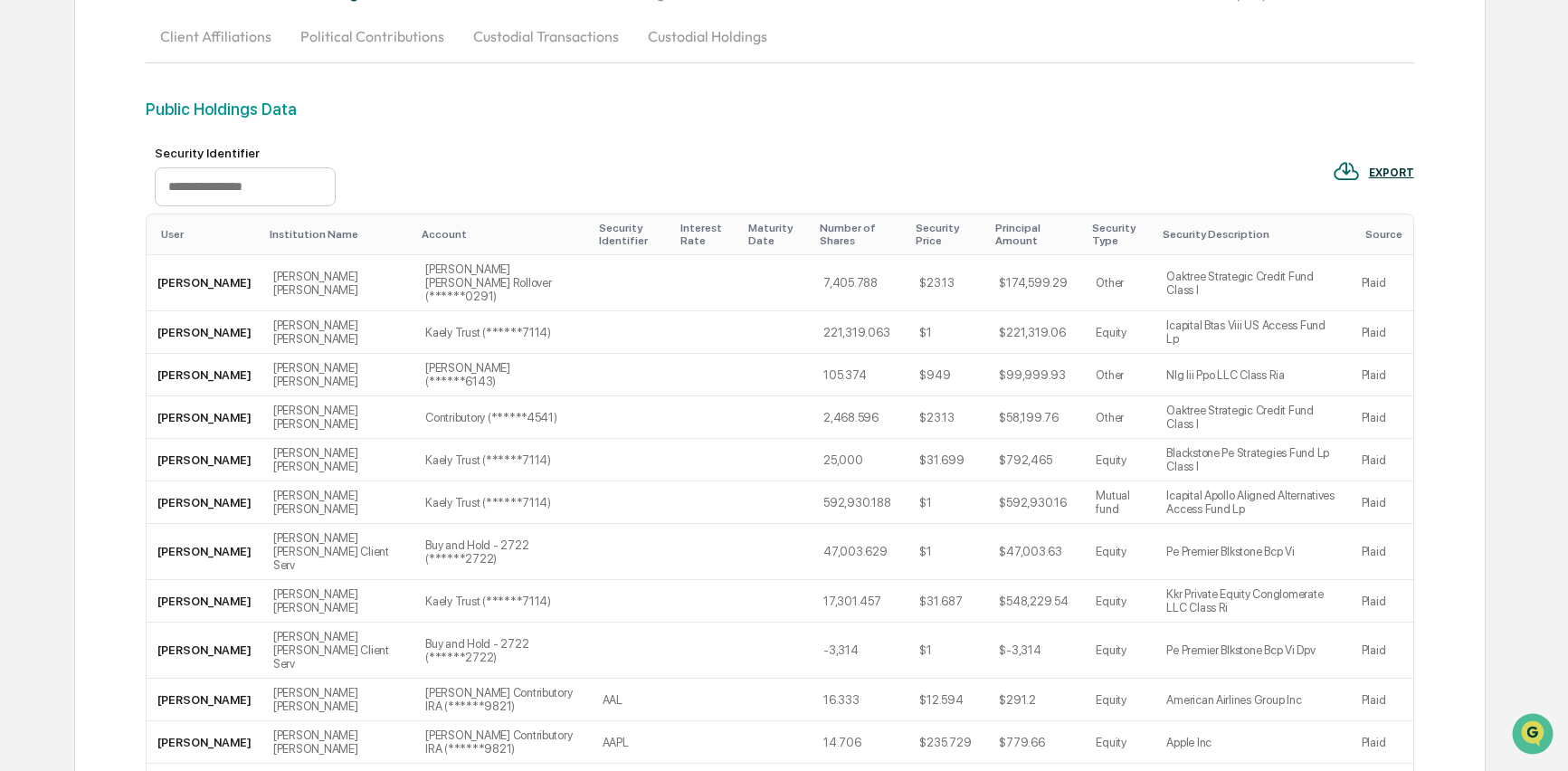
click at [244, 198] on input "text" at bounding box center [245, 187] width 181 height 39
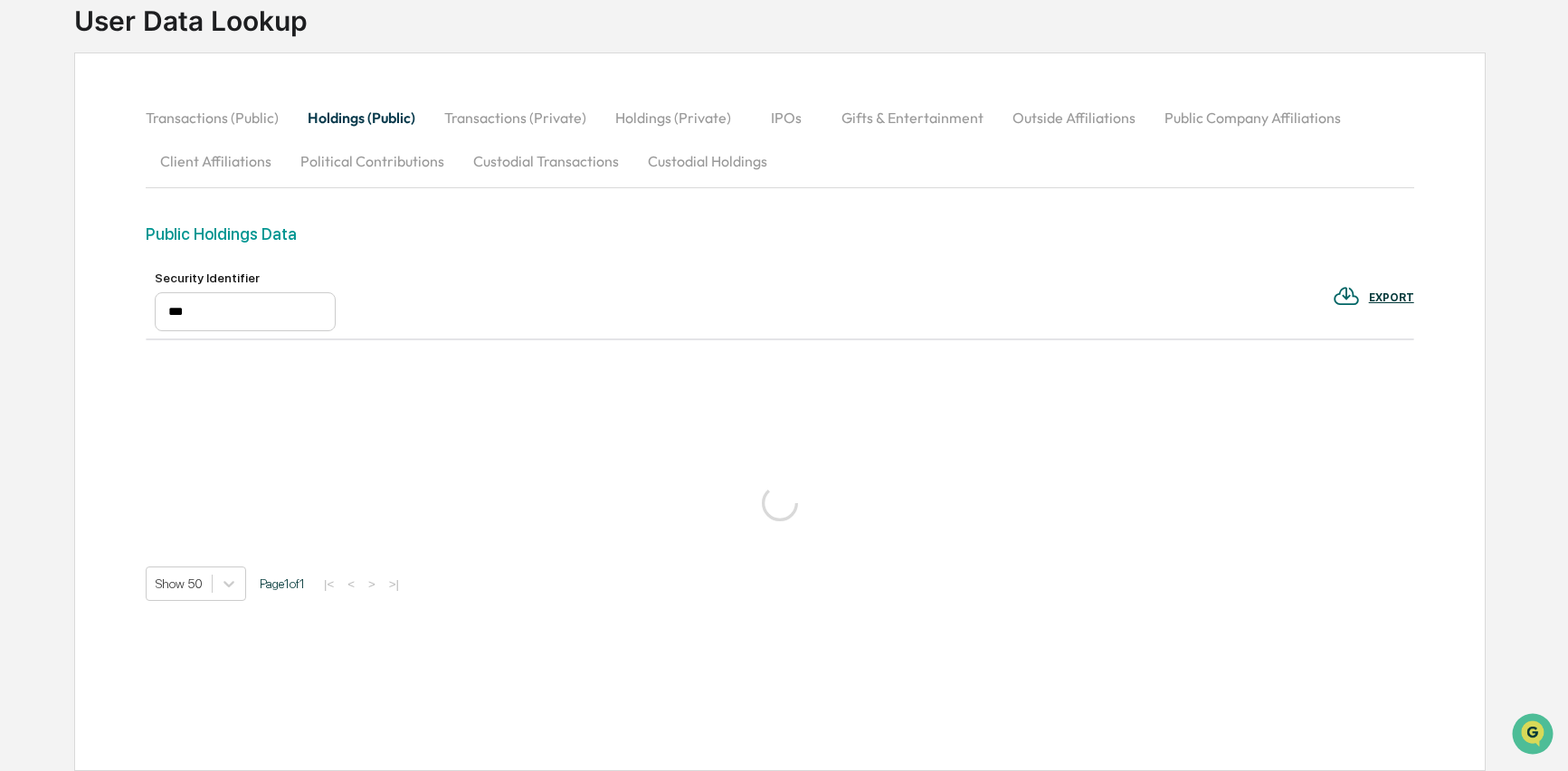
scroll to position [202, 0]
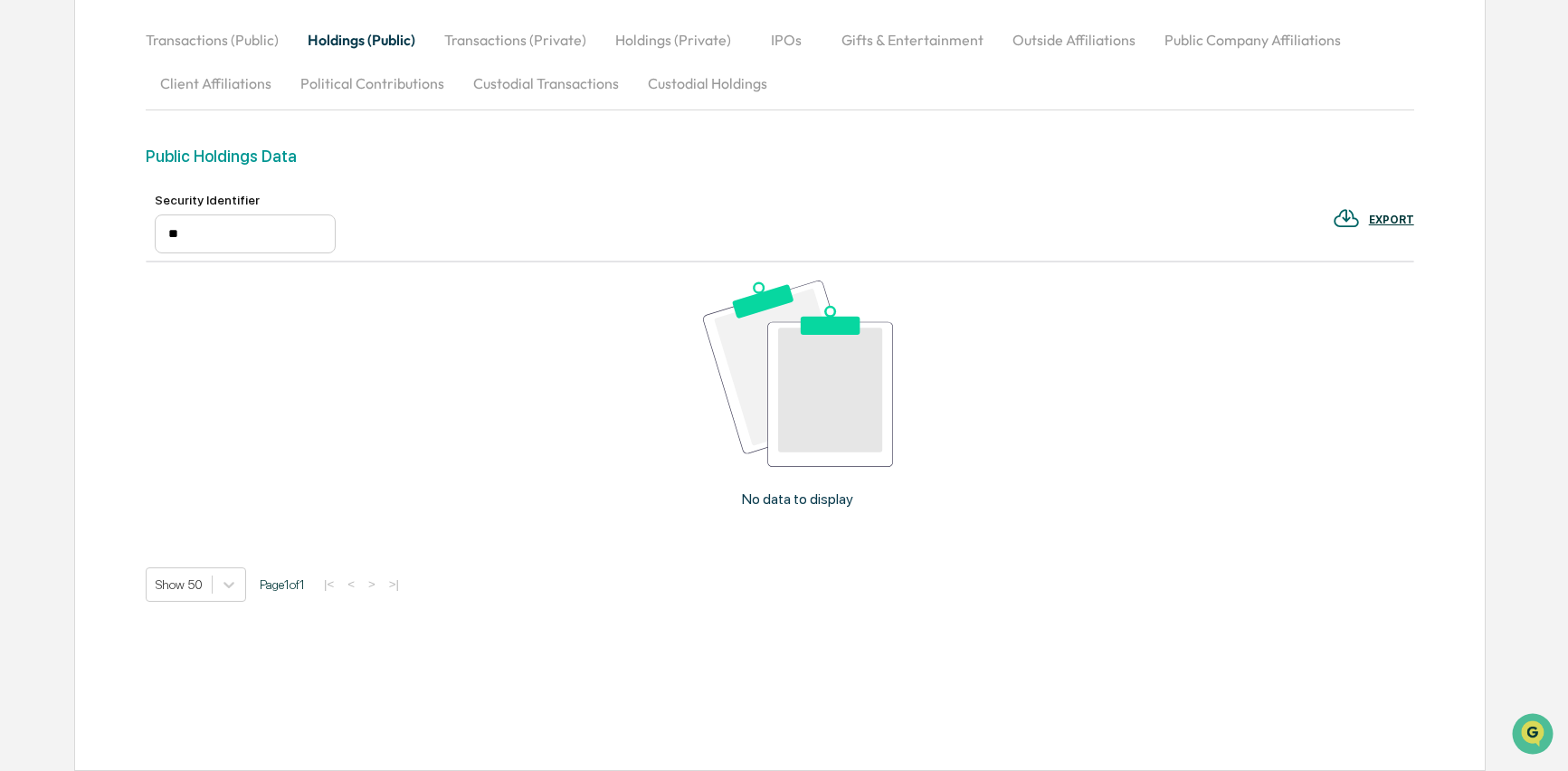
type input "*"
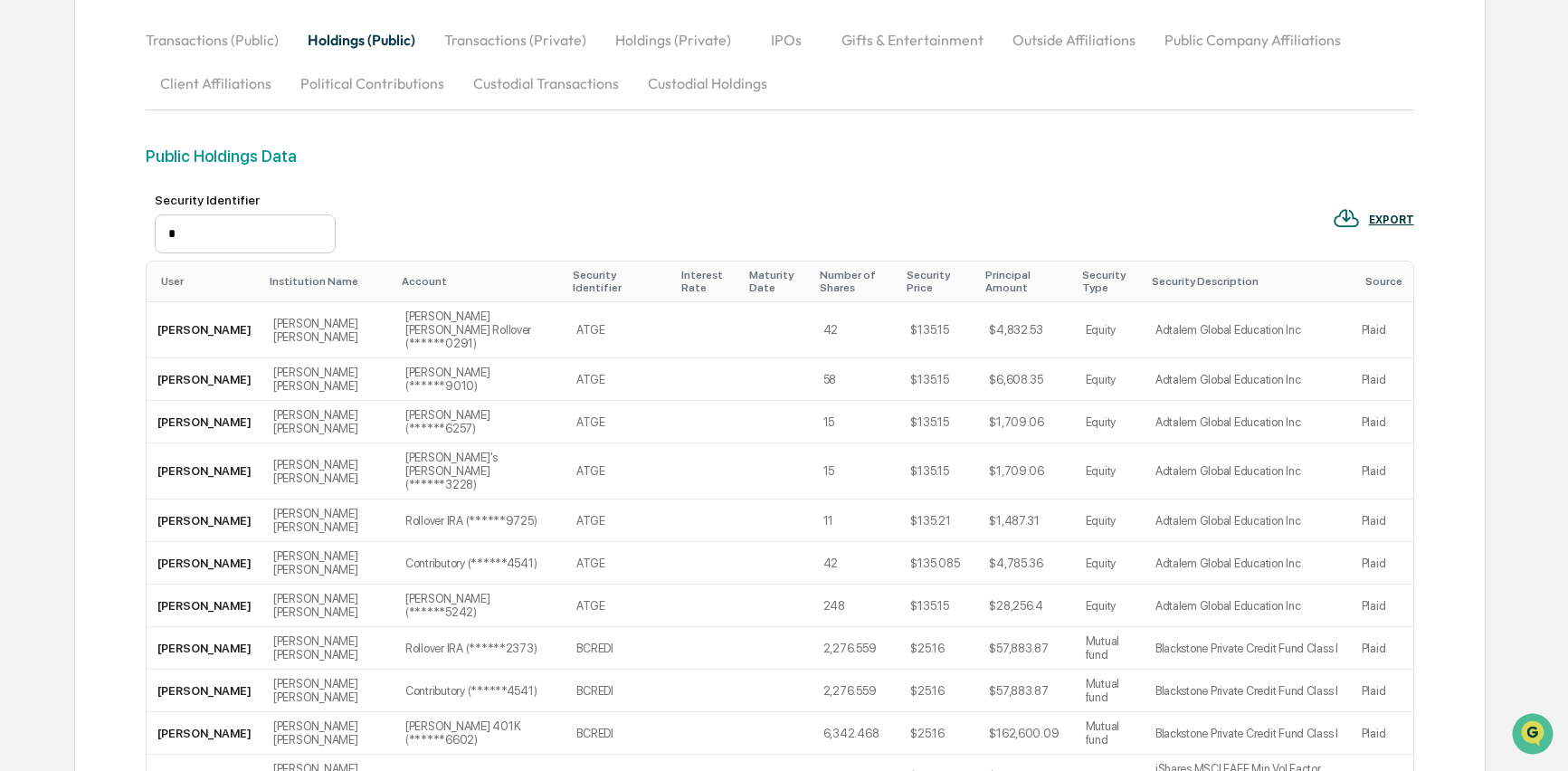
scroll to position [249, 0]
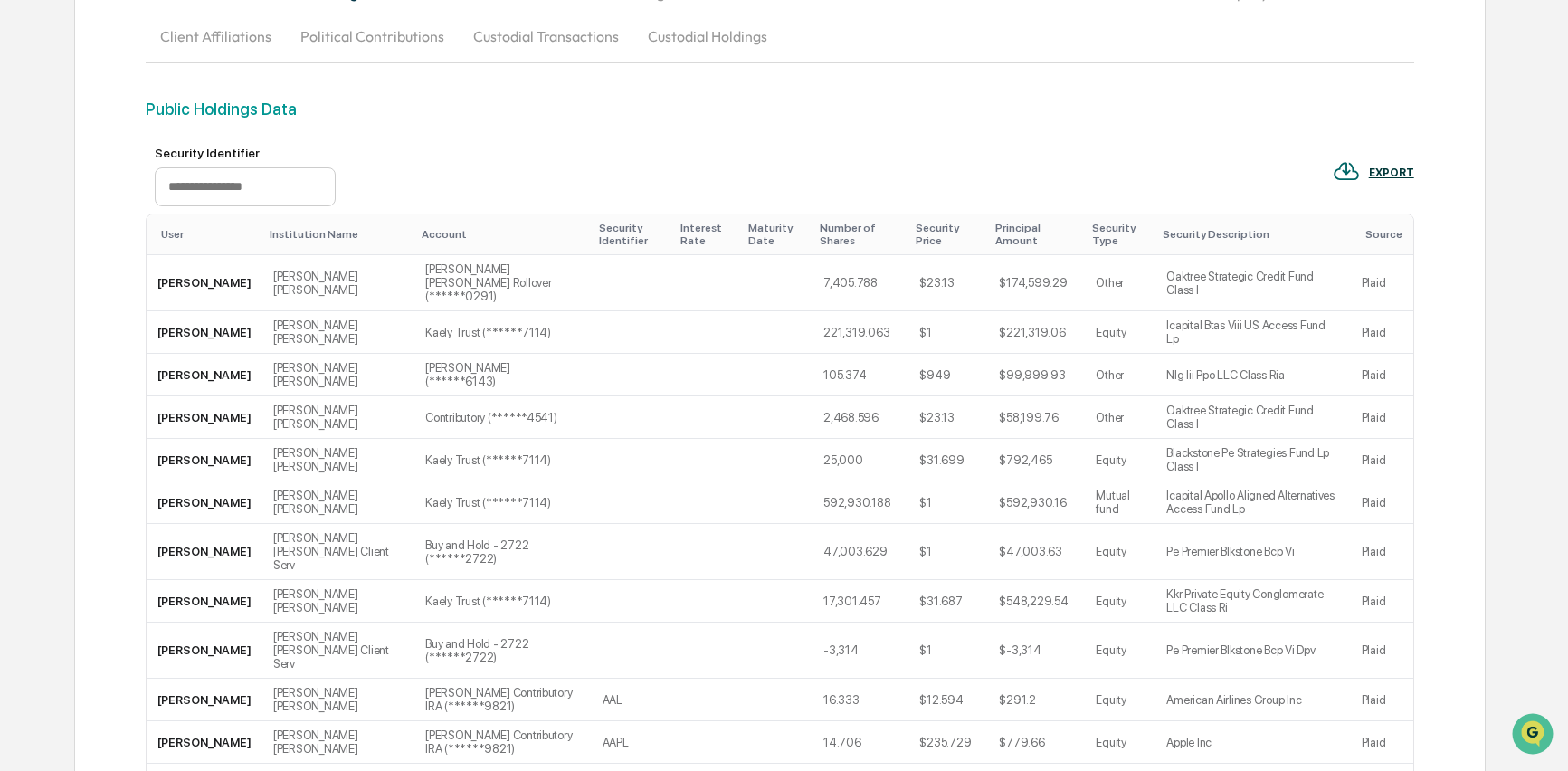
click at [169, 230] on div "User" at bounding box center [209, 234] width 95 height 13
click at [171, 237] on div "User ▲" at bounding box center [209, 234] width 95 height 13
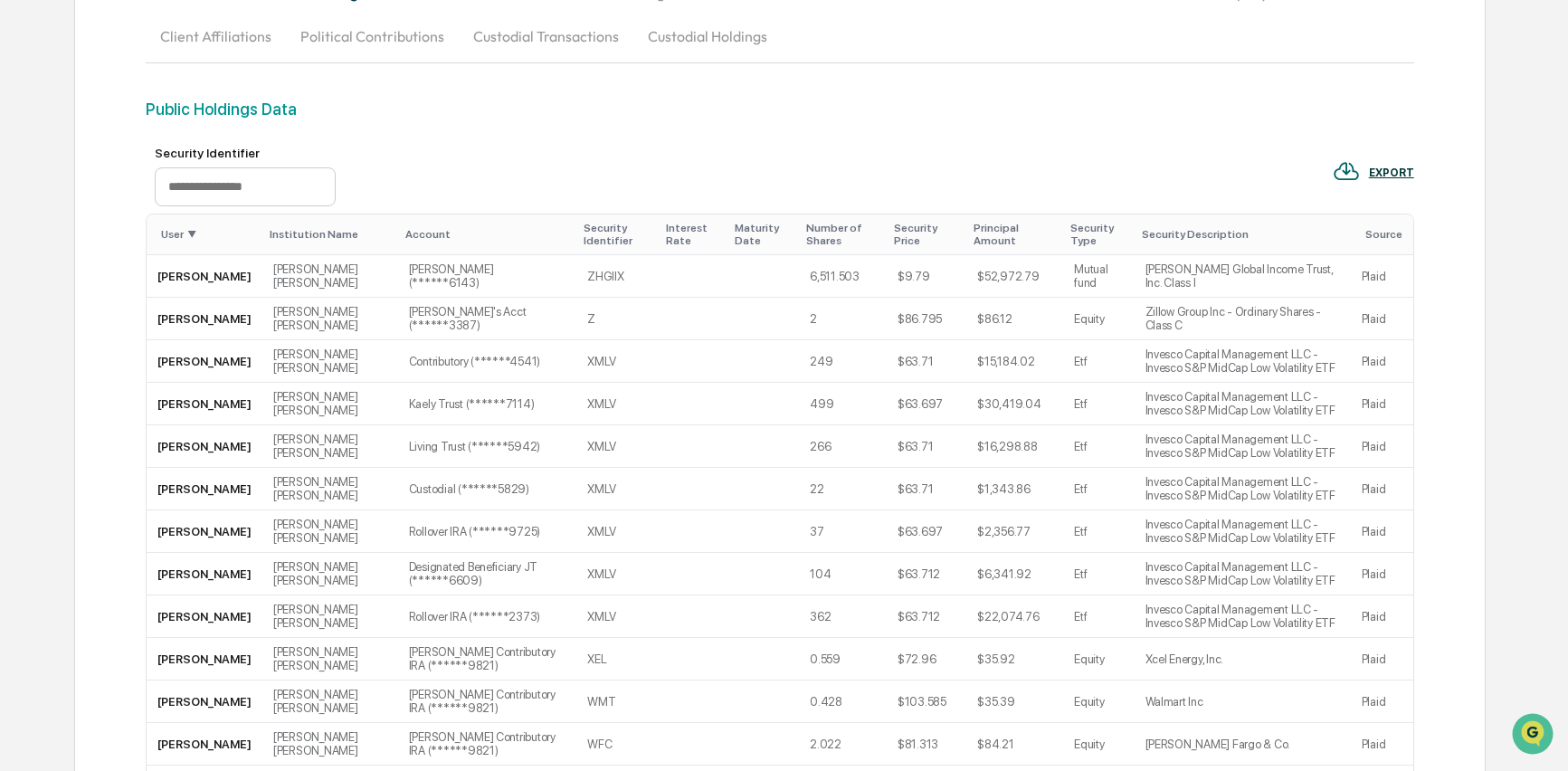
click at [174, 239] on div "User ▼" at bounding box center [209, 234] width 95 height 13
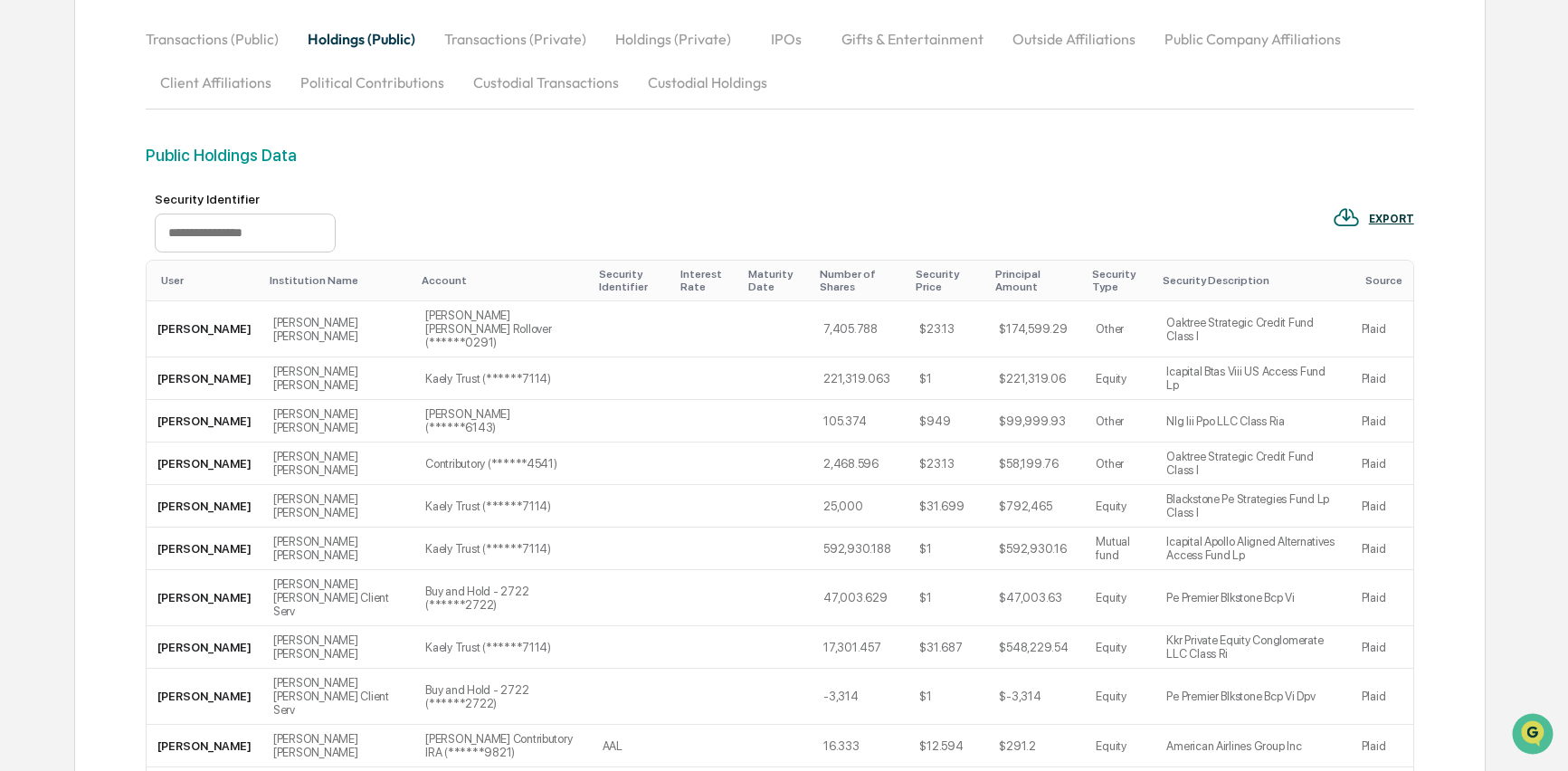
scroll to position [202, 0]
click at [184, 241] on input "text" at bounding box center [245, 234] width 181 height 39
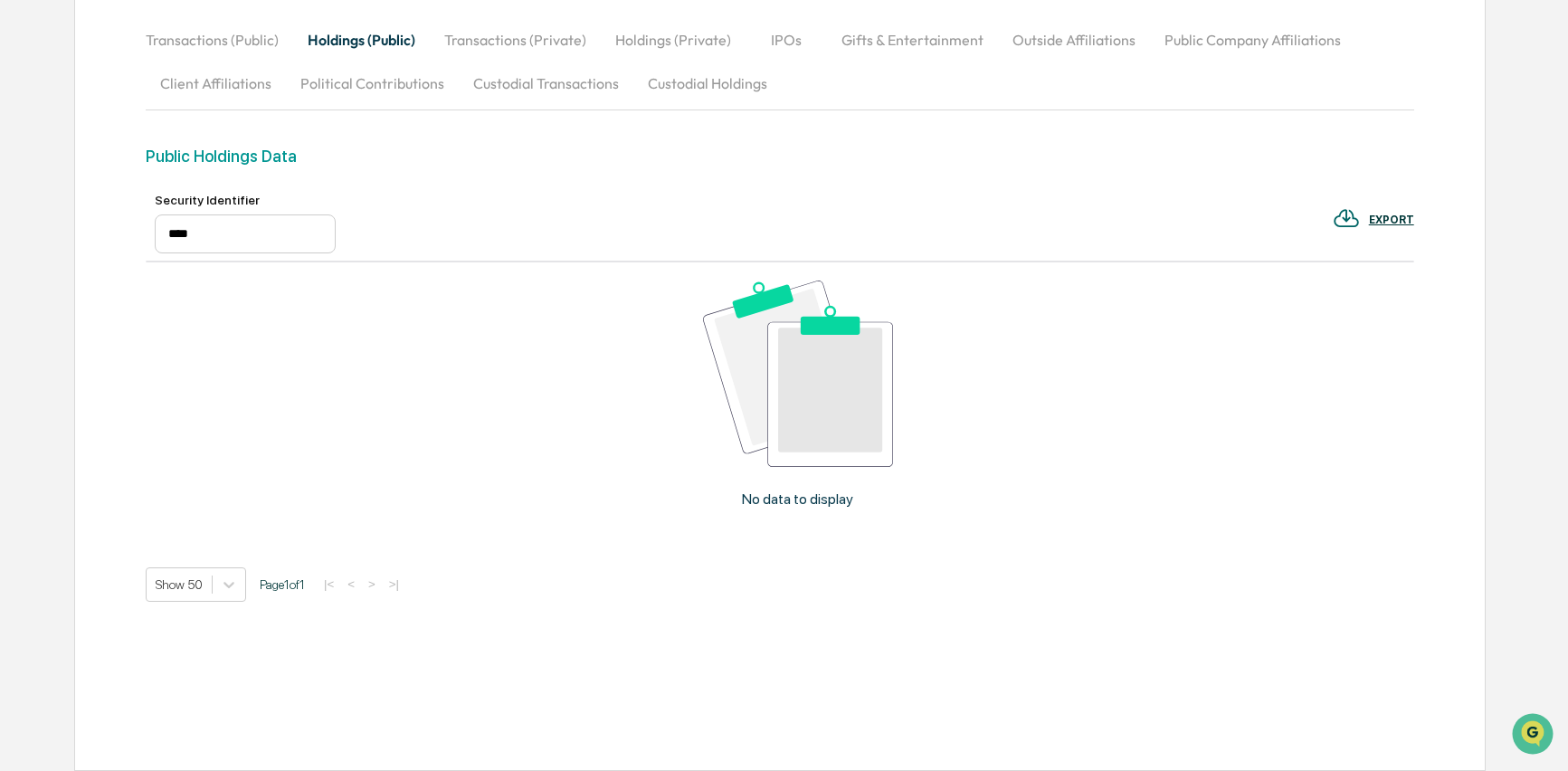
drag, startPoint x: 217, startPoint y: 235, endPoint x: 156, endPoint y: 234, distance: 61.0
click at [157, 234] on input "****" at bounding box center [245, 234] width 181 height 39
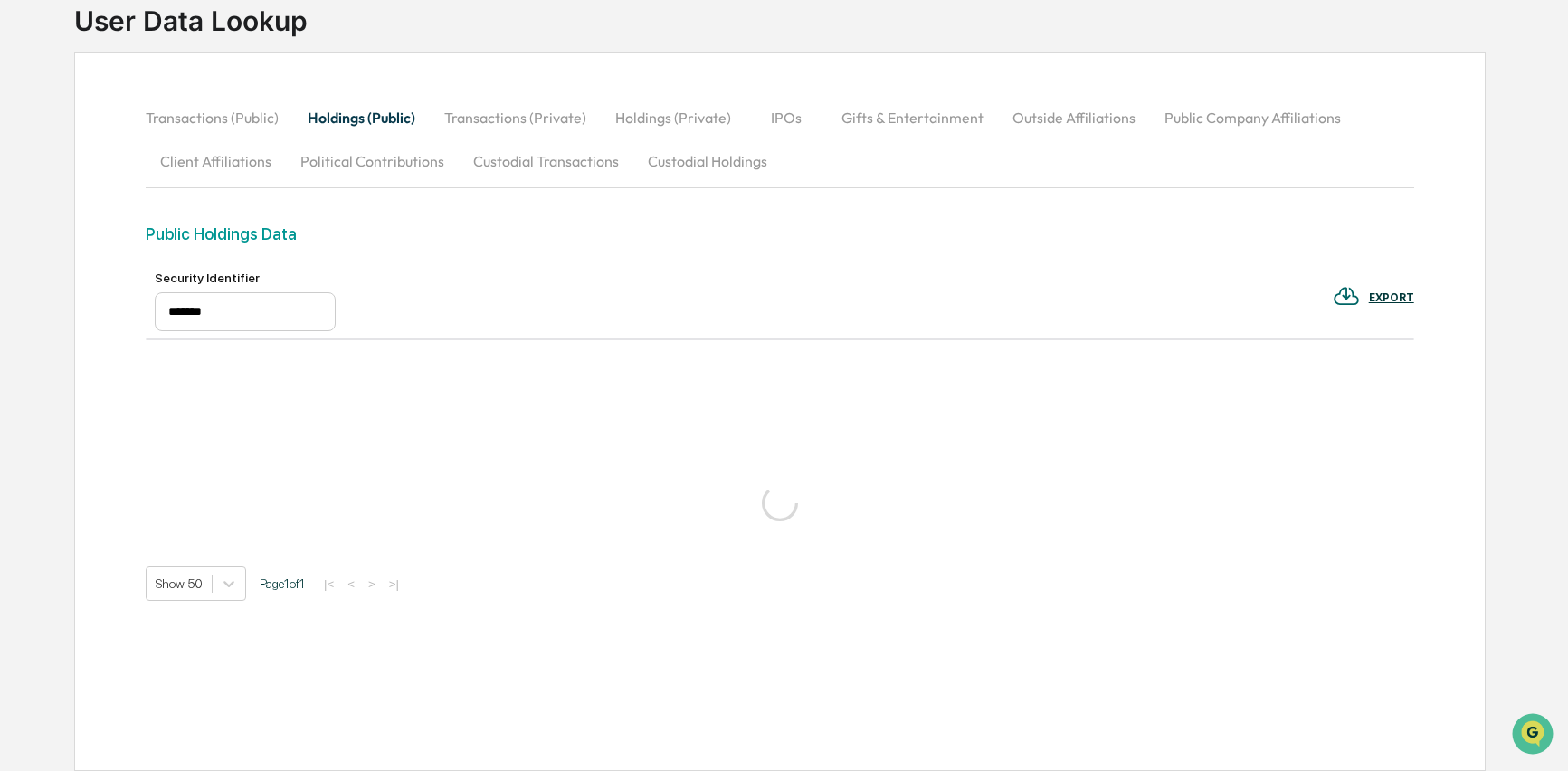
type input "*******"
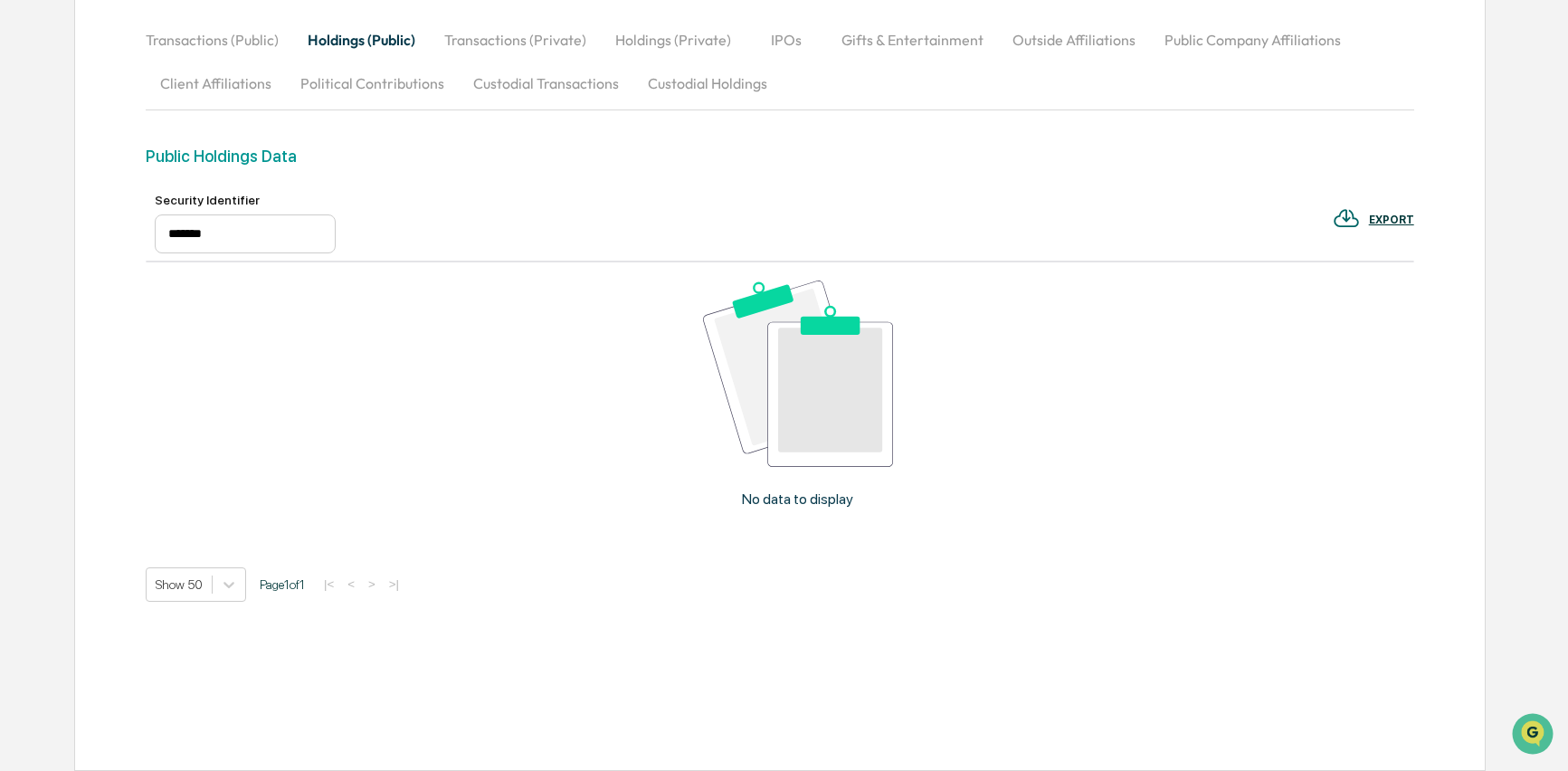
scroll to position [198, 0]
click at [700, 40] on button "Holdings (Private)" at bounding box center [673, 43] width 145 height 43
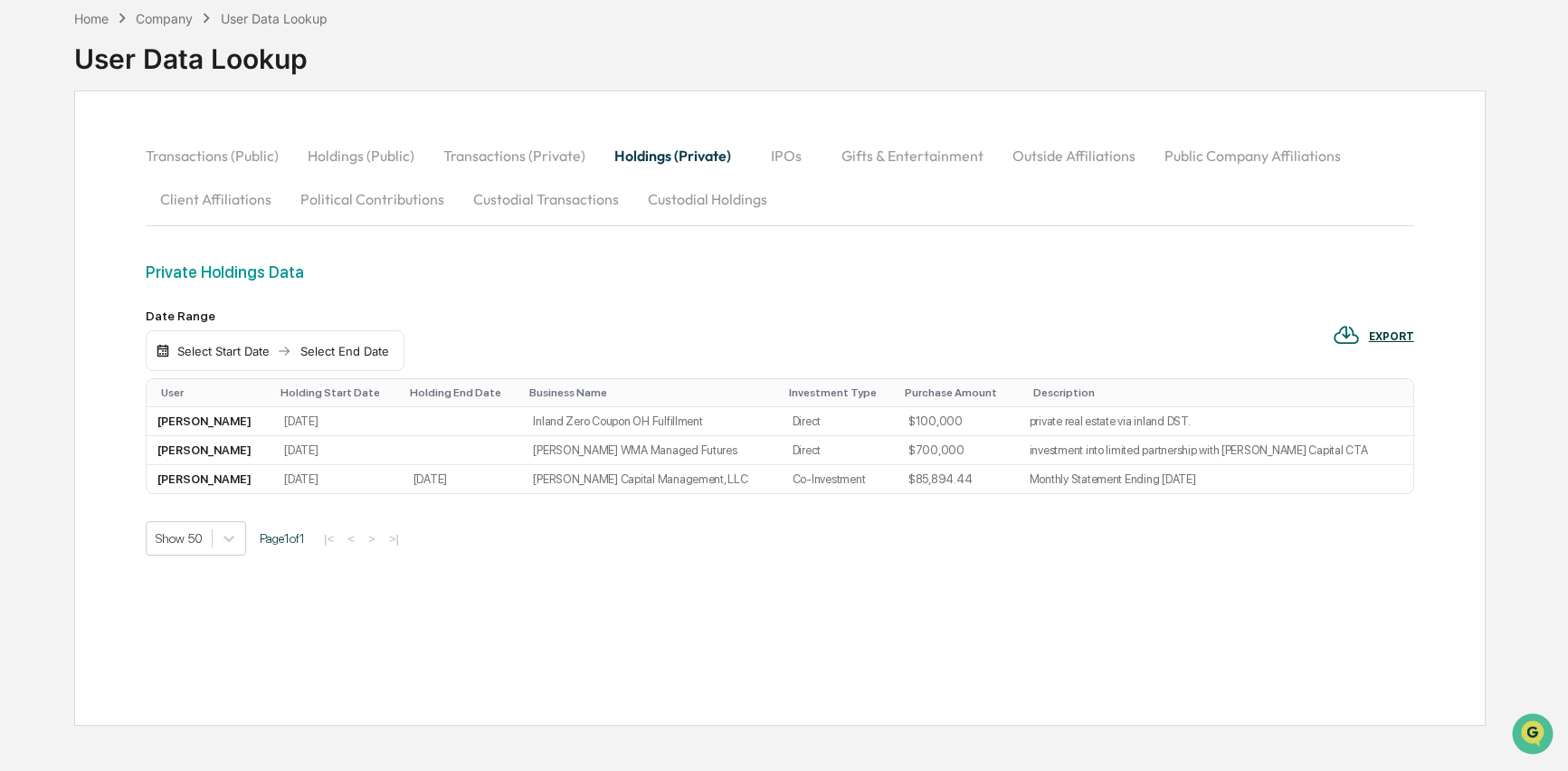
click at [207, 161] on button "Transactions (Public)" at bounding box center [220, 156] width 148 height 43
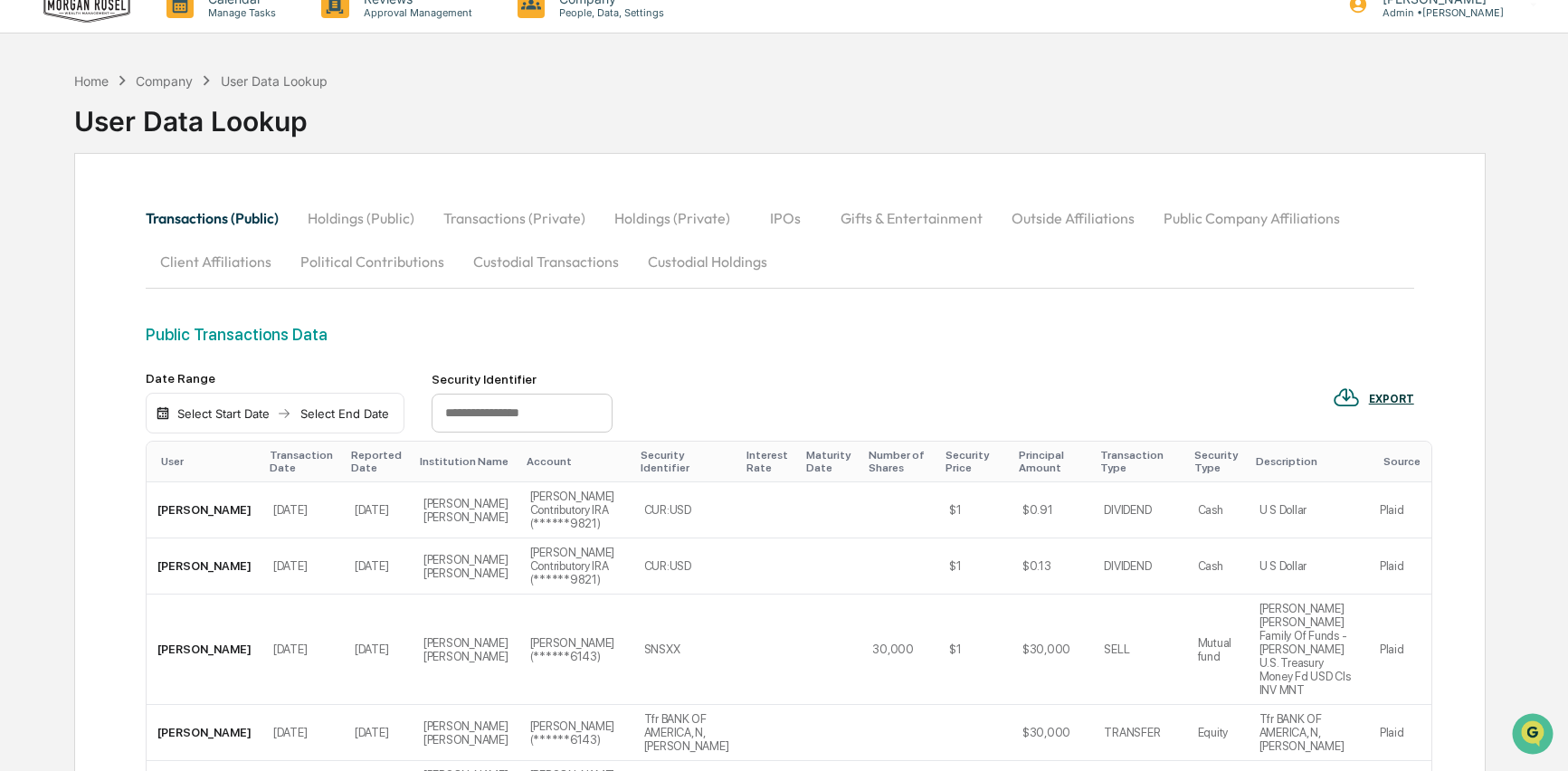
scroll to position [9, 0]
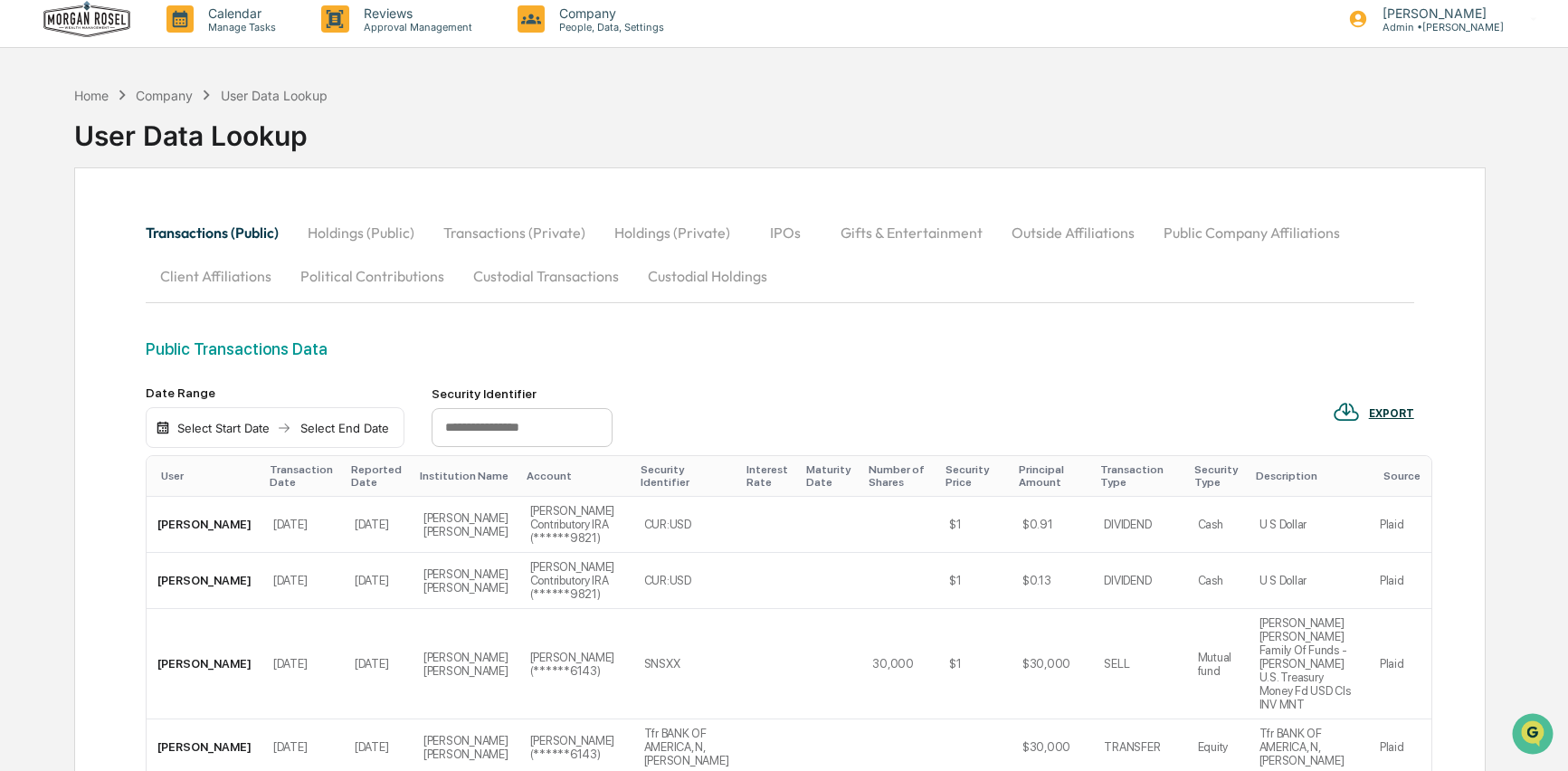
click at [160, 97] on div "Company" at bounding box center [164, 96] width 57 height 16
click at [98, 97] on div "Home" at bounding box center [91, 96] width 34 height 16
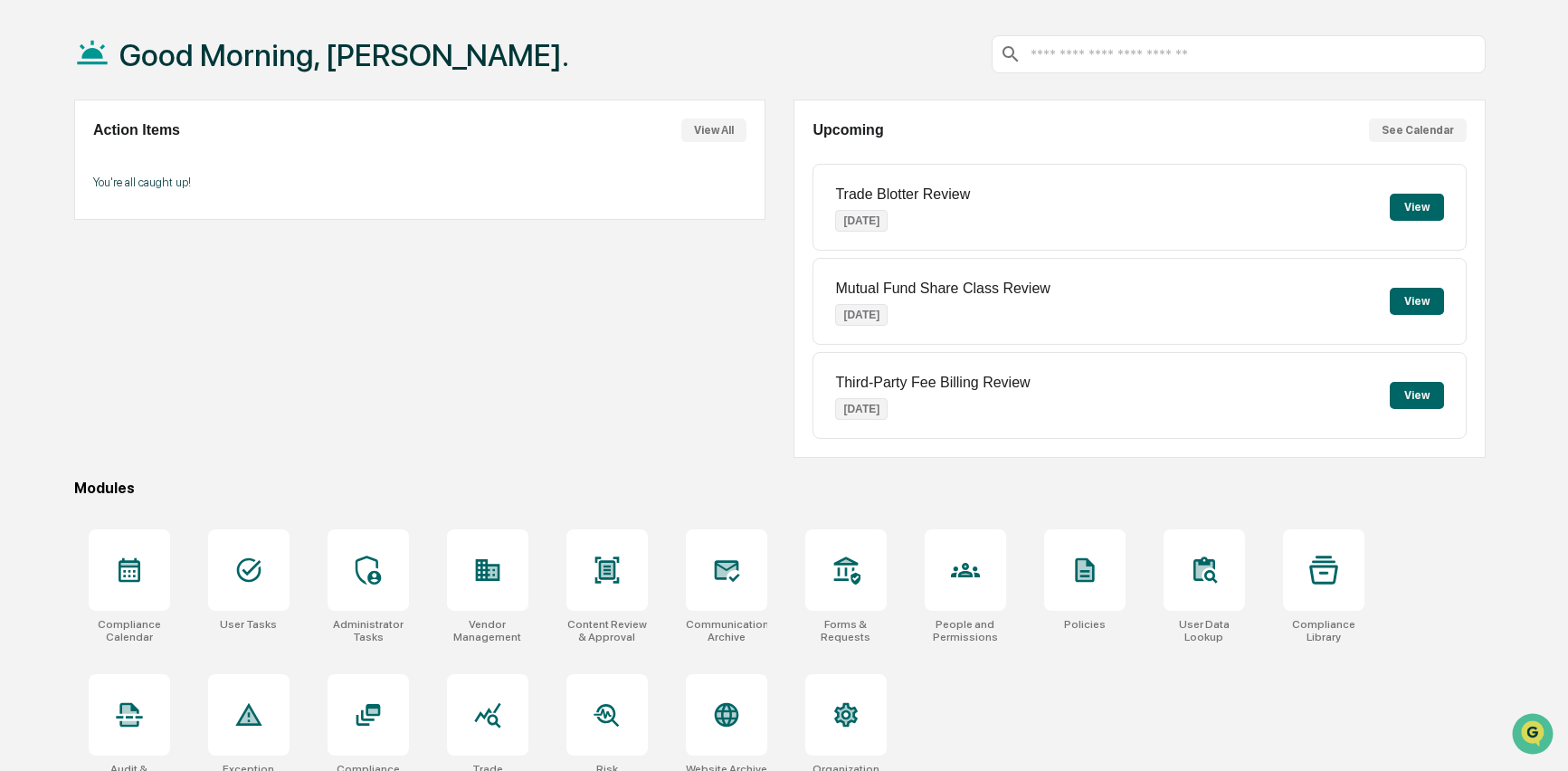
scroll to position [108, 0]
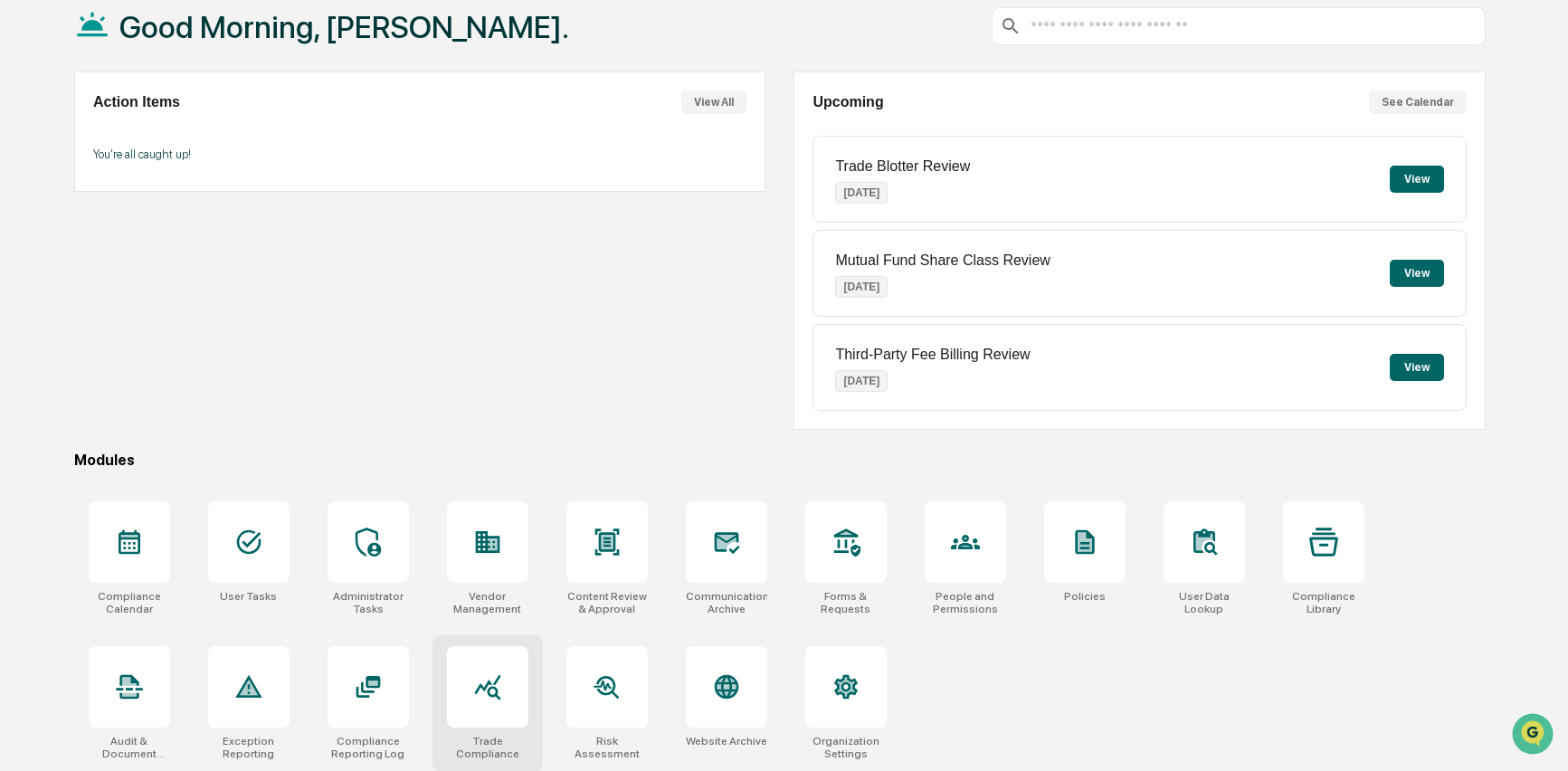
click at [504, 677] on div at bounding box center [488, 686] width 82 height 82
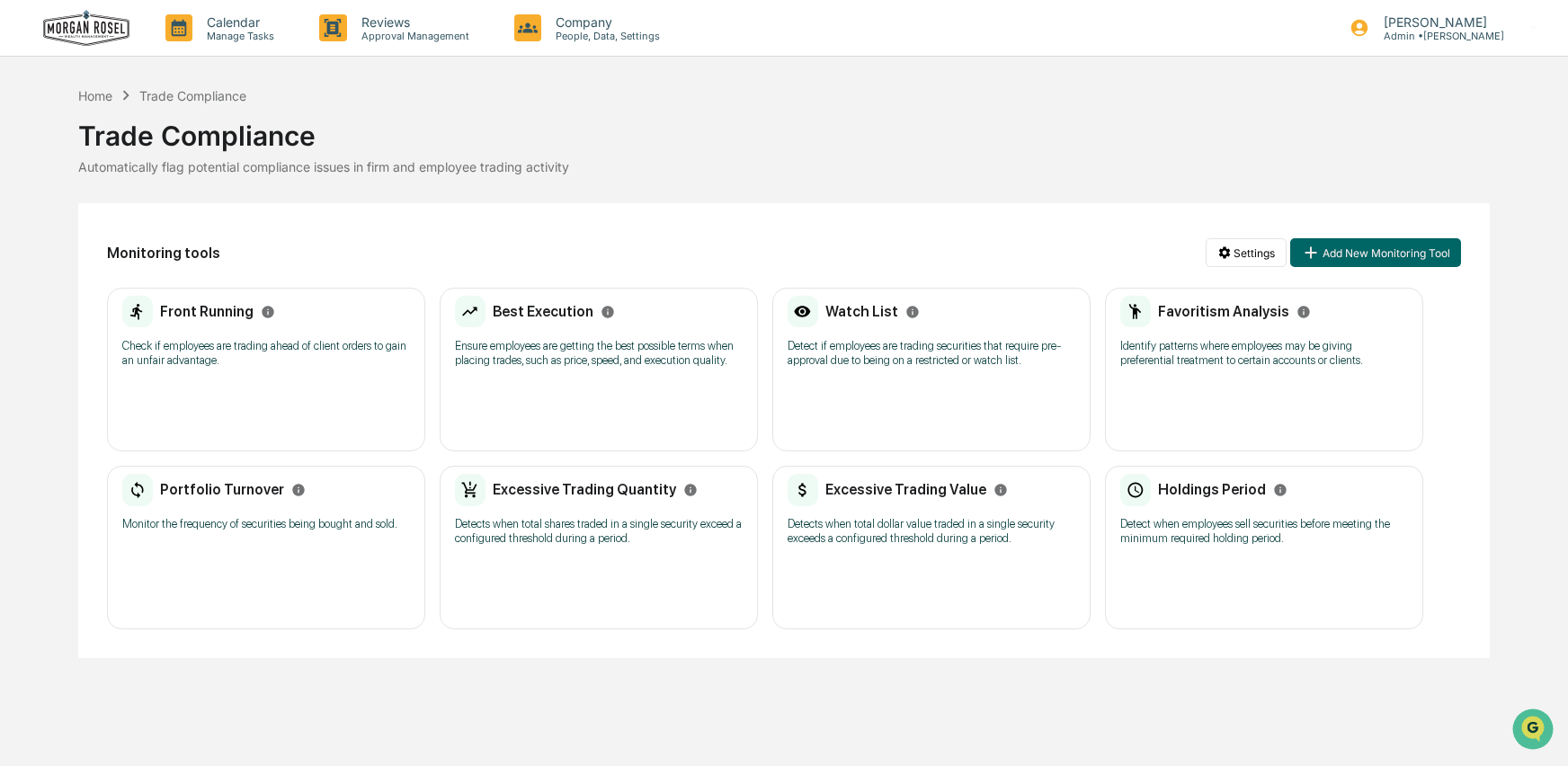
click at [1264, 545] on p "Detect when employees sell securities before meeting the minimum required holdi…" at bounding box center [1264, 530] width 288 height 28
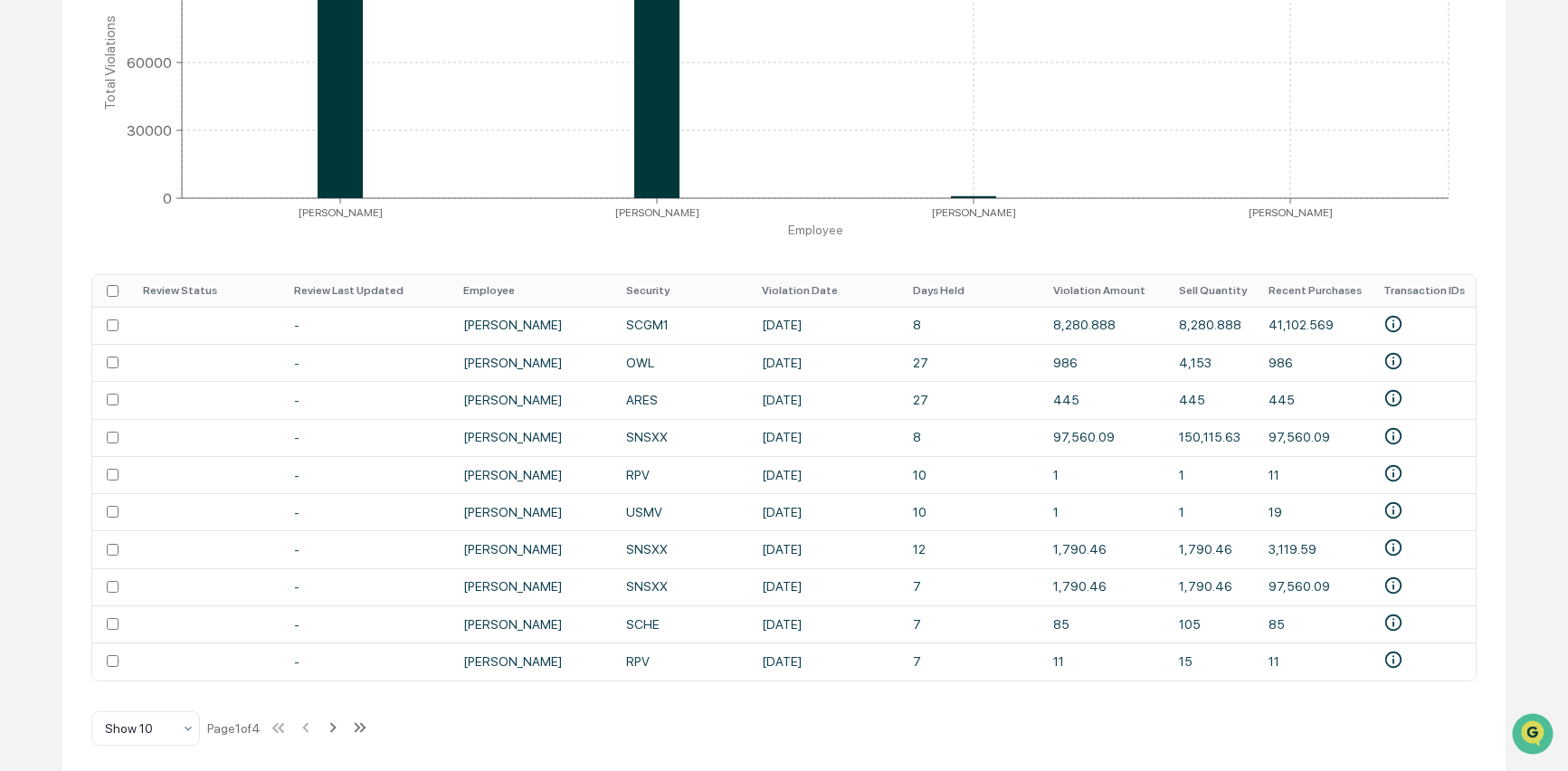
scroll to position [456, 0]
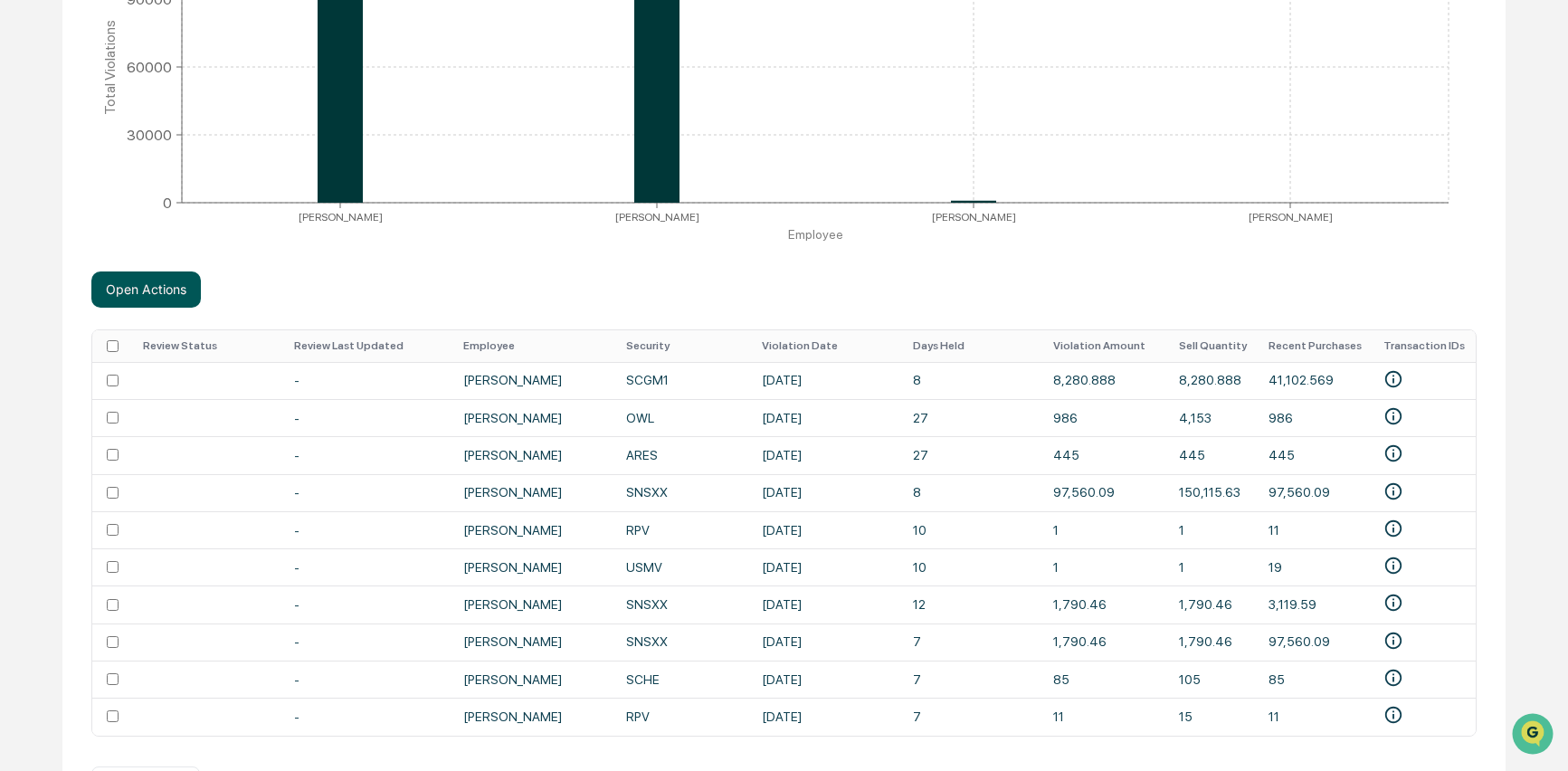
click at [154, 299] on button "Open Actions" at bounding box center [146, 289] width 109 height 36
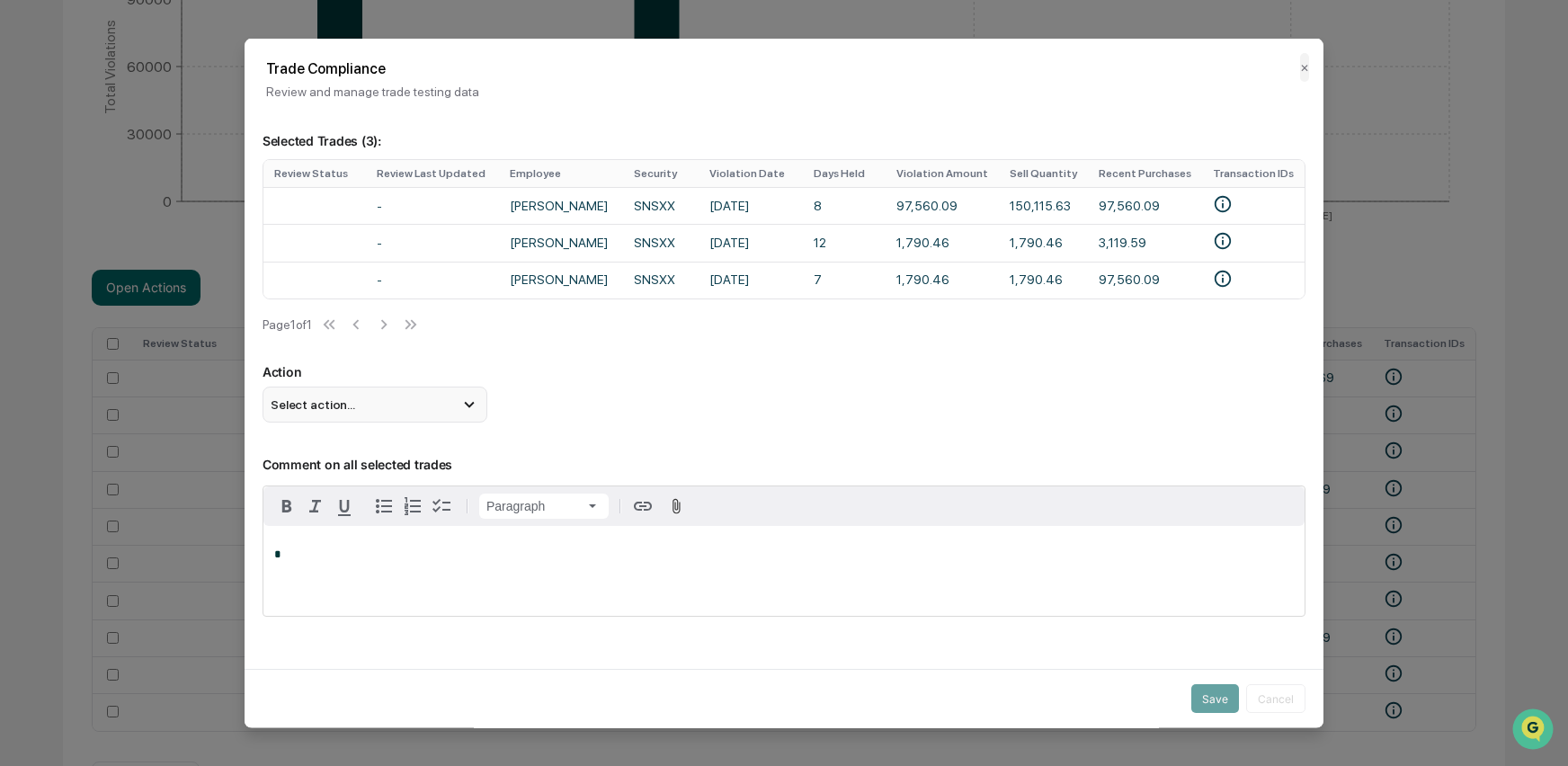
click at [365, 418] on div "Select action..." at bounding box center [375, 403] width 225 height 36
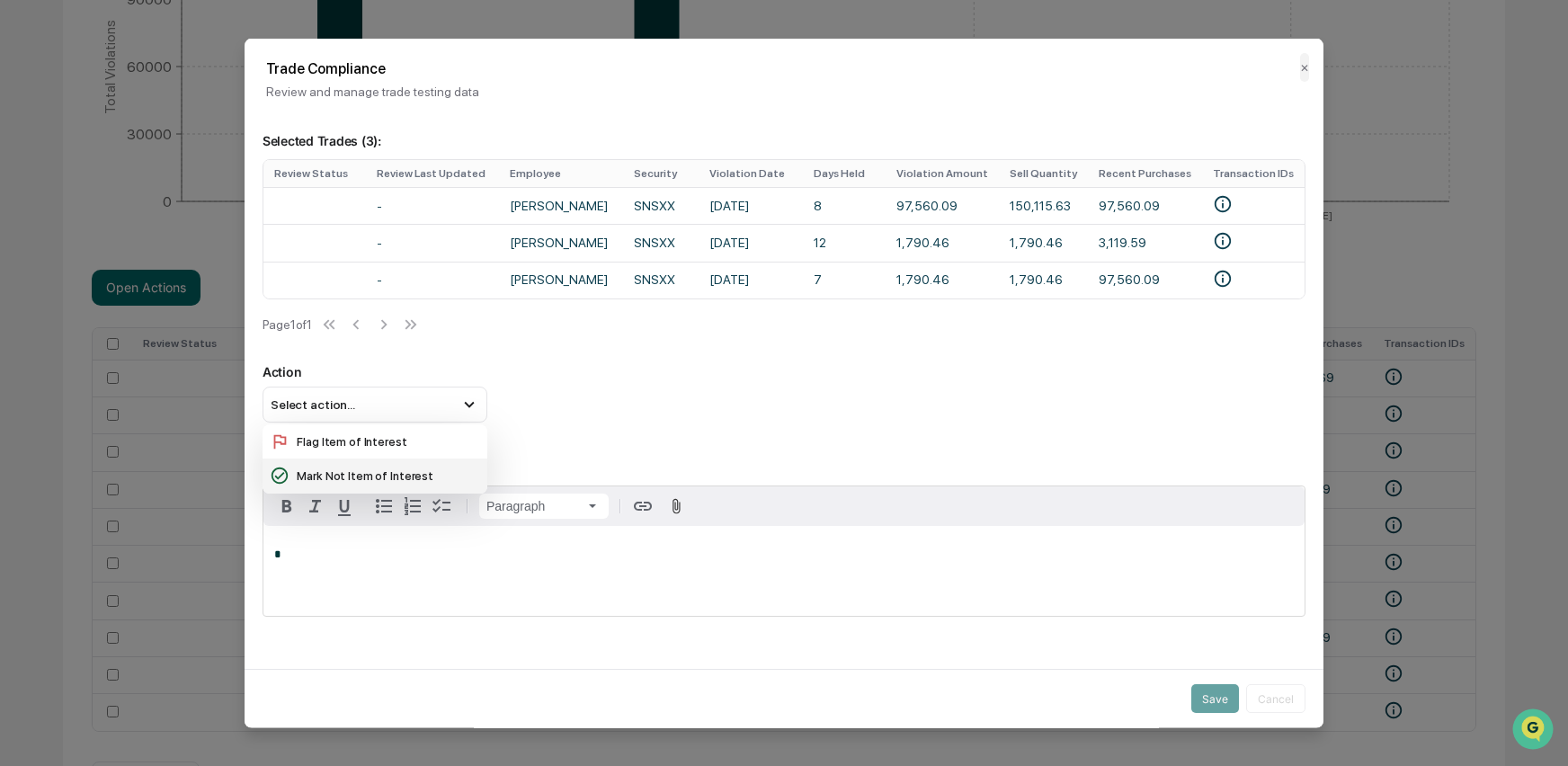
click at [353, 485] on div "Mark Not Item of Interest" at bounding box center [375, 475] width 210 height 20
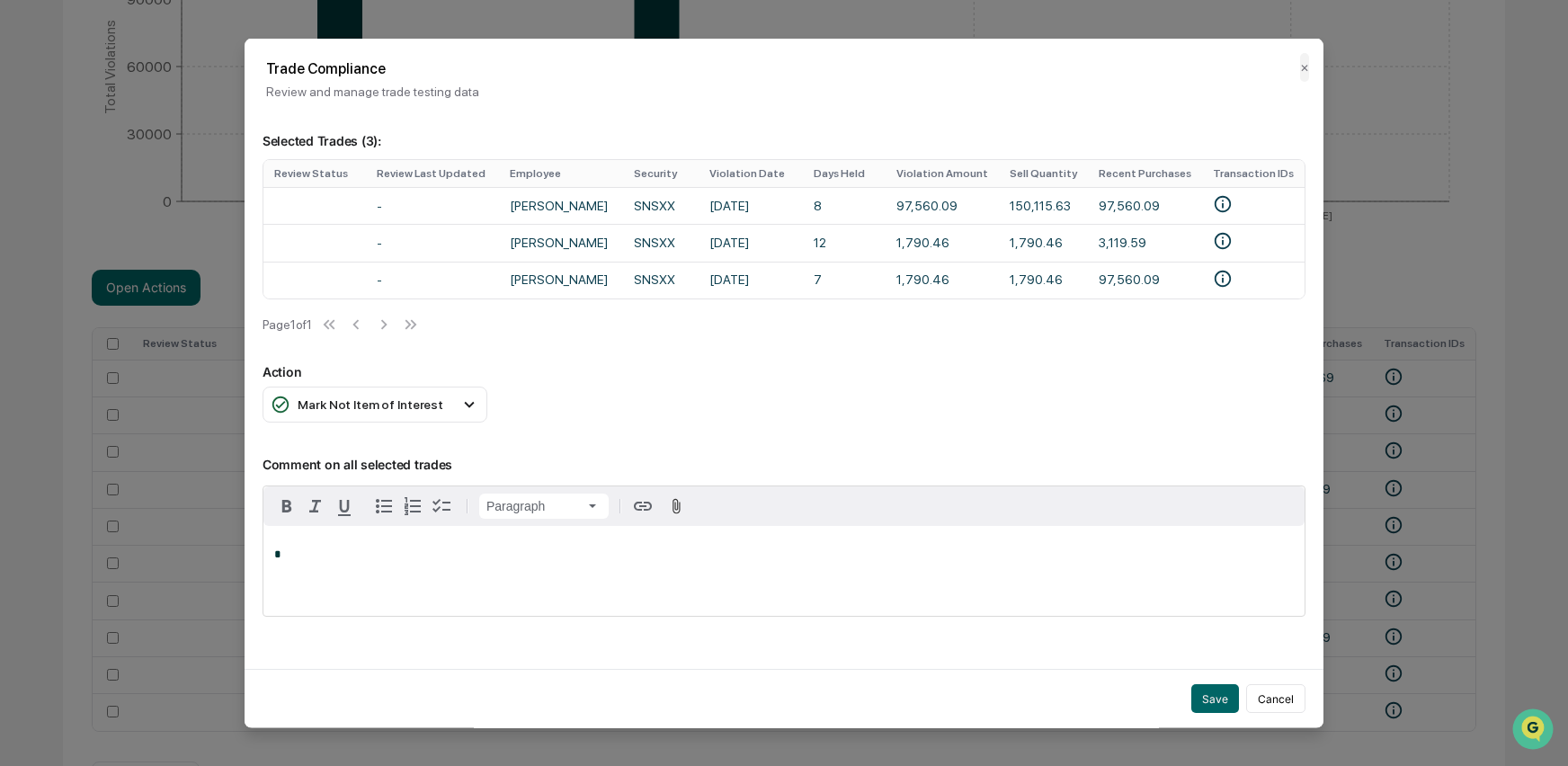
click at [296, 559] on p "*" at bounding box center [784, 555] width 1019 height 13
click at [1197, 699] on button "Save" at bounding box center [1215, 698] width 48 height 28
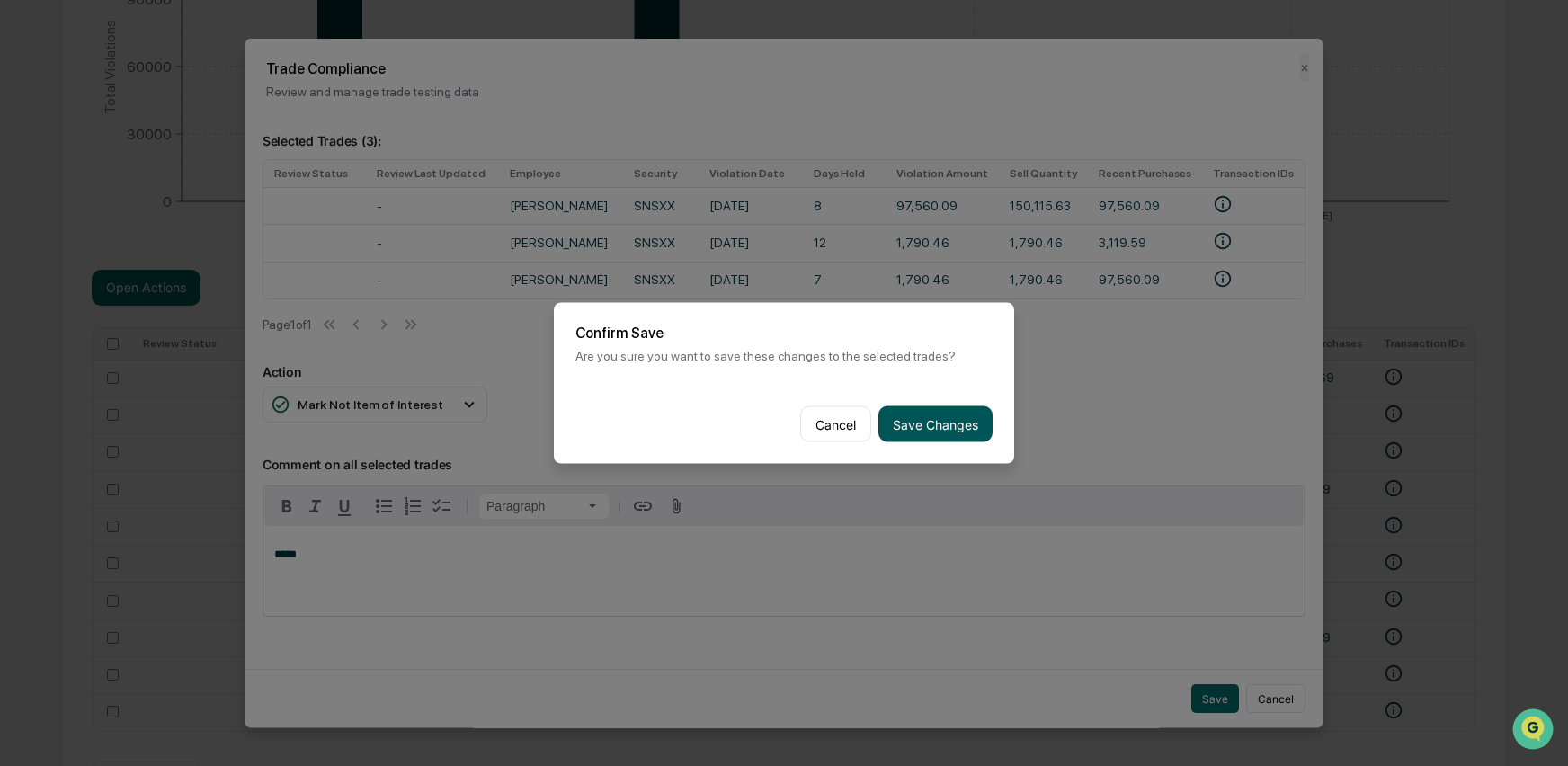
click at [937, 431] on button "Save Changes" at bounding box center [935, 424] width 114 height 36
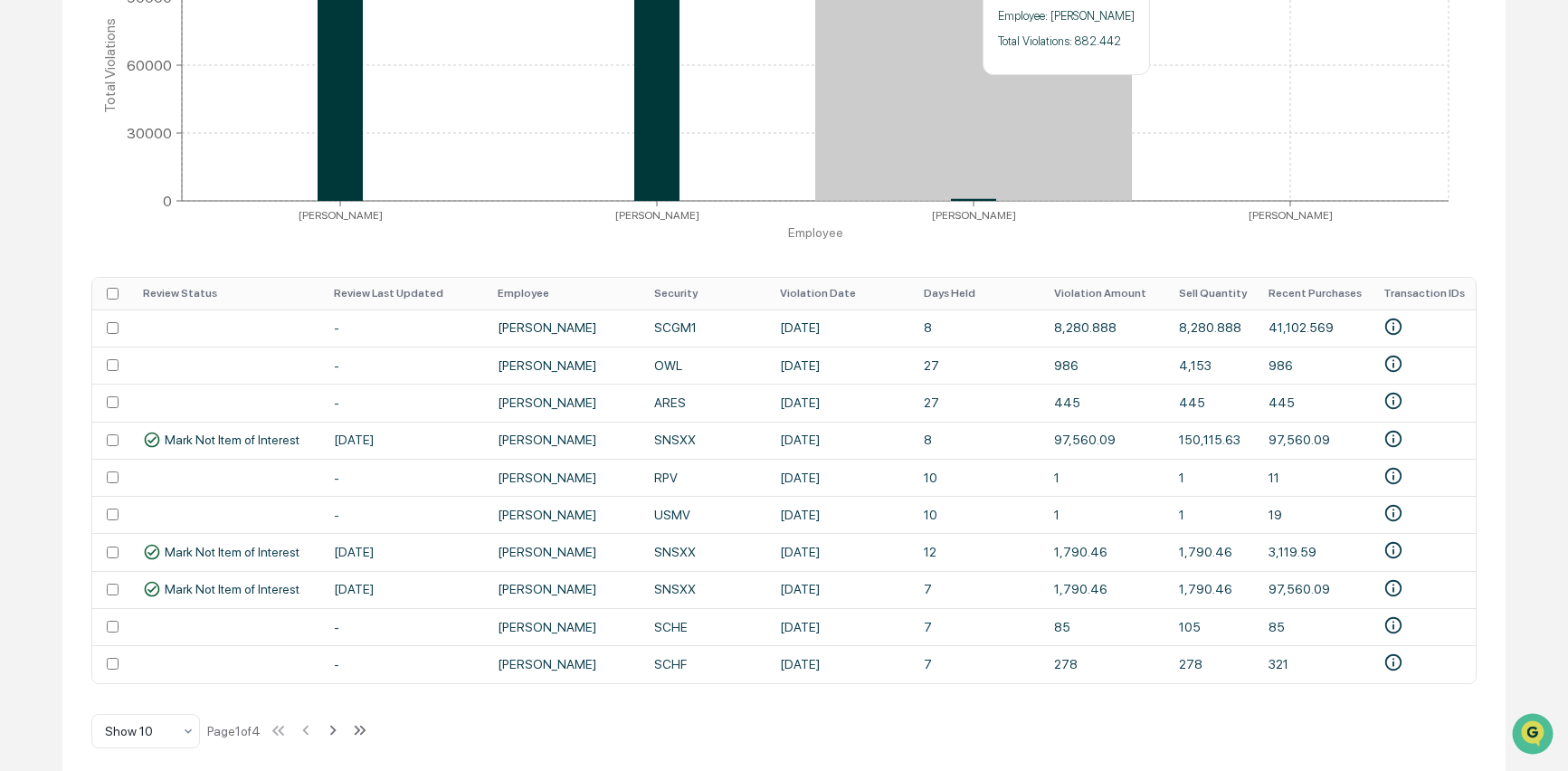
scroll to position [474, 0]
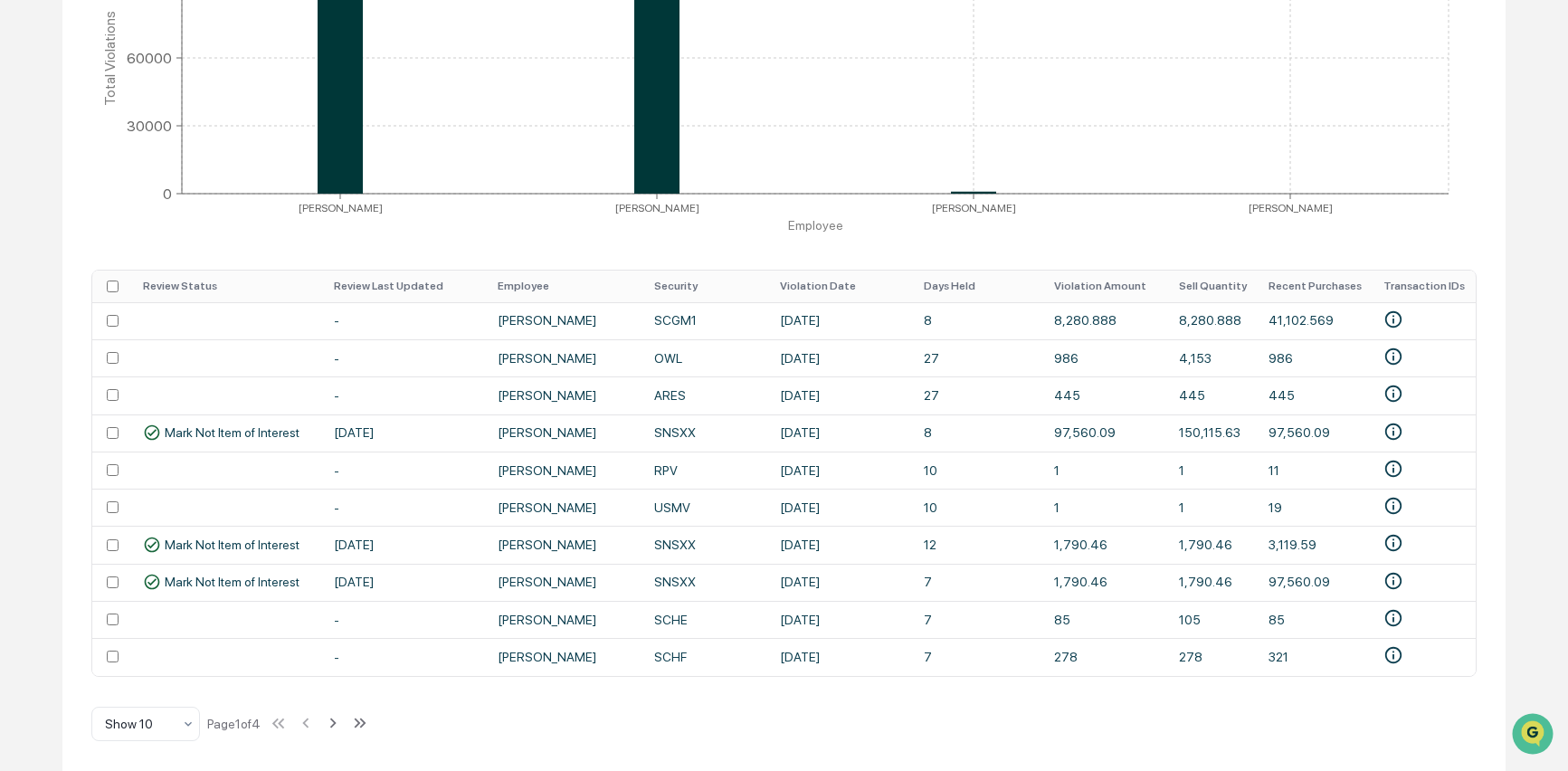
click at [985, 734] on div "Holdings Period Settings Review Status All Date Range [DATE] [DATE] Holding Per…" at bounding box center [783, 254] width 1443 height 1031
click at [852, 695] on div "Holdings Period Settings Review Status All Date Range [DATE] [DATE] Holding Per…" at bounding box center [783, 254] width 1443 height 1031
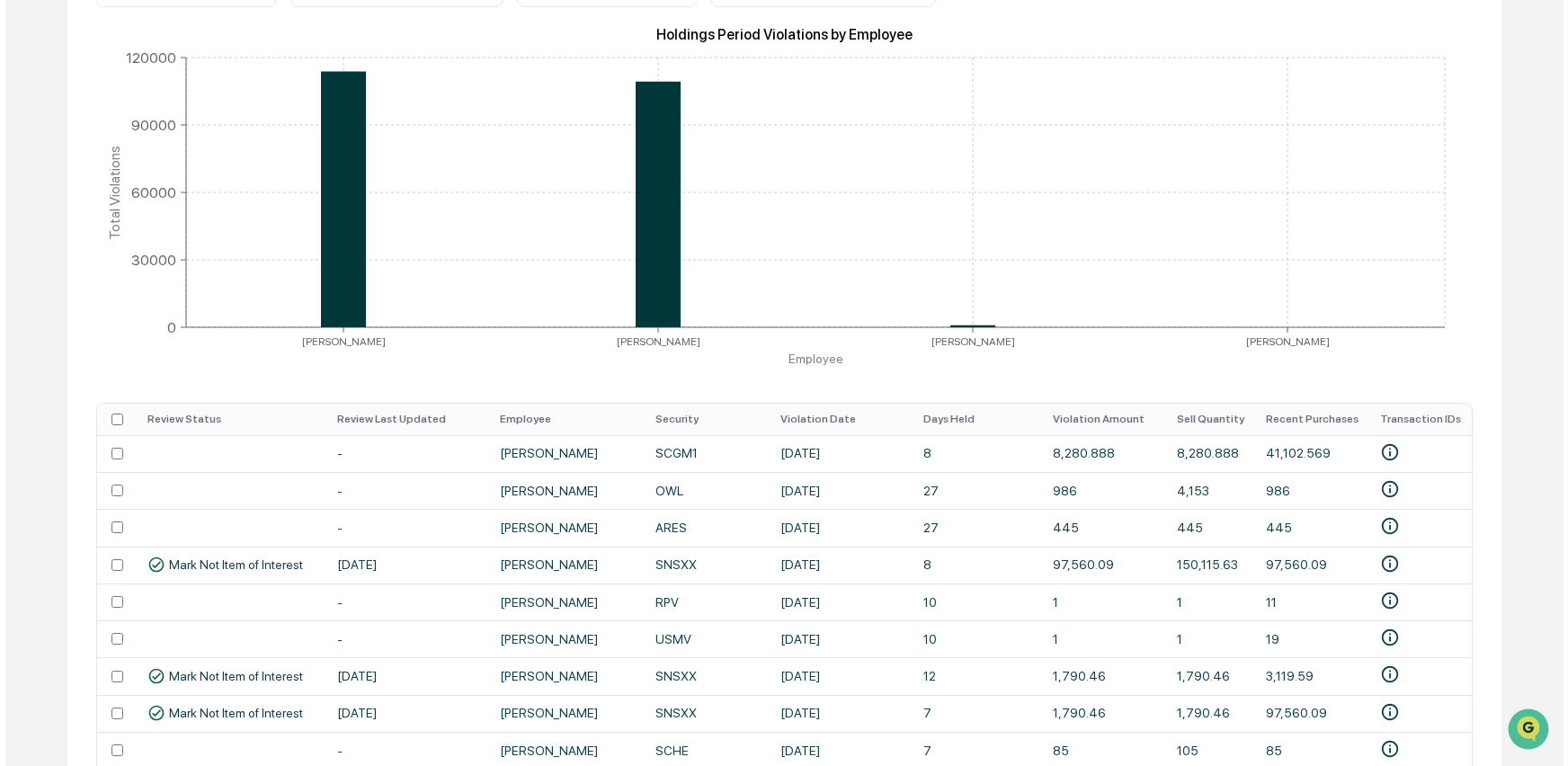
scroll to position [0, 0]
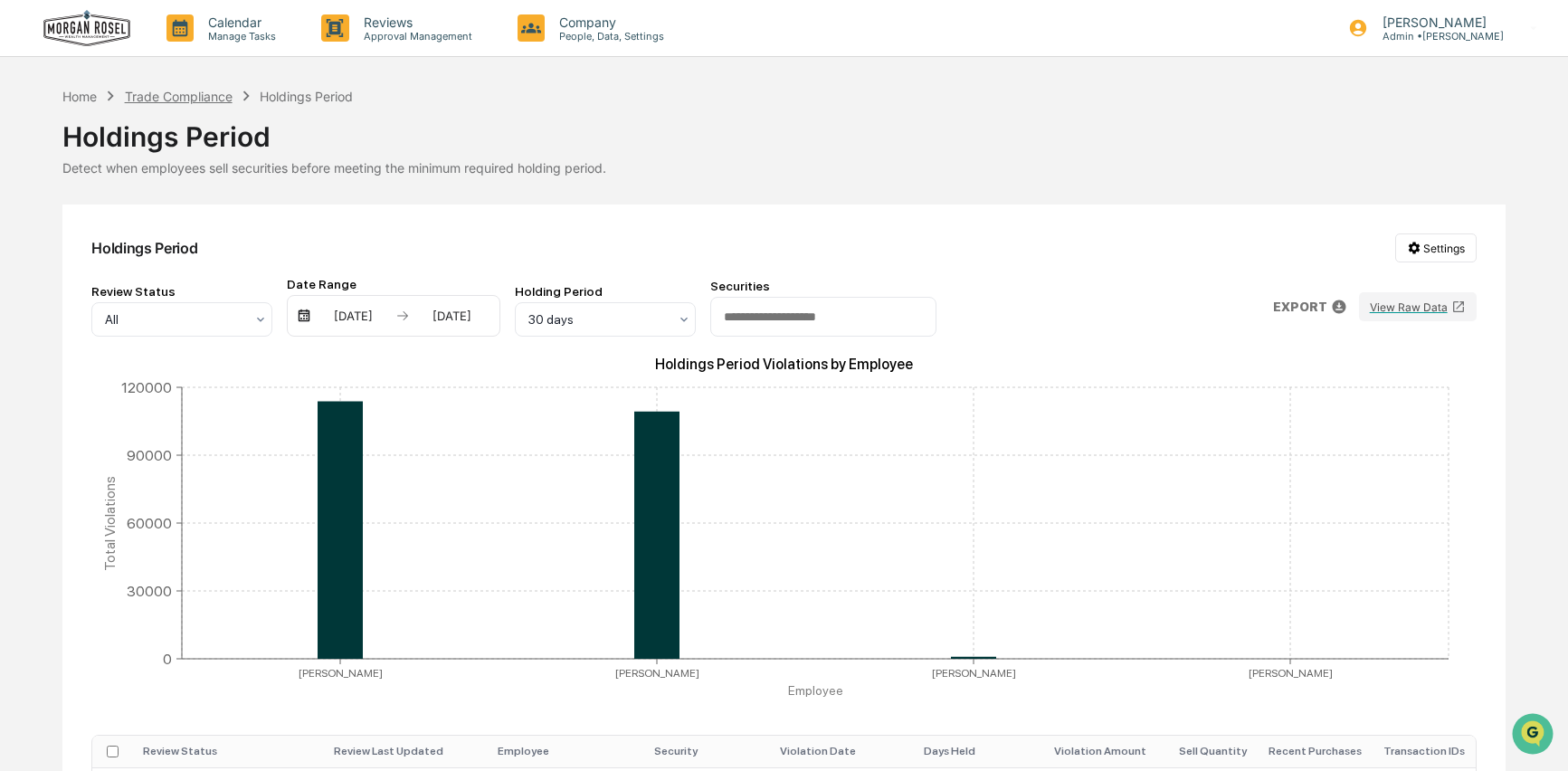
click at [186, 95] on div "Trade Compliance" at bounding box center [178, 96] width 107 height 16
